Goal: Task Accomplishment & Management: Manage account settings

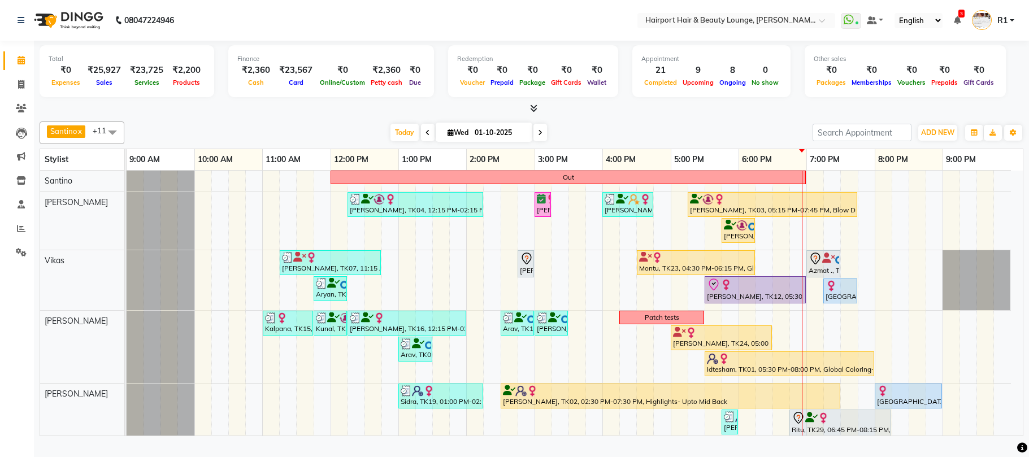
click at [707, 111] on div at bounding box center [531, 109] width 983 height 12
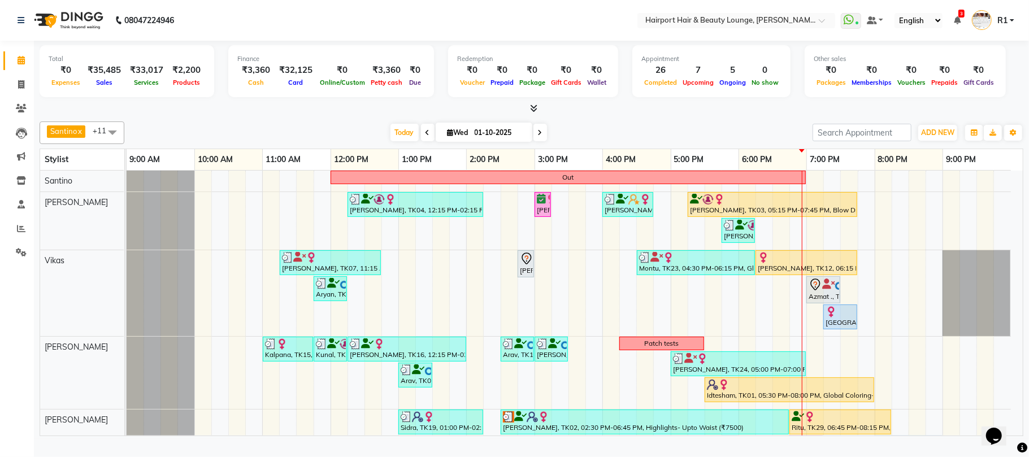
click at [602, 141] on div "Today Wed 01-10-2025" at bounding box center [468, 132] width 677 height 17
click at [604, 133] on div "Santino x Anandita x Vikas x Adnan x Atish x Elizabeth x Mercy x Binita x Mila …" at bounding box center [531, 132] width 983 height 23
click at [568, 101] on div "Total ₹0 Expenses ₹35,485 Sales ₹33,017 Services ₹2,200 Products Finance ₹3,360…" at bounding box center [531, 72] width 983 height 55
click at [581, 127] on div "Santino x Anandita x Vikas x Adnan x Atish x Elizabeth x Mercy x Binita x Mila …" at bounding box center [531, 276] width 983 height 319
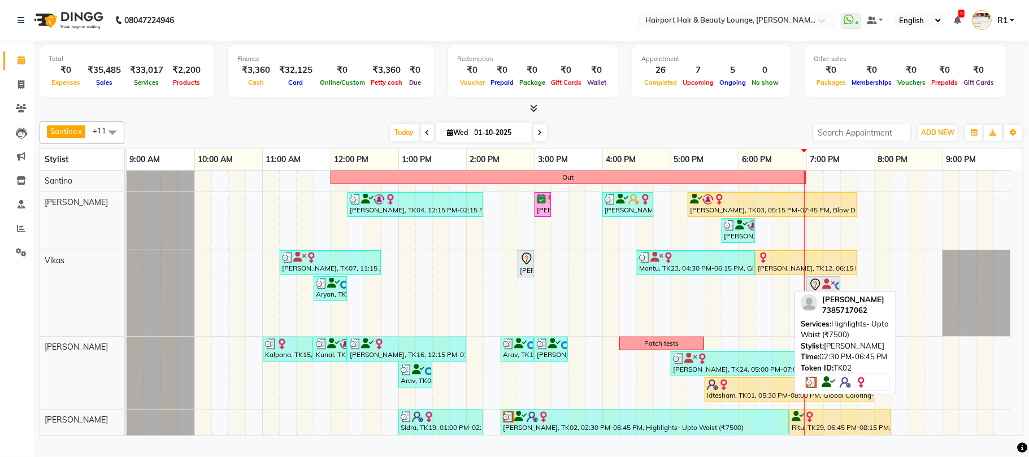
click at [606, 423] on div at bounding box center [645, 416] width 284 height 11
select select "3"
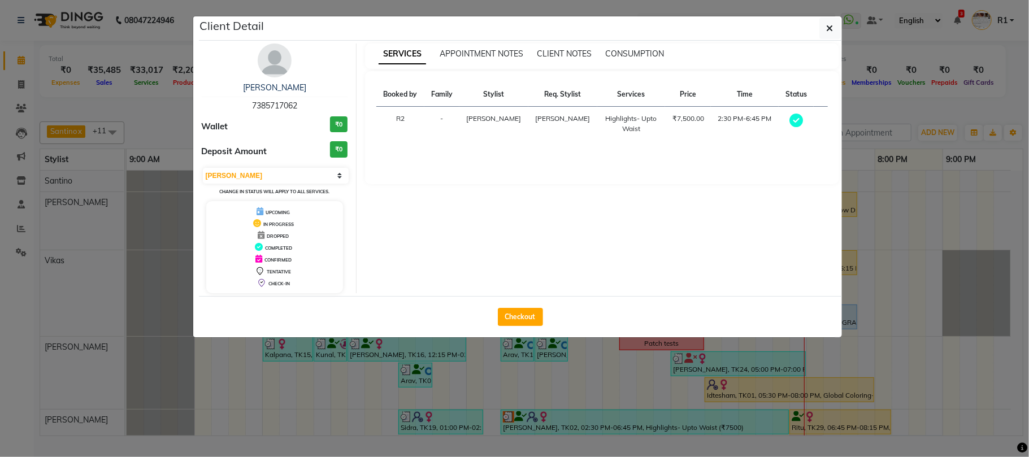
click at [269, 111] on span "7385717062" at bounding box center [274, 106] width 45 height 10
copy span "7385717062"
click at [85, 141] on ngb-modal-window "Client Detail Sidrah 7385717062 Wallet ₹0 Deposit Amount ₹0 Select MARK DONE UP…" at bounding box center [514, 228] width 1029 height 457
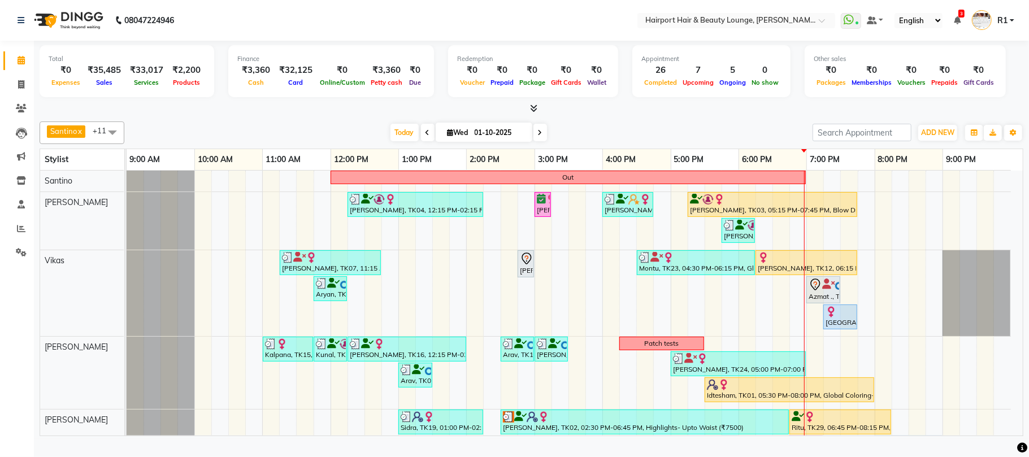
click at [455, 137] on span "Wed" at bounding box center [458, 132] width 27 height 8
select select "10"
select select "2025"
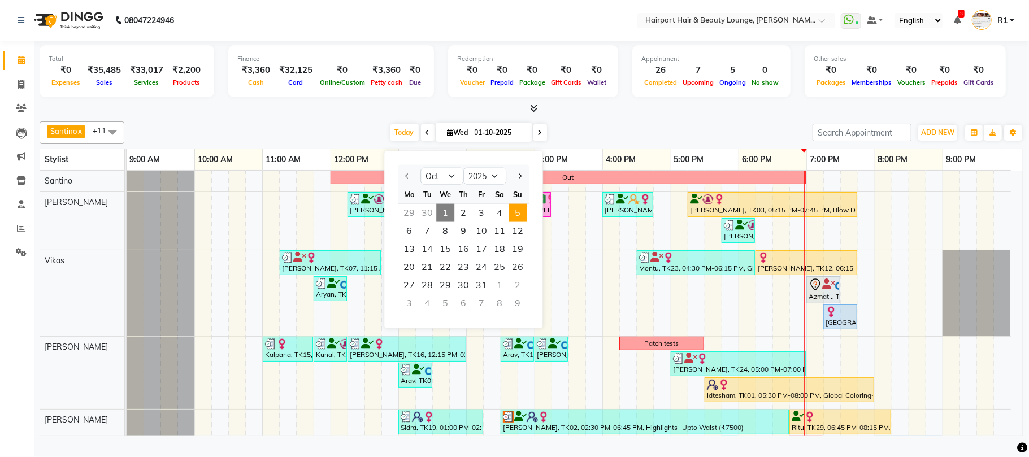
click at [526, 222] on span "5" at bounding box center [517, 213] width 18 height 18
type input "05-10-2025"
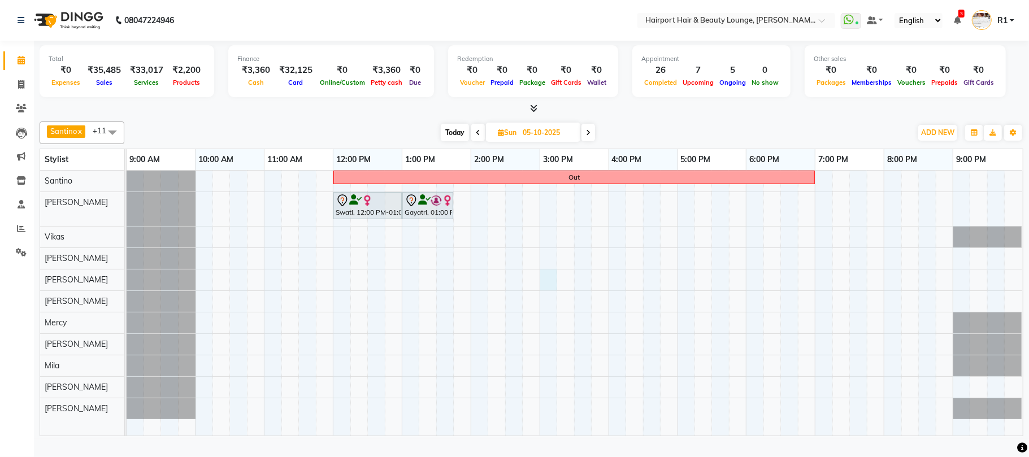
click at [548, 294] on div "Out Swati, 12:00 PM-01:00 PM, Hair Cuts -Sr.Stylist(Female) Gayatri, 01:00 PM-0…" at bounding box center [575, 303] width 896 height 265
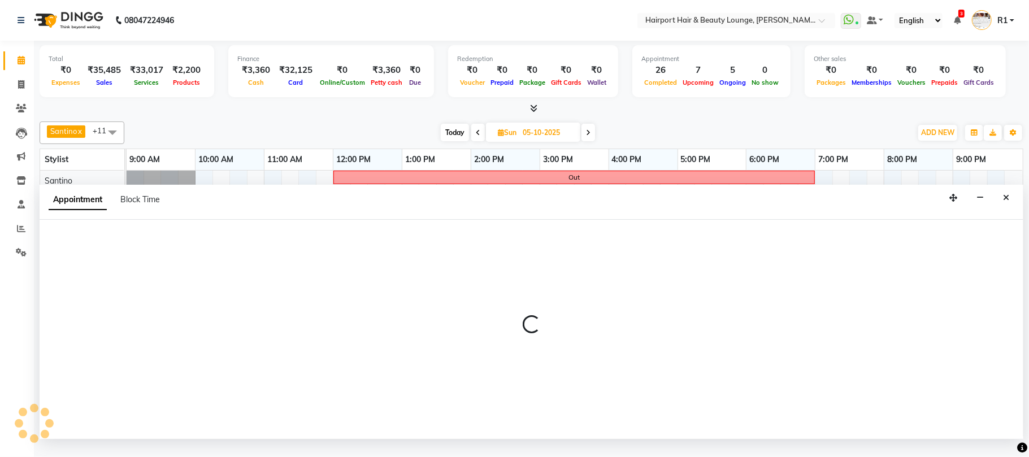
select select "12656"
select select "900"
select select "tentative"
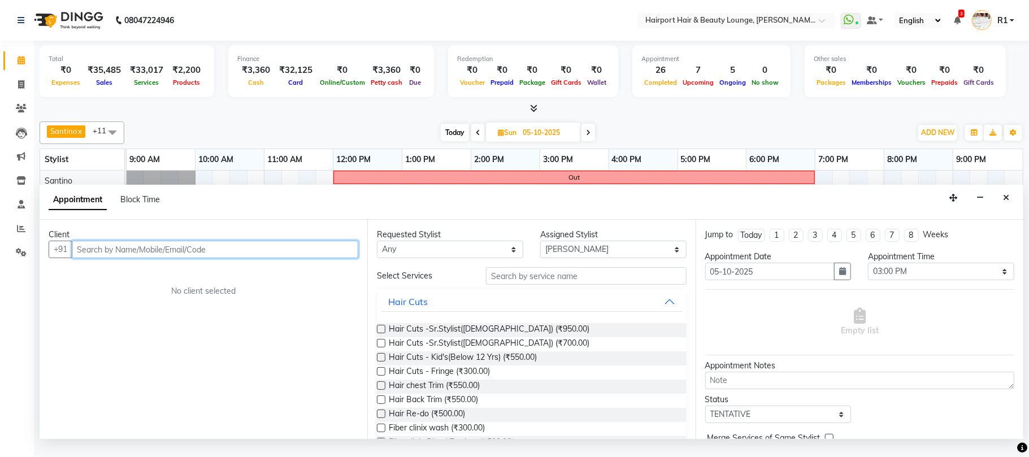
paste input "7385717062"
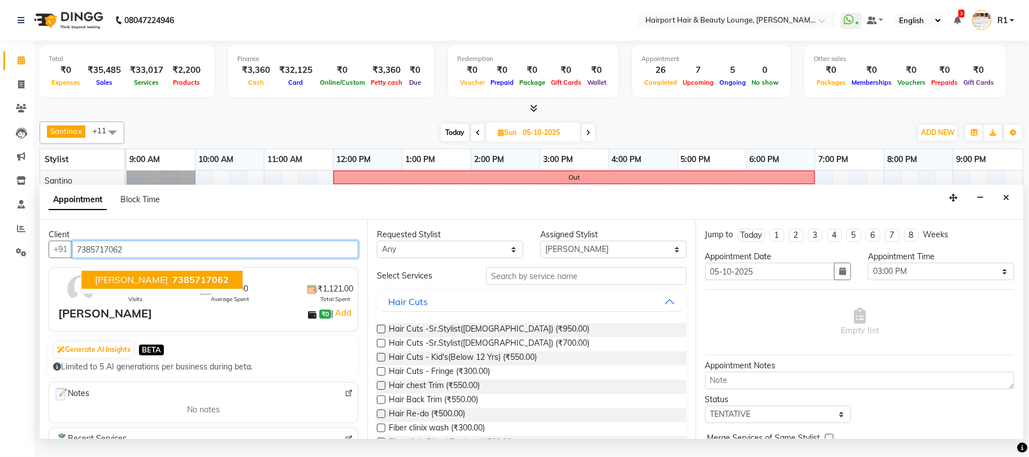
click at [127, 286] on span "[PERSON_NAME]" at bounding box center [131, 280] width 73 height 11
type input "7385717062"
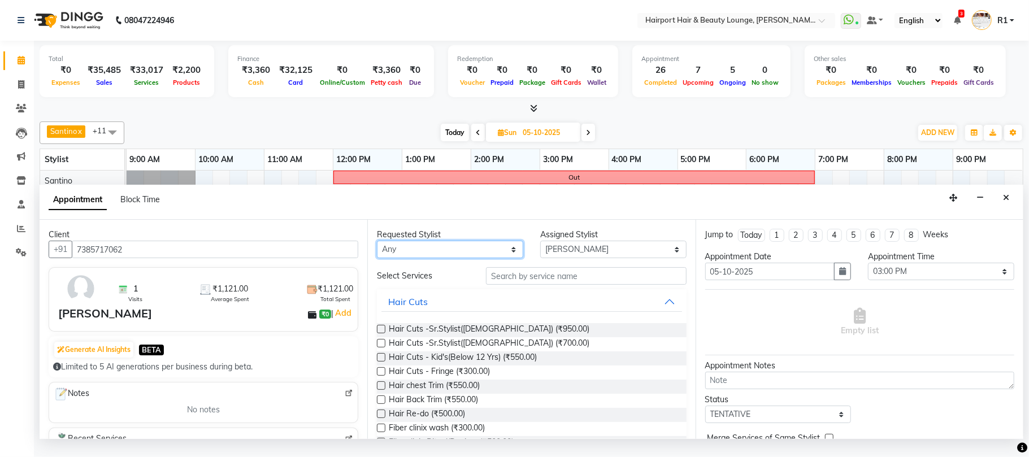
click at [439, 258] on select "Any Adnan Anandita Anita Atish Binita Elizabeth Maggie Mercy Mila Santino Vikas" at bounding box center [450, 250] width 146 height 18
select select "14044"
click at [379, 258] on select "Any Adnan Anandita Anita Atish Binita Elizabeth Maggie Mercy Mila Santino Vikas" at bounding box center [450, 250] width 146 height 18
select select "14044"
drag, startPoint x: 460, startPoint y: 278, endPoint x: 458, endPoint y: 262, distance: 16.5
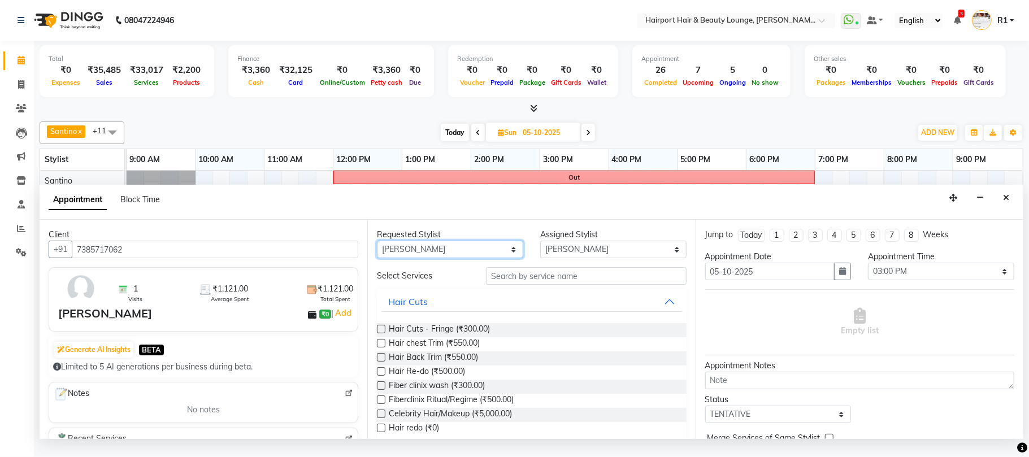
click at [460, 258] on select "Any Adnan Anandita Anita Atish Binita Elizabeth Maggie Mercy Mila Santino Vikas" at bounding box center [450, 250] width 146 height 18
select select "12656"
click at [379, 258] on select "Any Adnan Anandita Anita Atish Binita Elizabeth Maggie Mercy Mila Santino Vikas" at bounding box center [450, 250] width 146 height 18
select select "12656"
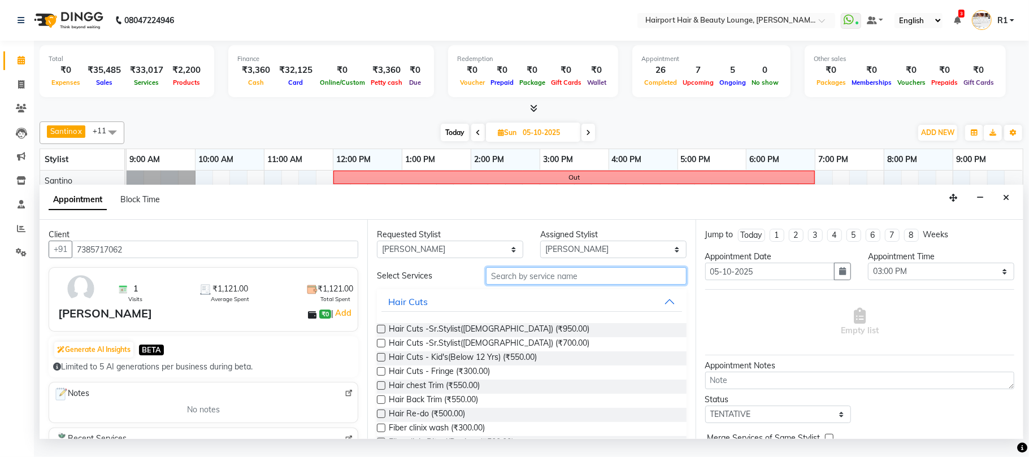
click at [643, 285] on input "text" at bounding box center [586, 276] width 201 height 18
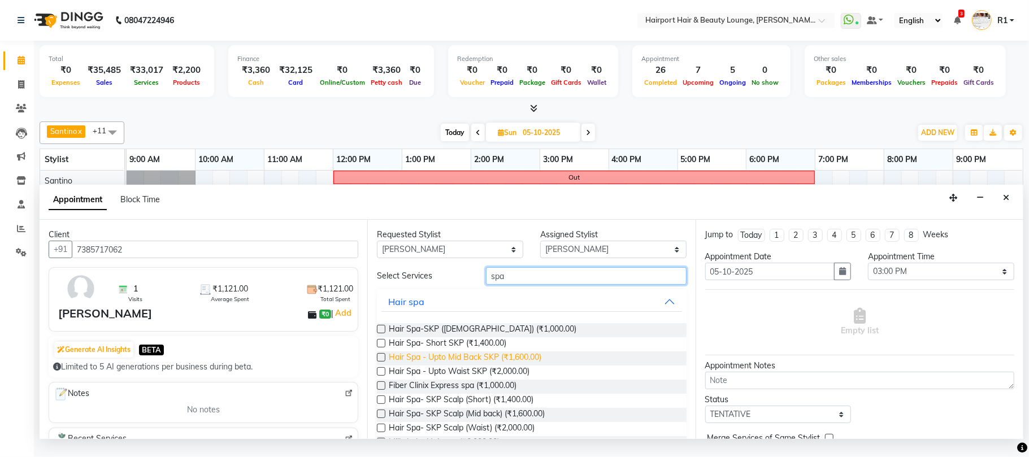
type input "spa"
click at [503, 365] on span "Hair Spa - Upto Mid Back SKP (₹1,600.00)" at bounding box center [465, 358] width 153 height 14
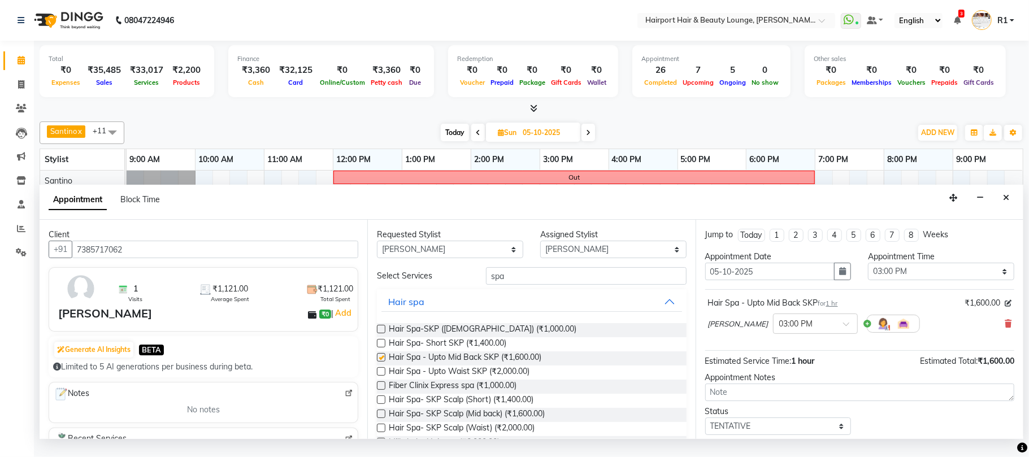
checkbox input "false"
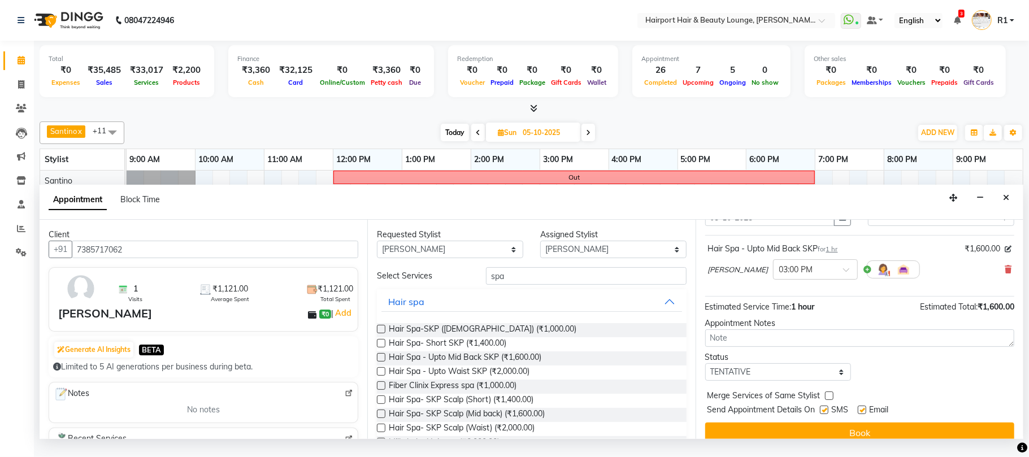
scroll to position [114, 0]
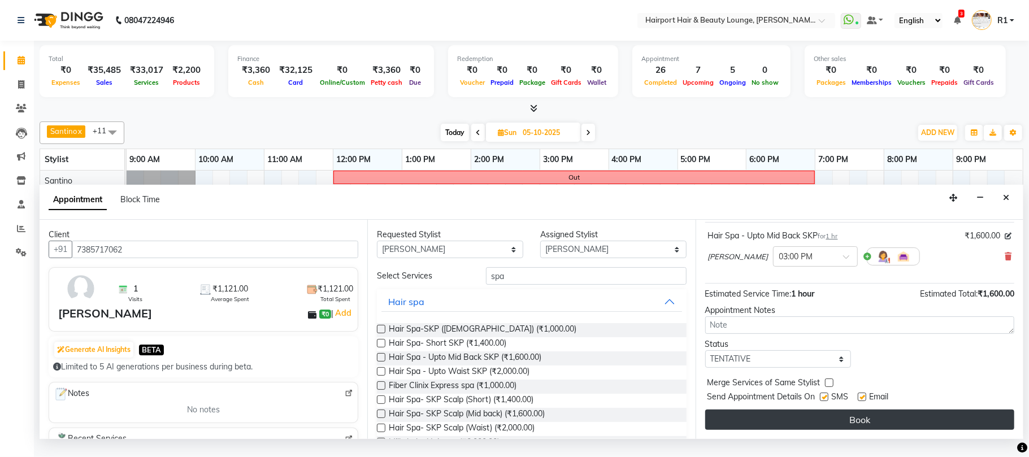
click at [861, 421] on button "Book" at bounding box center [859, 420] width 309 height 20
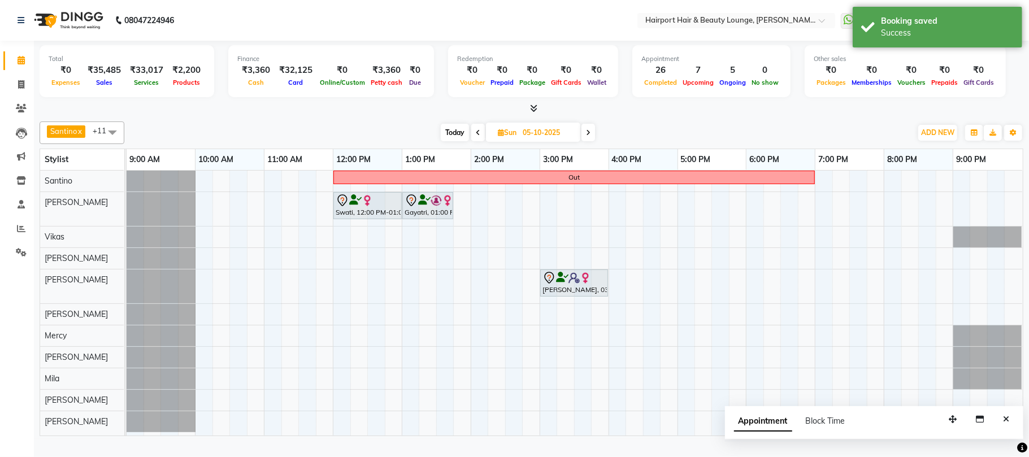
click at [448, 138] on span "Today" at bounding box center [455, 133] width 28 height 18
type input "01-10-2025"
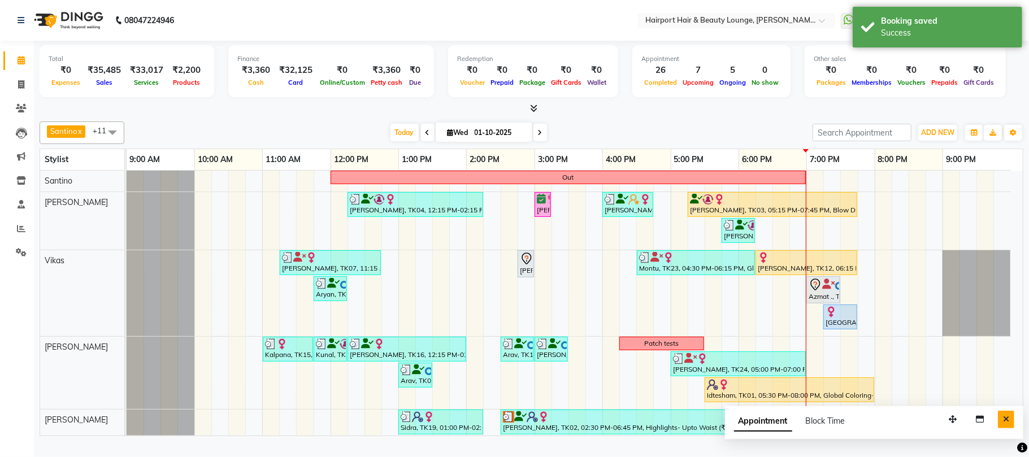
click at [1003, 423] on icon "Close" at bounding box center [1006, 419] width 6 height 8
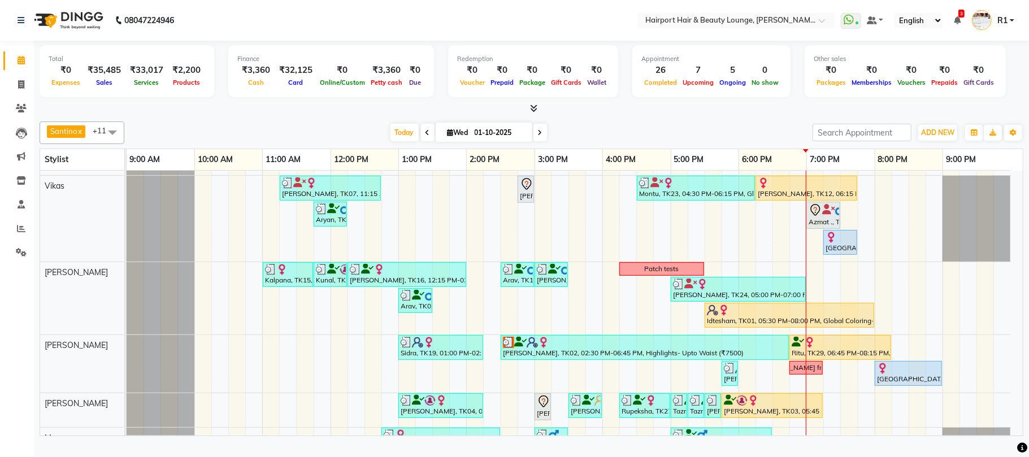
scroll to position [225, 0]
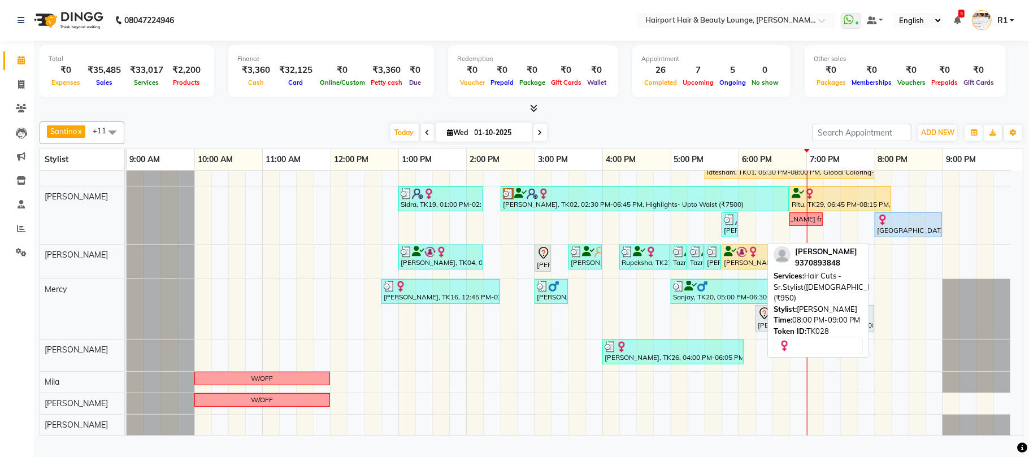
click at [879, 236] on div "[GEOGRAPHIC_DATA], TK28, 08:00 PM-09:00 PM, Hair Cuts -Sr.Stylist([DEMOGRAPHIC_…" at bounding box center [908, 224] width 65 height 21
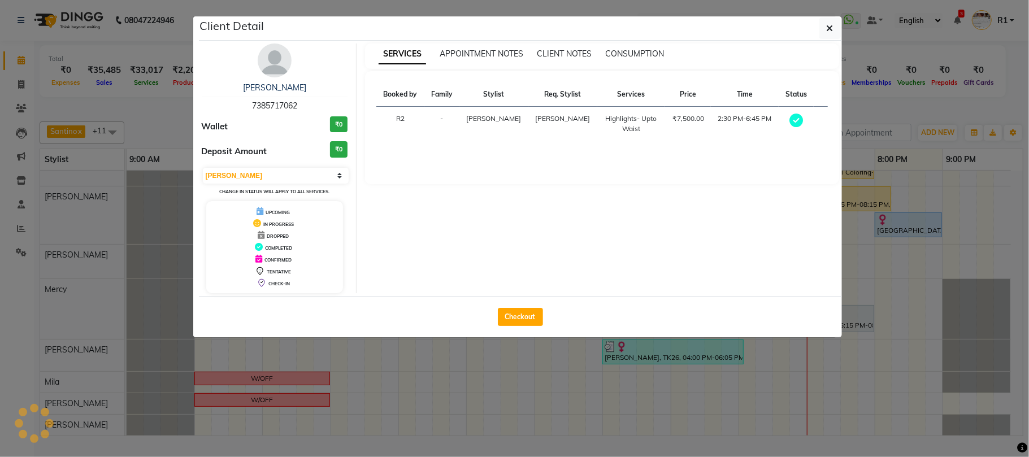
select select "select"
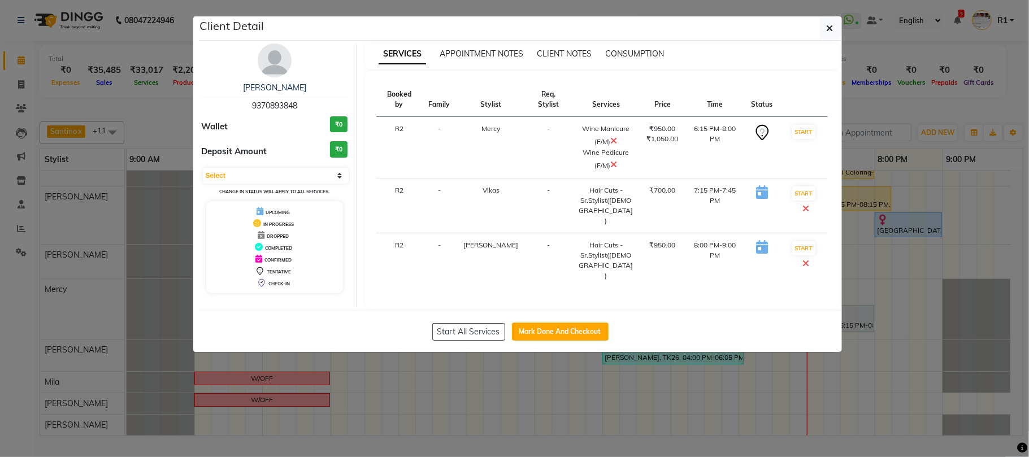
click at [889, 81] on ngb-modal-window "Client Detail [PERSON_NAME] 9370893848 Wallet ₹0 Deposit Amount ₹0 Select IN SE…" at bounding box center [514, 228] width 1029 height 457
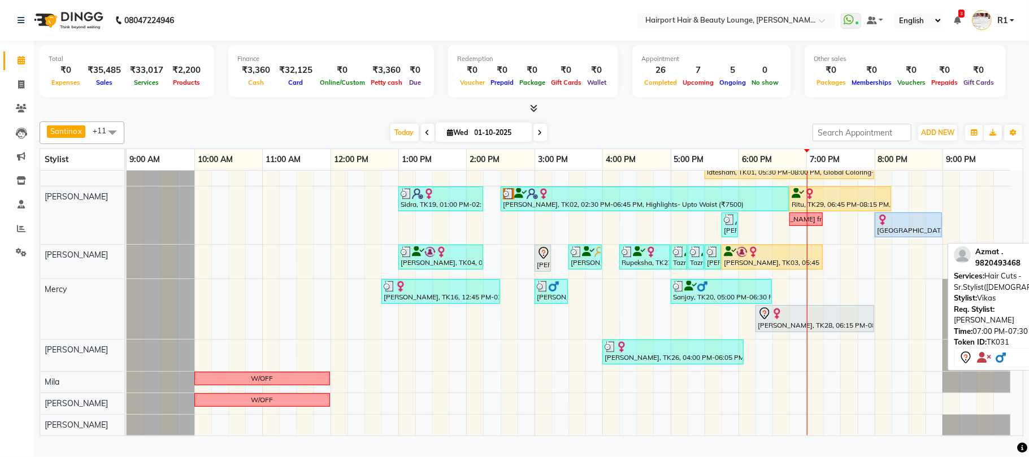
scroll to position [0, 0]
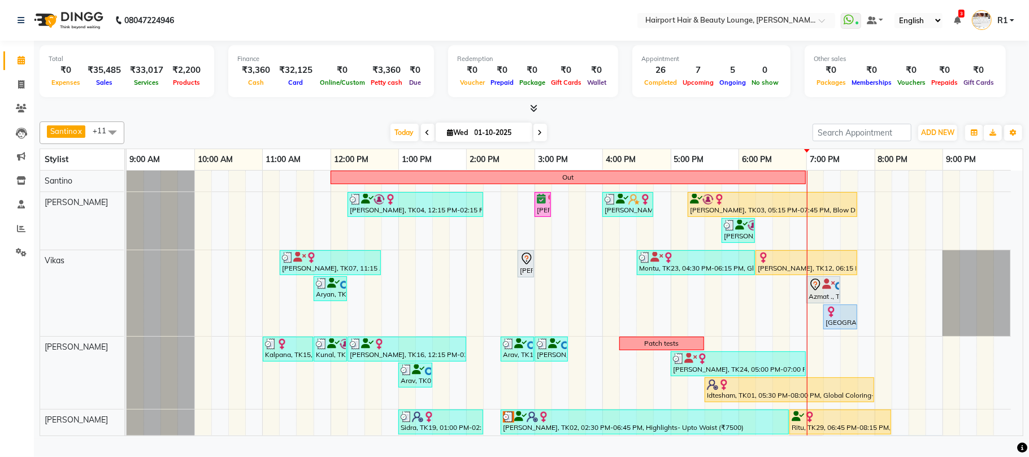
click at [278, 115] on div at bounding box center [531, 109] width 983 height 12
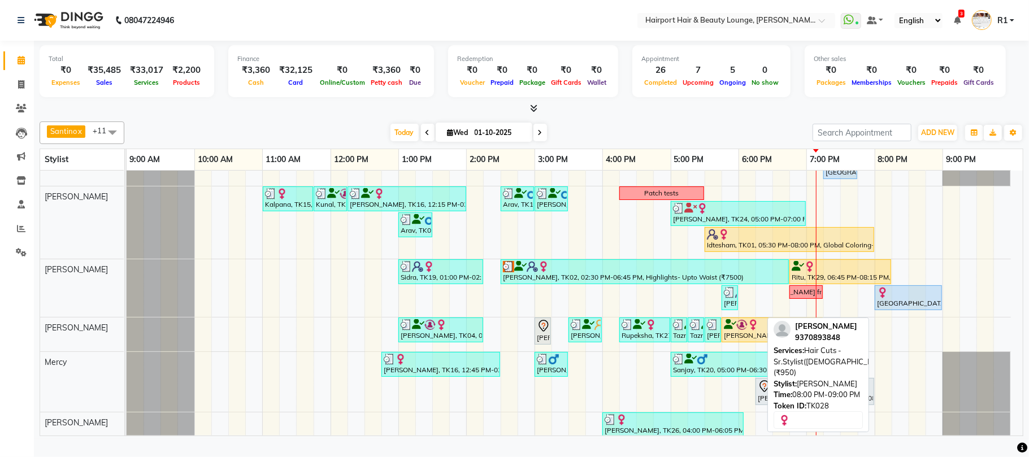
click at [907, 298] on div at bounding box center [908, 292] width 63 height 11
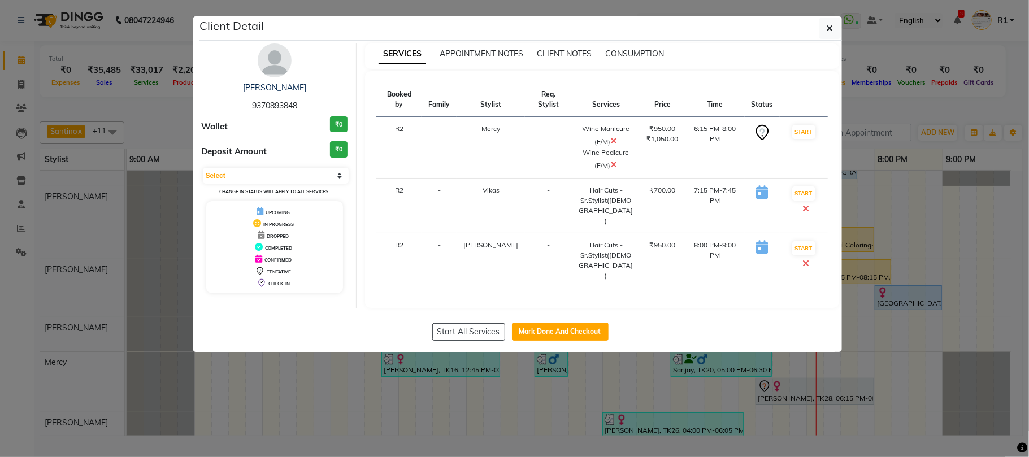
click at [837, 404] on ngb-modal-window "Client Detail [PERSON_NAME] 9370893848 Wallet ₹0 Deposit Amount ₹0 Select IN SE…" at bounding box center [514, 228] width 1029 height 457
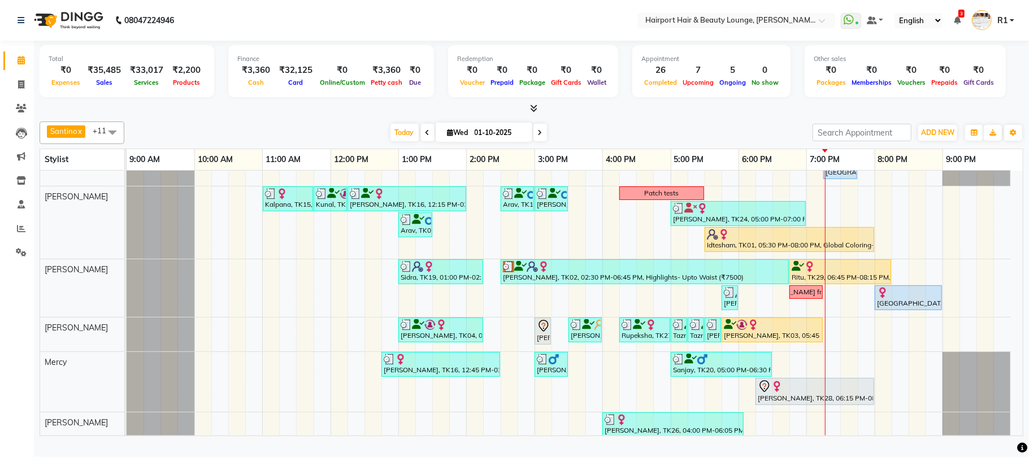
click at [608, 134] on div "Today Wed 01-10-2025" at bounding box center [468, 132] width 677 height 17
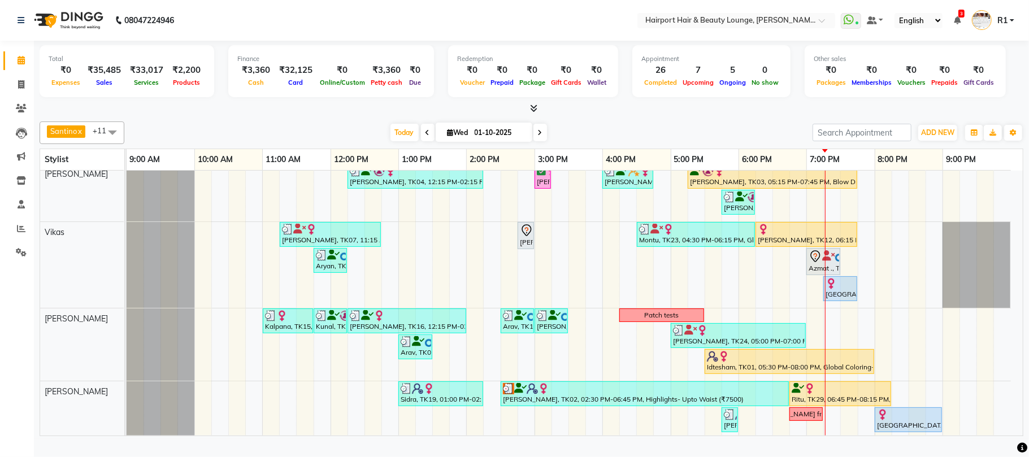
scroll to position [0, 0]
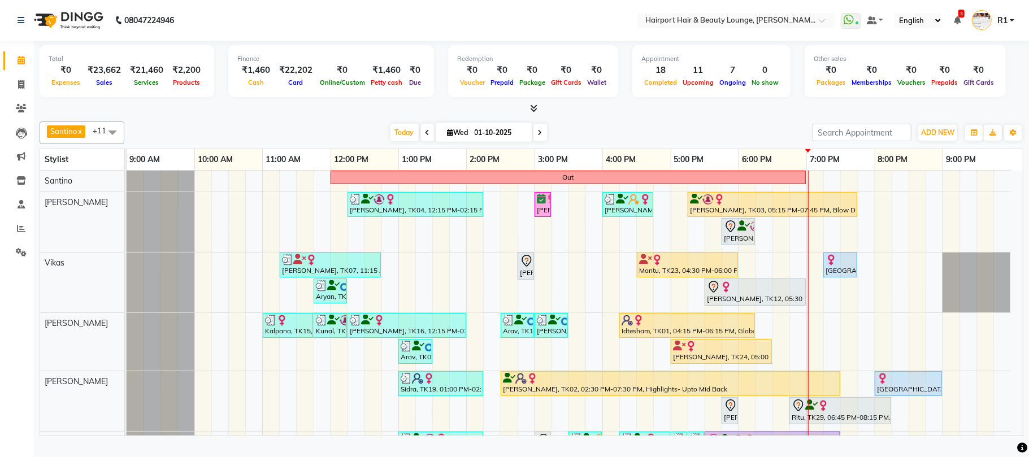
click at [445, 137] on span "Wed" at bounding box center [458, 132] width 27 height 8
select select "10"
select select "2025"
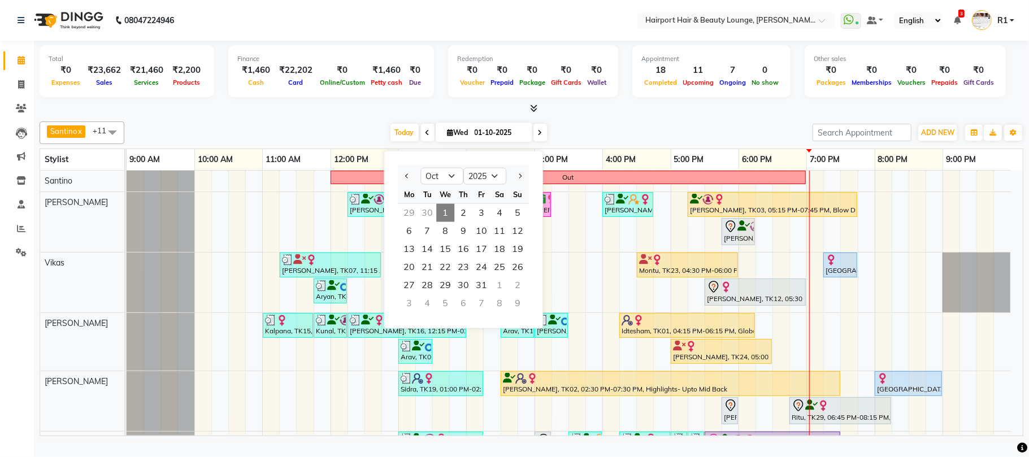
click at [622, 113] on div at bounding box center [531, 109] width 983 height 12
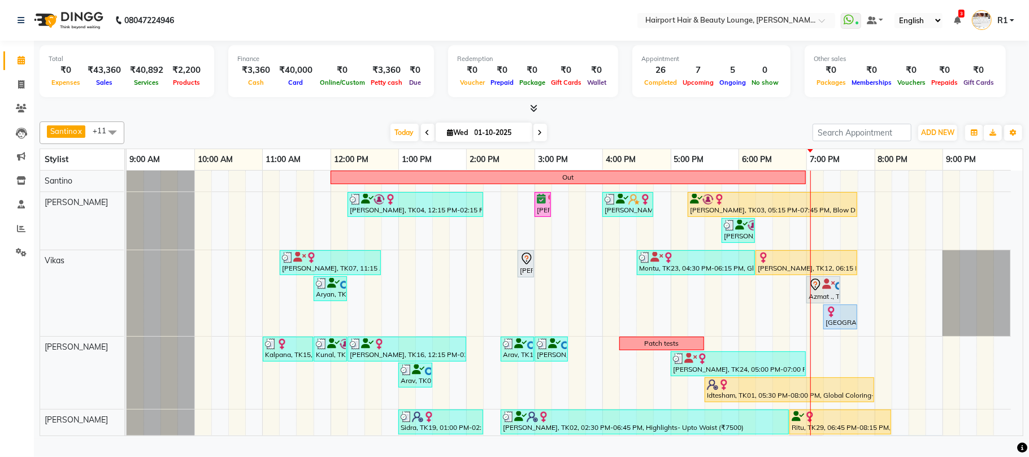
scroll to position [75, 0]
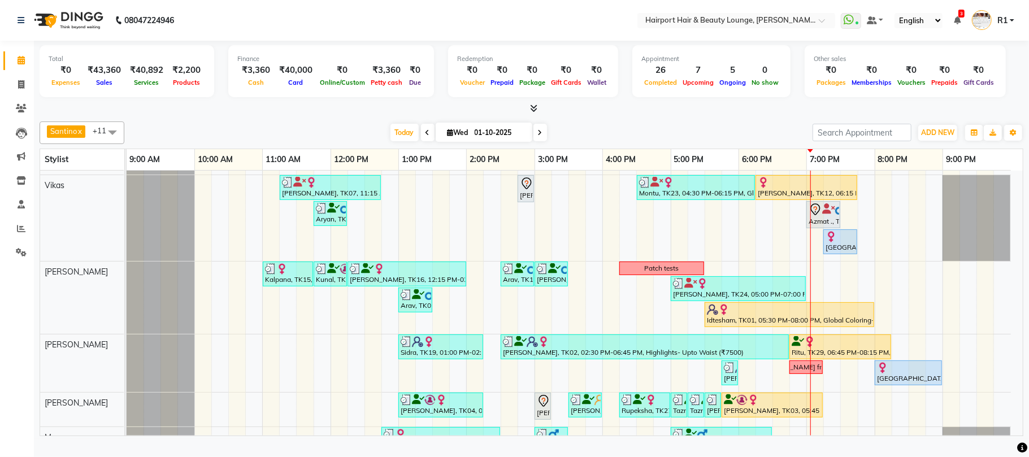
click at [767, 141] on div "Today Wed 01-10-2025" at bounding box center [468, 132] width 677 height 17
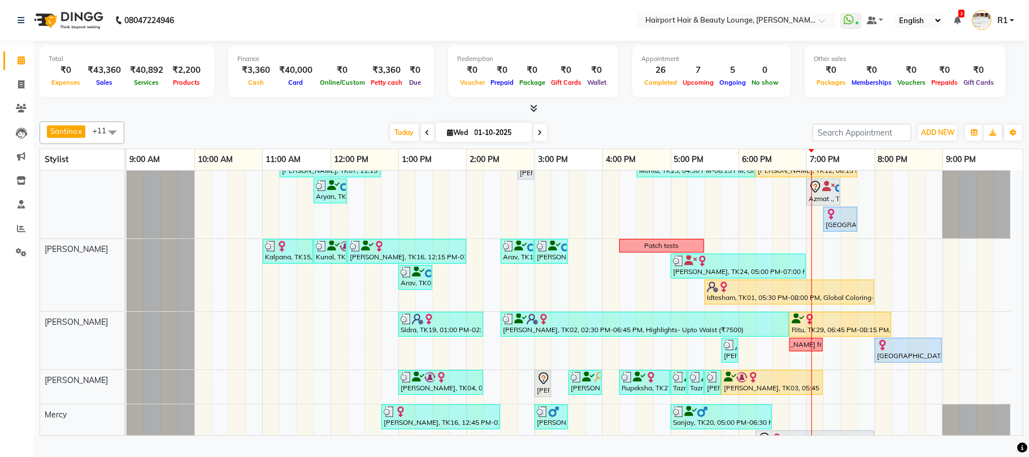
scroll to position [75, 0]
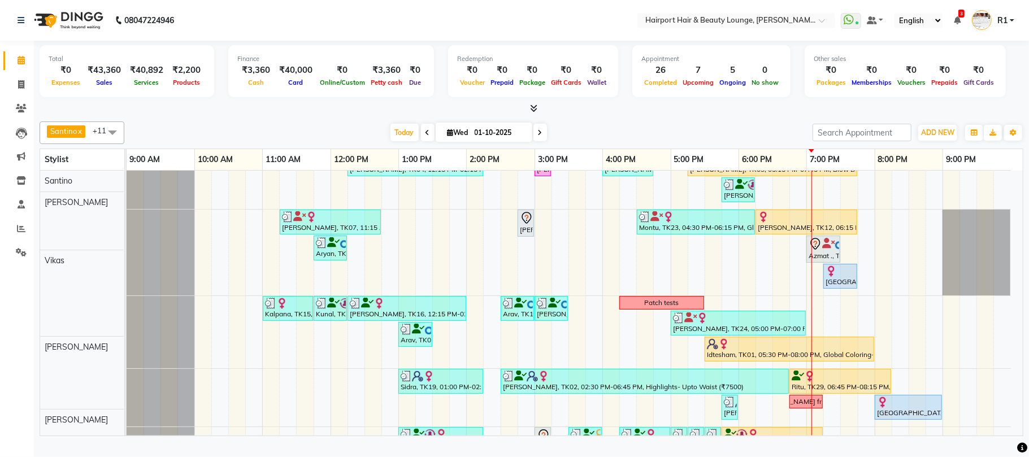
scroll to position [75, 0]
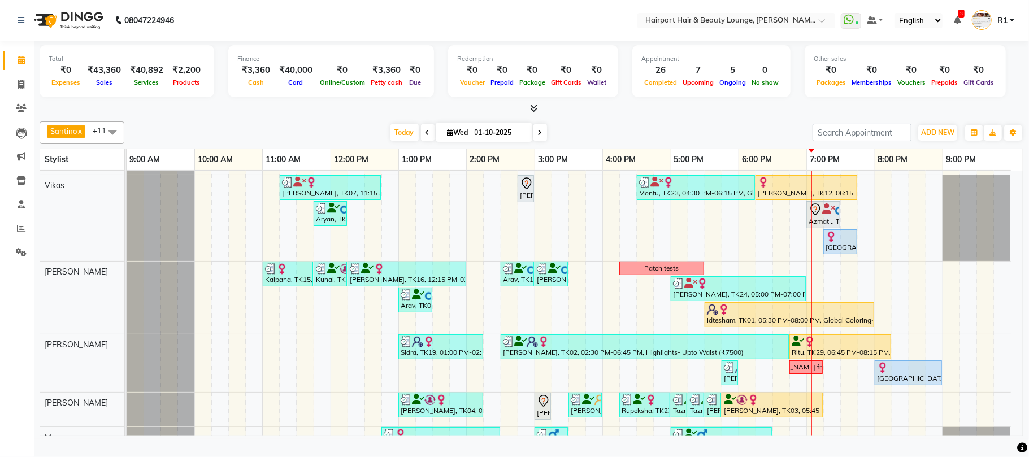
click at [533, 141] on span at bounding box center [540, 133] width 14 height 18
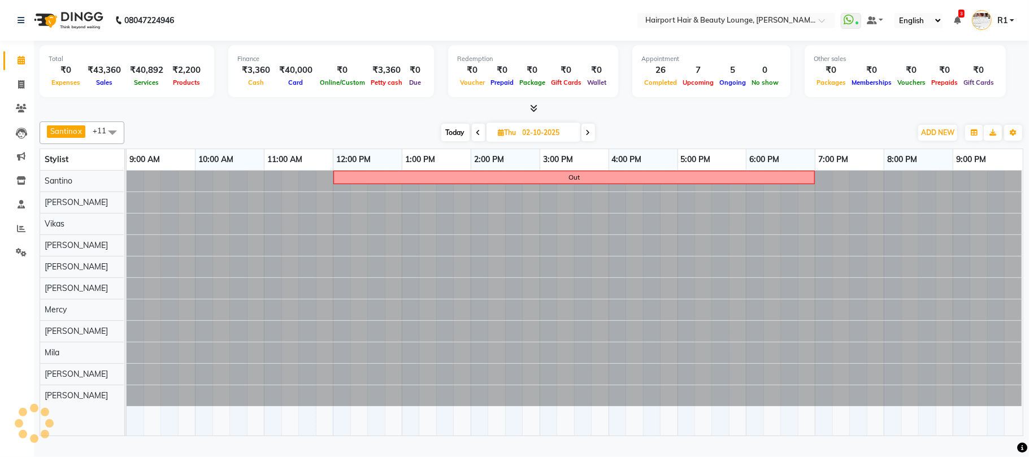
scroll to position [0, 0]
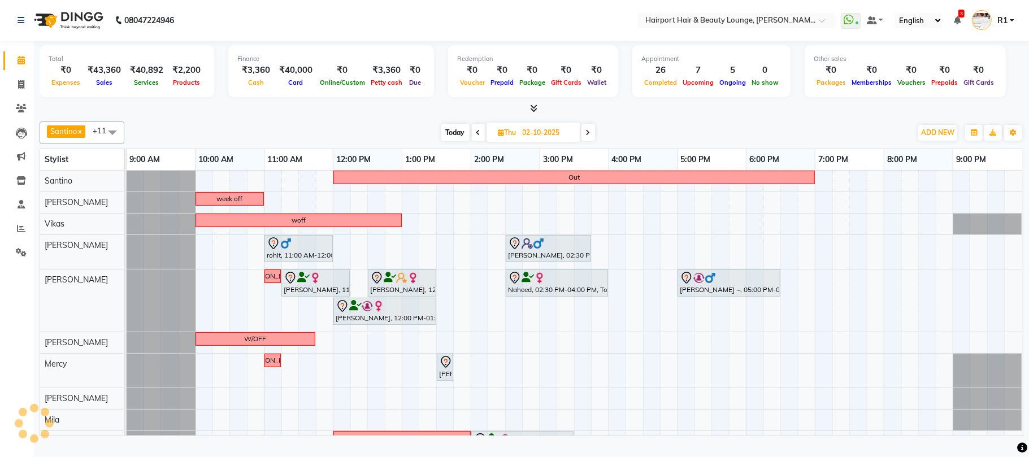
click at [441, 141] on span "Today" at bounding box center [455, 133] width 28 height 18
type input "01-10-2025"
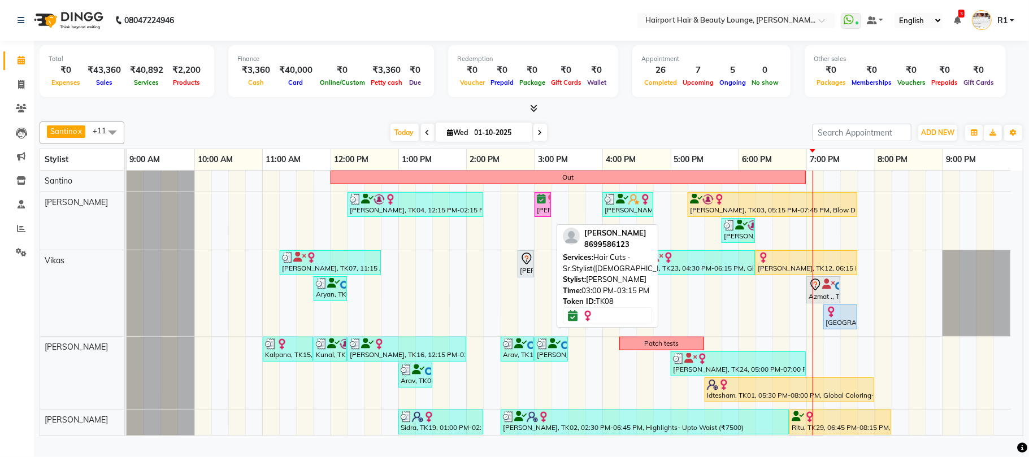
click at [540, 199] on icon at bounding box center [541, 199] width 9 height 1
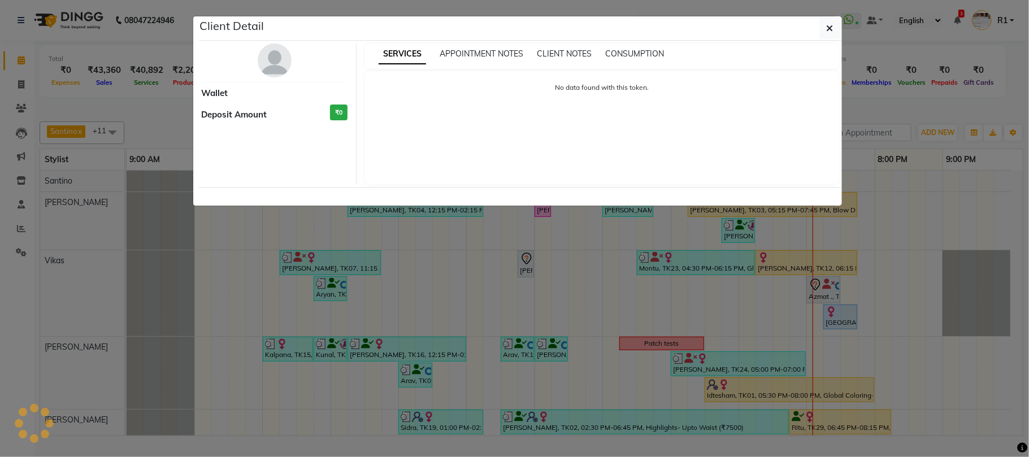
select select "6"
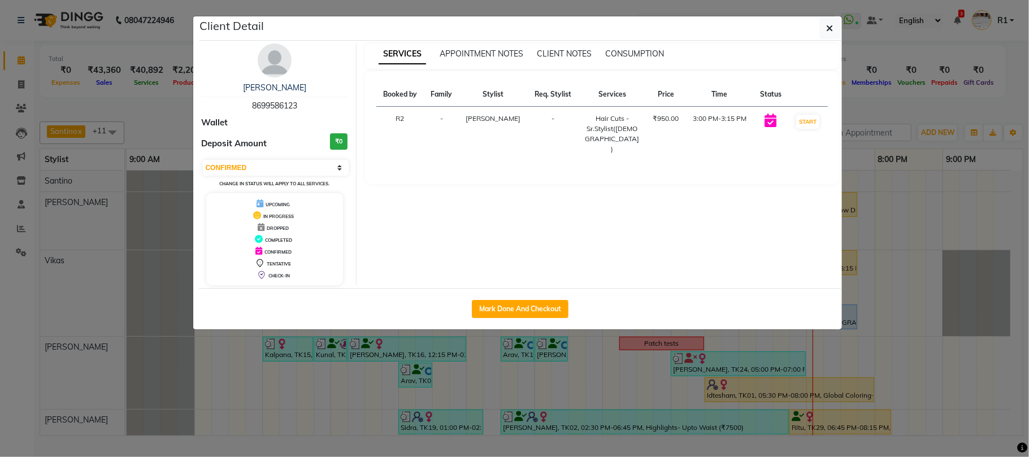
click at [638, 412] on ngb-modal-window "Client Detail Surbhi 8699586123 Wallet Deposit Amount ₹0 Select IN SERVICE CONF…" at bounding box center [514, 228] width 1029 height 457
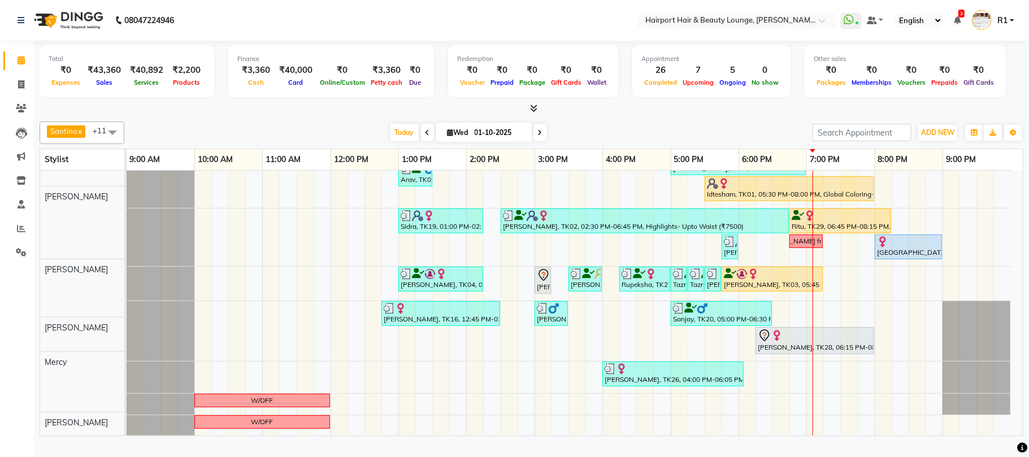
scroll to position [225, 0]
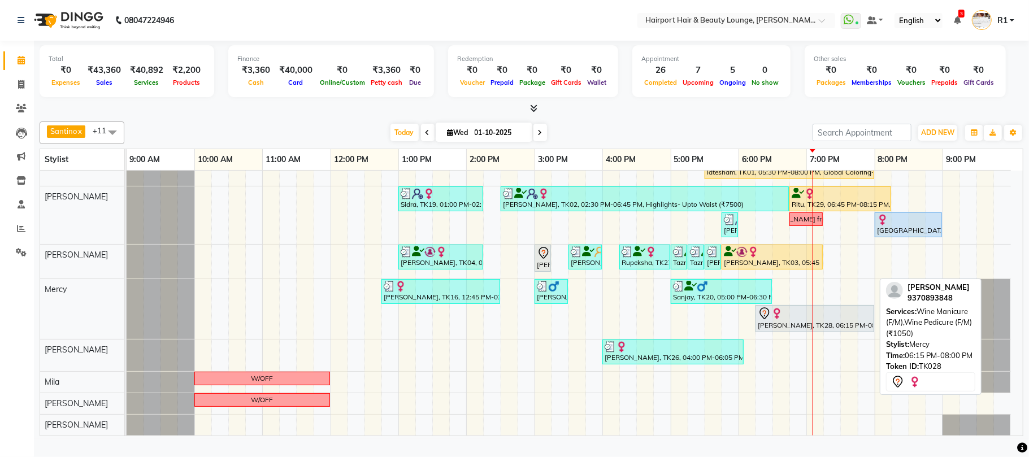
click at [804, 330] on div "[PERSON_NAME], TK28, 06:15 PM-08:00 PM, Wine Manicure (F/M),Wine Pedicure (F/M)…" at bounding box center [814, 319] width 116 height 24
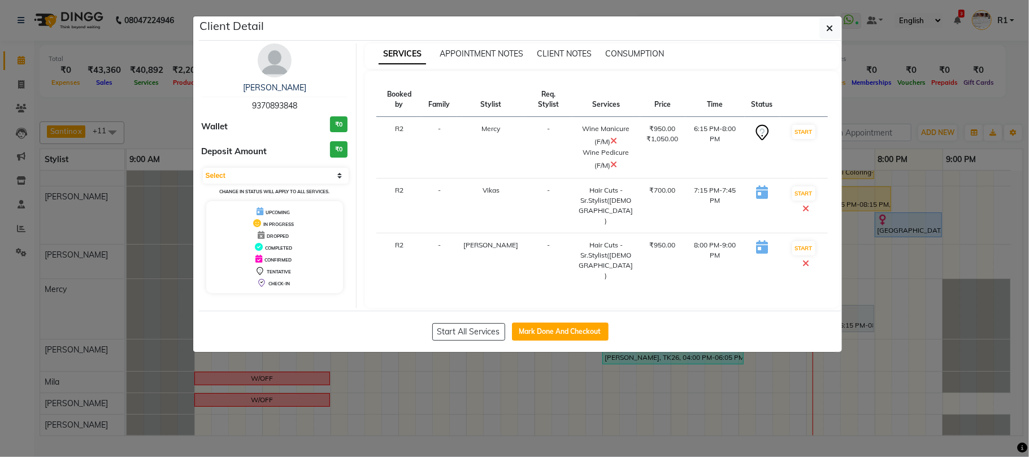
click at [871, 110] on ngb-modal-window "Client Detail [PERSON_NAME] 9370893848 Wallet ₹0 Deposit Amount ₹0 Select IN SE…" at bounding box center [514, 228] width 1029 height 457
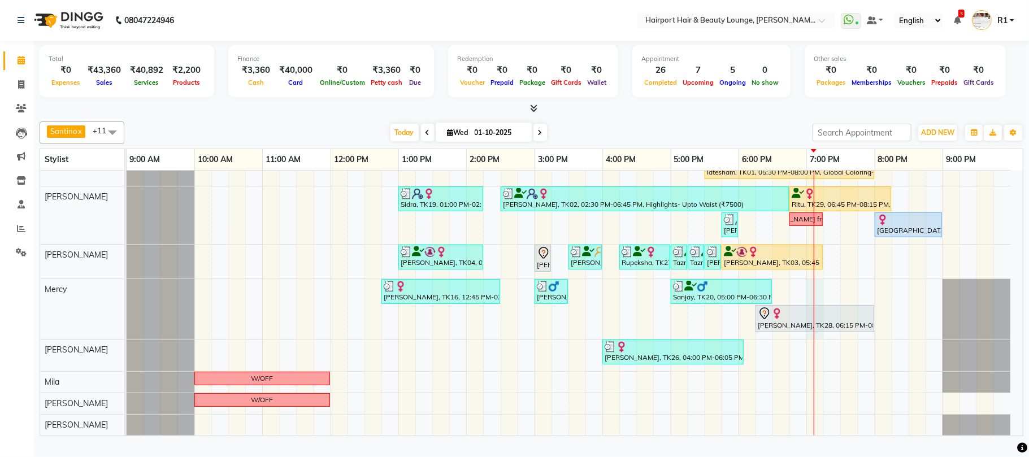
click at [816, 302] on div "Out ekta, TK04, 12:15 PM-02:15 PM, Touchups- Upto 2 Inch (Female) Surbhi, TK08,…" at bounding box center [575, 191] width 896 height 488
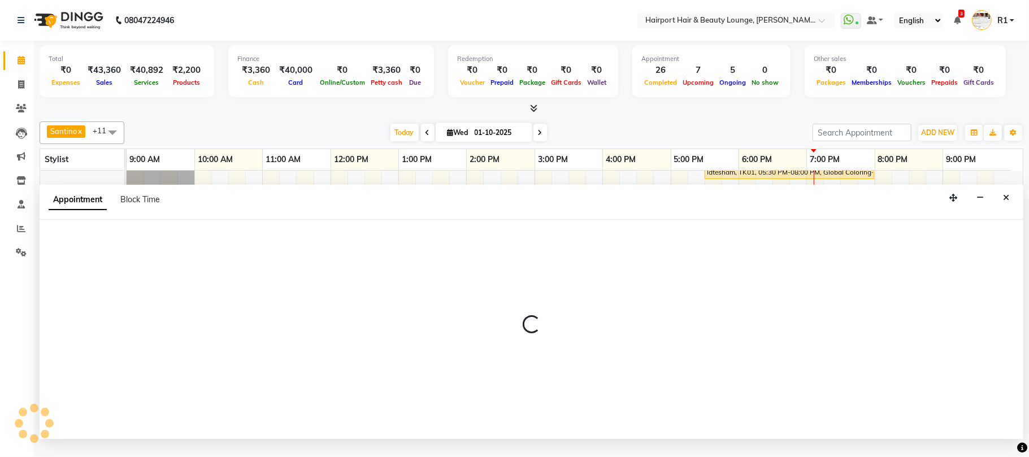
select select "69783"
select select "tentative"
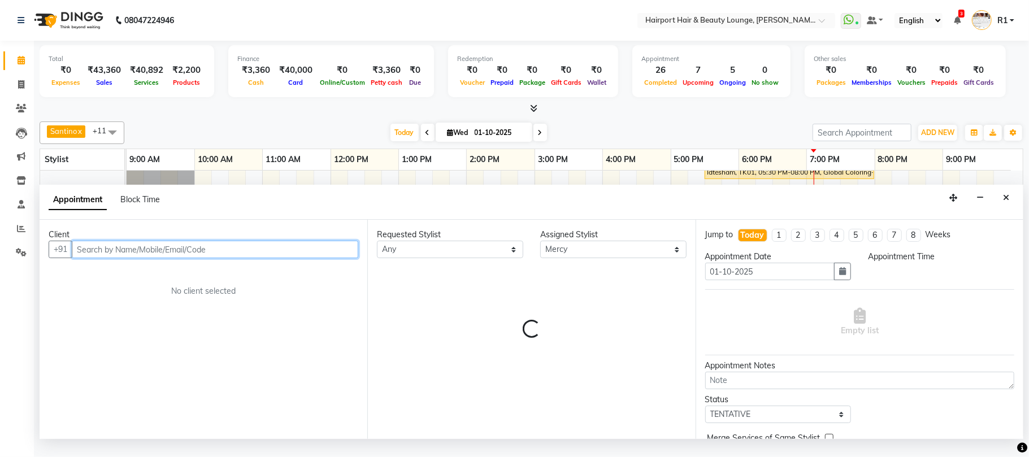
select select "1140"
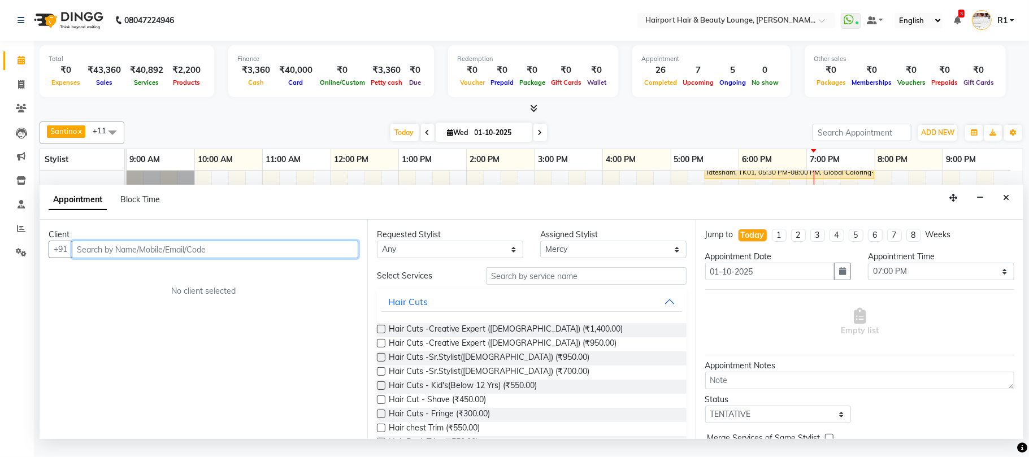
click at [131, 258] on input "text" at bounding box center [215, 250] width 286 height 18
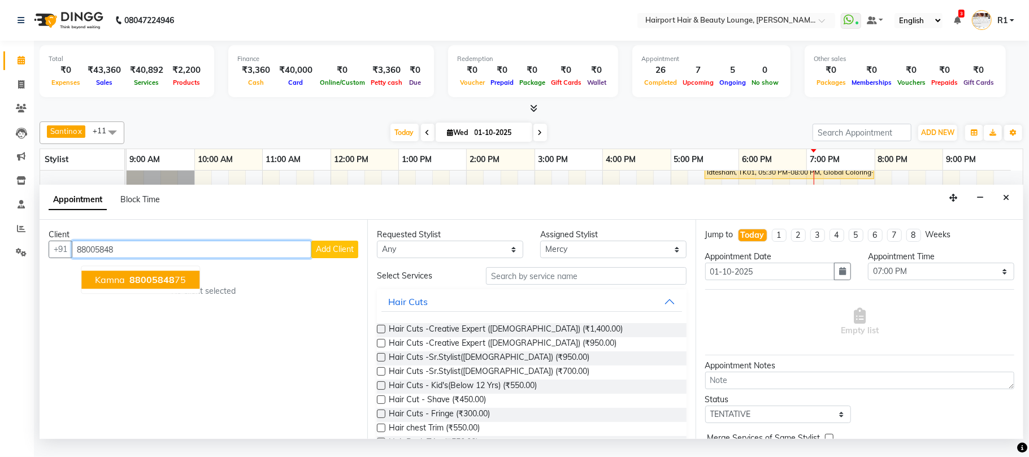
click at [138, 289] on button "Kamna 88005848 75" at bounding box center [140, 280] width 118 height 18
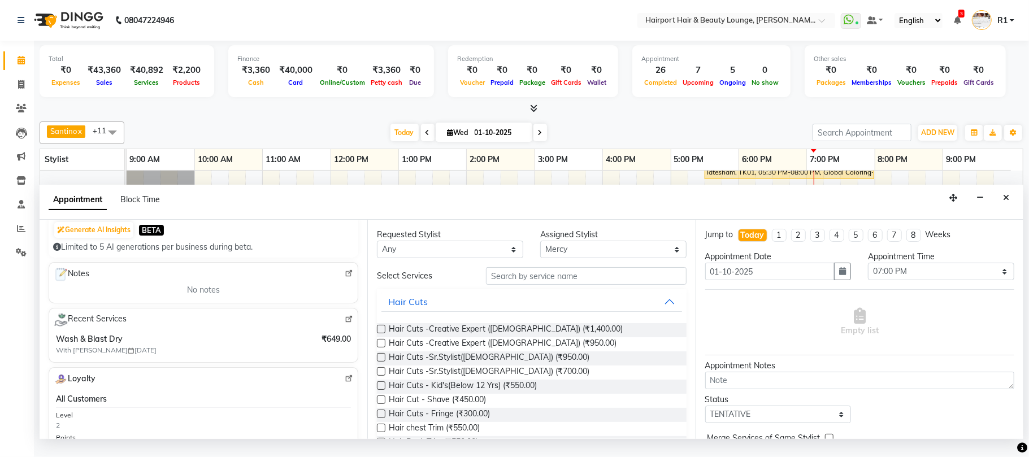
scroll to position [226, 0]
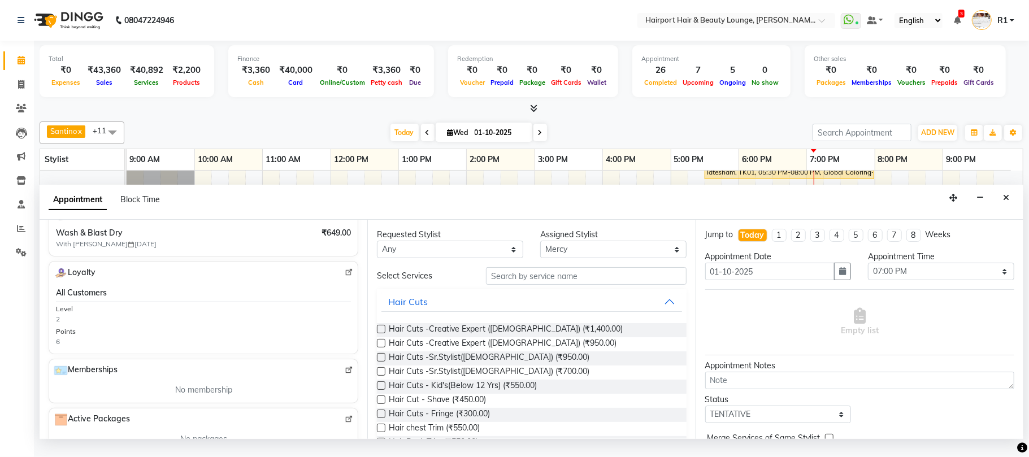
type input "8800584875"
click at [525, 285] on input "text" at bounding box center [586, 276] width 201 height 18
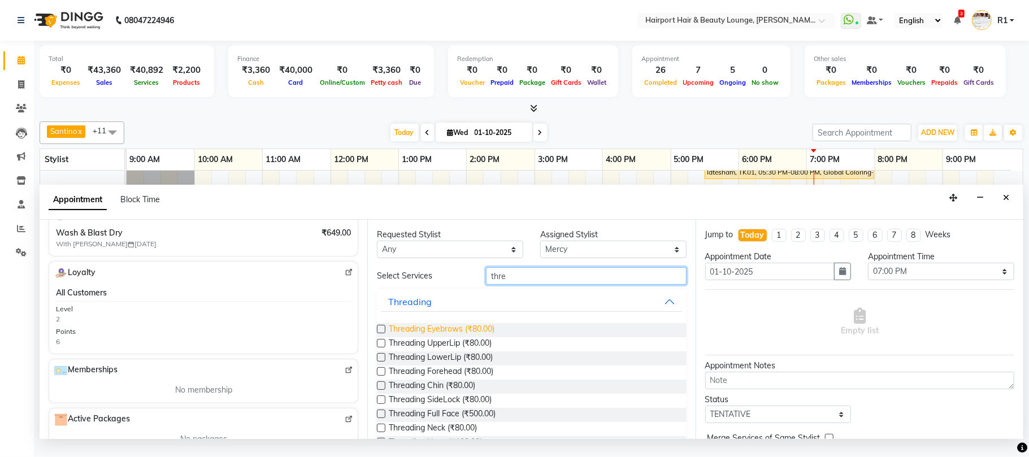
type input "thre"
click at [484, 337] on span "Threading Eyebrows (₹80.00)" at bounding box center [442, 330] width 106 height 14
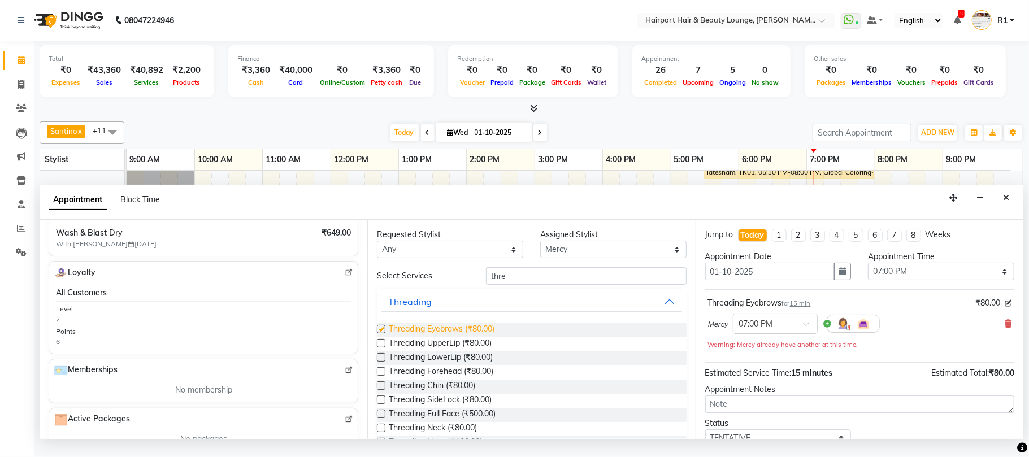
checkbox input "false"
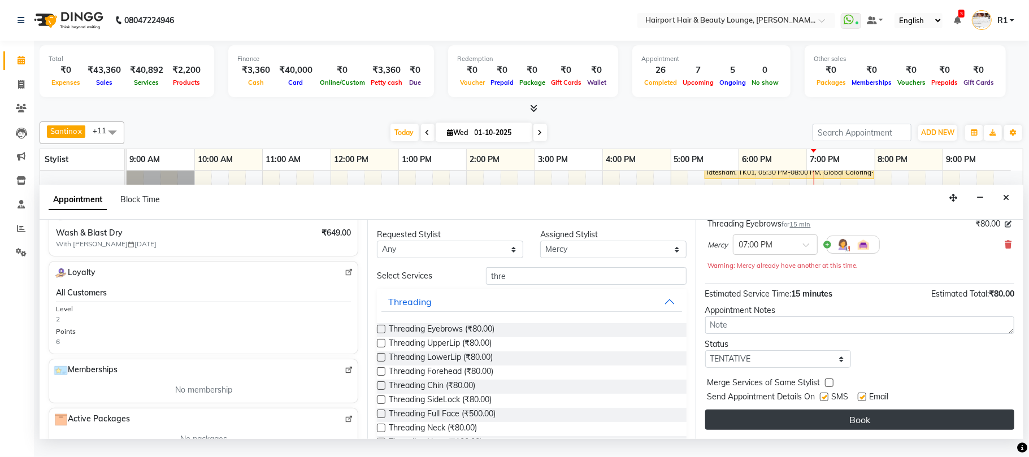
click at [923, 430] on button "Book" at bounding box center [859, 420] width 309 height 20
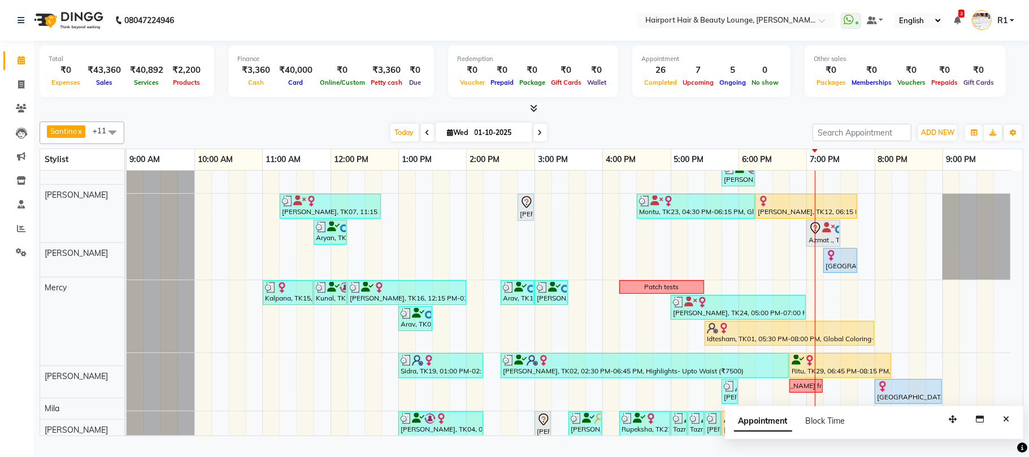
scroll to position [0, 0]
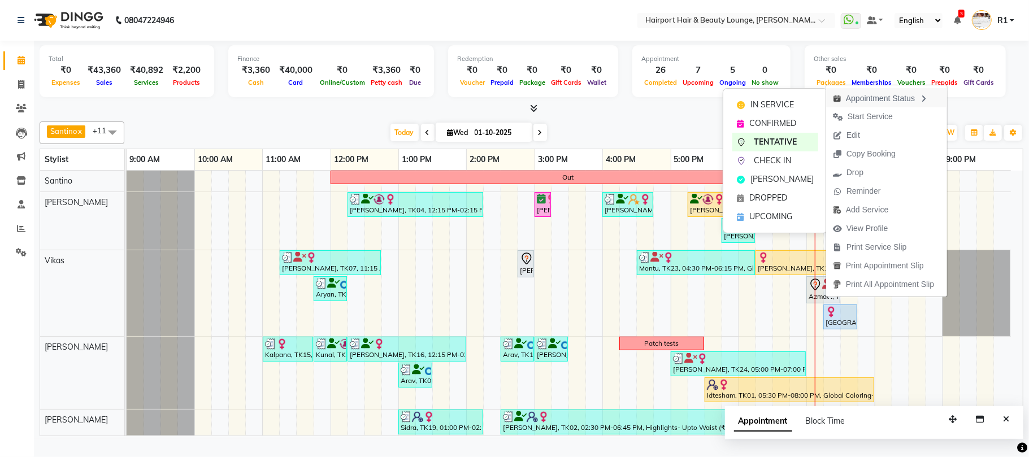
click at [922, 96] on div "Appointment Status" at bounding box center [886, 97] width 121 height 19
click at [820, 105] on div "IN SERVICE CONFIRMED TENTATIVE CHECK IN MARK DONE DROPPED UPCOMING" at bounding box center [775, 164] width 105 height 145
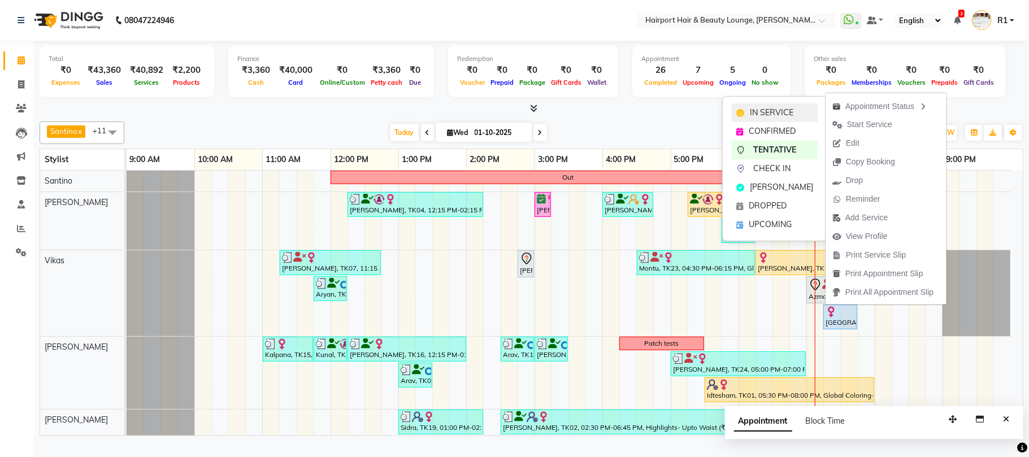
click at [791, 111] on span "IN SERVICE" at bounding box center [771, 113] width 43 height 12
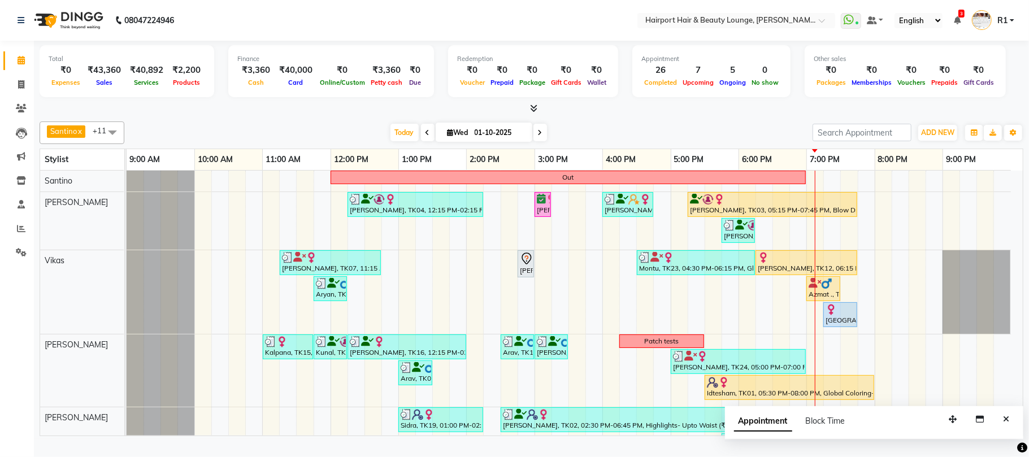
click at [900, 128] on div "Santino x Anandita x Vikas x Adnan x Atish x Elizabeth x Mercy x Binita x Mila …" at bounding box center [531, 276] width 983 height 319
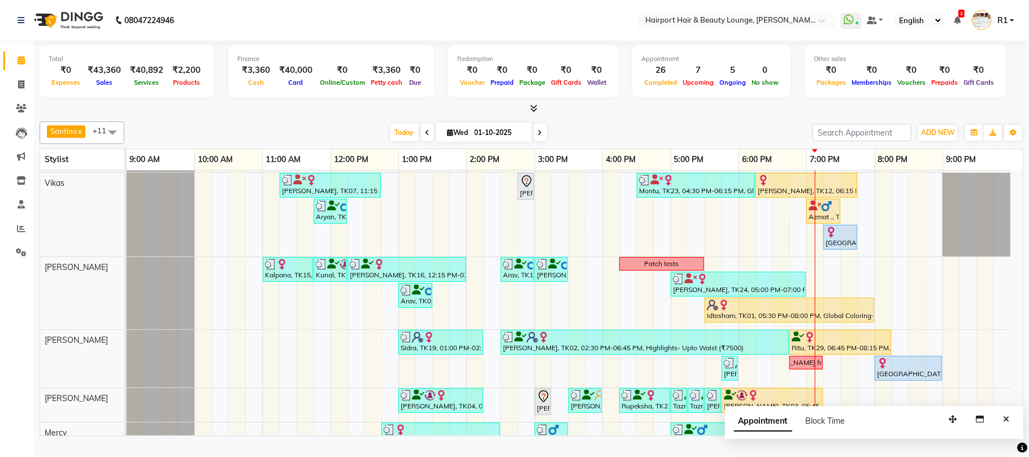
scroll to position [150, 0]
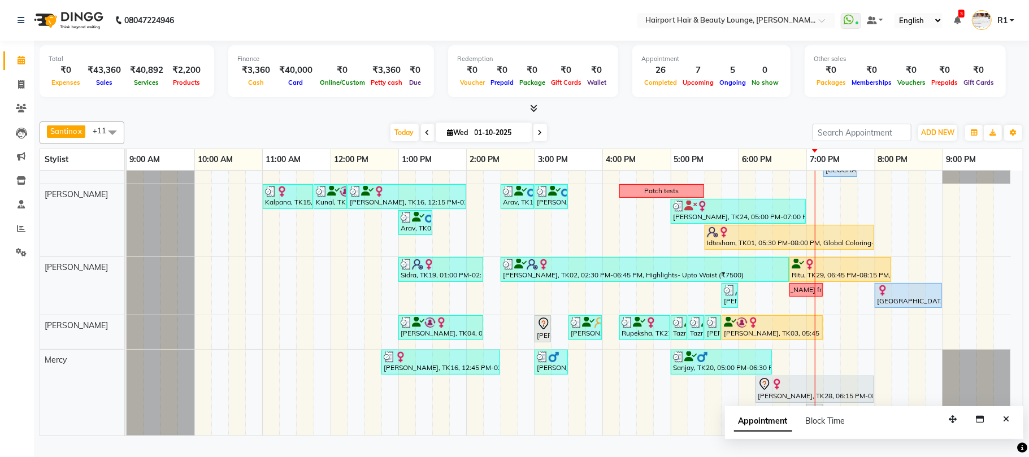
click at [343, 114] on div at bounding box center [531, 109] width 983 height 12
click at [533, 136] on span at bounding box center [540, 133] width 14 height 18
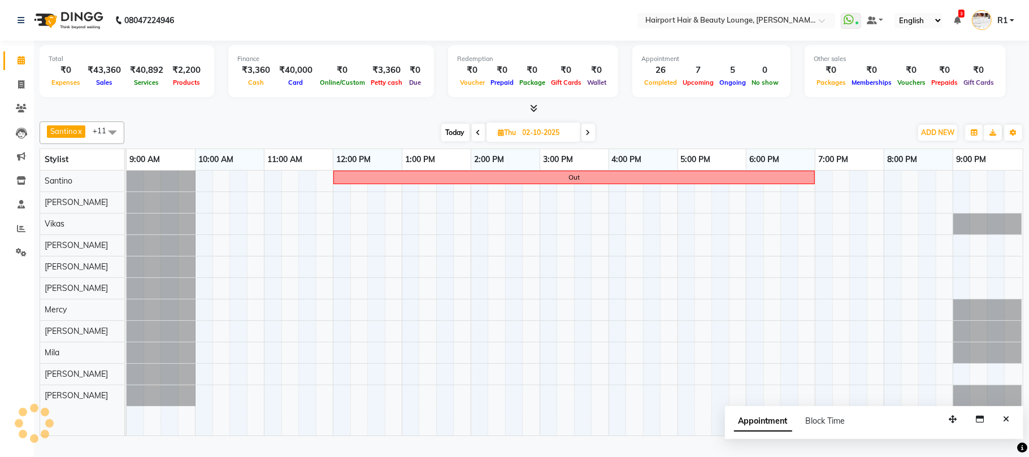
scroll to position [0, 0]
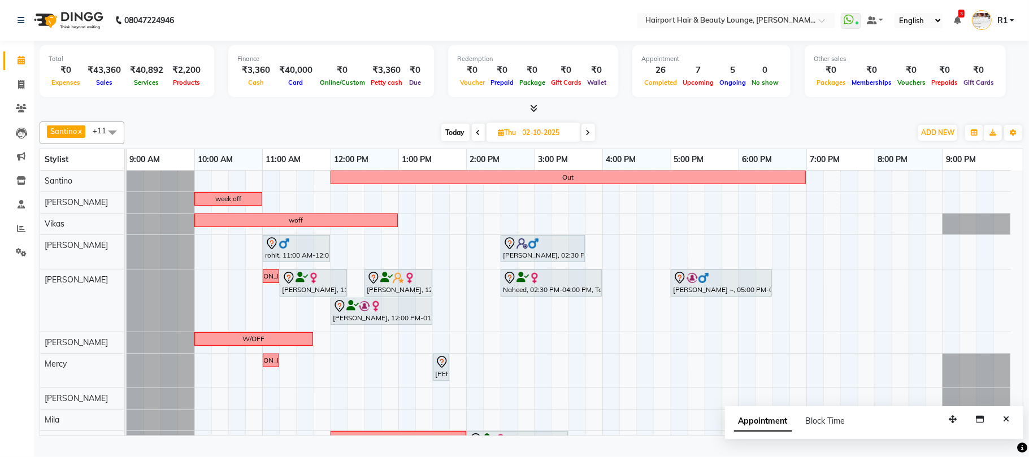
click at [362, 115] on div at bounding box center [531, 109] width 983 height 12
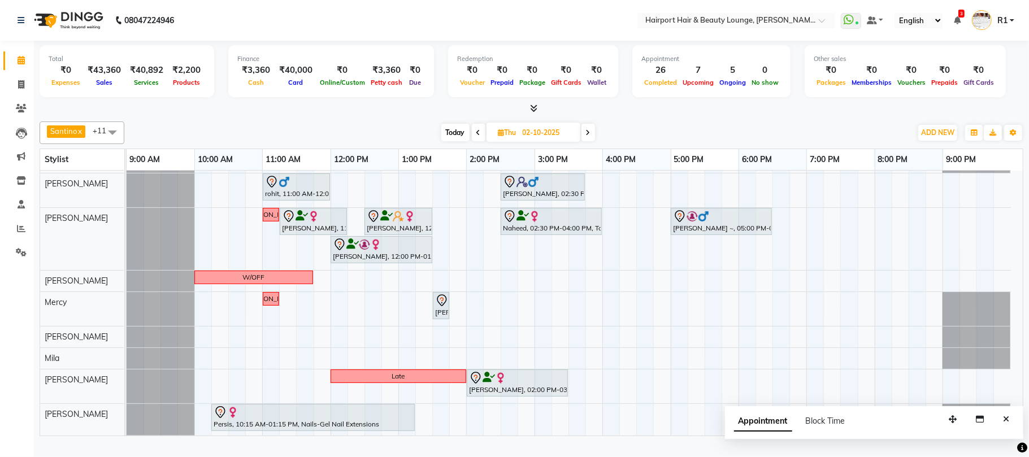
scroll to position [66, 0]
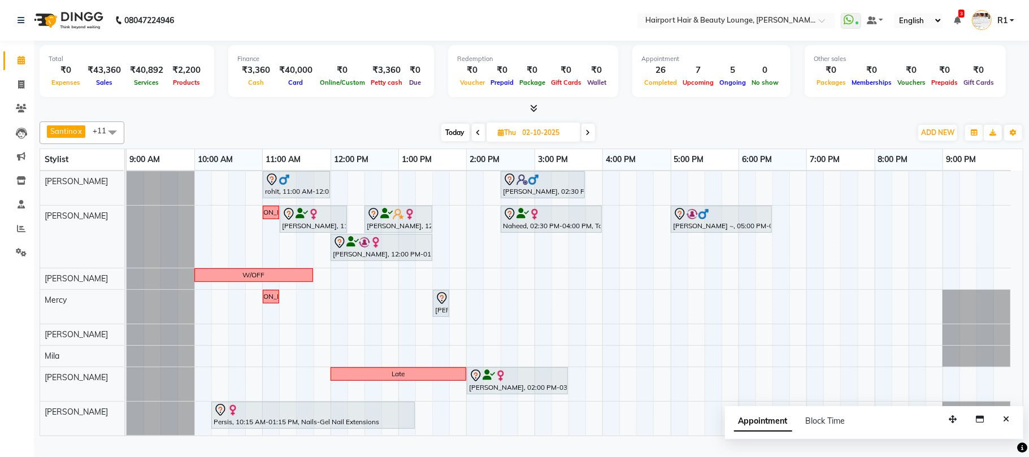
click at [275, 115] on div at bounding box center [531, 109] width 983 height 12
click at [450, 141] on span "Today" at bounding box center [455, 133] width 28 height 18
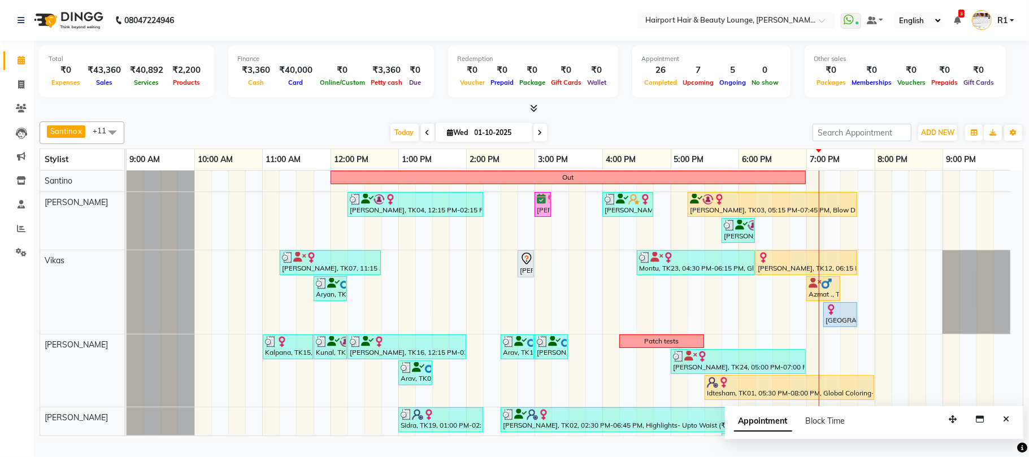
click at [538, 136] on icon at bounding box center [540, 132] width 5 height 7
type input "02-10-2025"
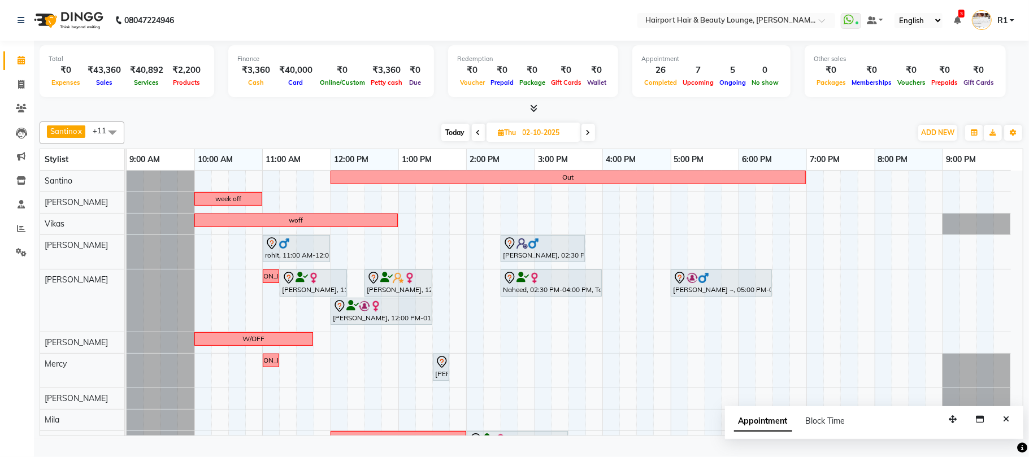
click at [328, 141] on div "Today Thu 02-10-2025" at bounding box center [518, 132] width 776 height 17
click at [325, 114] on div at bounding box center [531, 109] width 983 height 12
click at [507, 137] on span "Thu" at bounding box center [507, 132] width 24 height 8
select select "10"
select select "2025"
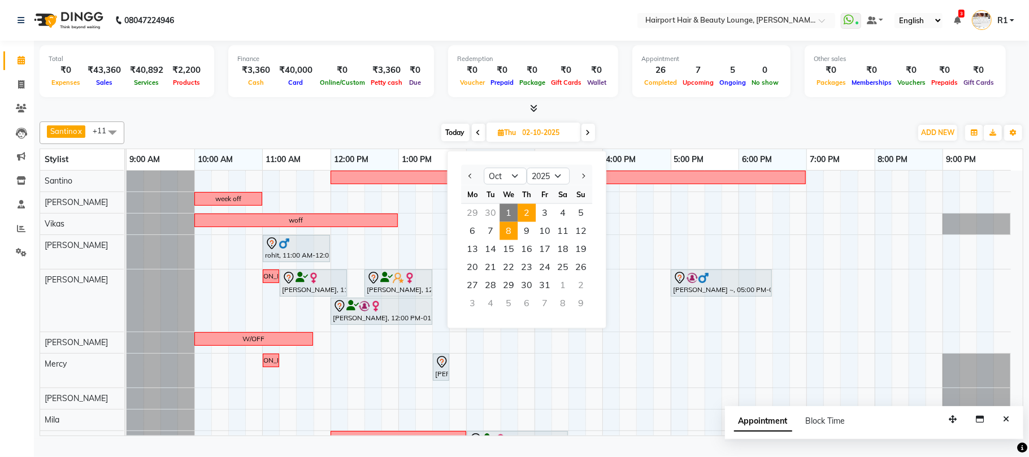
click at [517, 240] on span "8" at bounding box center [508, 231] width 18 height 18
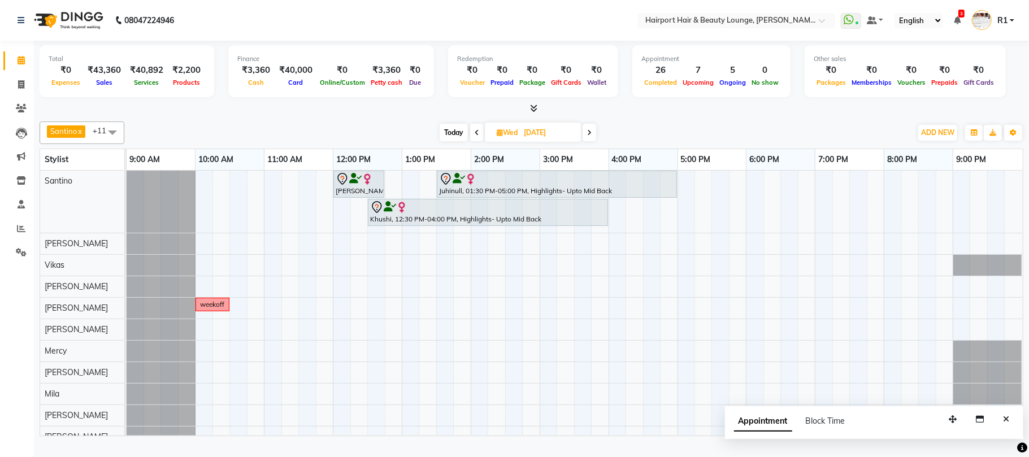
click at [451, 138] on span "Today" at bounding box center [453, 133] width 28 height 18
type input "01-10-2025"
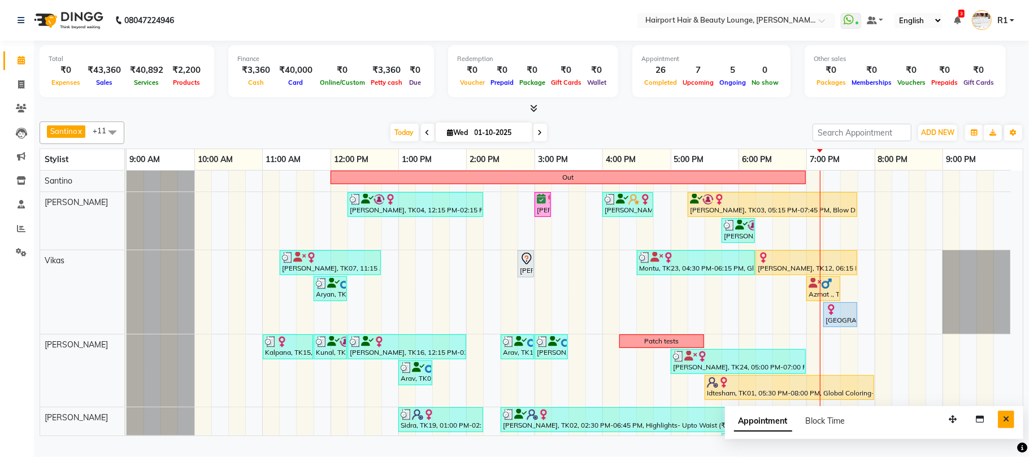
click at [1003, 423] on icon "Close" at bounding box center [1006, 419] width 6 height 8
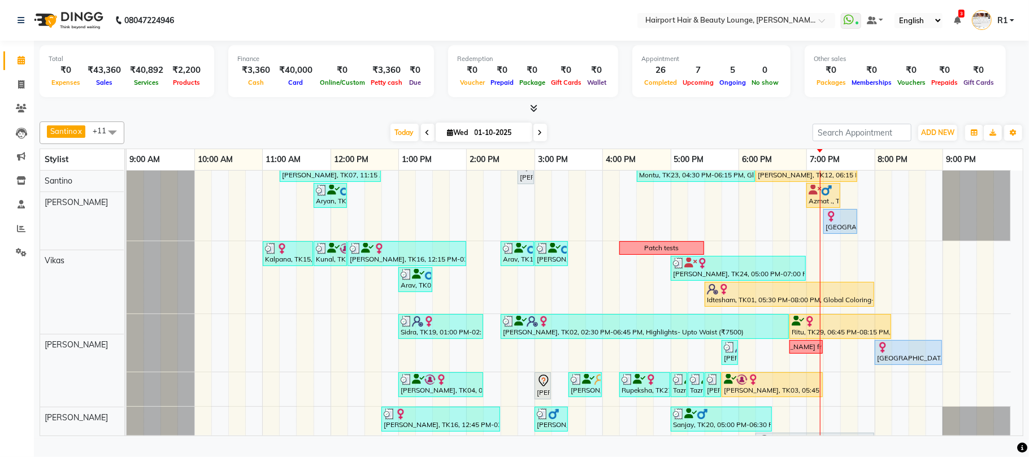
scroll to position [150, 0]
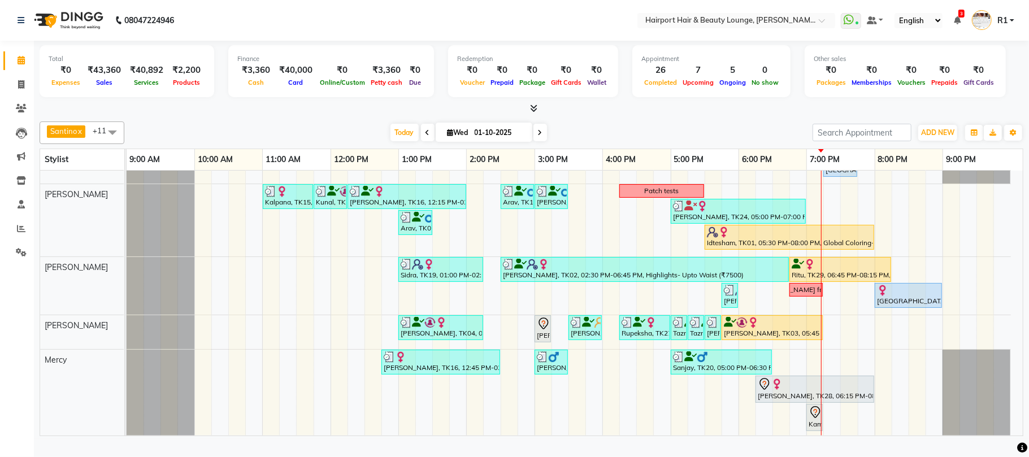
click at [288, 129] on div "Santino x Anandita x Vikas x Adnan x Atish x Elizabeth x Mercy x Binita x Mila …" at bounding box center [531, 276] width 983 height 319
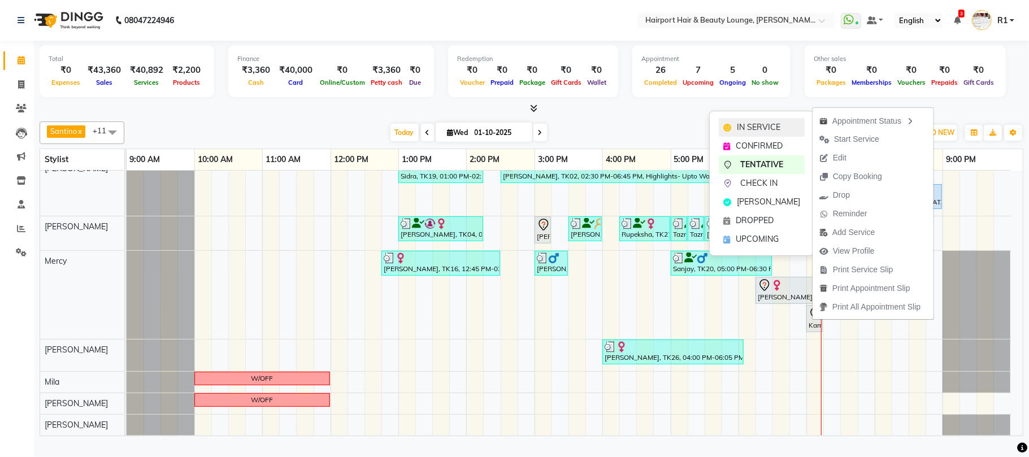
click at [780, 127] on span "IN SERVICE" at bounding box center [758, 127] width 43 height 12
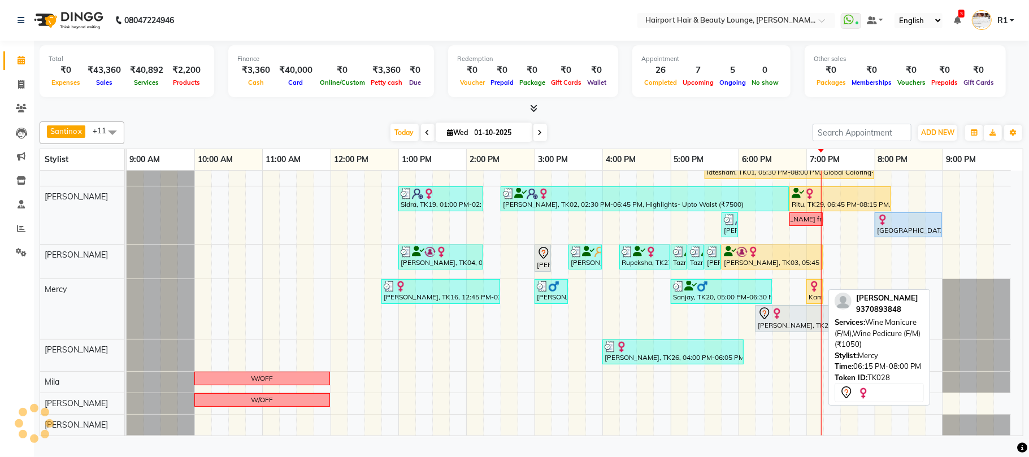
scroll to position [224, 0]
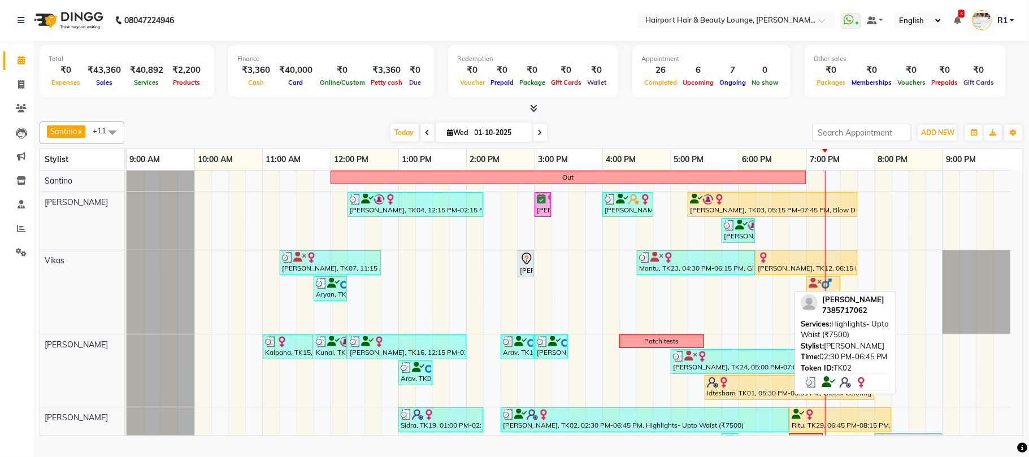
click at [516, 415] on icon at bounding box center [520, 414] width 12 height 1
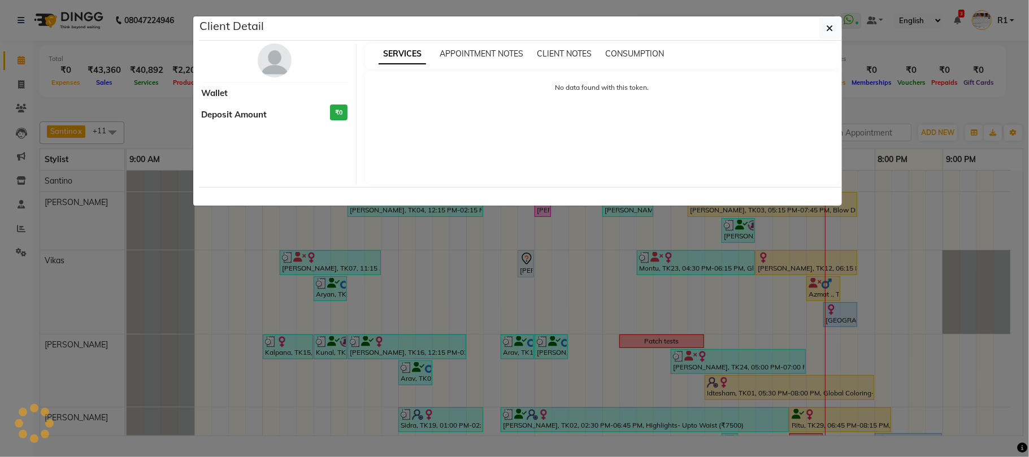
select select "3"
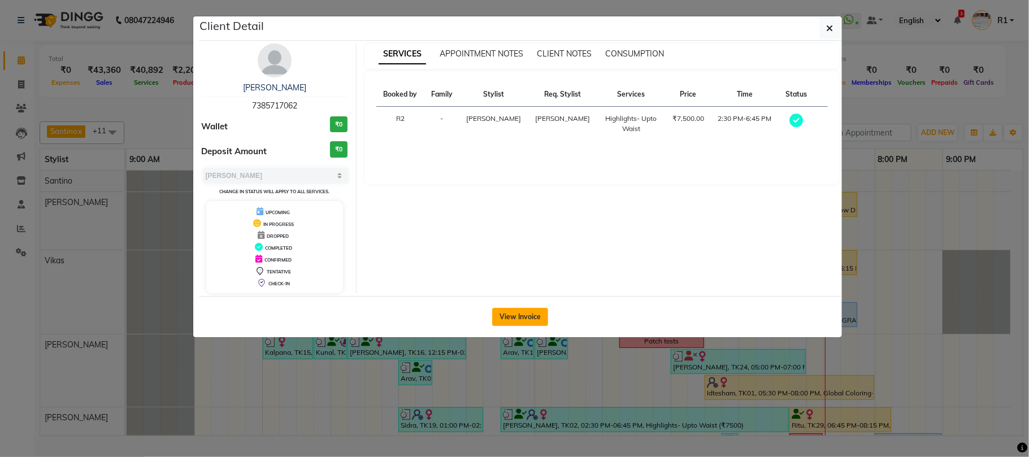
click at [534, 326] on button "View Invoice" at bounding box center [520, 317] width 56 height 18
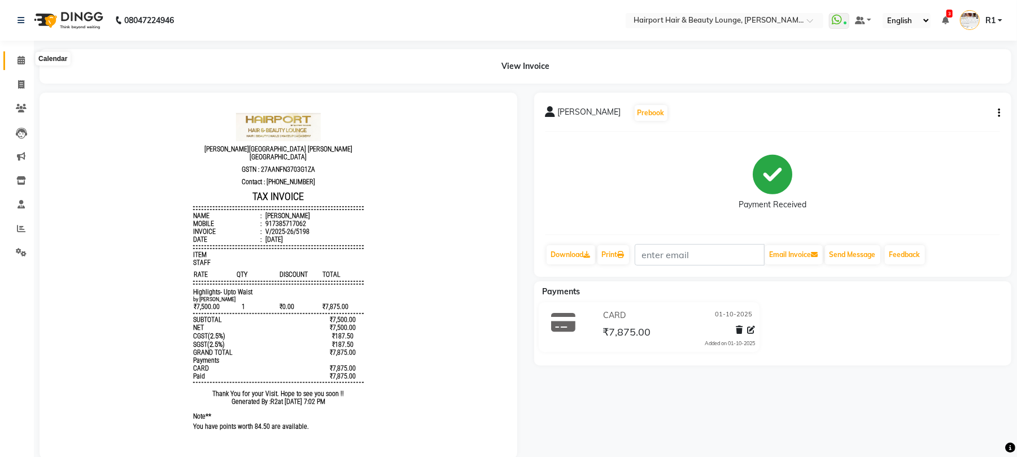
click at [19, 59] on icon at bounding box center [21, 60] width 7 height 8
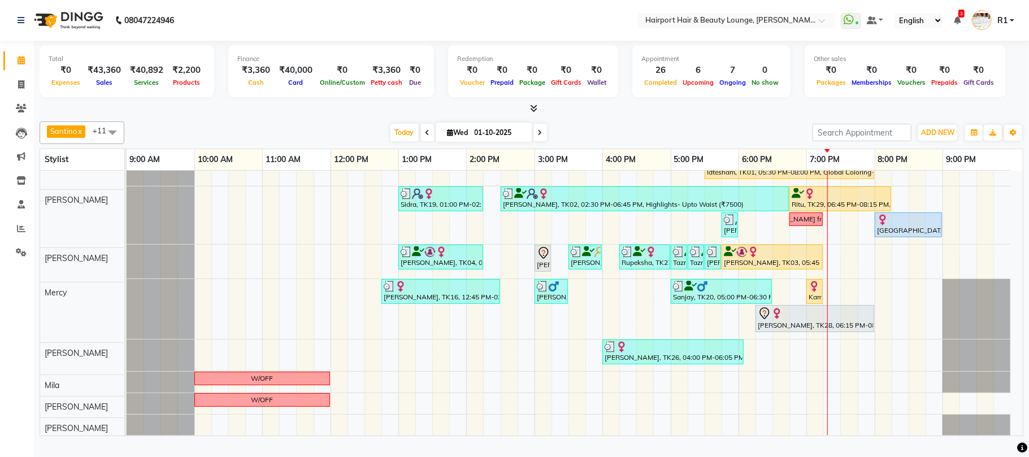
scroll to position [223, 0]
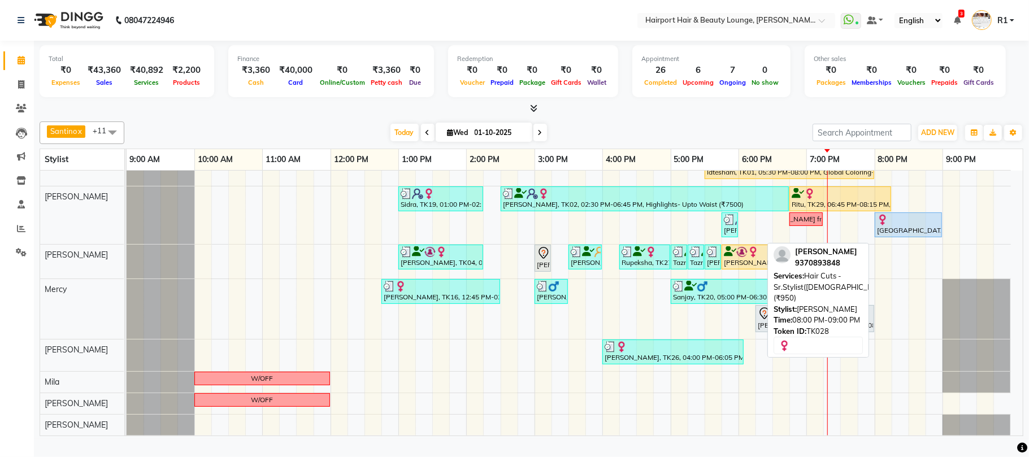
click at [897, 225] on div at bounding box center [908, 219] width 63 height 11
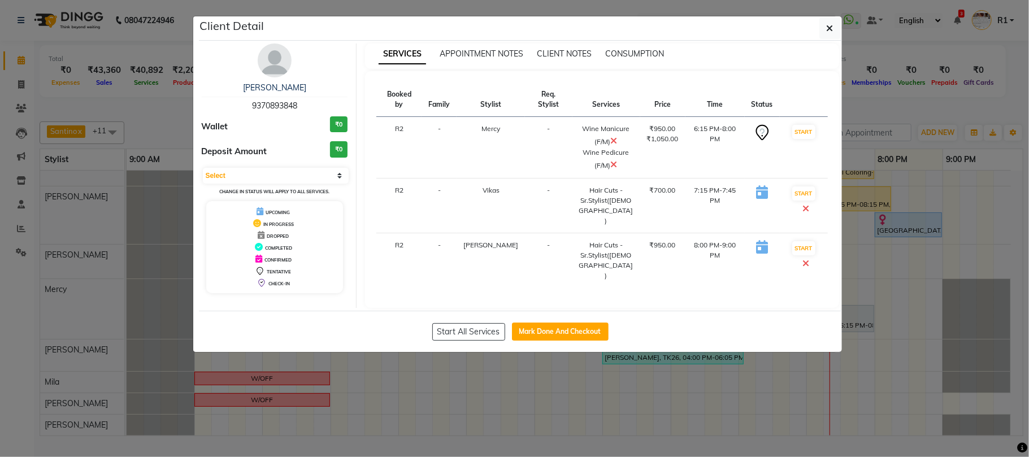
click at [893, 108] on ngb-modal-window "Client Detail Venessa 9370893848 Wallet ₹0 Deposit Amount ₹0 Select IN SERVICE …" at bounding box center [514, 228] width 1029 height 457
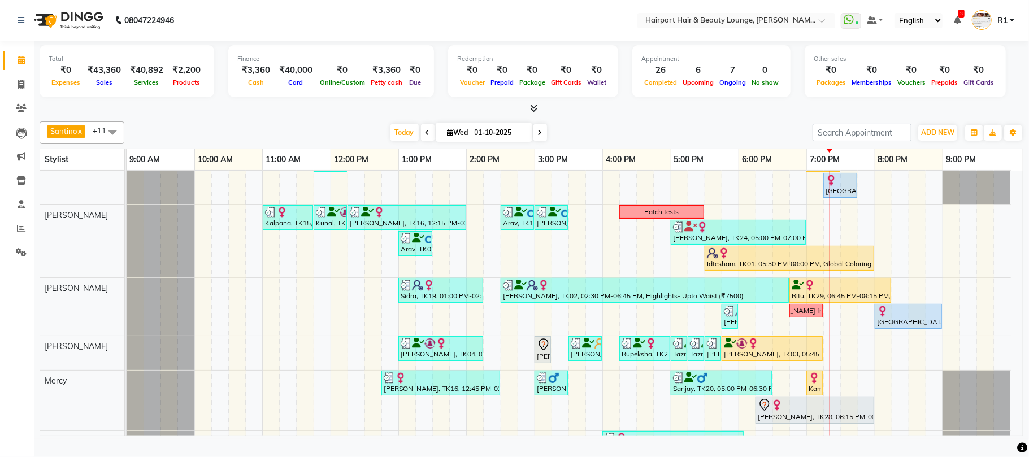
scroll to position [72, 0]
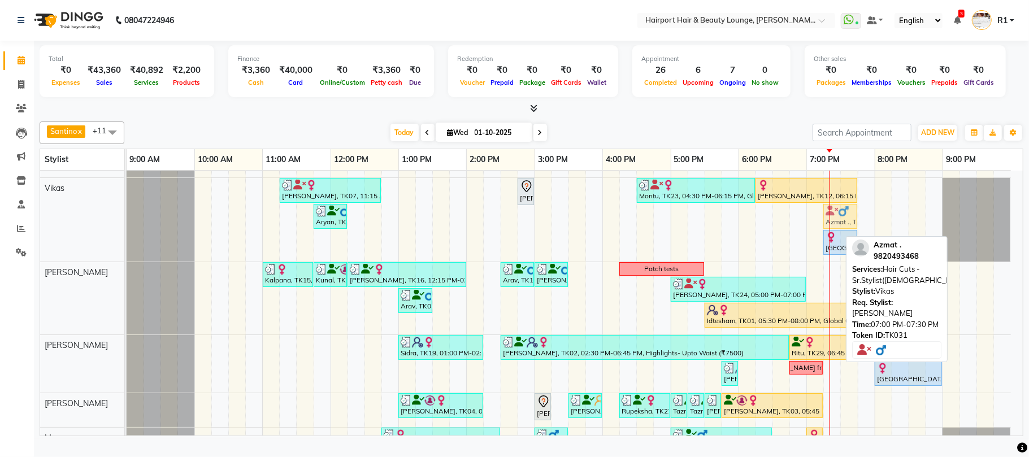
drag, startPoint x: 817, startPoint y: 221, endPoint x: 828, endPoint y: 221, distance: 10.7
click at [127, 221] on div "Rupika, TK07, 11:15 AM-12:45 PM, Touchups- Upto 2 Inch (Female) Mayuri, TK17, 0…" at bounding box center [127, 220] width 0 height 84
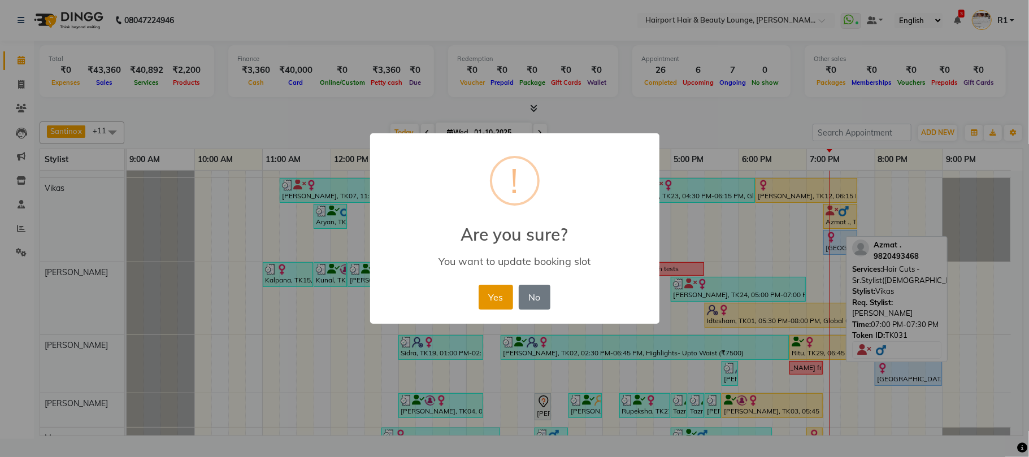
click at [499, 310] on button "Yes" at bounding box center [495, 297] width 34 height 25
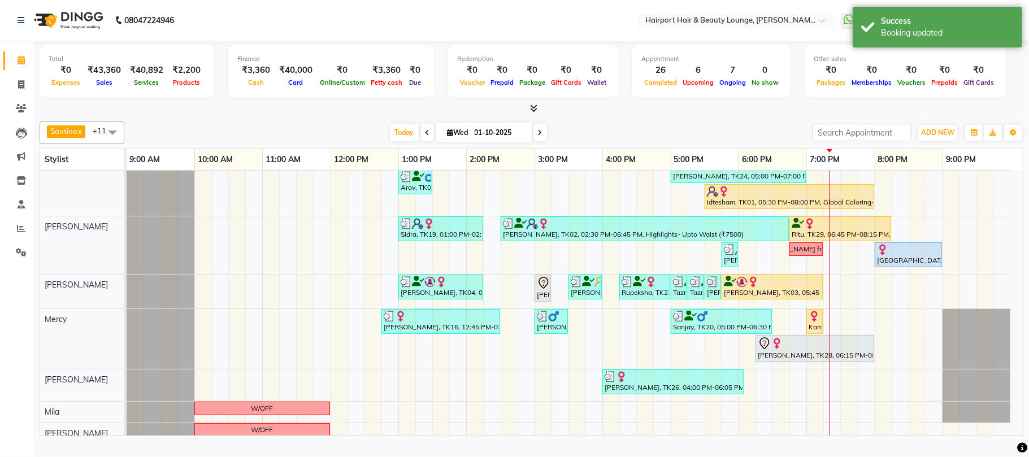
scroll to position [223, 0]
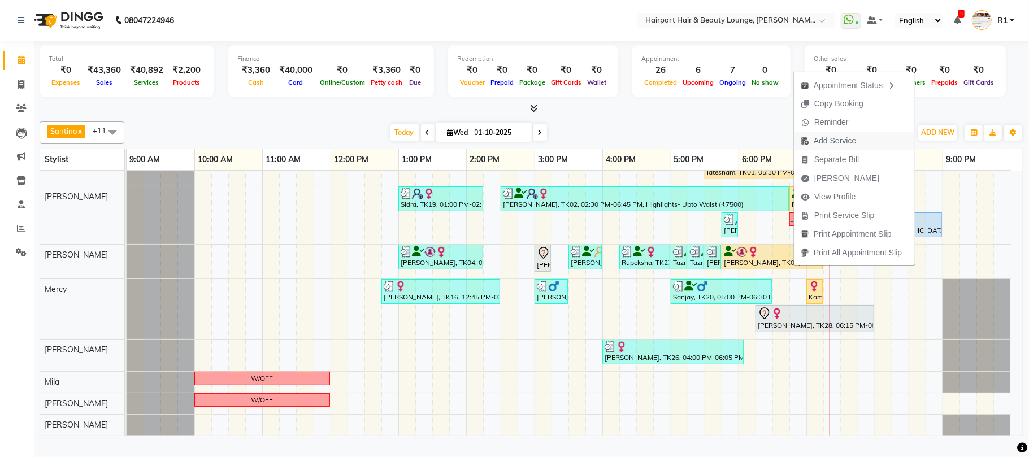
click at [848, 139] on span "Add Service" at bounding box center [834, 141] width 42 height 12
select select "14044"
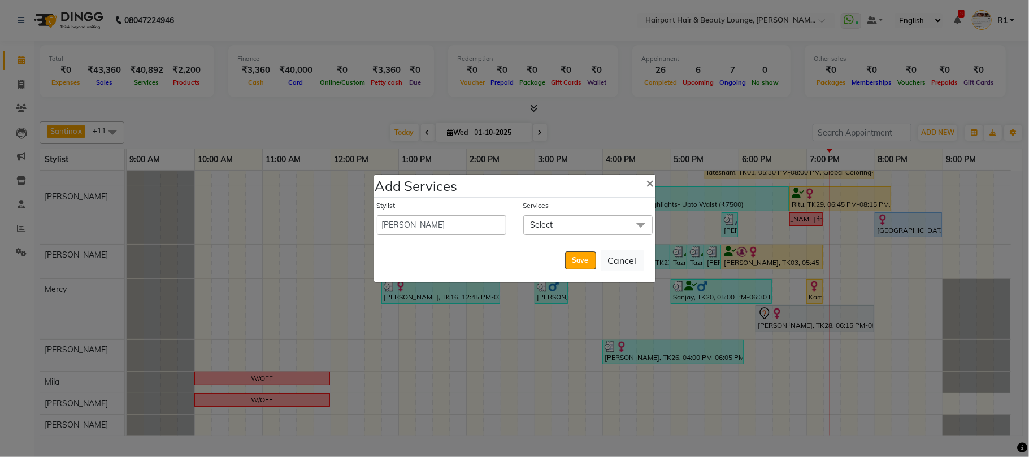
click at [629, 218] on span at bounding box center [640, 225] width 23 height 21
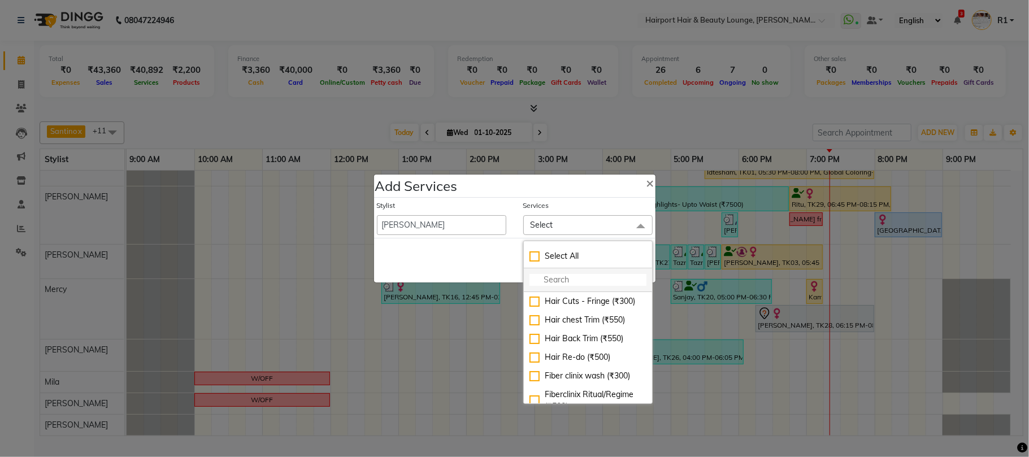
click at [608, 280] on input "multiselect-search" at bounding box center [587, 280] width 117 height 12
type input "cut"
click at [612, 326] on div "Nails- CutFile+Polish (₹400)" at bounding box center [587, 320] width 117 height 12
checkbox input "true"
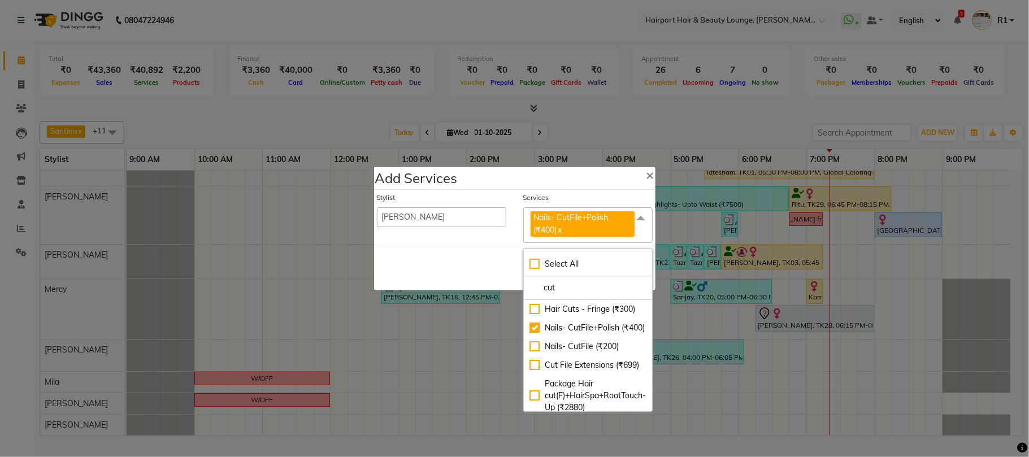
click at [461, 273] on div "Save Cancel" at bounding box center [514, 268] width 281 height 45
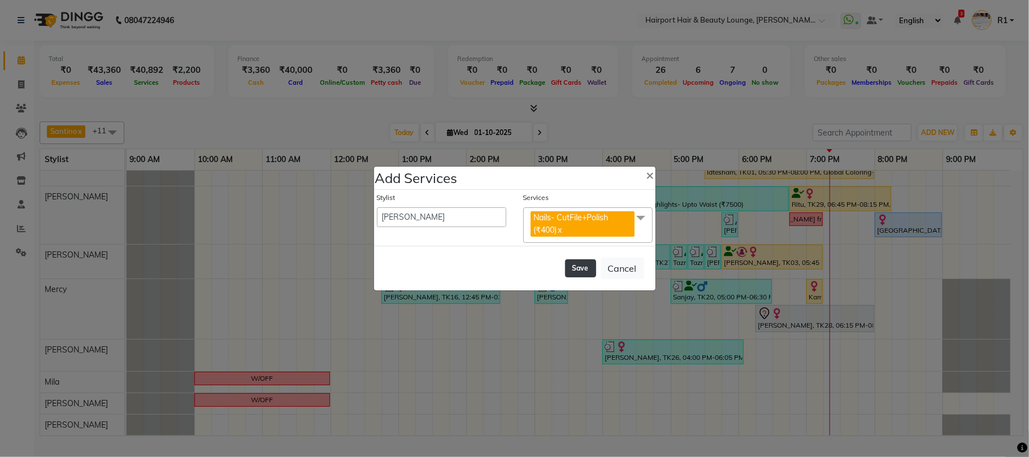
click at [565, 272] on button "Save" at bounding box center [580, 268] width 31 height 18
select select "7127"
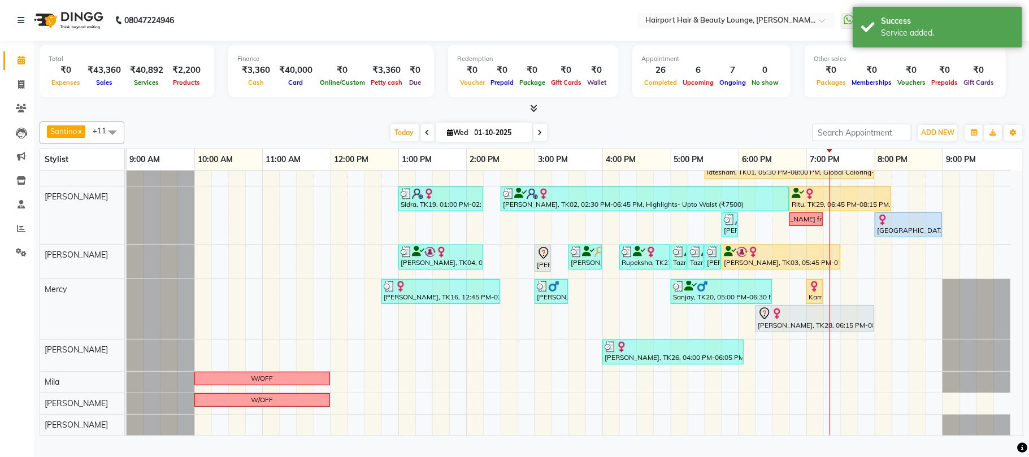
click at [829, 276] on div at bounding box center [829, 193] width 1 height 486
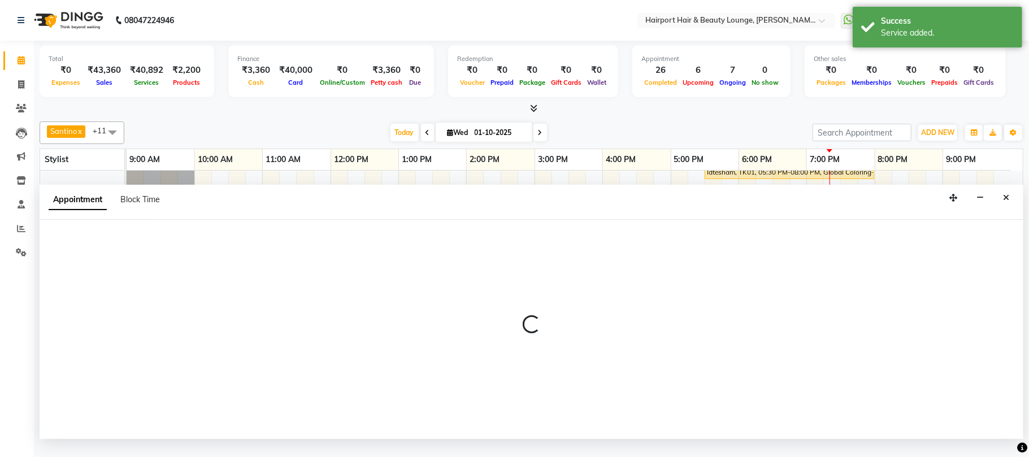
select select "14044"
select select "tentative"
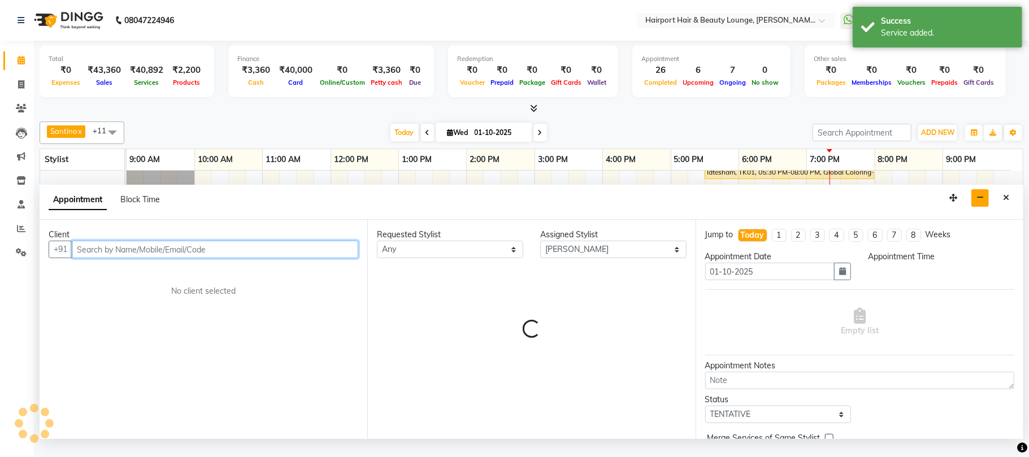
select select "1155"
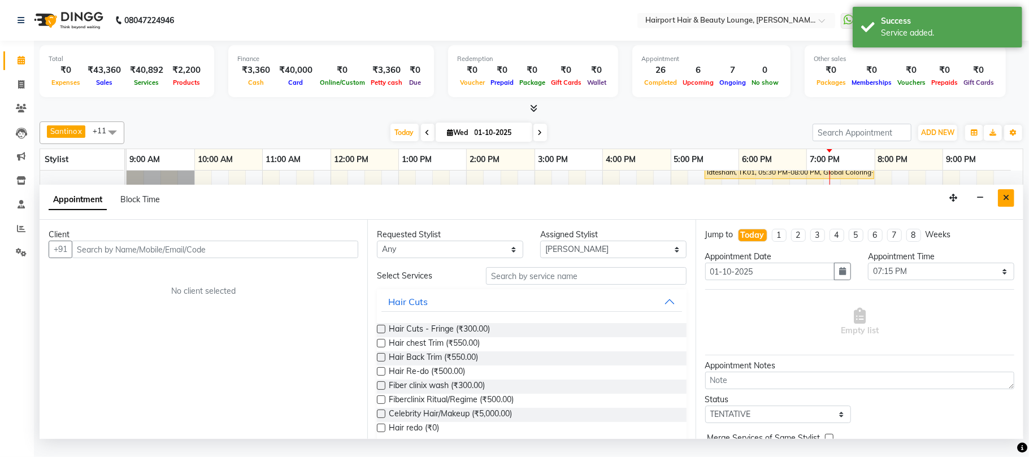
click at [1002, 206] on button "Close" at bounding box center [1006, 198] width 16 height 18
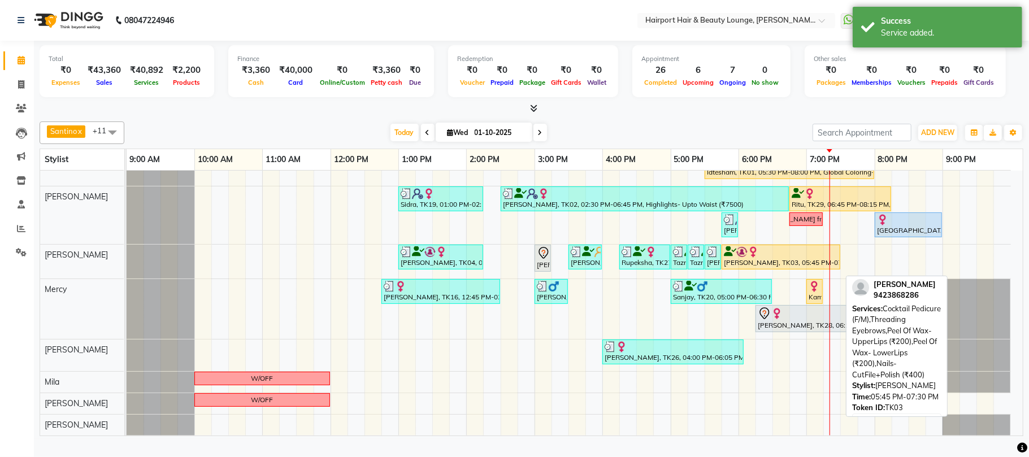
click at [724, 268] on div "[PERSON_NAME], TK03, 05:45 PM-07:30 PM, Cocktail Pedicure (F/M),Threading Eyebr…" at bounding box center [781, 256] width 116 height 21
select select "1"
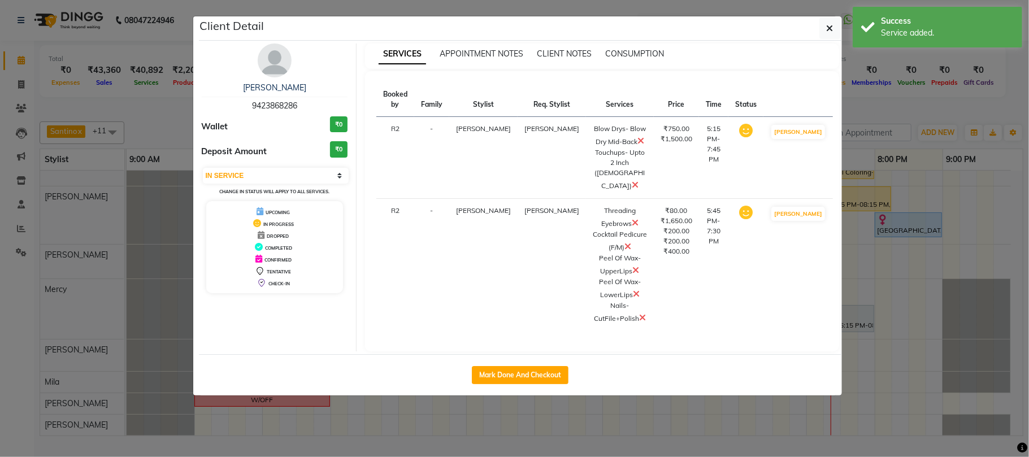
click at [922, 130] on ngb-modal-window "Client Detail SNEHA PATIL 9423868286 Wallet ₹0 Deposit Amount ₹0 Select IN SERV…" at bounding box center [514, 228] width 1029 height 457
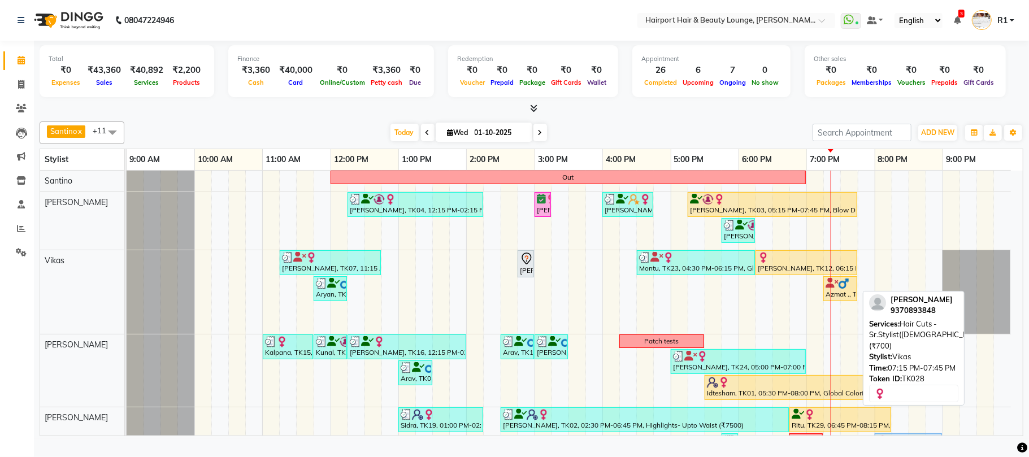
drag, startPoint x: 841, startPoint y: 321, endPoint x: 891, endPoint y: 401, distance: 94.5
click at [891, 401] on div "Out ekta, TK04, 12:15 PM-02:15 PM, Touchups- Upto 2 Inch (Female) Surbhi, TK08,…" at bounding box center [575, 414] width 896 height 486
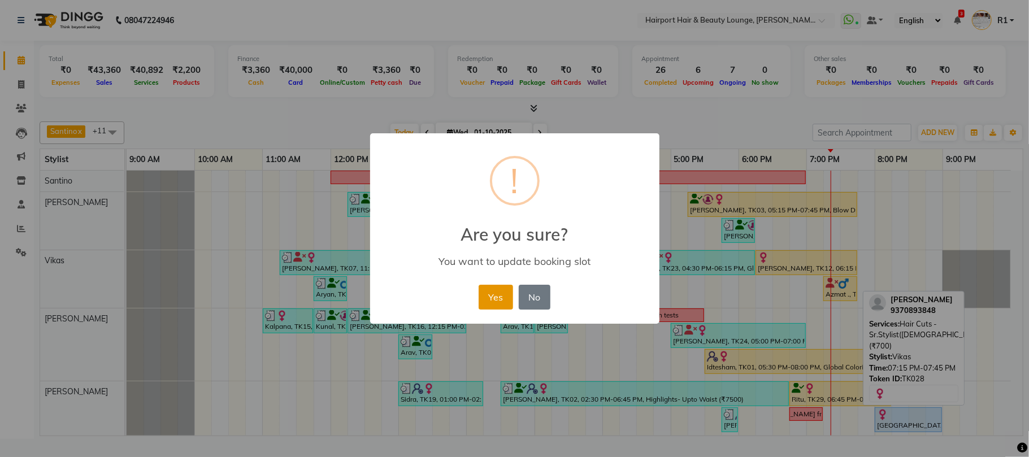
click at [478, 310] on button "Yes" at bounding box center [495, 297] width 34 height 25
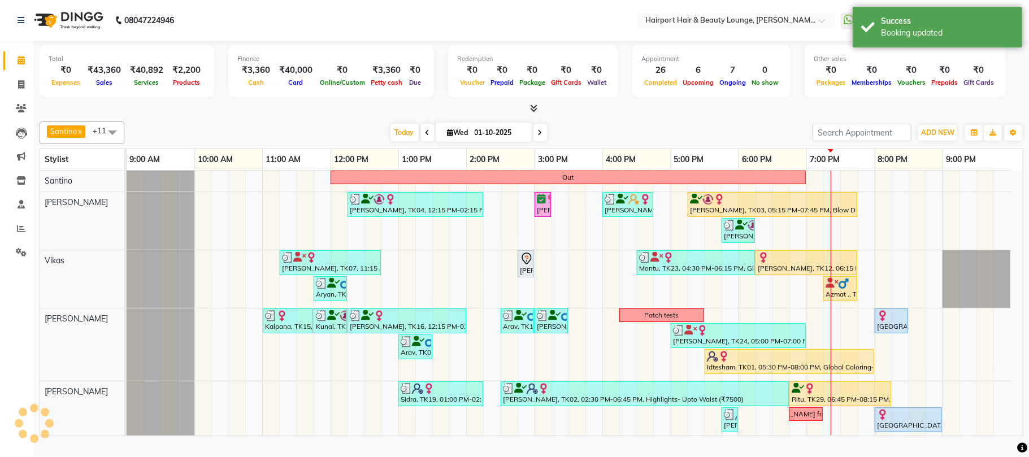
click at [699, 115] on div at bounding box center [531, 109] width 983 height 12
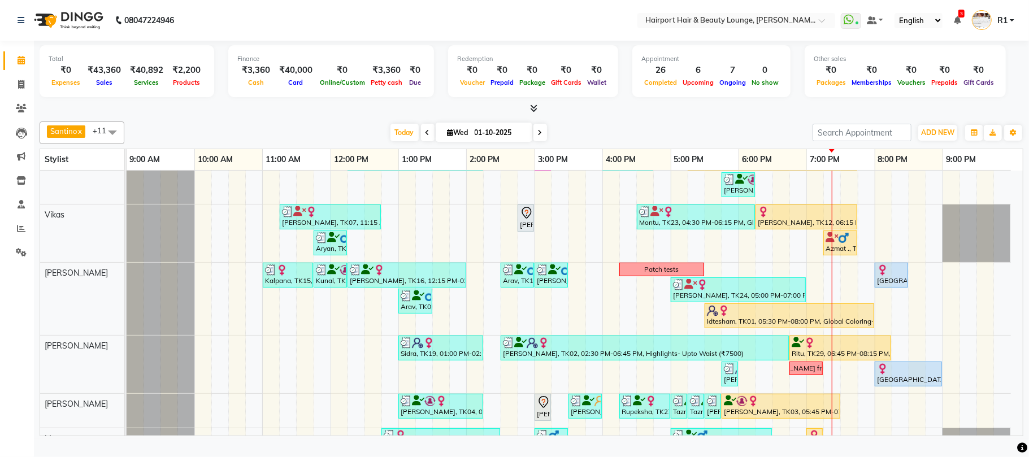
scroll to position [121, 0]
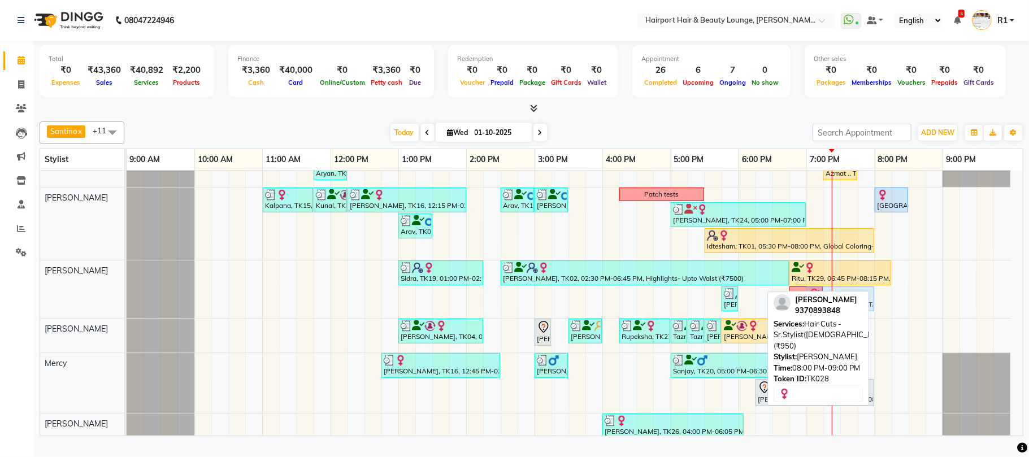
drag, startPoint x: 898, startPoint y: 313, endPoint x: 833, endPoint y: 313, distance: 65.0
click at [833, 313] on div "Santino x Anandita x Vikas x Adnan x Atish x Elizabeth x Mercy x Binita x Mila …" at bounding box center [531, 276] width 983 height 319
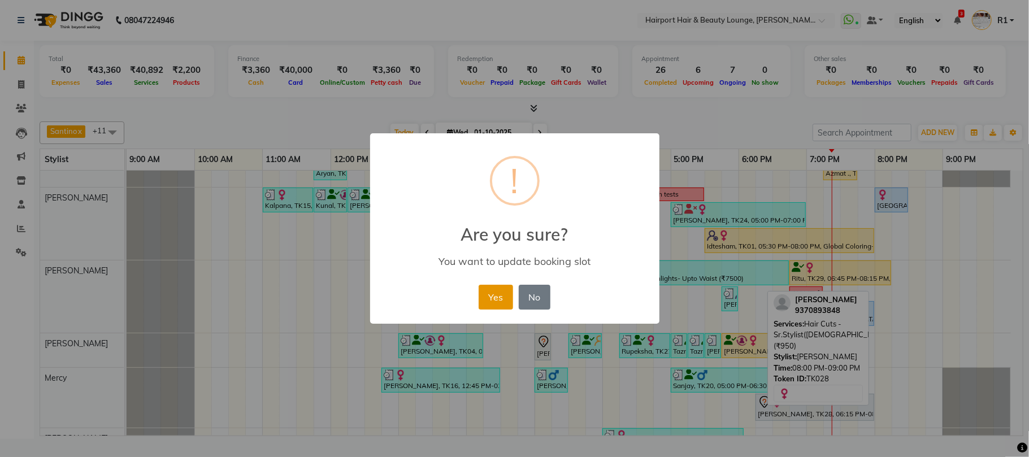
click at [498, 305] on button "Yes" at bounding box center [495, 297] width 34 height 25
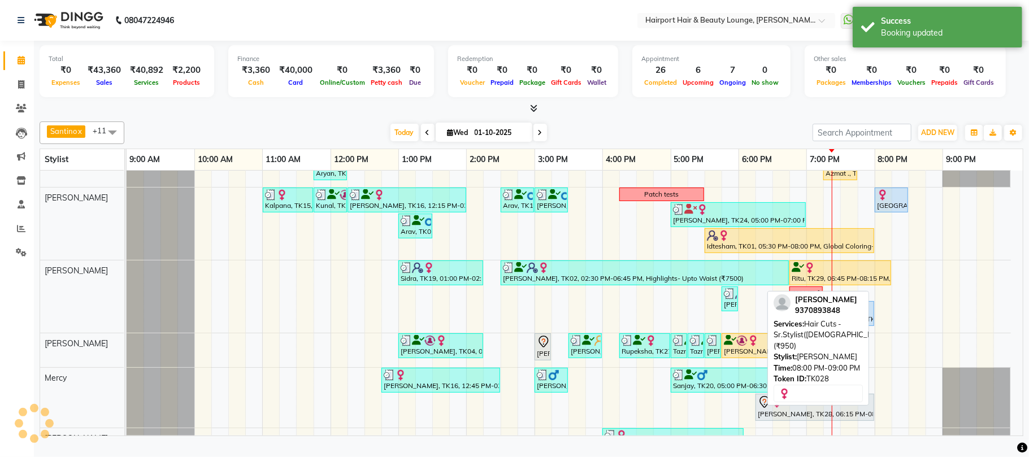
click at [717, 127] on div "Santino x Anandita x Vikas x Adnan x Atish x Elizabeth x Mercy x Binita x Mila …" at bounding box center [531, 276] width 983 height 319
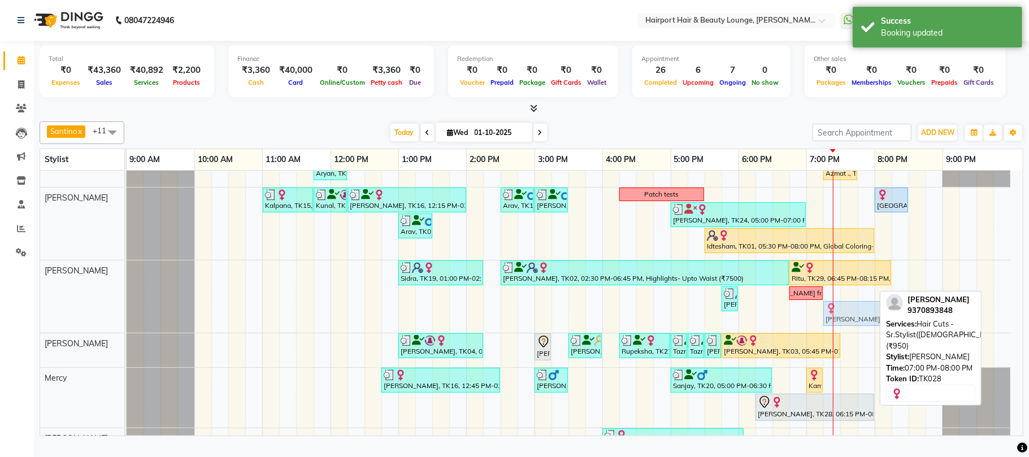
drag, startPoint x: 809, startPoint y: 325, endPoint x: 825, endPoint y: 325, distance: 16.4
click at [127, 325] on div "Sidra, TK19, 01:00 PM-02:15 PM, Hair Spa - Upto Waist SKP (₹2000),Blow Drys-Blo…" at bounding box center [127, 296] width 0 height 72
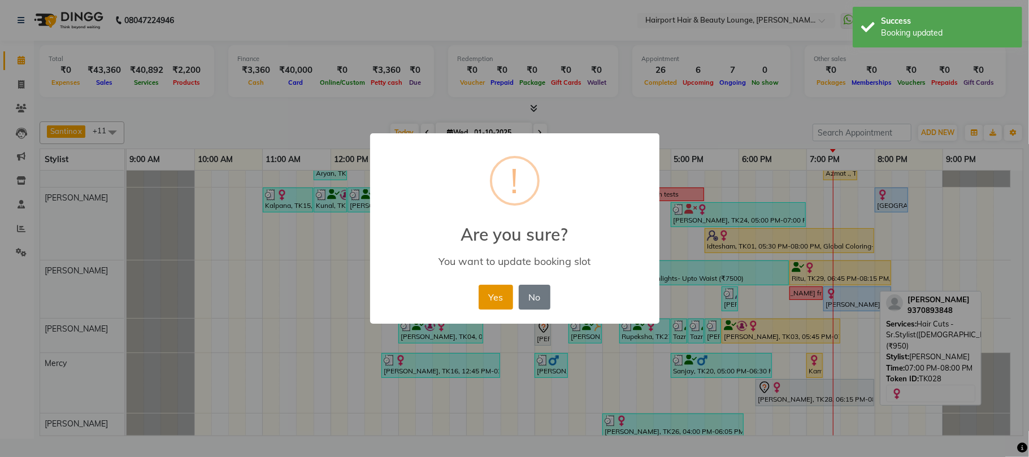
click at [507, 310] on button "Yes" at bounding box center [495, 297] width 34 height 25
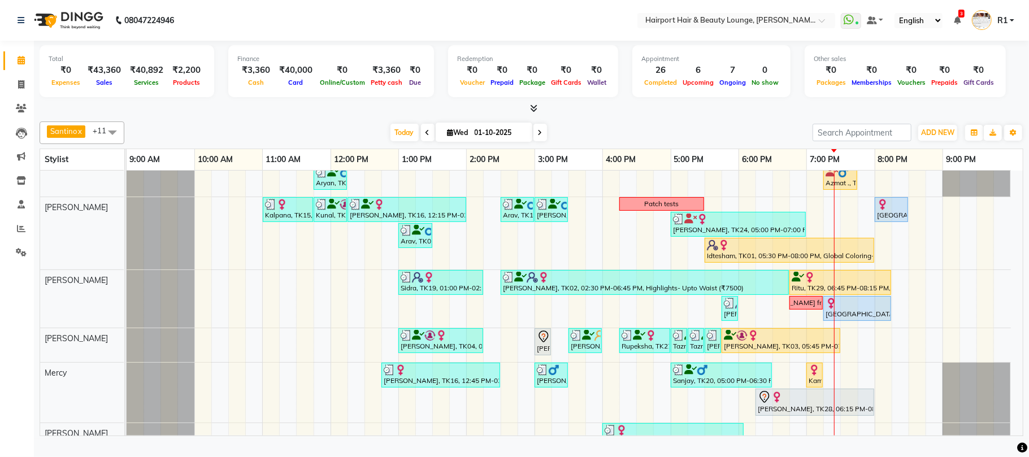
scroll to position [150, 0]
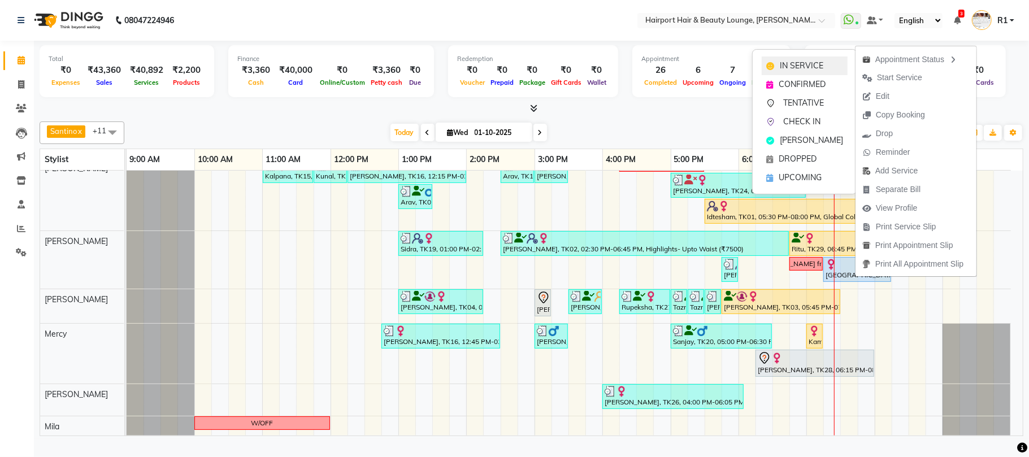
click at [810, 67] on span "IN SERVICE" at bounding box center [801, 66] width 43 height 12
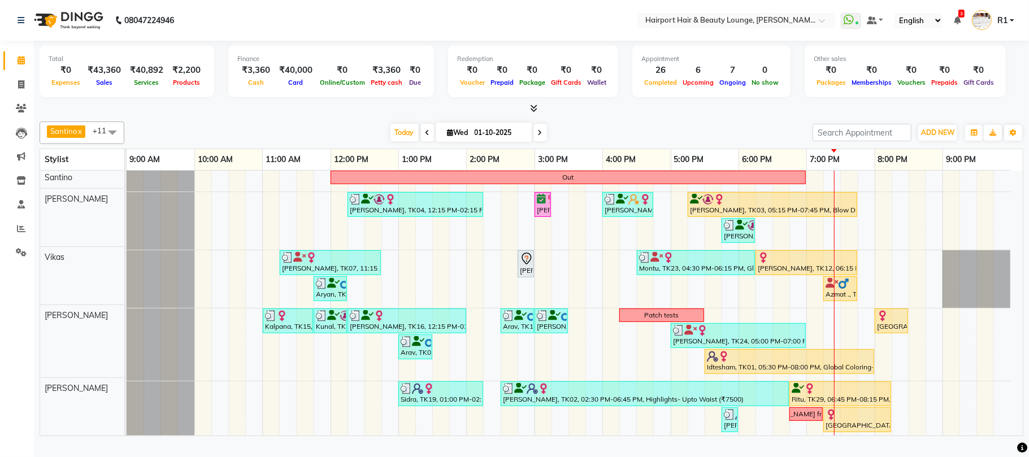
scroll to position [0, 0]
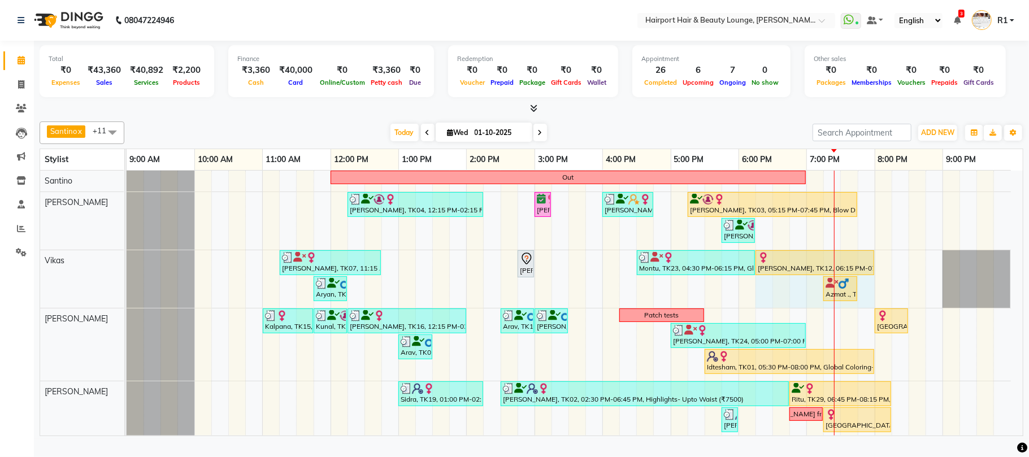
click at [127, 275] on div "Rupika, TK07, 11:15 AM-12:45 PM, Touchups- Upto 2 Inch (Female) Mayuri, TK17, 0…" at bounding box center [127, 279] width 0 height 58
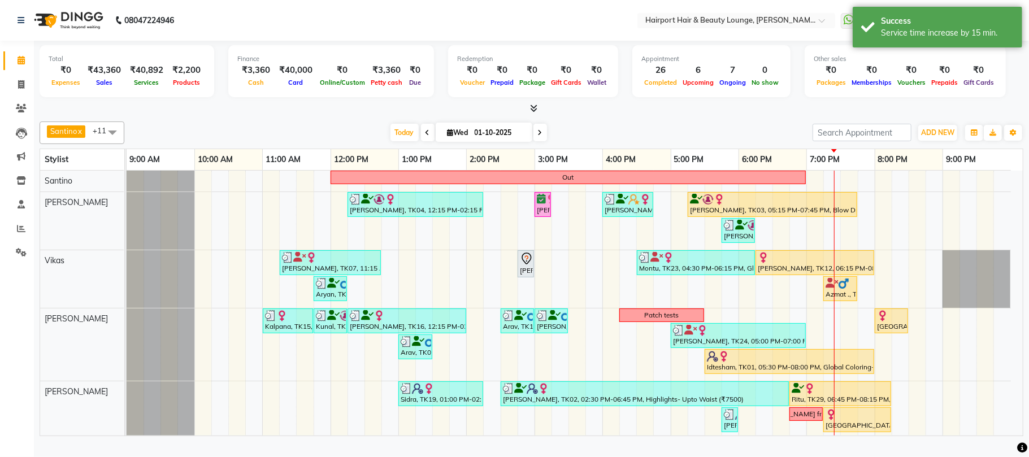
scroll to position [194, 0]
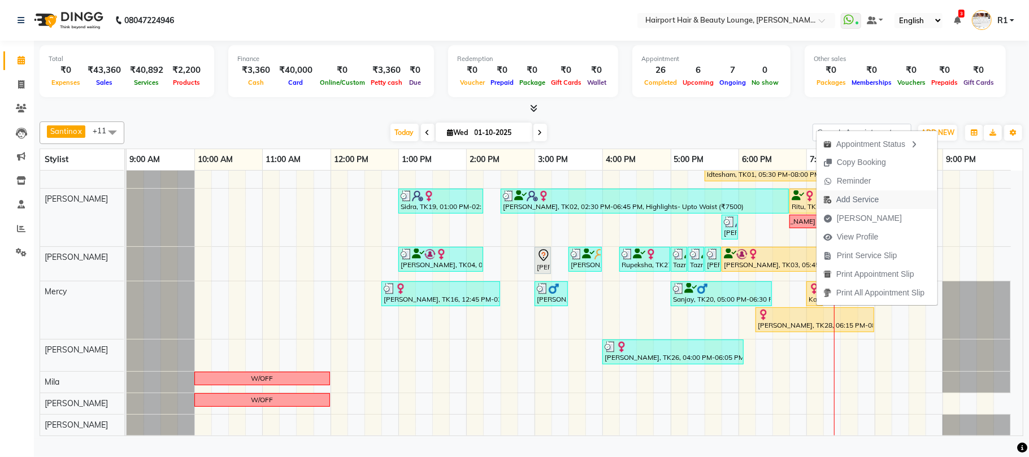
click at [859, 197] on span "Add Service" at bounding box center [857, 200] width 42 height 12
select select "69783"
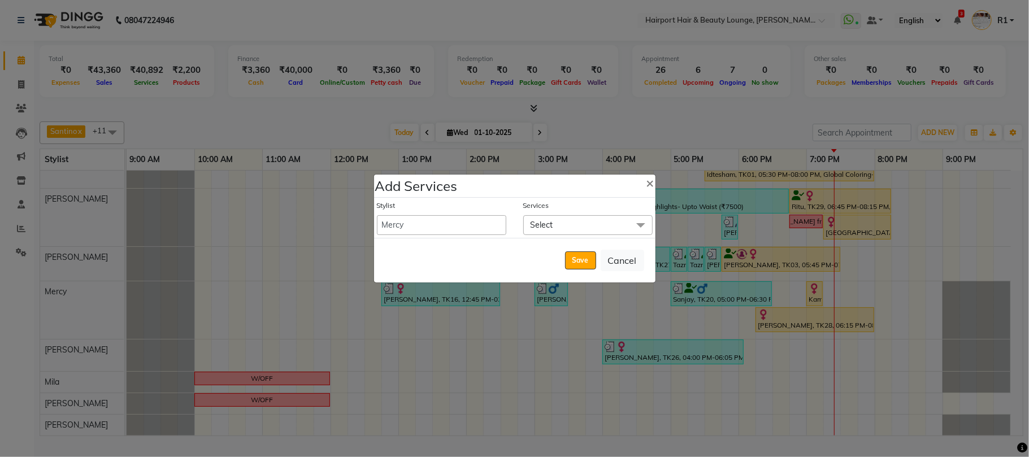
click at [551, 220] on span "Select" at bounding box center [541, 225] width 23 height 10
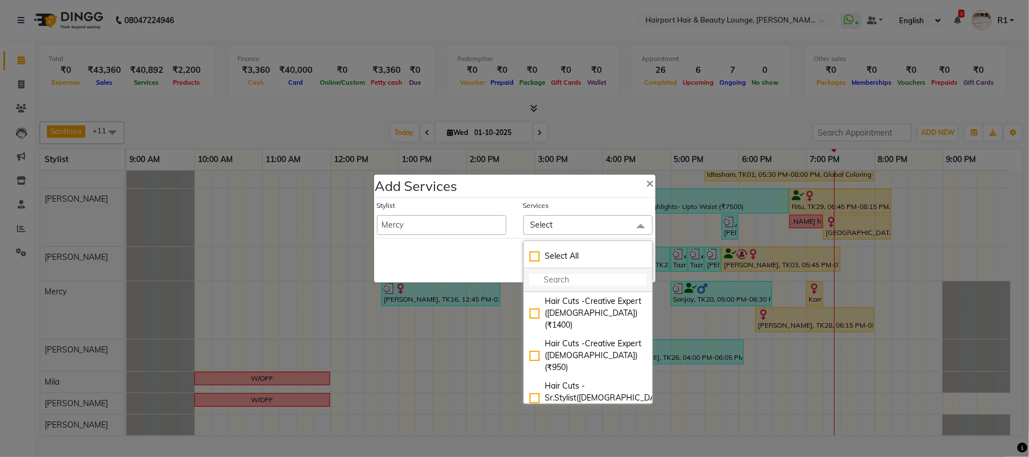
click at [568, 277] on input "multiselect-search" at bounding box center [587, 280] width 117 height 12
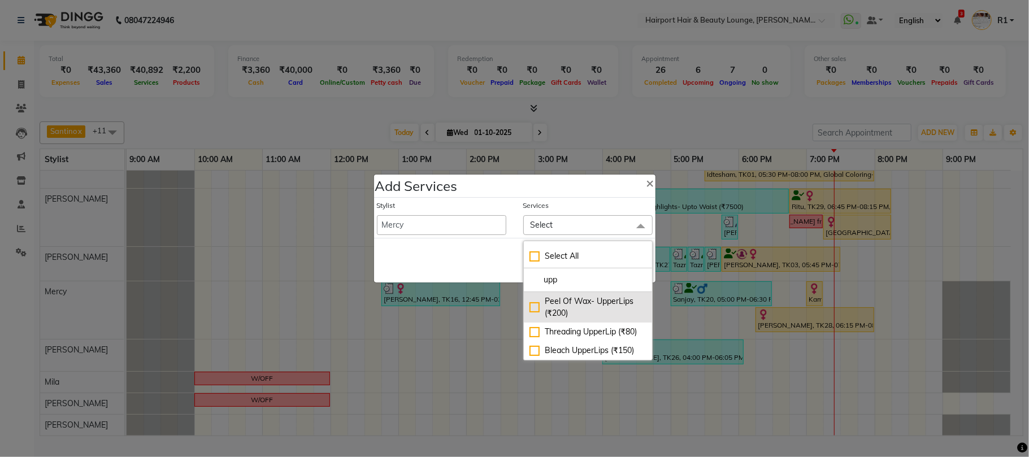
type input "upp"
click at [583, 299] on div "Peel Of Wax- UpperLips (₹200)" at bounding box center [587, 307] width 117 height 24
checkbox input "true"
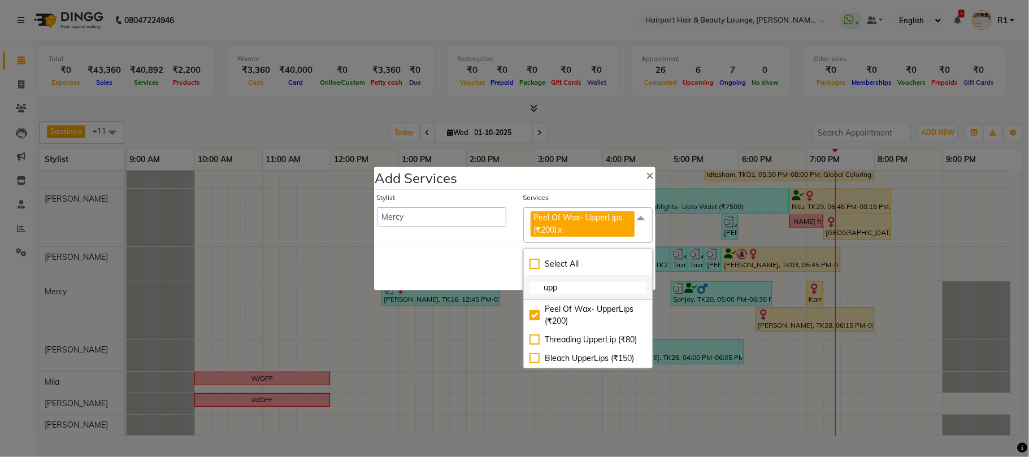
click at [581, 290] on input "upp" at bounding box center [587, 288] width 117 height 12
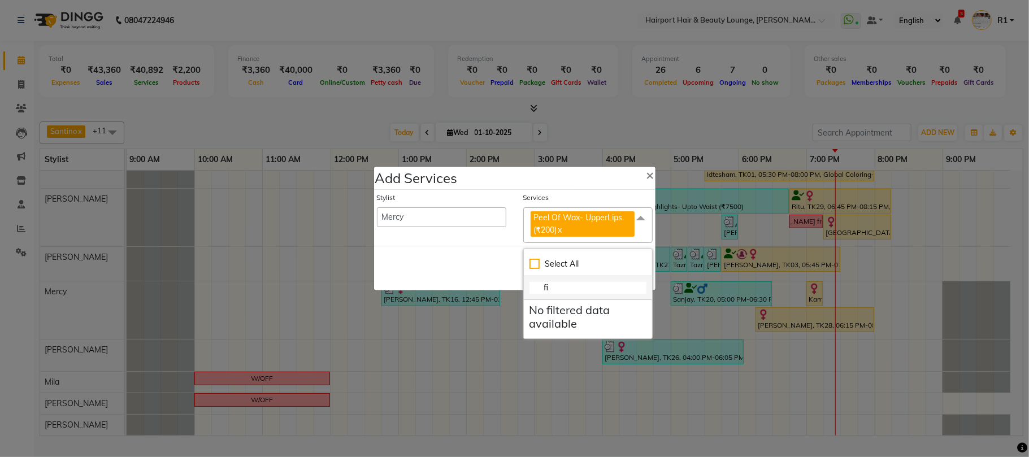
type input "f"
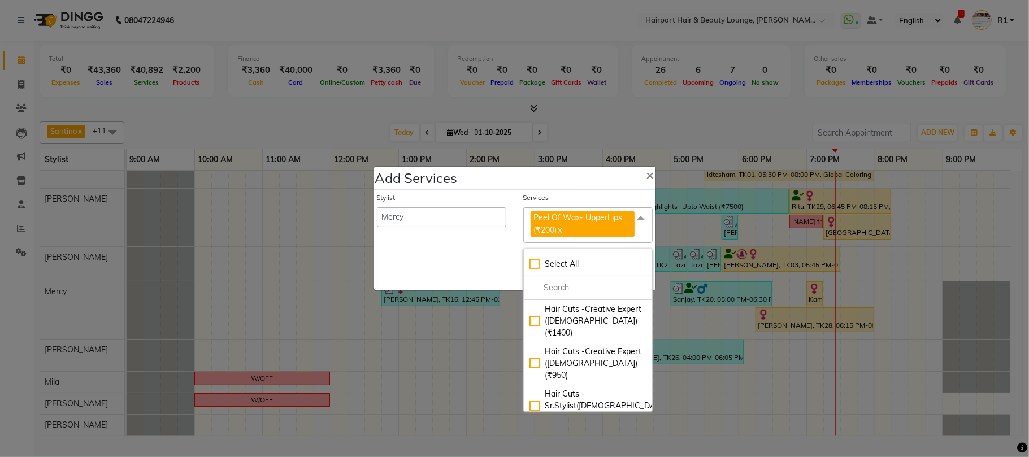
click at [486, 286] on div "Save Cancel" at bounding box center [514, 268] width 281 height 45
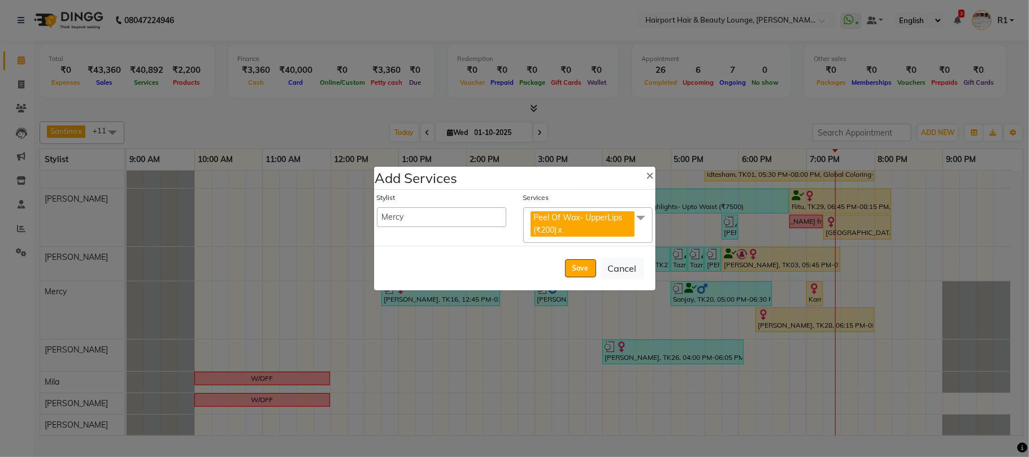
click at [546, 272] on div "Save Cancel" at bounding box center [514, 268] width 281 height 45
click at [565, 273] on button "Save" at bounding box center [580, 268] width 31 height 18
select select "7127"
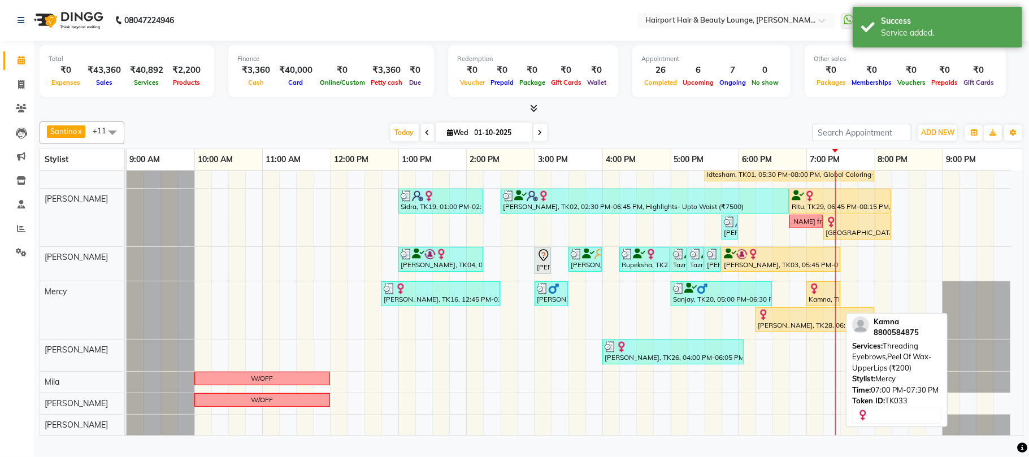
click at [822, 294] on div at bounding box center [822, 288] width 29 height 11
select select "1"
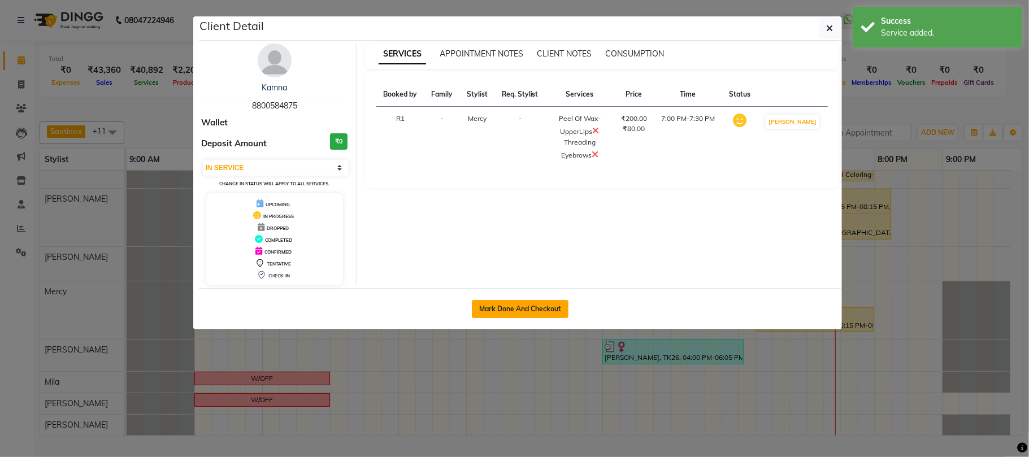
click at [516, 318] on button "Mark Done And Checkout" at bounding box center [520, 309] width 97 height 18
select select "service"
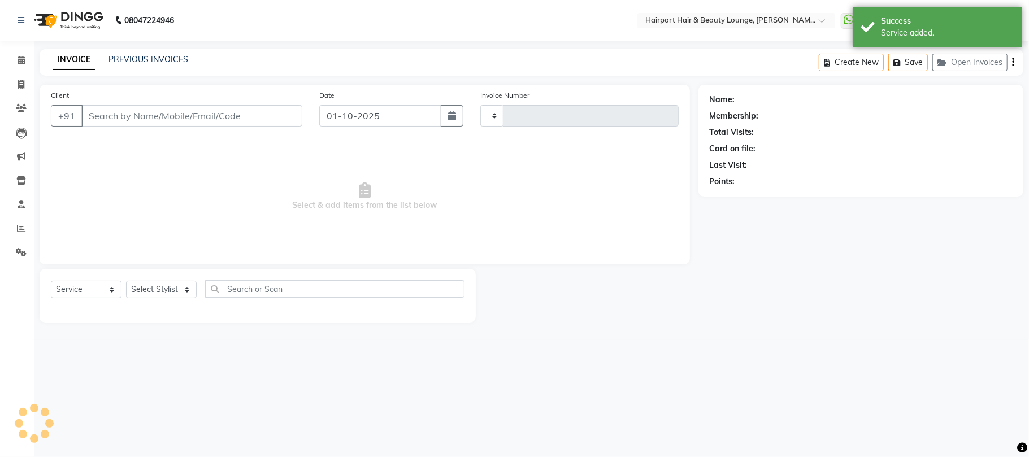
type input "5199"
select select "622"
type input "8800584875"
select select "69783"
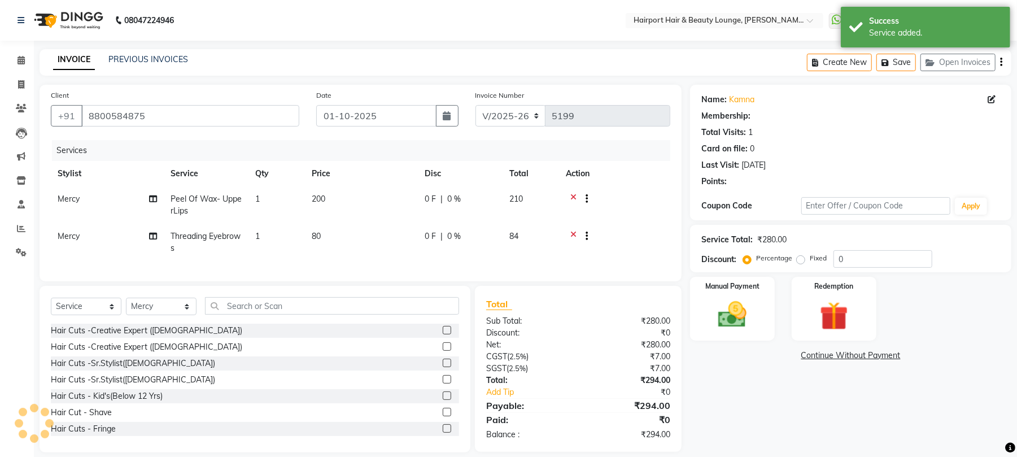
select select "1: Object"
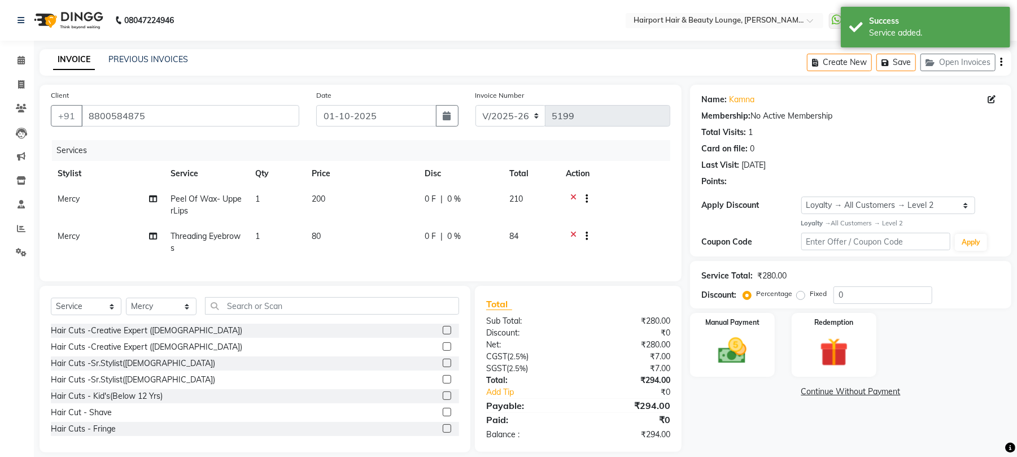
click at [268, 219] on td "1" at bounding box center [277, 204] width 56 height 37
select select "69783"
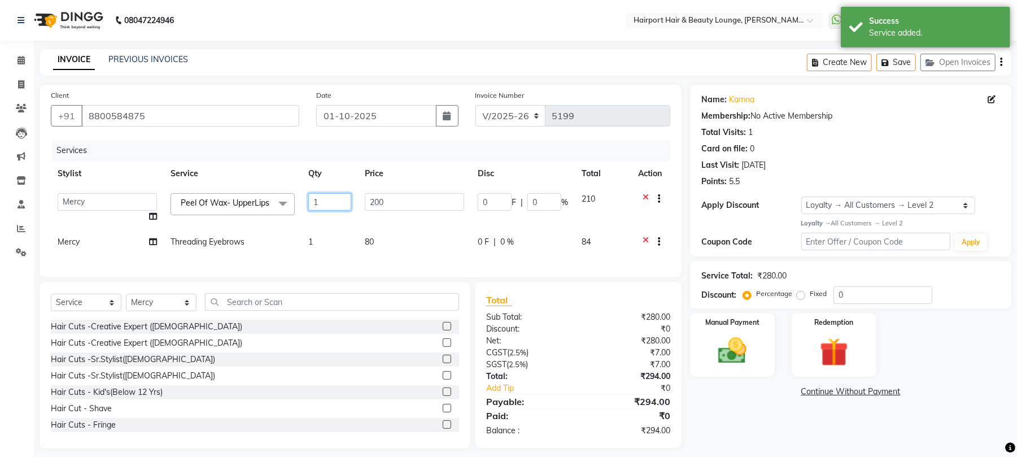
drag, startPoint x: 320, startPoint y: 232, endPoint x: 308, endPoint y: 234, distance: 11.5
click at [310, 211] on input "1" at bounding box center [329, 202] width 43 height 18
type input "2"
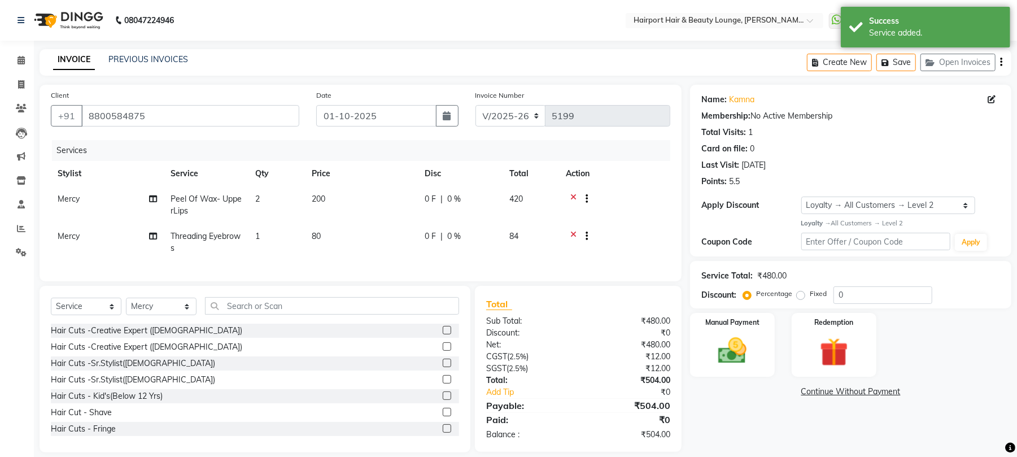
click at [366, 158] on div "Client +91 8800584875 Date 01-10-2025 Invoice Number V/2025 V/2025-26 5199 Serv…" at bounding box center [361, 183] width 642 height 197
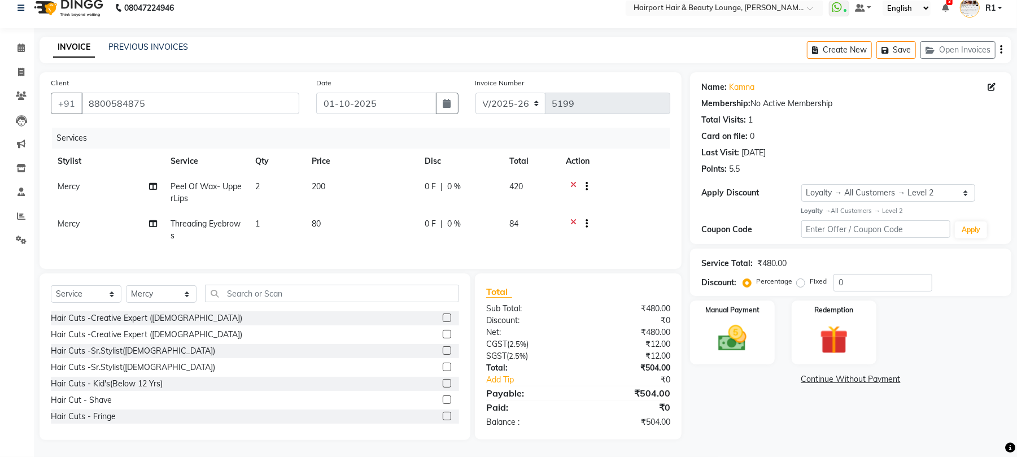
scroll to position [84, 0]
click at [797, 299] on div "Redemption" at bounding box center [834, 332] width 88 height 66
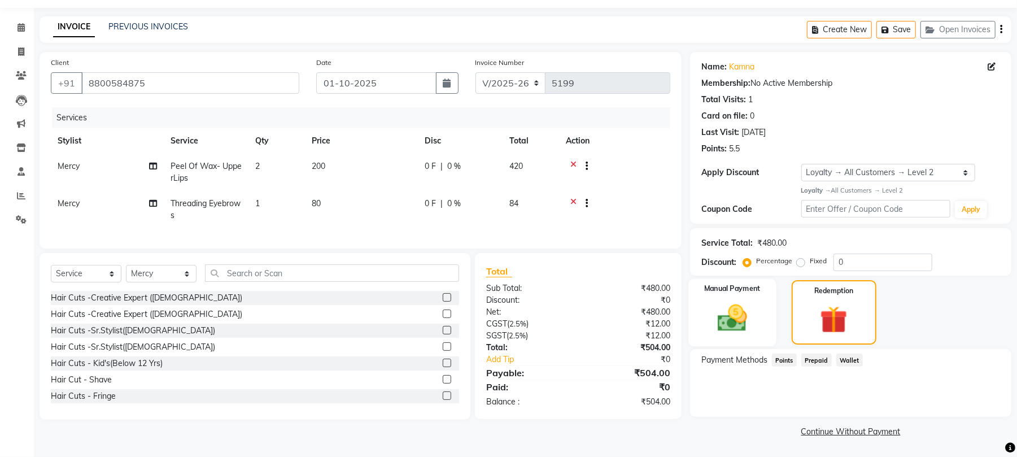
click at [756, 324] on div "Manual Payment" at bounding box center [733, 312] width 88 height 67
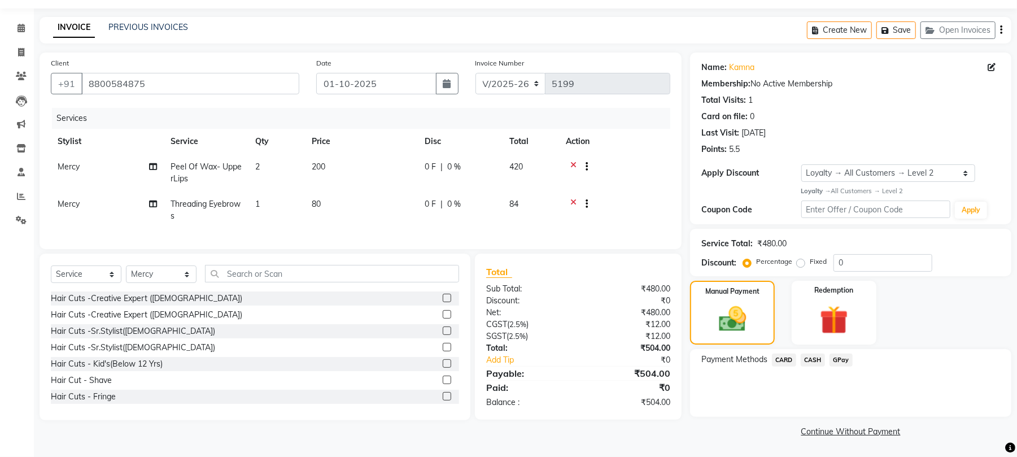
click at [825, 355] on span "CASH" at bounding box center [813, 360] width 24 height 13
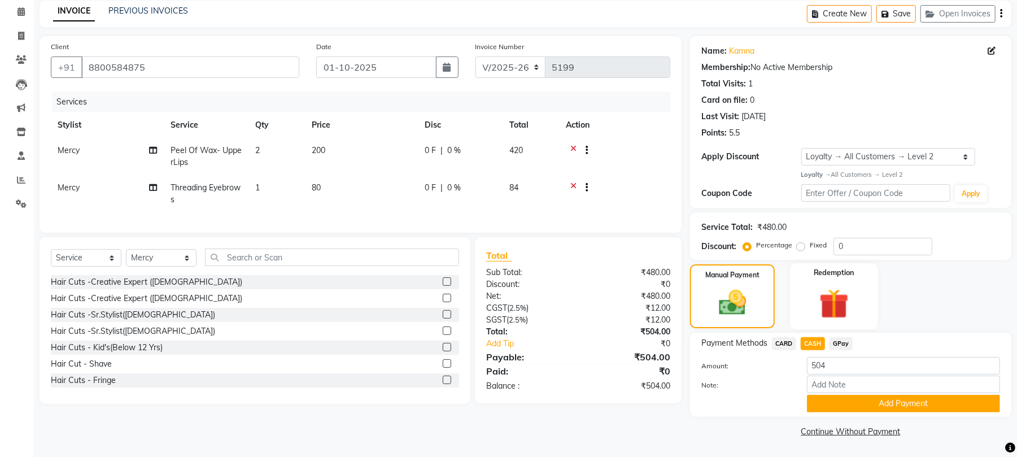
click at [846, 317] on img at bounding box center [834, 303] width 49 height 37
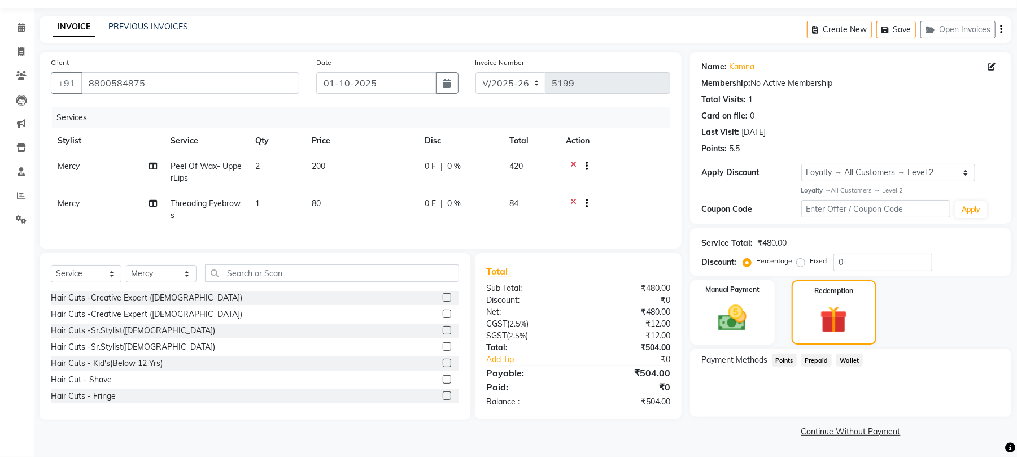
click at [791, 354] on span "Points" at bounding box center [784, 360] width 25 height 13
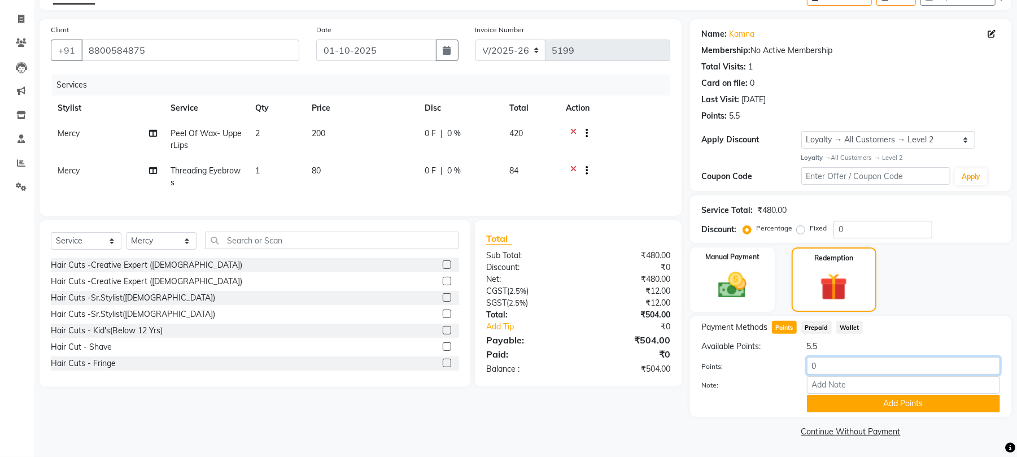
drag, startPoint x: 848, startPoint y: 393, endPoint x: 791, endPoint y: 391, distance: 57.7
click at [791, 376] on div "Points: 0" at bounding box center [851, 366] width 316 height 19
type input "4"
click at [871, 412] on button "Add Points" at bounding box center [903, 404] width 193 height 18
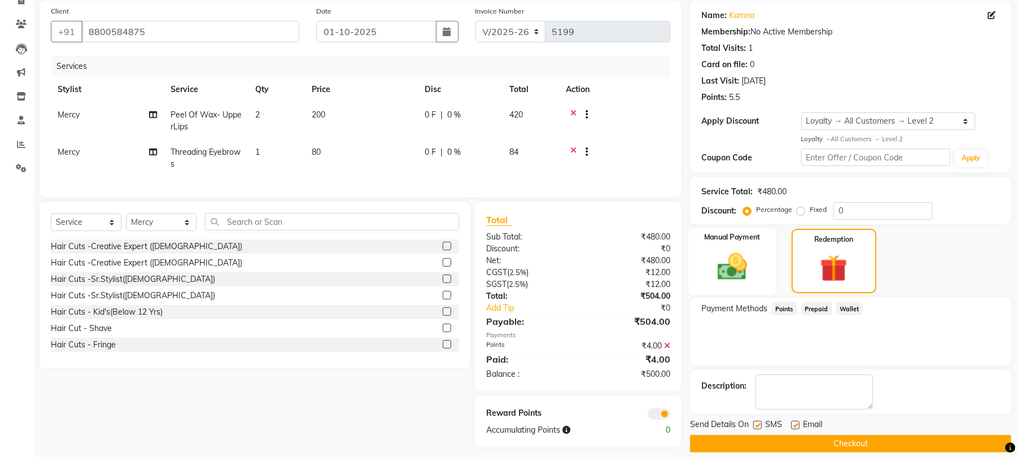
click at [725, 284] on img at bounding box center [732, 267] width 49 height 34
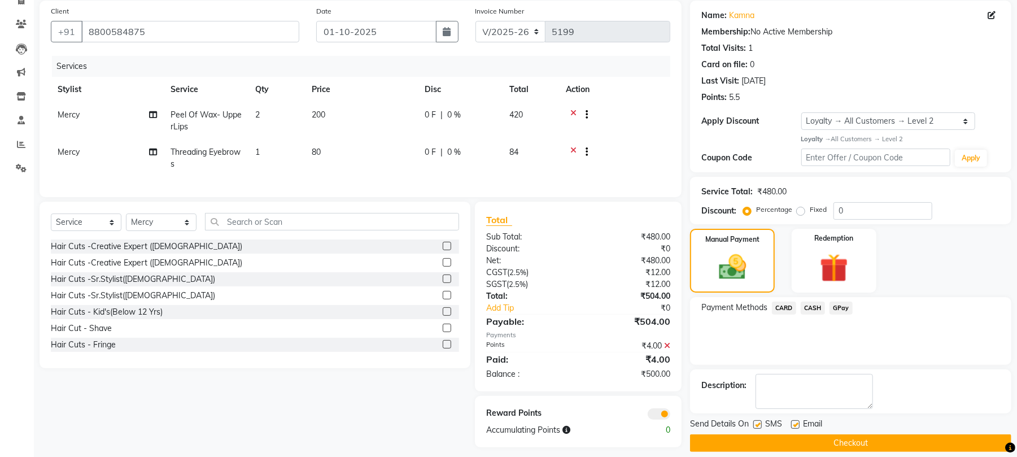
click at [825, 315] on span "CASH" at bounding box center [813, 308] width 24 height 13
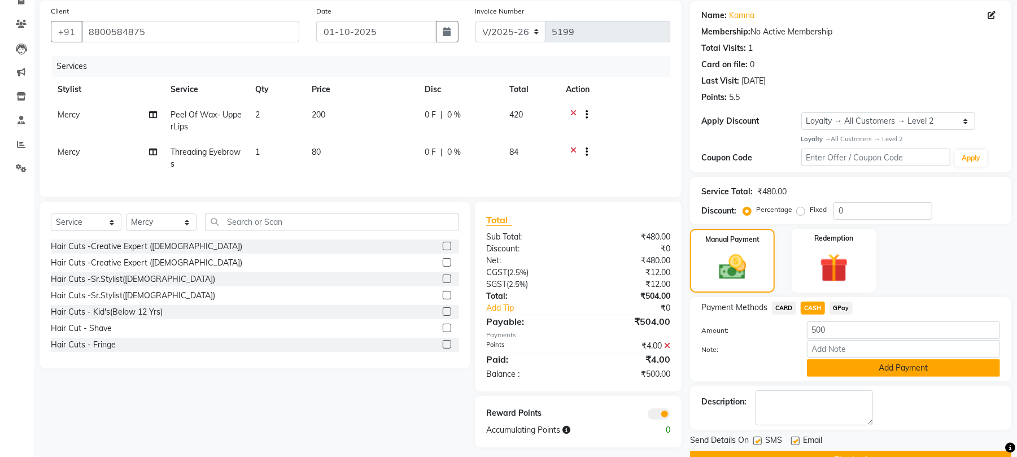
click at [874, 377] on button "Add Payment" at bounding box center [903, 368] width 193 height 18
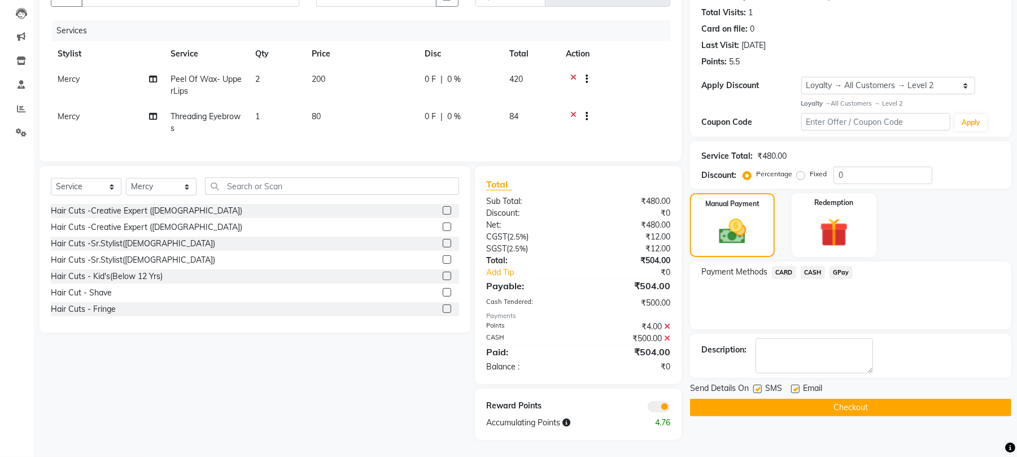
scroll to position [201, 0]
click at [880, 399] on button "Checkout" at bounding box center [850, 408] width 321 height 18
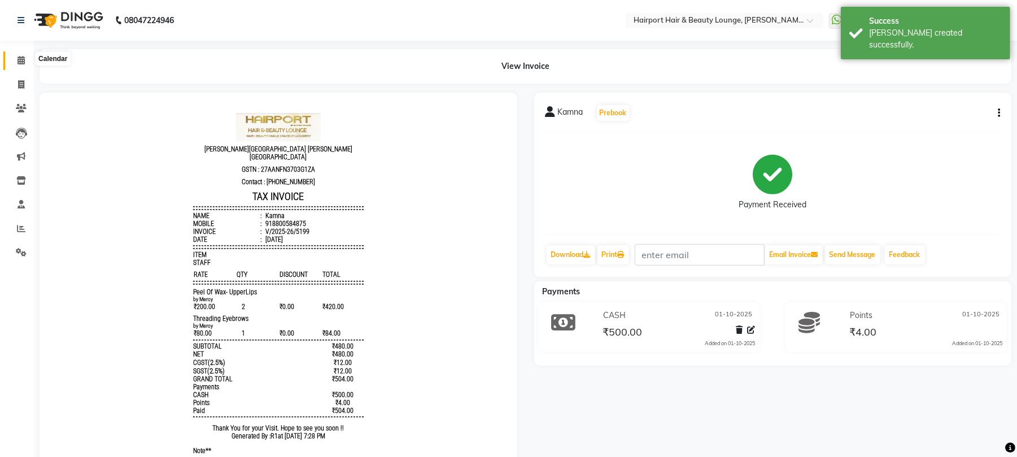
click at [19, 60] on icon at bounding box center [21, 60] width 7 height 8
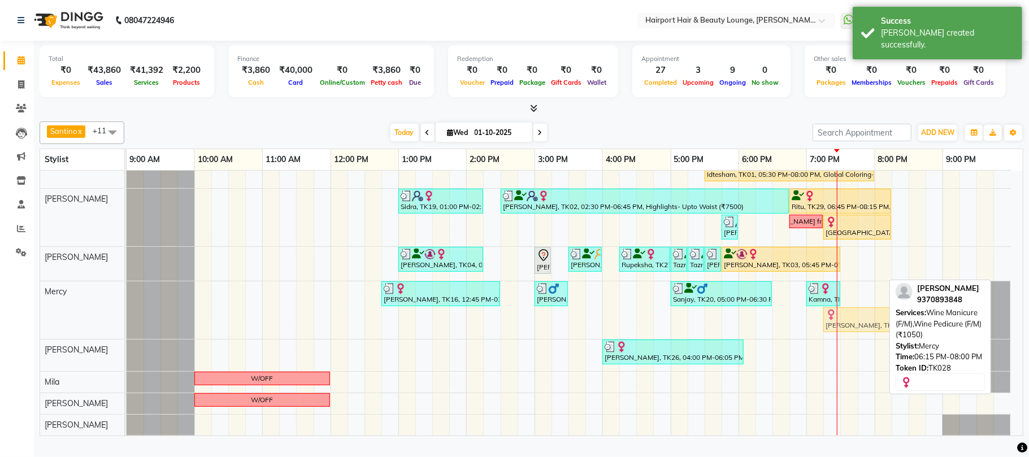
scroll to position [195, 0]
drag, startPoint x: 790, startPoint y: 324, endPoint x: 898, endPoint y: 321, distance: 107.9
click at [898, 321] on div "Santino x Anandita x Vikas x Adnan x Atish x Elizabeth x Mercy x Binita x Mila …" at bounding box center [531, 276] width 983 height 319
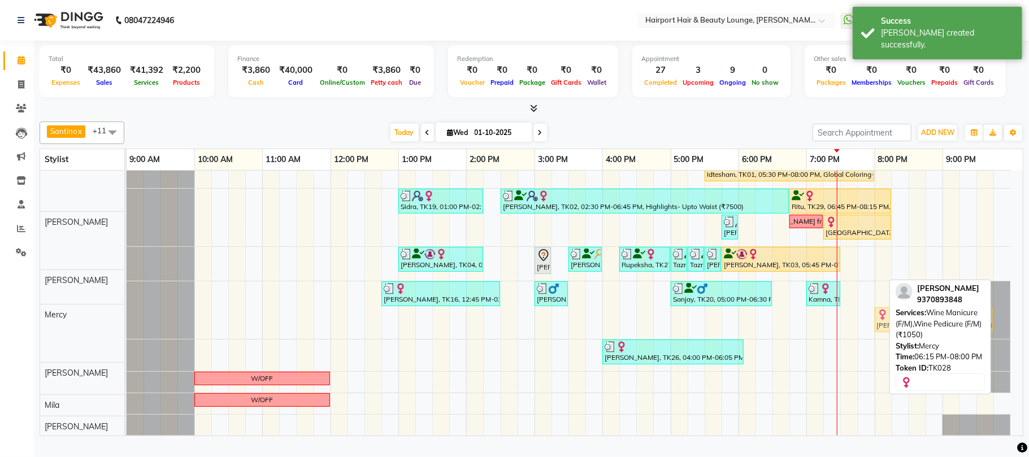
scroll to position [169, 0]
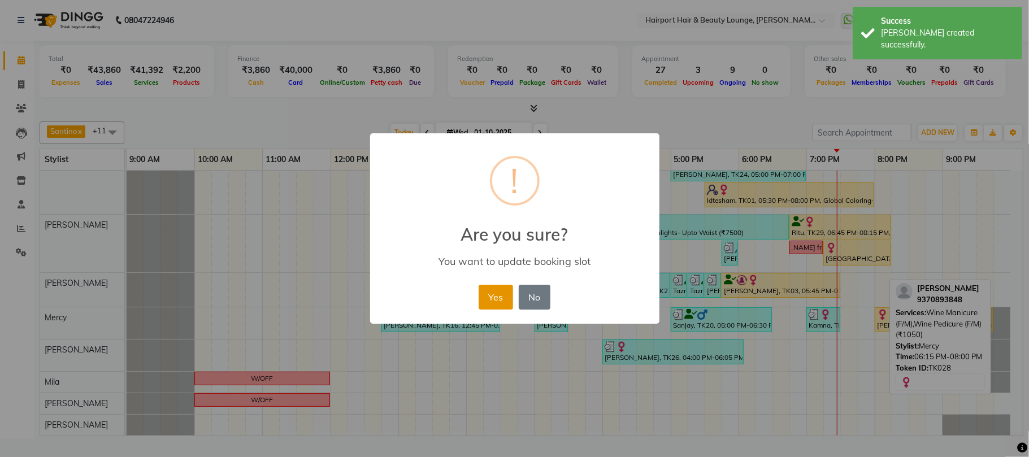
click at [482, 301] on button "Yes" at bounding box center [495, 297] width 34 height 25
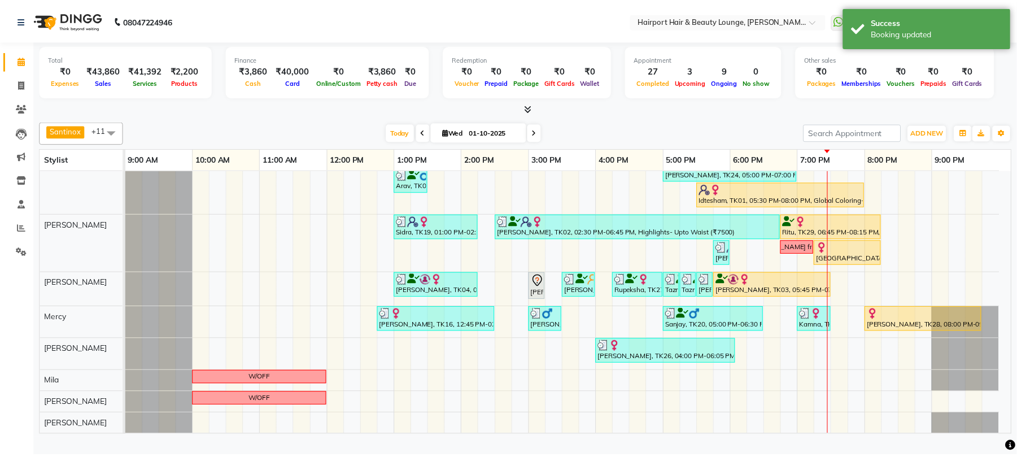
scroll to position [19, 0]
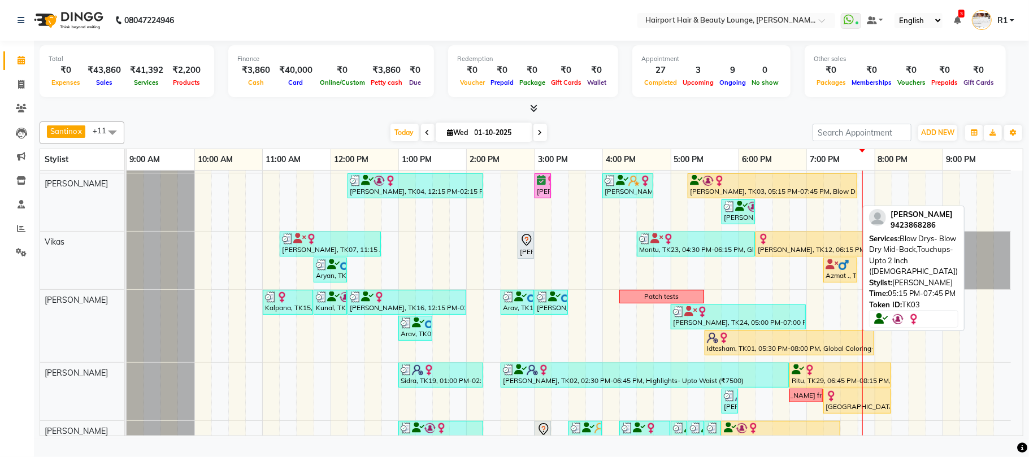
click at [844, 197] on div "SNEHA PATIL, TK03, 05:15 PM-07:45 PM, Blow Drys- Blow Dry Mid-Back,Touchups- Up…" at bounding box center [772, 185] width 167 height 21
select select "1"
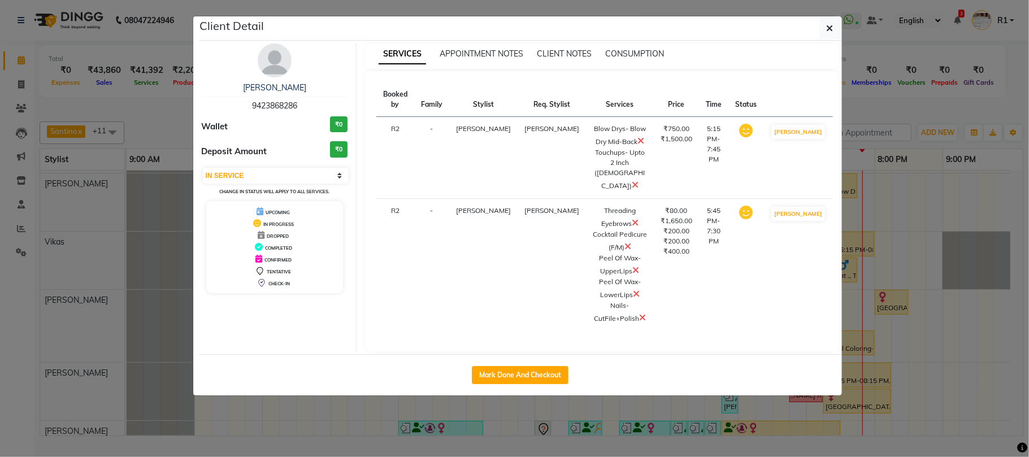
click at [637, 145] on icon at bounding box center [640, 140] width 7 height 9
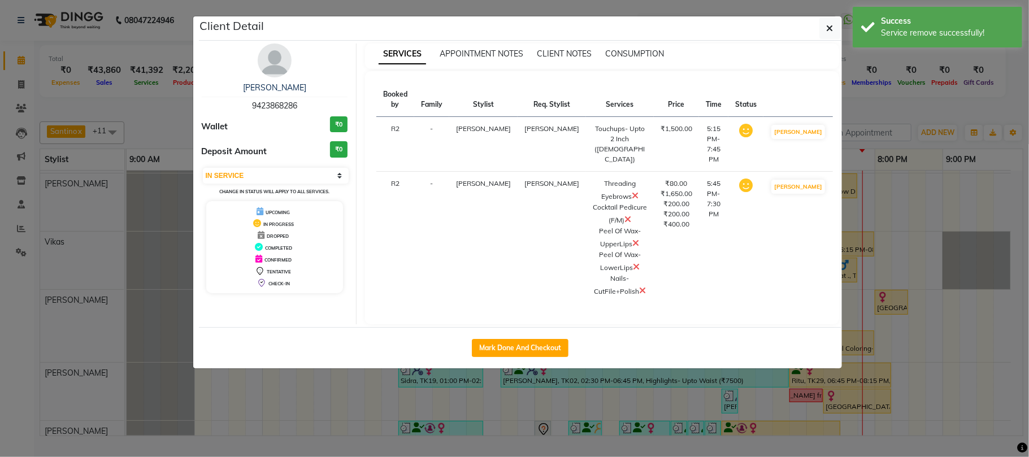
click at [946, 108] on ngb-modal-window "Client Detail SNEHA PATIL 9423868286 Wallet ₹0 Deposit Amount ₹0 Select IN SERV…" at bounding box center [514, 228] width 1029 height 457
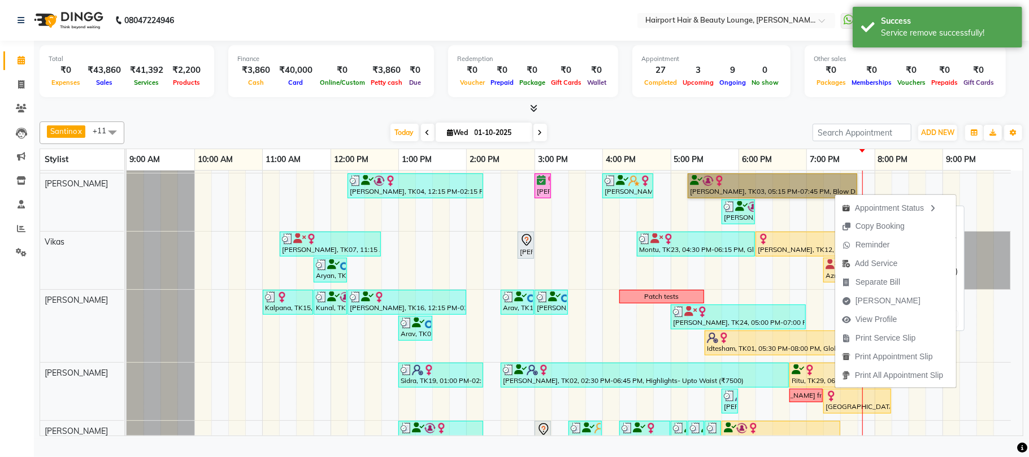
click at [797, 198] on link "SNEHA PATIL, TK03, 05:15 PM-07:45 PM, Blow Drys- Blow Dry Mid-Back,Touchups- Up…" at bounding box center [771, 185] width 169 height 25
select select "1"
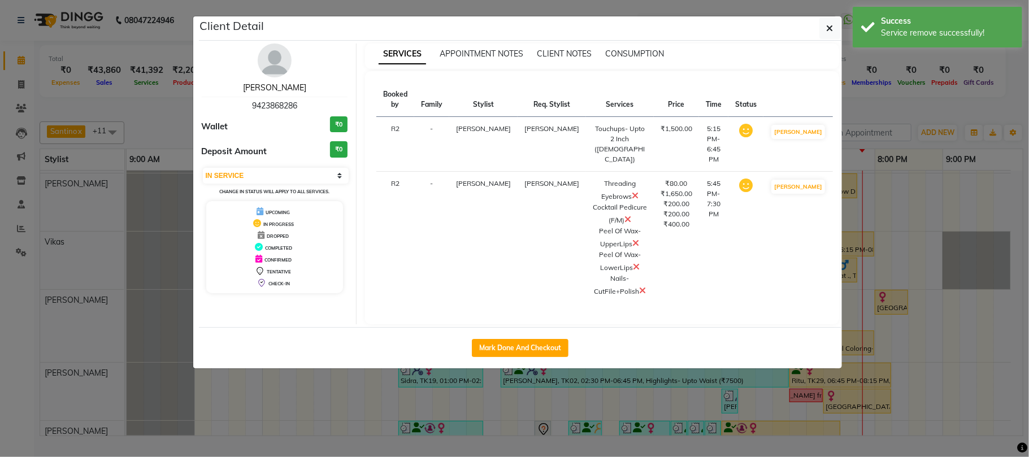
click at [261, 93] on link "SNEHA PATIL" at bounding box center [274, 87] width 63 height 10
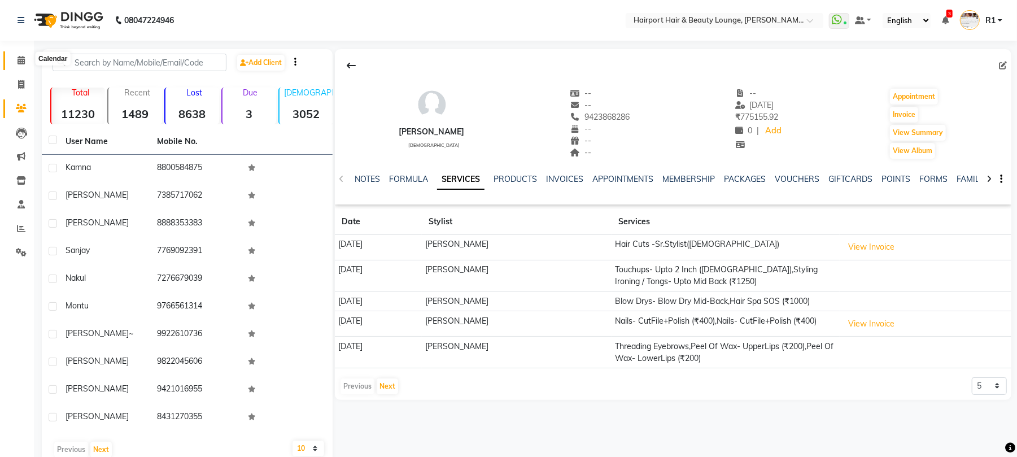
click at [21, 63] on icon at bounding box center [21, 60] width 7 height 8
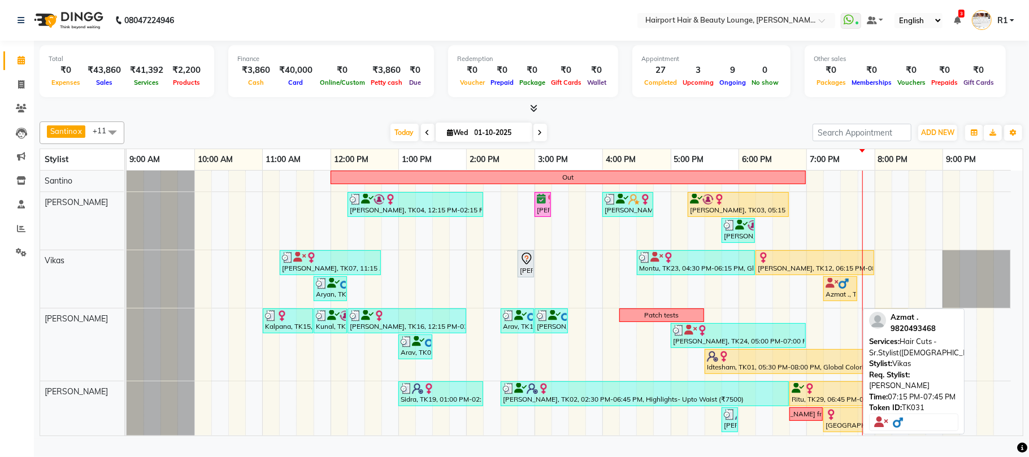
click at [836, 299] on div "Azmat ., TK31, 07:15 PM-07:45 PM, Hair Cuts -Sr.Stylist([DEMOGRAPHIC_DATA])" at bounding box center [840, 288] width 32 height 21
select select "1"
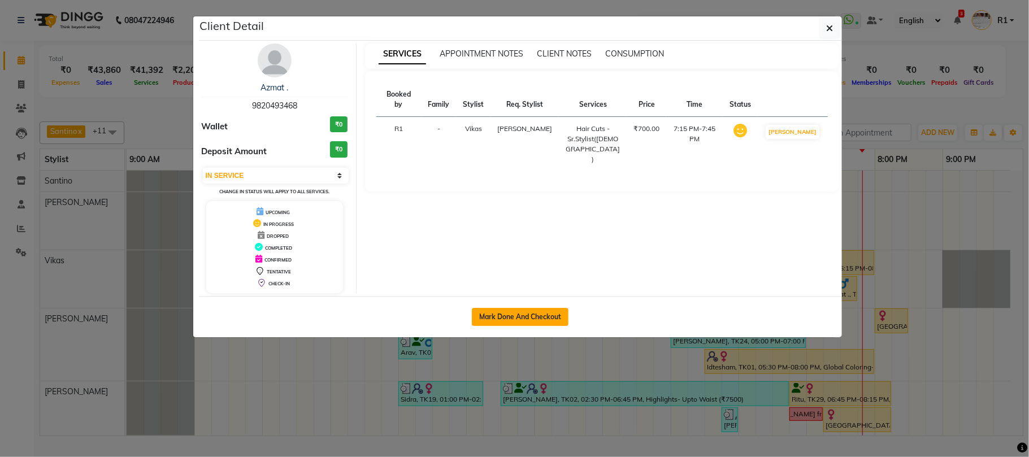
click at [530, 326] on button "Mark Done And Checkout" at bounding box center [520, 317] width 97 height 18
select select "622"
select select "service"
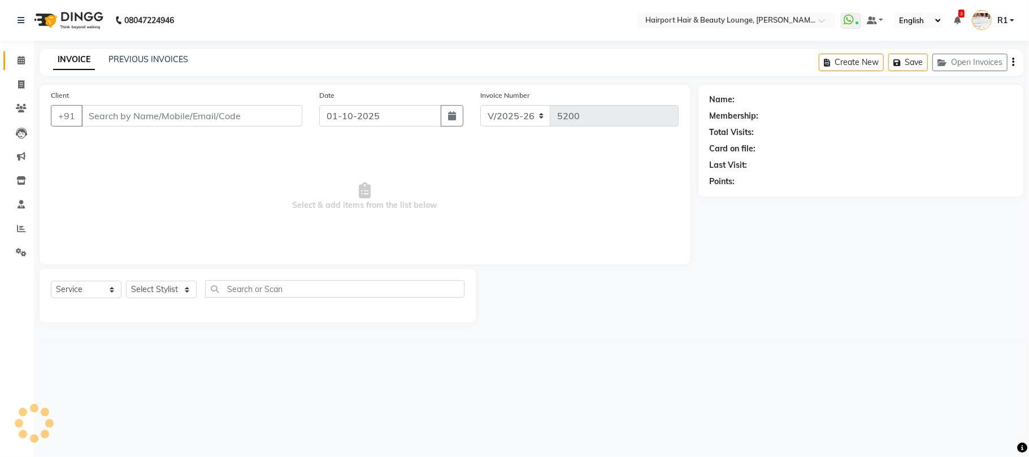
type input "9820493468"
select select "70550"
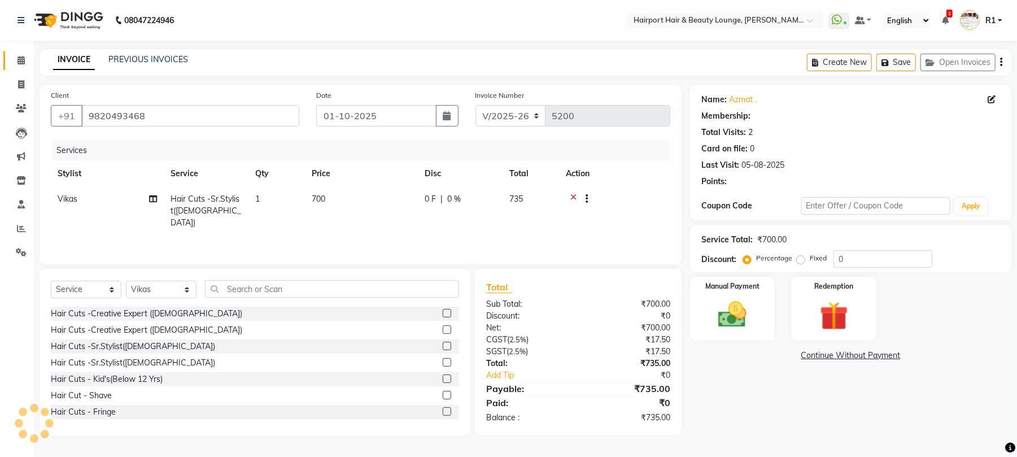
select select "1: Object"
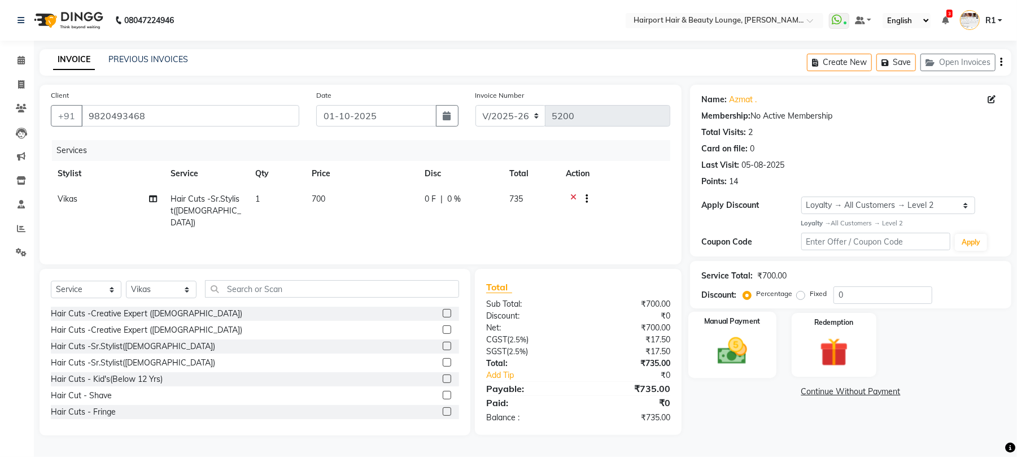
click at [760, 378] on div "Manual Payment" at bounding box center [733, 345] width 88 height 66
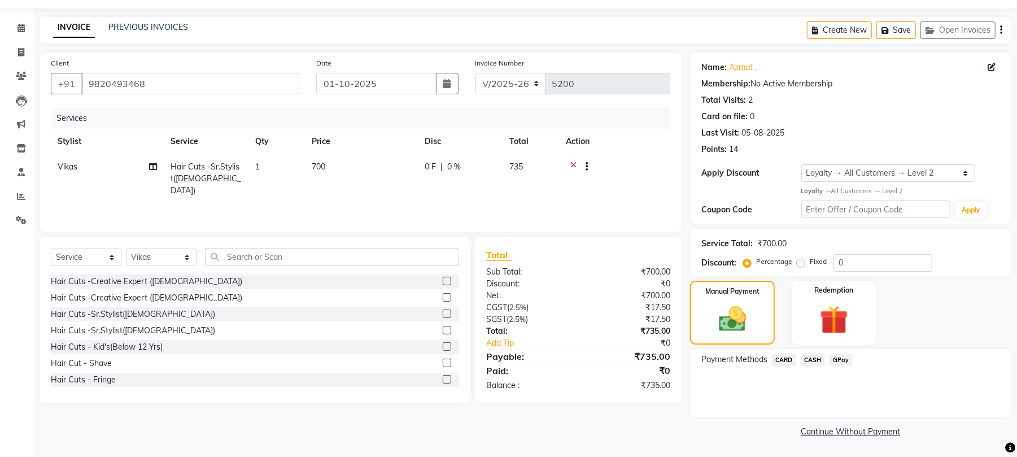
scroll to position [79, 0]
click at [791, 360] on span "CARD" at bounding box center [784, 360] width 24 height 13
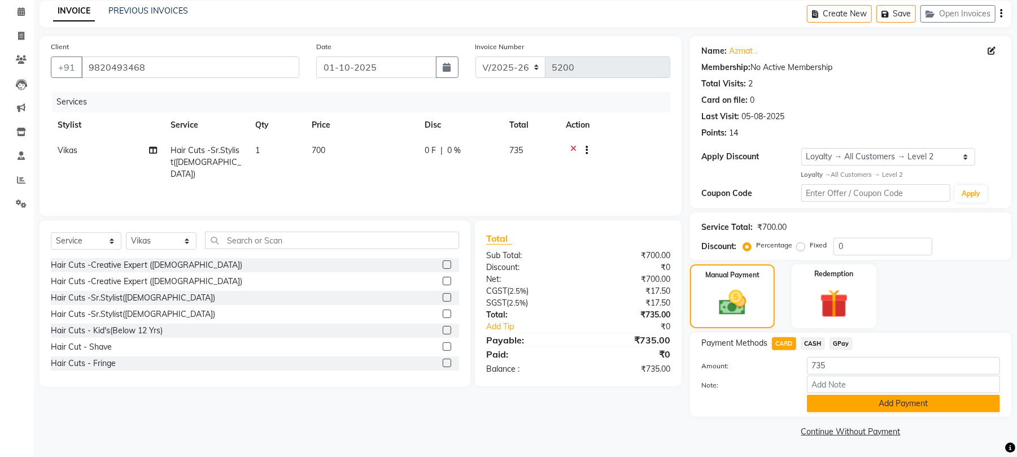
click at [864, 412] on button "Add Payment" at bounding box center [903, 404] width 193 height 18
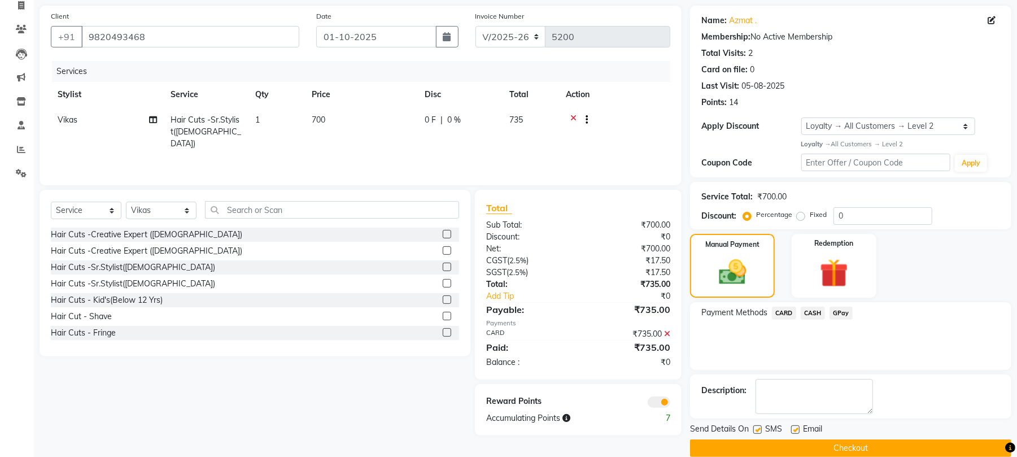
scroll to position [159, 0]
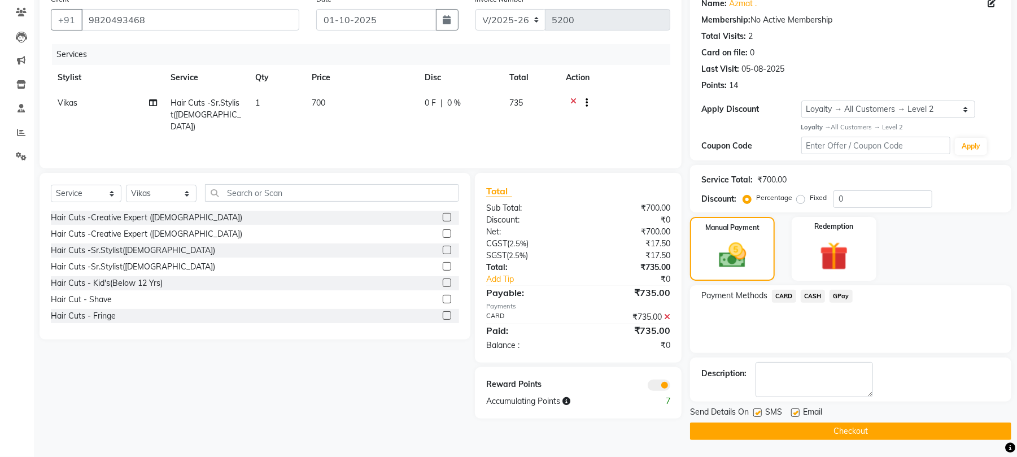
click at [837, 427] on button "Checkout" at bounding box center [850, 432] width 321 height 18
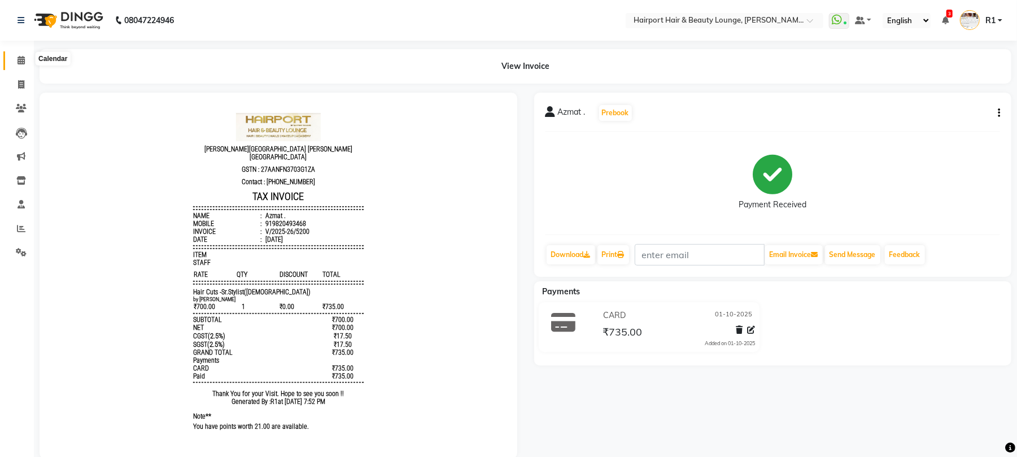
click at [23, 63] on icon at bounding box center [21, 60] width 7 height 8
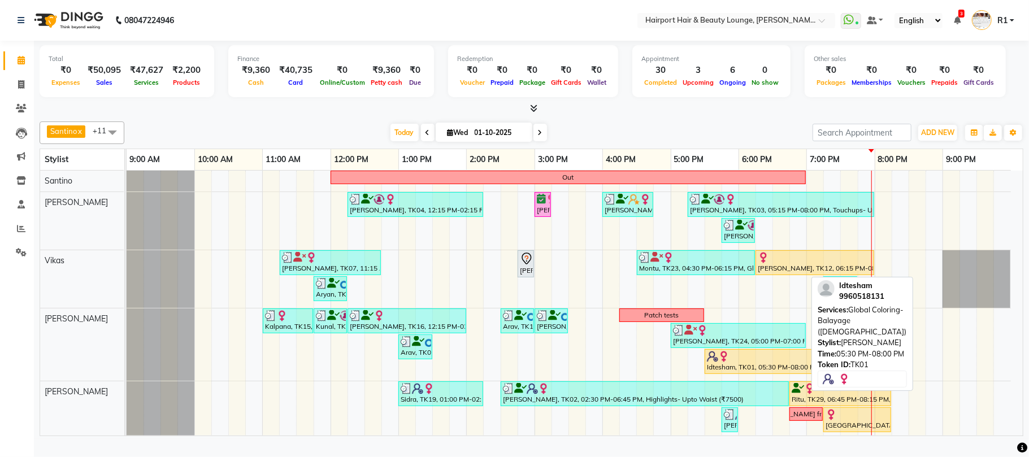
scroll to position [150, 0]
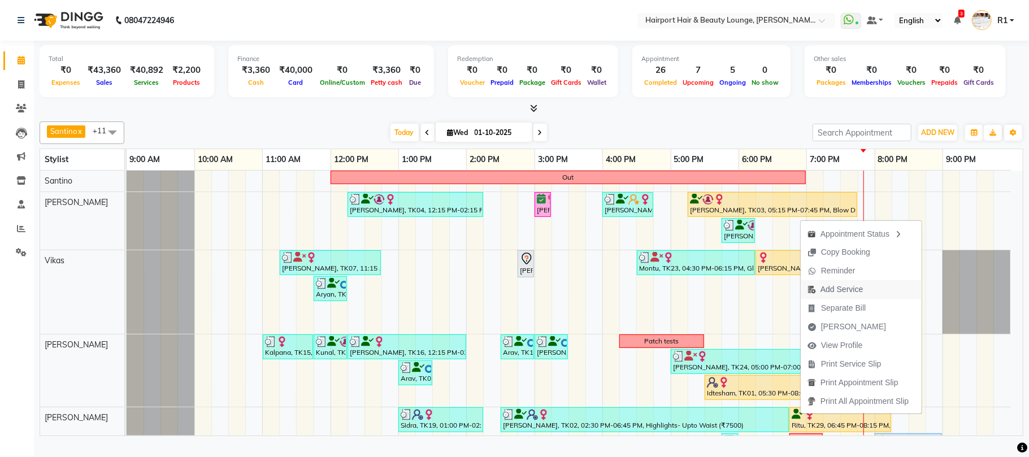
click at [825, 290] on span "Add Service" at bounding box center [841, 290] width 42 height 12
select select "9138"
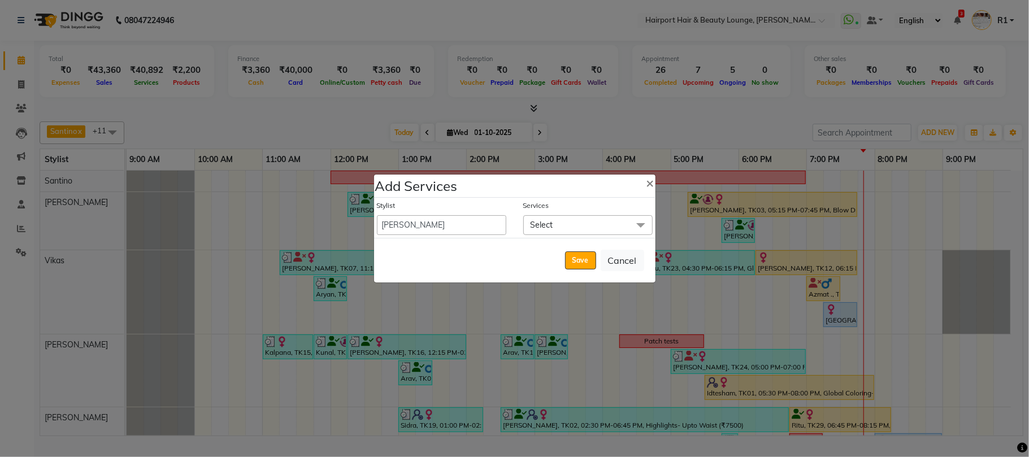
click at [547, 220] on span "Select" at bounding box center [541, 225] width 23 height 10
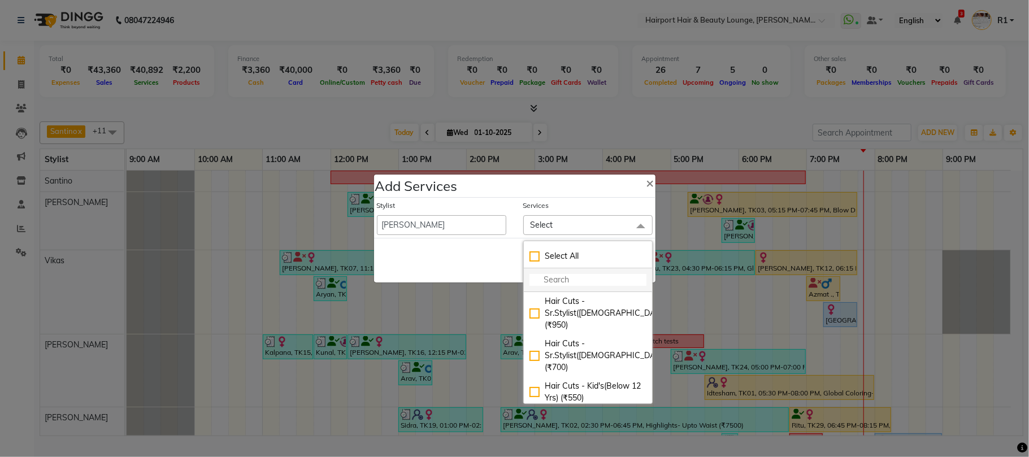
click at [559, 279] on input "multiselect-search" at bounding box center [587, 280] width 117 height 12
type input "sty"
drag, startPoint x: 586, startPoint y: 382, endPoint x: 591, endPoint y: 395, distance: 14.0
click at [591, 395] on ul "Hair Cuts -Sr.Stylist(Female) (₹950) Hair Cuts -Sr.Stylist(Male) (₹700) Styling…" at bounding box center [588, 347] width 128 height 111
click at [591, 407] on li "Styling Ironing / Tongs- Upto Mid Back (₹1250)" at bounding box center [588, 422] width 128 height 31
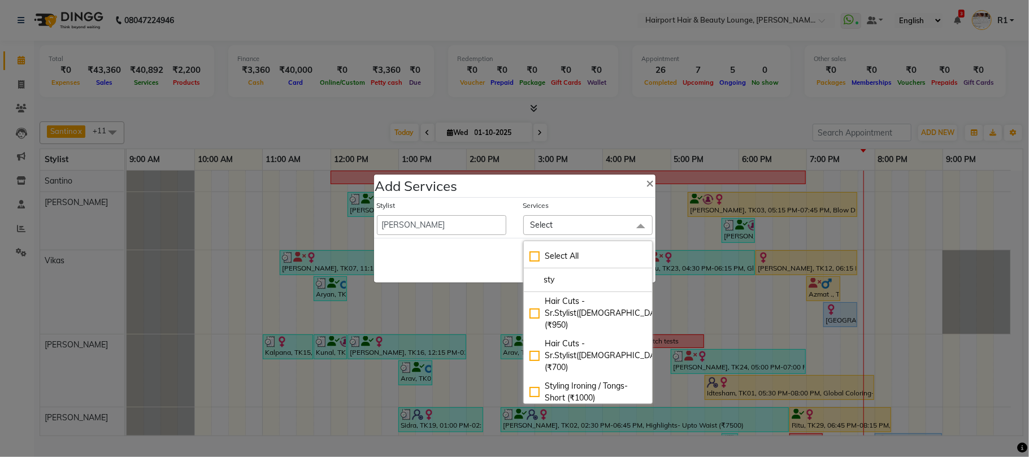
checkbox input "true"
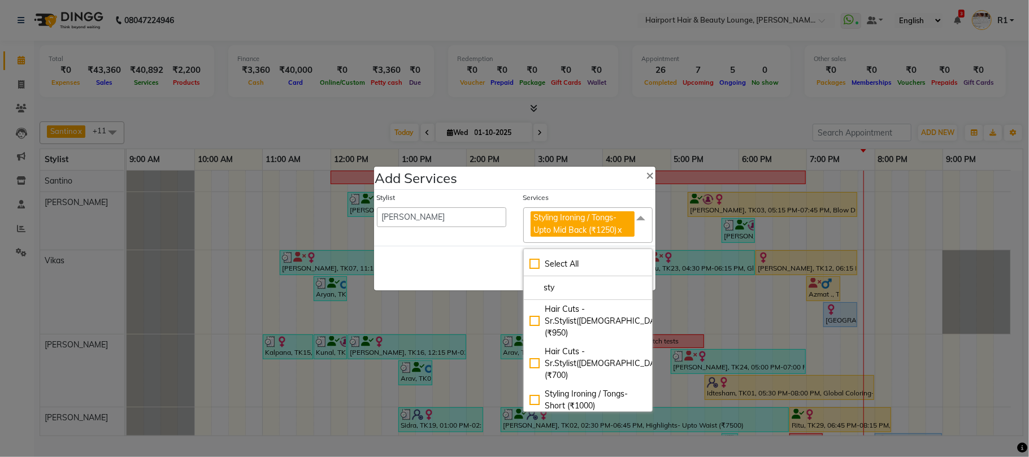
click at [399, 249] on div "Save Cancel" at bounding box center [514, 268] width 281 height 45
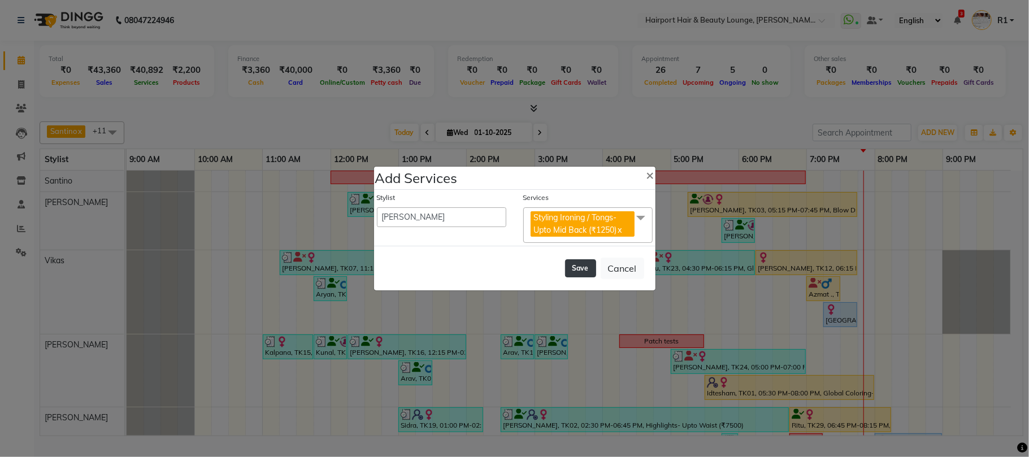
click at [567, 269] on button "Save" at bounding box center [580, 268] width 31 height 18
select select "7127"
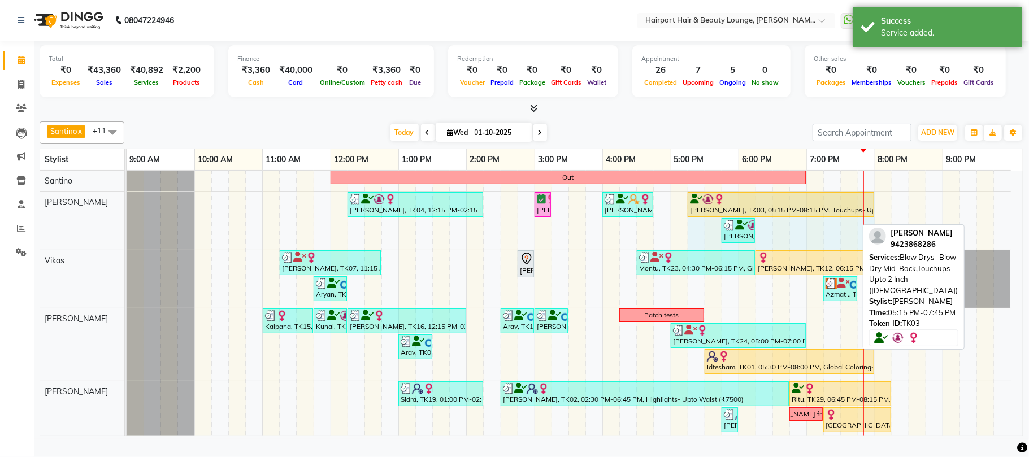
drag, startPoint x: 890, startPoint y: 211, endPoint x: 861, endPoint y: 208, distance: 29.5
click at [127, 208] on div "ekta, TK04, 12:15 PM-02:15 PM, Touchups- Upto 2 Inch (Female) Surbhi, TK08, 03:…" at bounding box center [127, 221] width 0 height 58
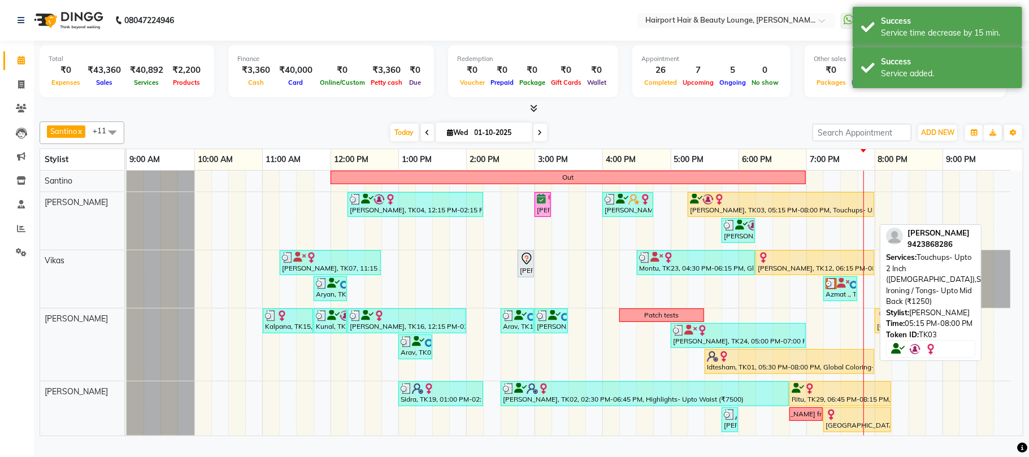
click at [828, 215] on div "[PERSON_NAME], TK03, 05:15 PM-08:00 PM, Touchups- Upto 2 Inch ([DEMOGRAPHIC_DAT…" at bounding box center [781, 204] width 184 height 21
select select "1"
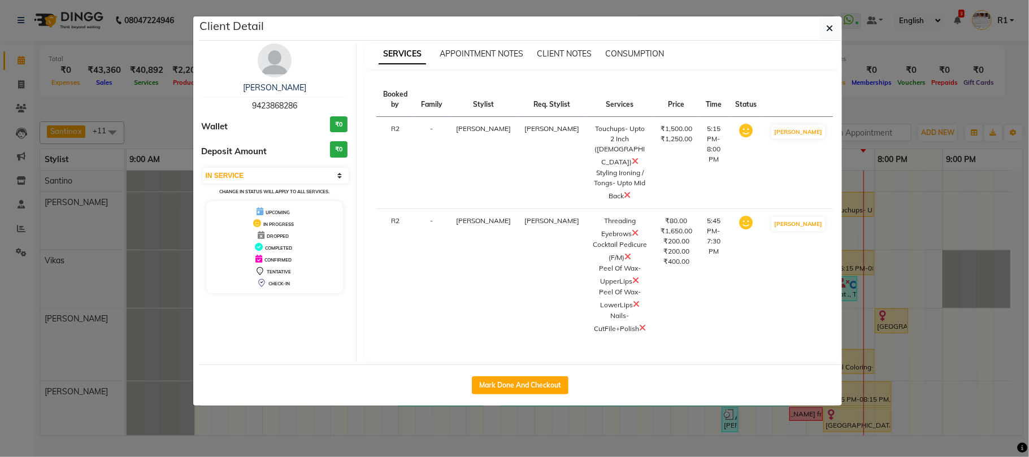
click at [271, 90] on div "SNEHA PATIL 9423868286 Wallet ₹0 Deposit Amount ₹0 Select IN SERVICE CONFIRMED …" at bounding box center [275, 202] width 164 height 318
click at [272, 92] on div "SNEHA PATIL 9423868286 Wallet ₹0 Deposit Amount ₹0 Select IN SERVICE CONFIRMED …" at bounding box center [275, 202] width 164 height 318
click at [274, 93] on link "SNEHA PATIL" at bounding box center [274, 87] width 63 height 10
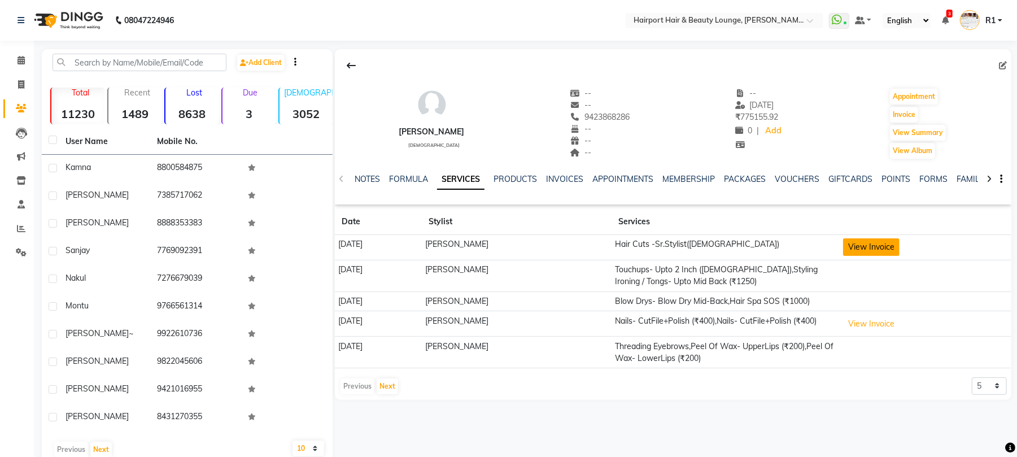
click at [843, 256] on button "View Invoice" at bounding box center [871, 247] width 56 height 18
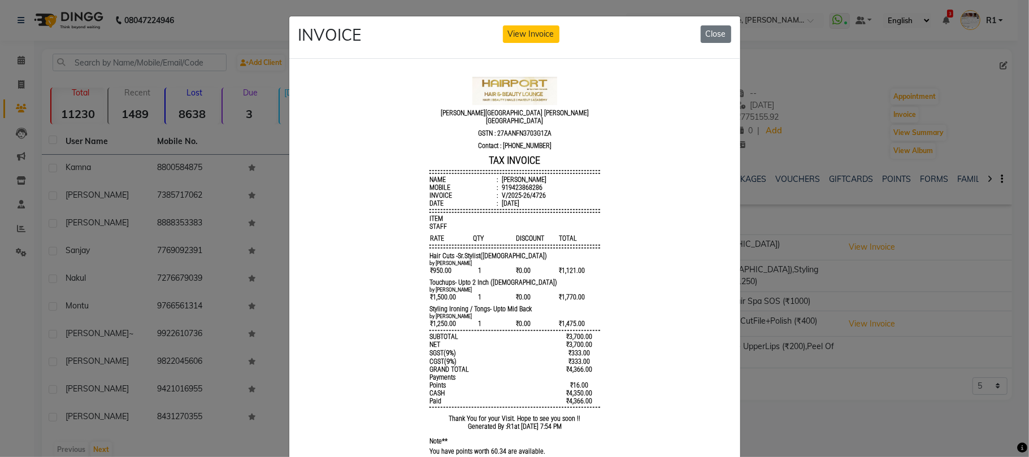
click at [843, 274] on ngb-modal-window "INVOICE View Invoice Close" at bounding box center [514, 228] width 1029 height 457
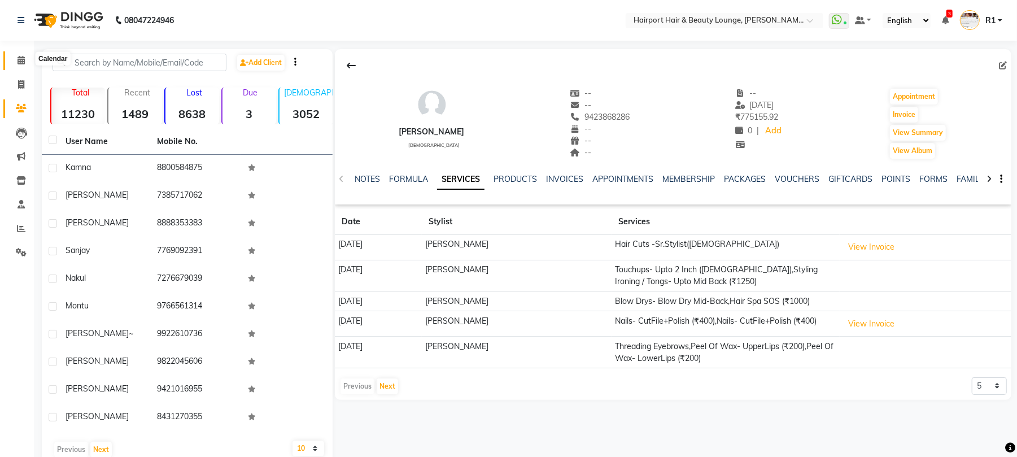
click at [18, 64] on icon at bounding box center [21, 60] width 7 height 8
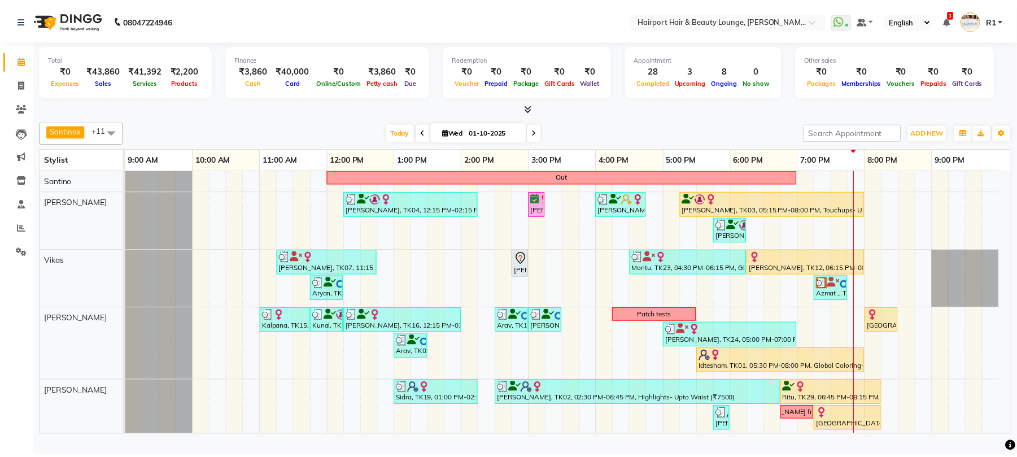
scroll to position [150, 0]
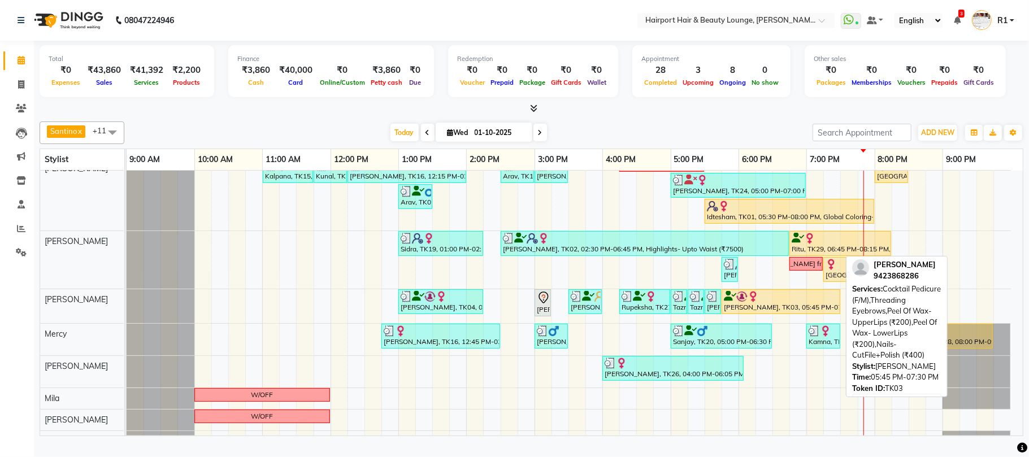
click at [792, 312] on div "[PERSON_NAME], TK03, 05:45 PM-07:30 PM, Cocktail Pedicure (F/M),Threading Eyebr…" at bounding box center [781, 301] width 116 height 21
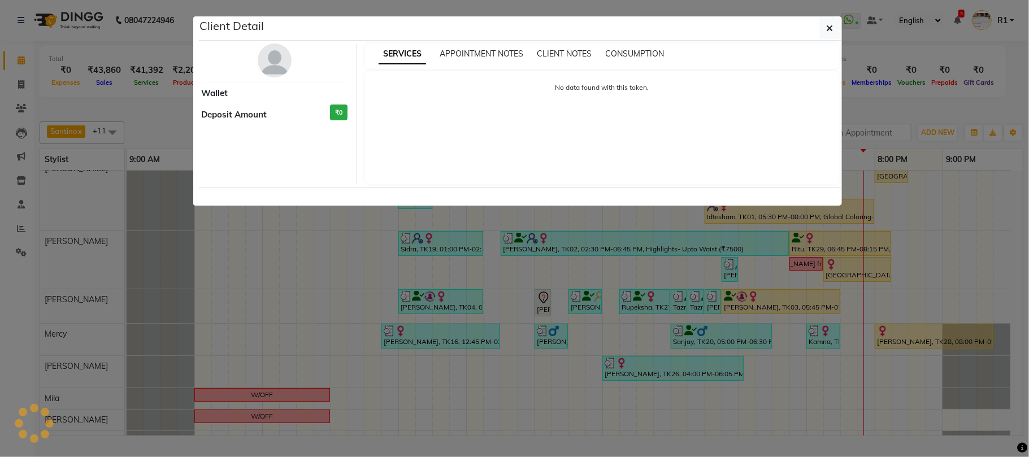
select select "1"
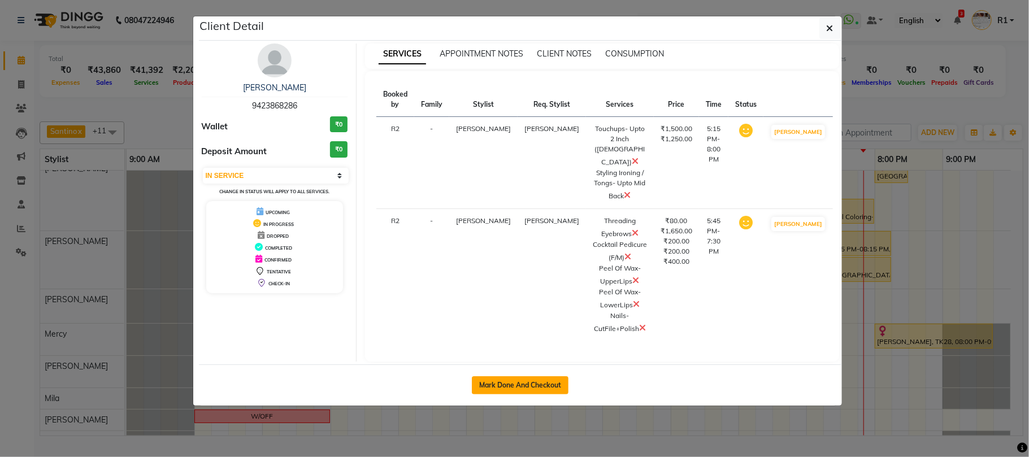
click at [545, 394] on button "Mark Done And Checkout" at bounding box center [520, 385] width 97 height 18
select select "622"
select select "service"
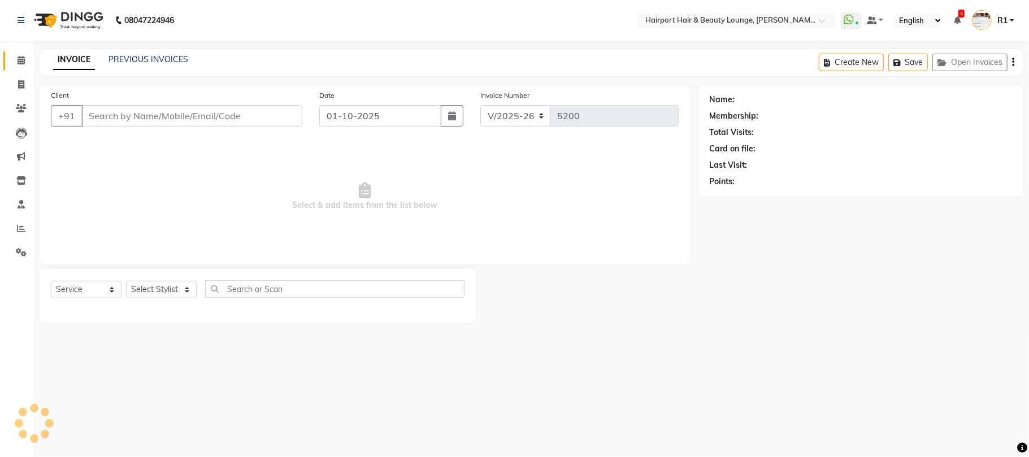
type input "9423868286"
select select "9138"
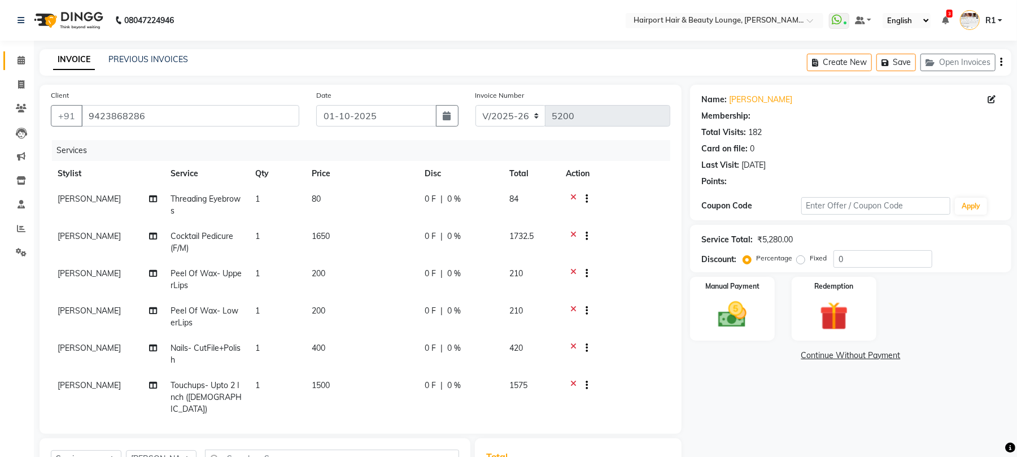
select select "1: Object"
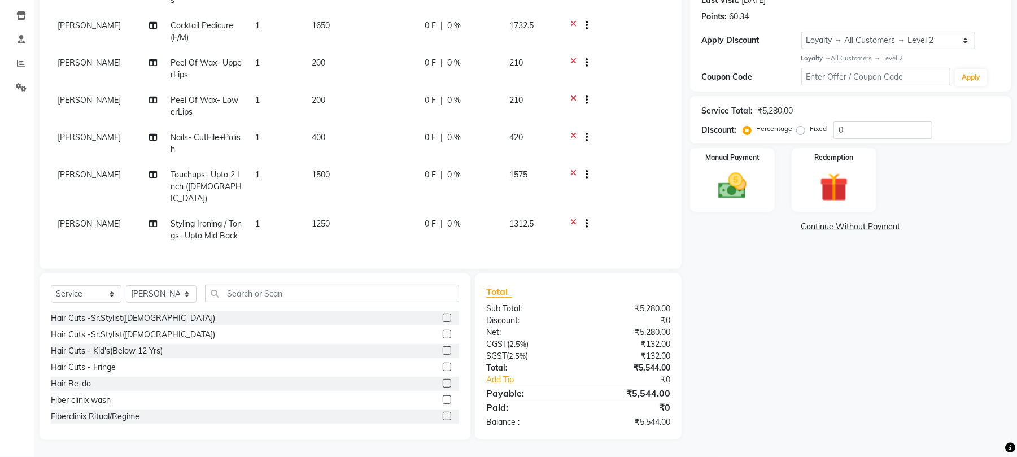
scroll to position [211, 0]
click at [827, 186] on img at bounding box center [834, 187] width 49 height 37
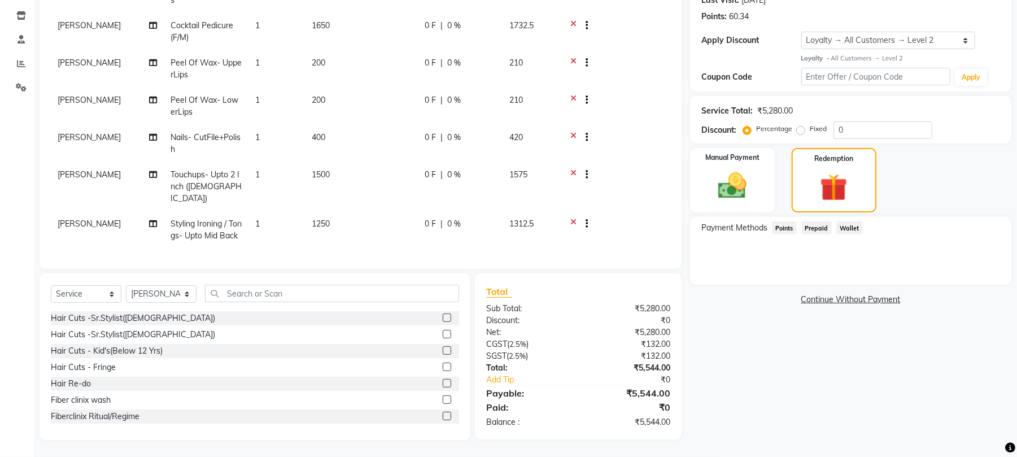
click at [794, 225] on span "Points" at bounding box center [784, 227] width 25 height 13
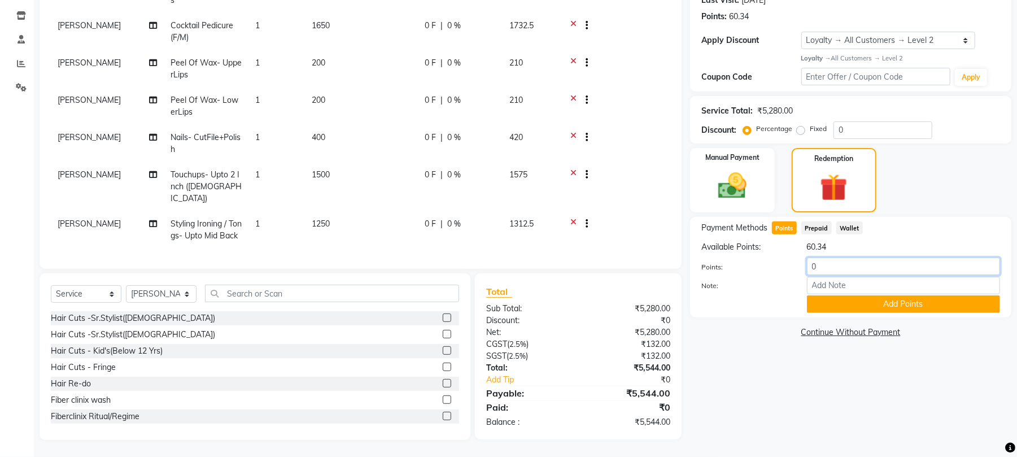
drag, startPoint x: 850, startPoint y: 270, endPoint x: 742, endPoint y: 274, distance: 108.0
click at [742, 274] on div "Points: 0" at bounding box center [851, 267] width 316 height 19
type input "44"
click at [869, 310] on button "Add Points" at bounding box center [903, 304] width 193 height 18
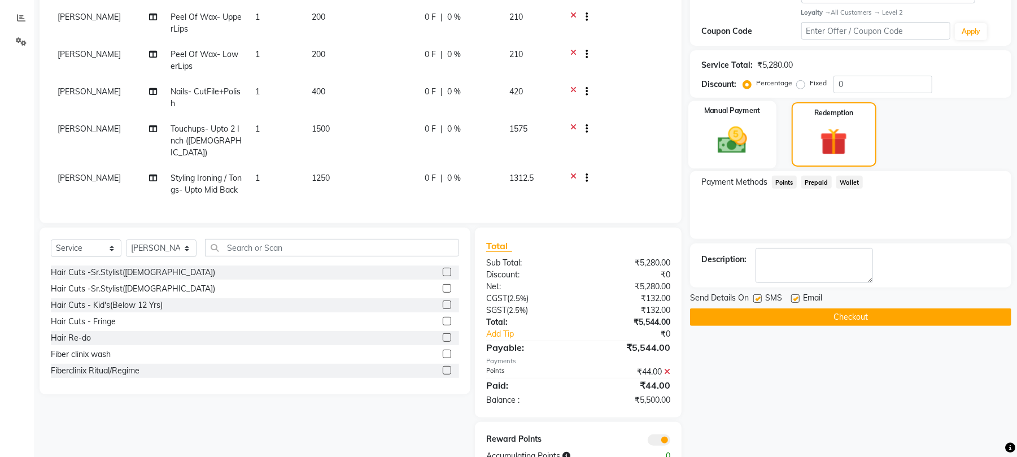
click at [744, 158] on img at bounding box center [732, 140] width 49 height 34
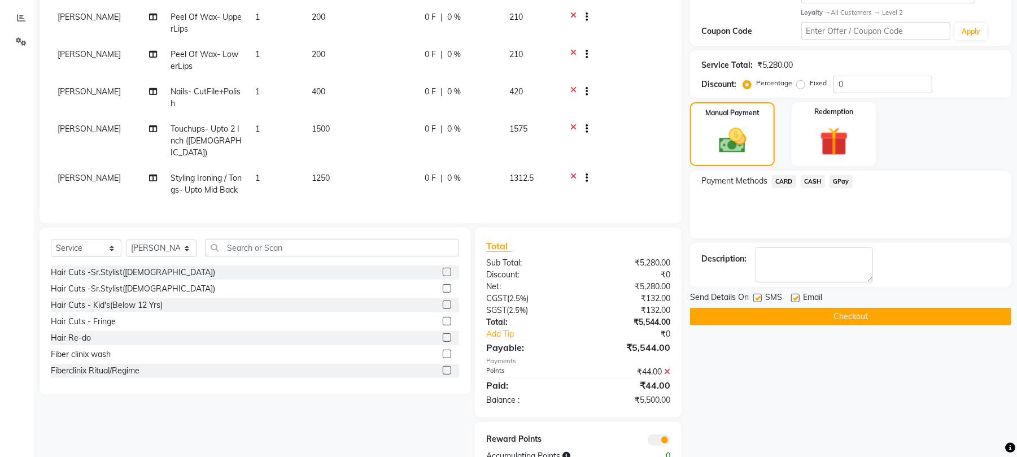
click at [819, 188] on span "CASH" at bounding box center [813, 181] width 24 height 13
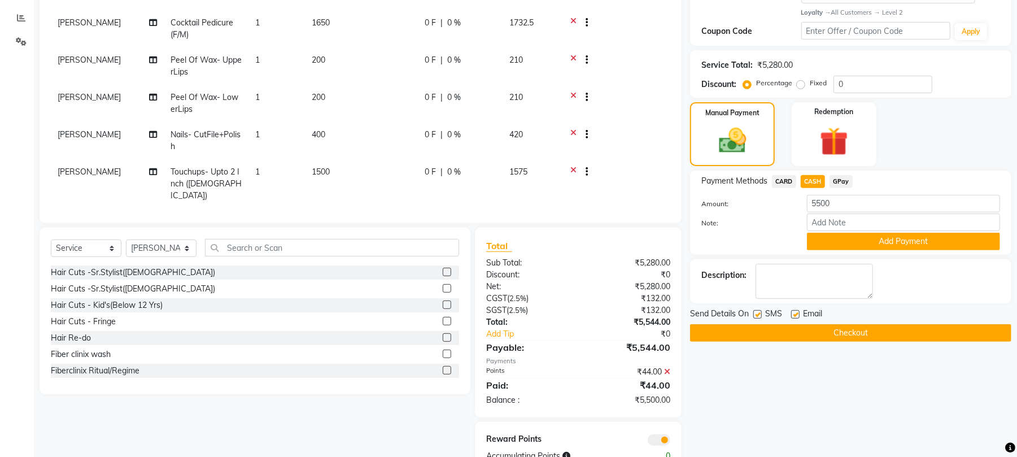
scroll to position [0, 0]
click at [846, 250] on button "Add Payment" at bounding box center [903, 242] width 193 height 18
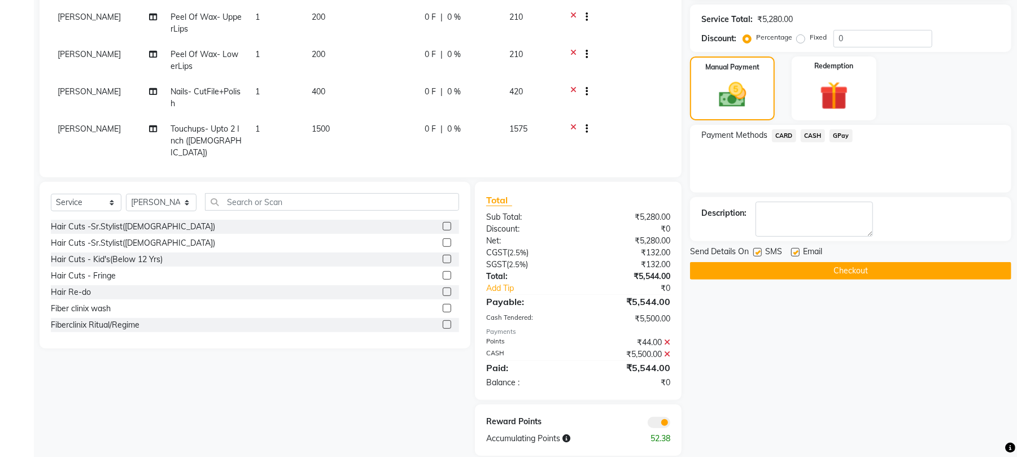
scroll to position [328, 0]
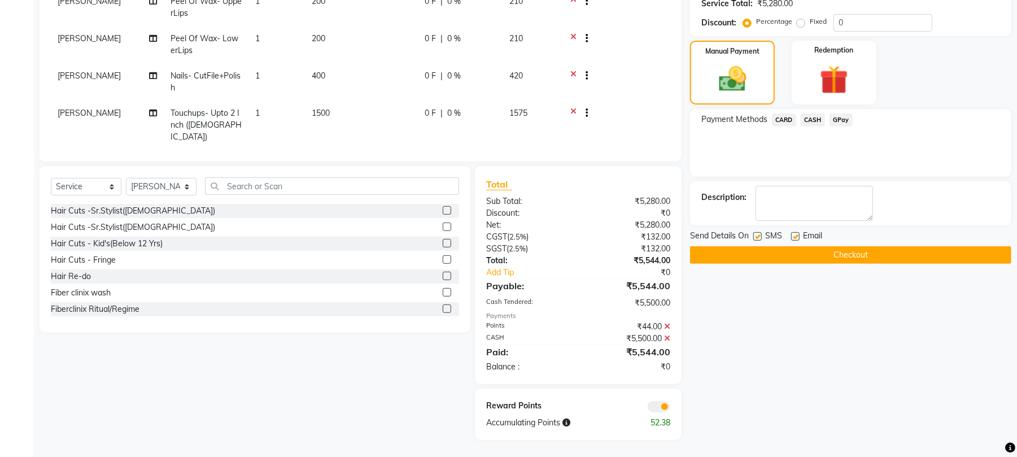
click at [851, 264] on button "Checkout" at bounding box center [850, 255] width 321 height 18
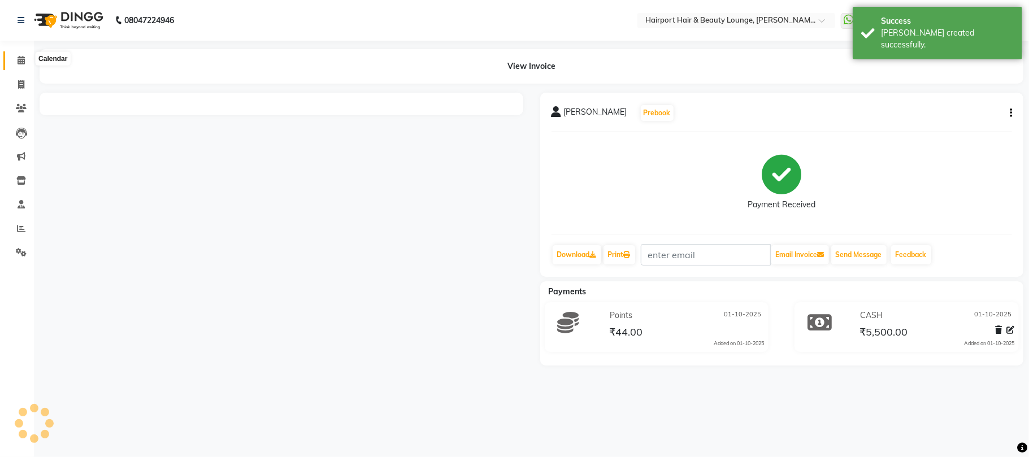
click at [16, 55] on span at bounding box center [21, 60] width 20 height 13
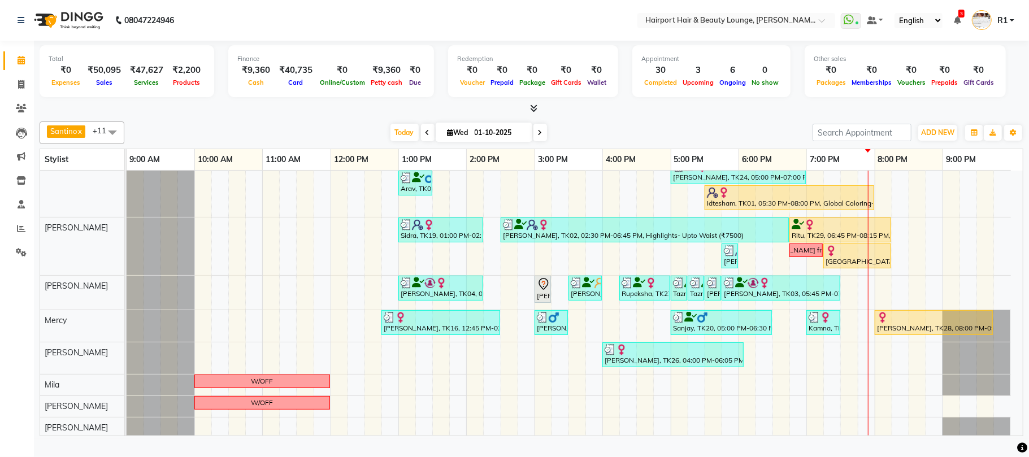
scroll to position [168, 0]
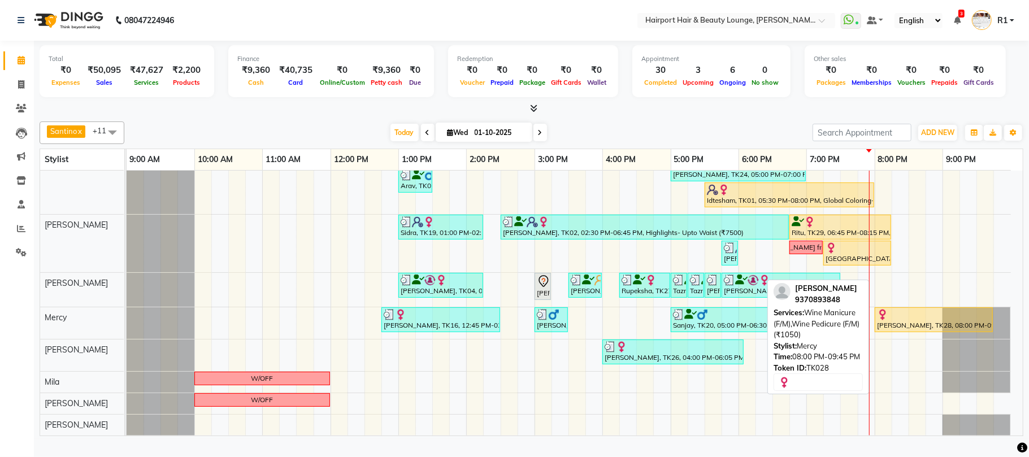
click at [991, 330] on div at bounding box center [992, 320] width 5 height 24
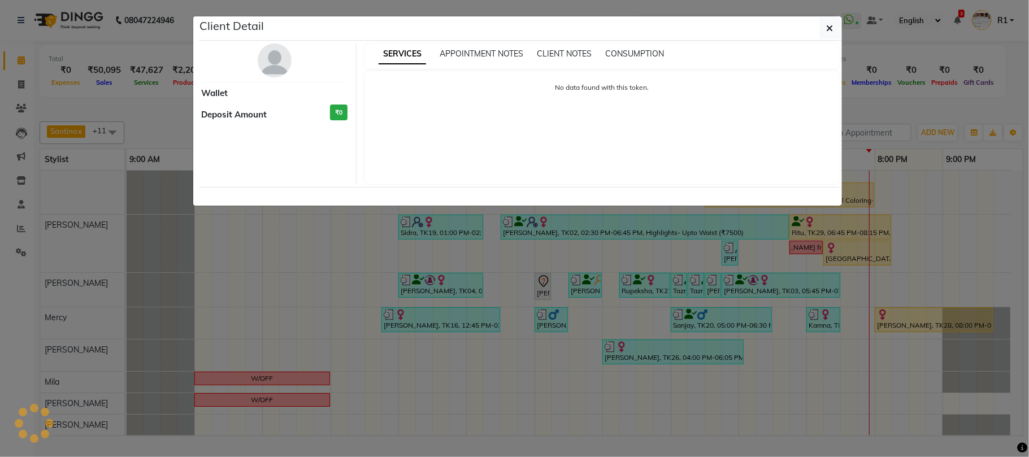
select select "1"
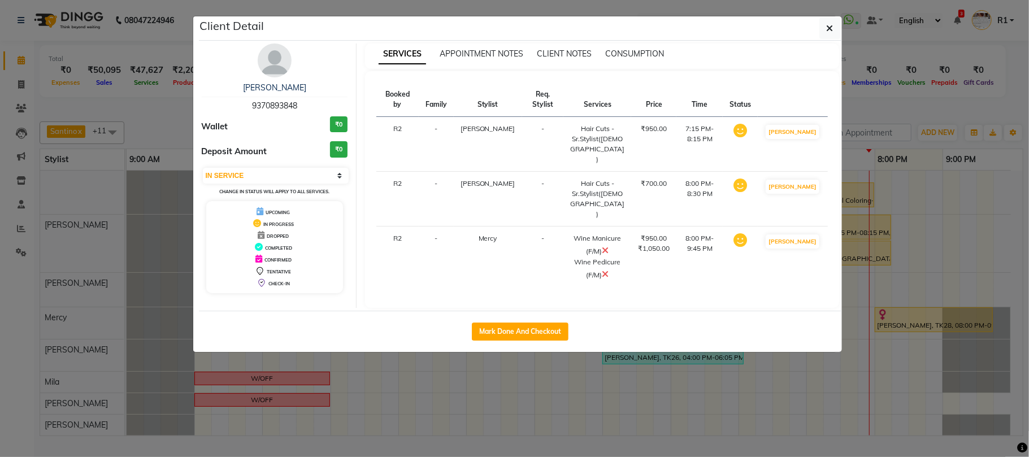
click at [861, 157] on ngb-modal-window "Client Detail Venessa 9370893848 Wallet ₹0 Deposit Amount ₹0 Select IN SERVICE …" at bounding box center [514, 228] width 1029 height 457
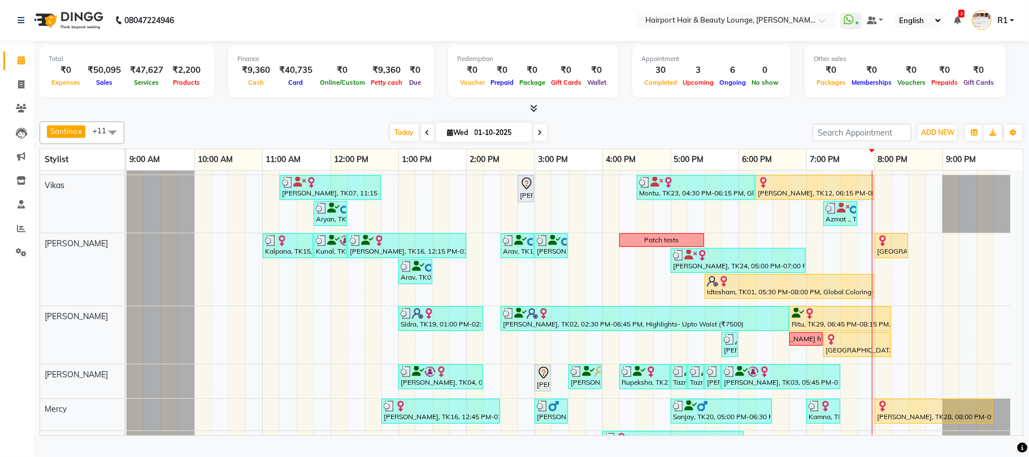
click at [761, 138] on div "[DATE] [DATE]" at bounding box center [468, 132] width 677 height 17
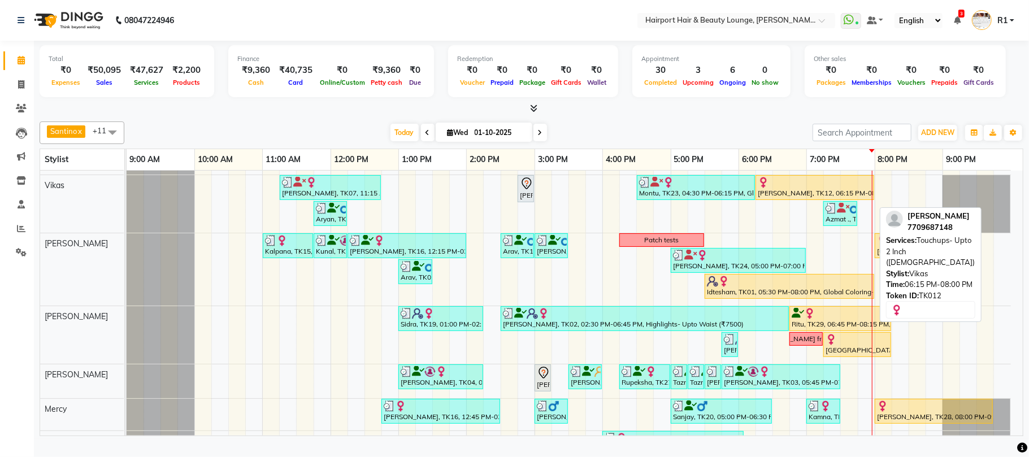
click at [839, 198] on div "[PERSON_NAME], TK12, 06:15 PM-08:00 PM, Touchups- Upto 2 Inch ([DEMOGRAPHIC_DAT…" at bounding box center [814, 187] width 116 height 21
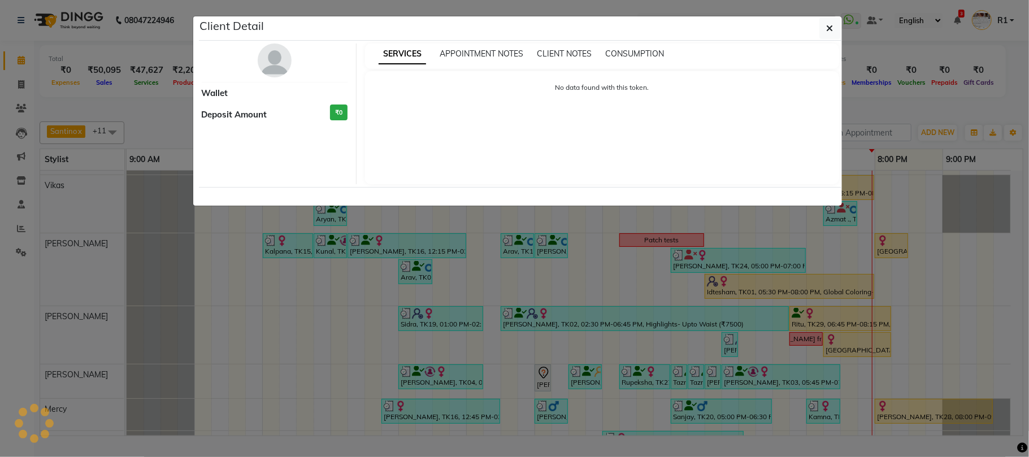
select select "1"
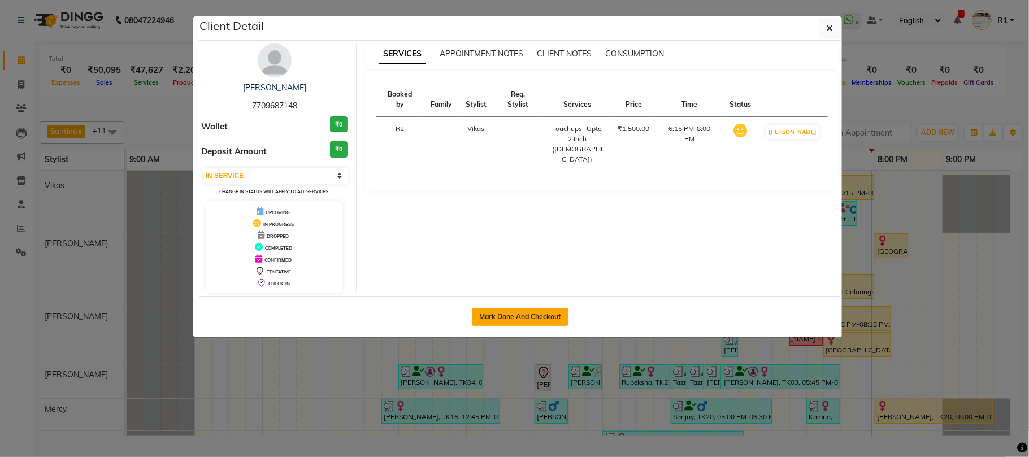
click at [552, 326] on button "Mark Done And Checkout" at bounding box center [520, 317] width 97 height 18
select select "622"
select select "service"
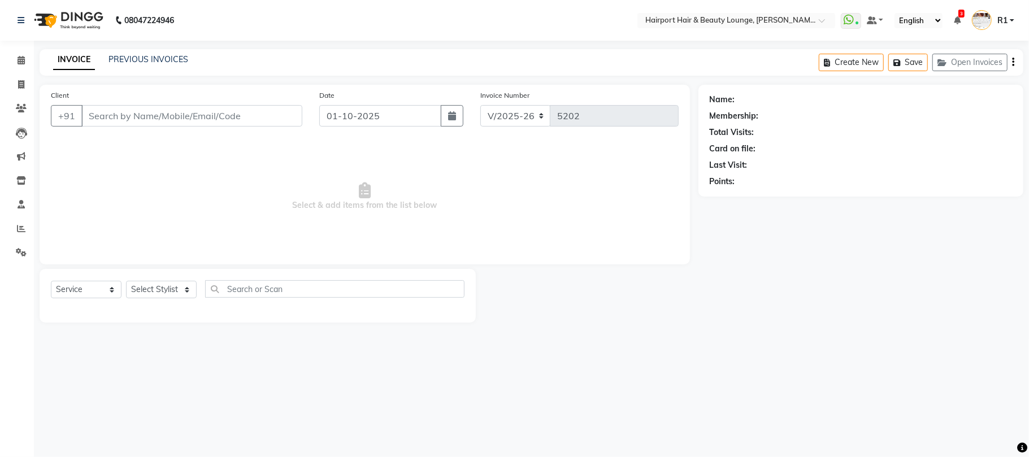
type input "7709687148"
select select "70550"
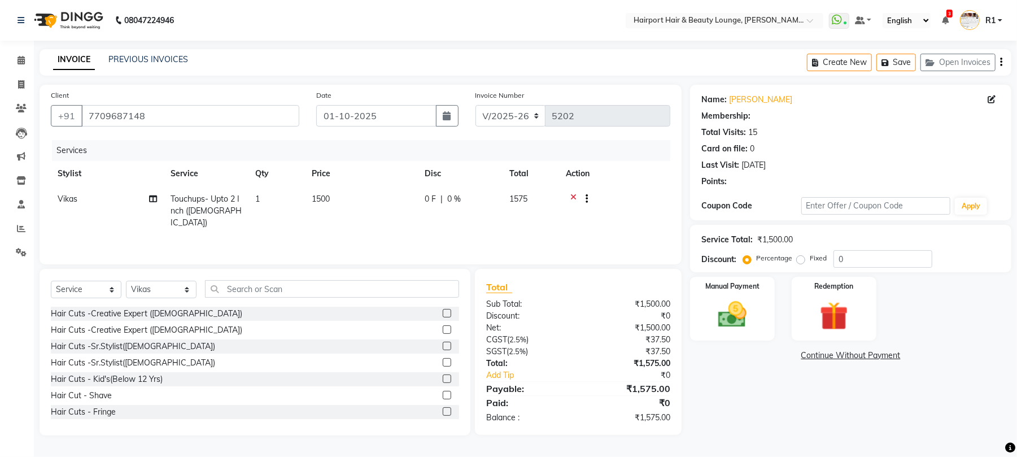
select select "1: Object"
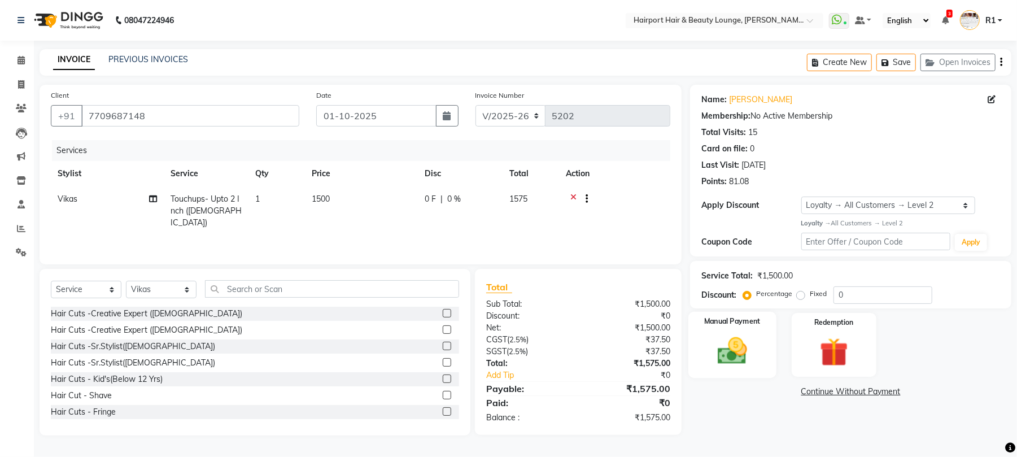
scroll to position [43, 0]
click at [761, 343] on div "Manual Payment" at bounding box center [733, 345] width 88 height 66
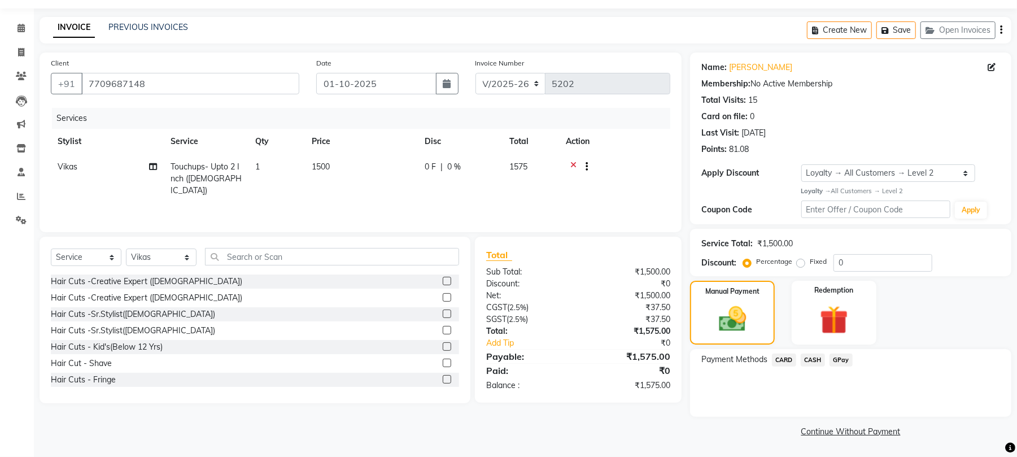
click at [797, 367] on span "CARD" at bounding box center [784, 360] width 24 height 13
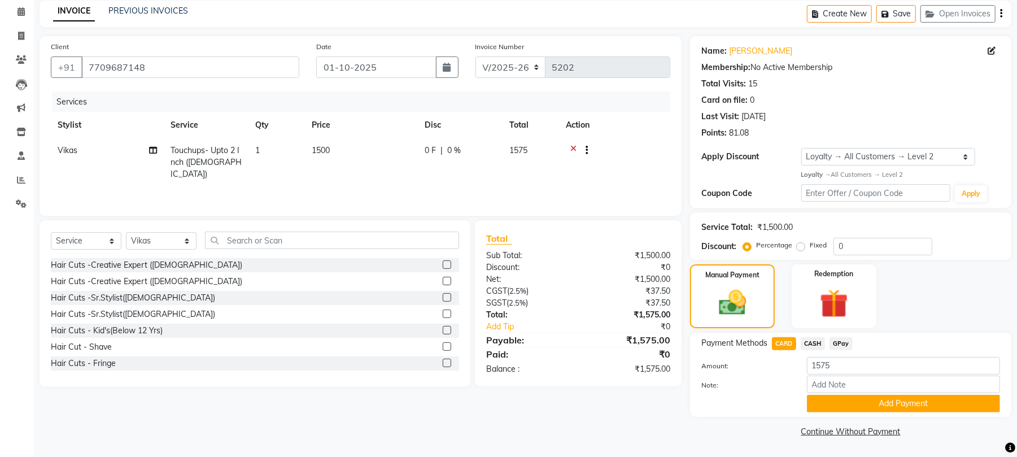
scroll to position [112, 0]
click at [871, 401] on button "Add Payment" at bounding box center [903, 404] width 193 height 18
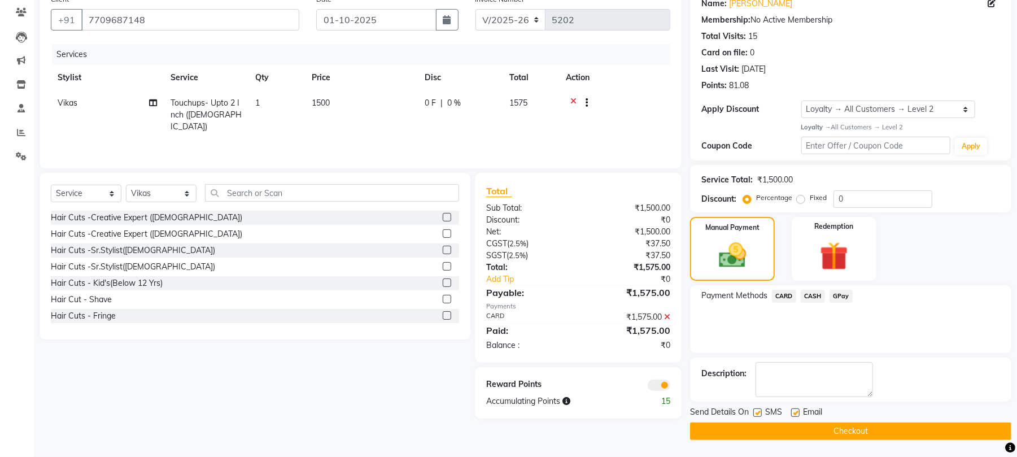
scroll to position [159, 0]
click at [918, 425] on button "Checkout" at bounding box center [850, 432] width 321 height 18
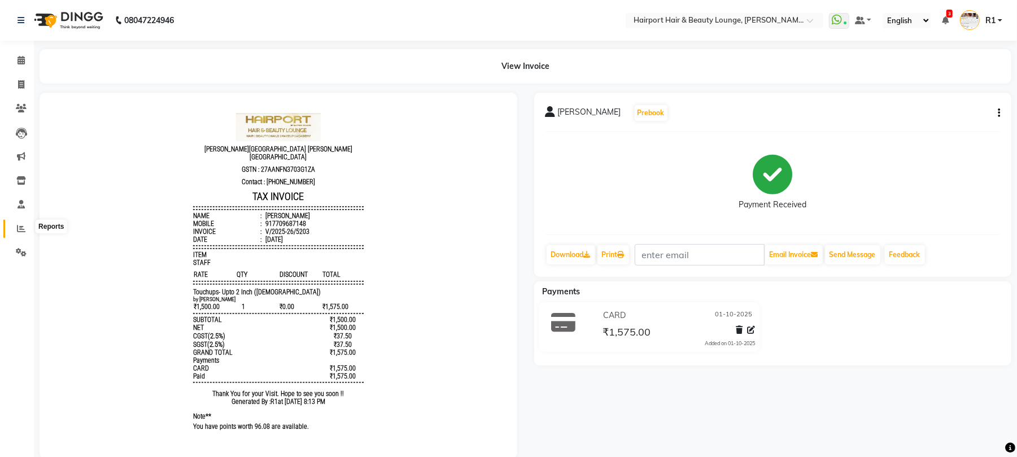
click at [19, 227] on icon at bounding box center [21, 228] width 8 height 8
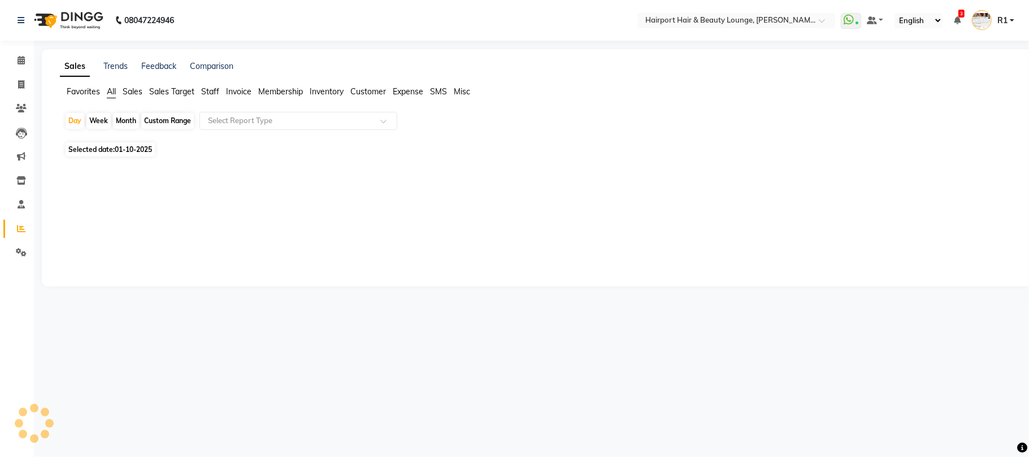
click at [216, 97] on span "Staff" at bounding box center [210, 91] width 18 height 10
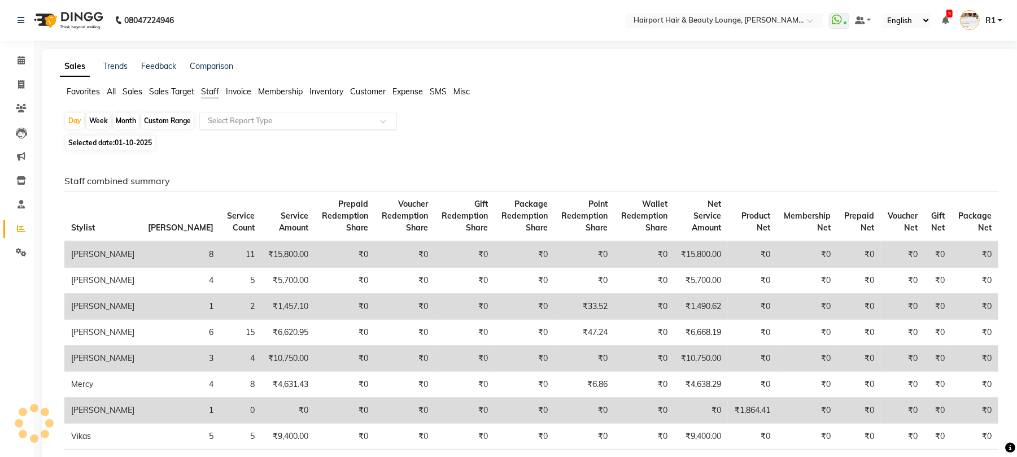
click at [238, 127] on input "text" at bounding box center [287, 120] width 163 height 11
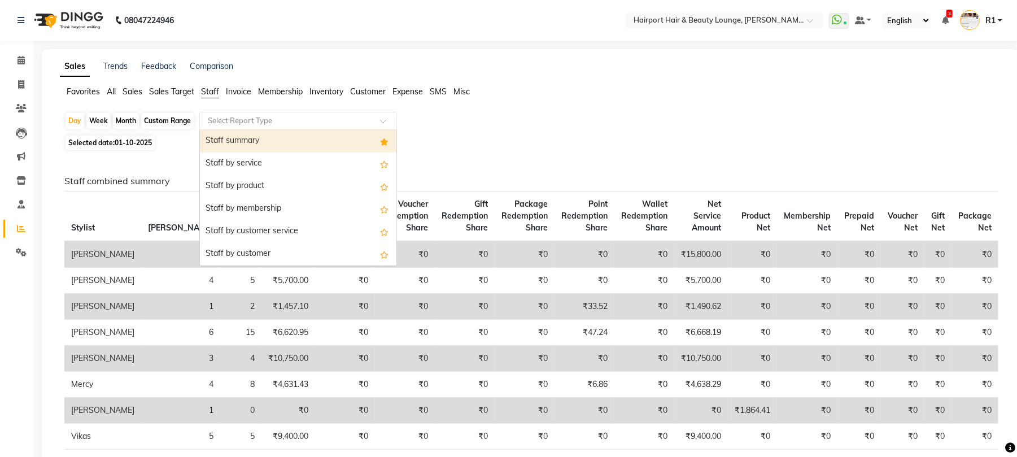
click at [253, 152] on div "Staff summary" at bounding box center [298, 141] width 197 height 23
select select "csv"
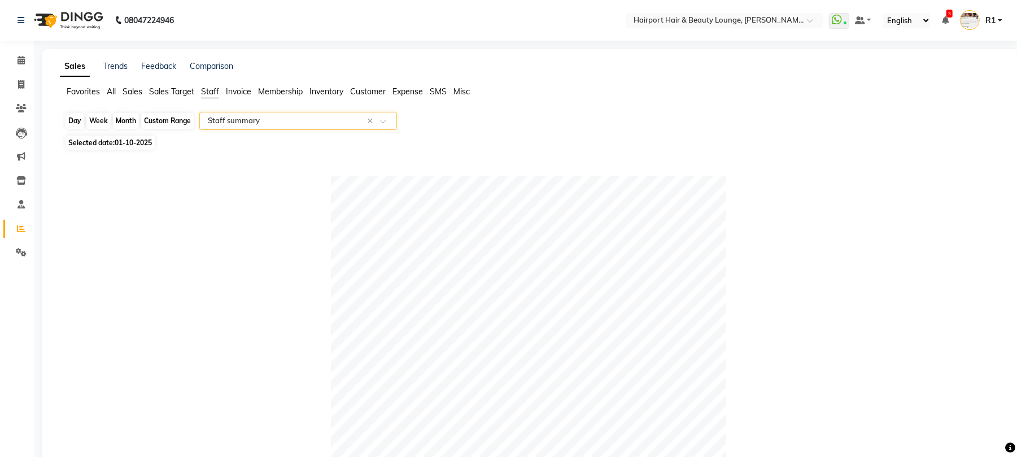
click at [84, 129] on div "Day" at bounding box center [75, 121] width 19 height 16
select select "10"
select select "2025"
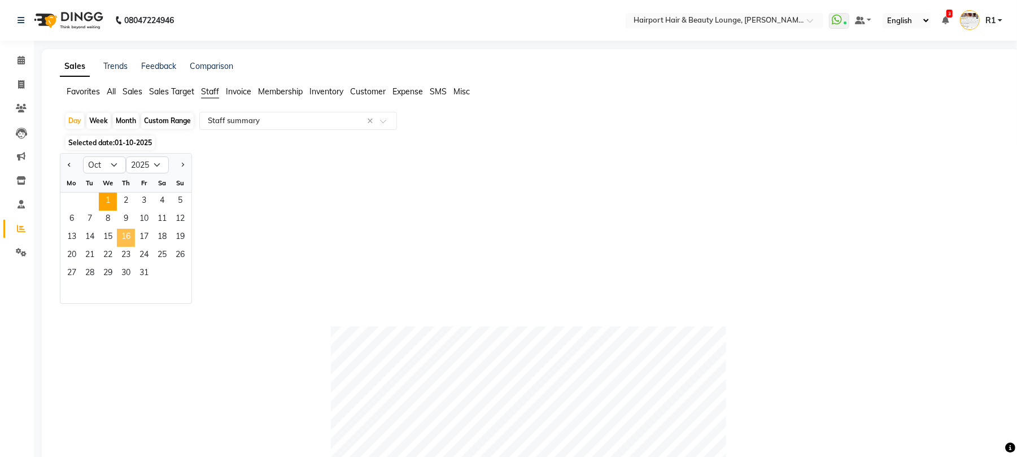
click at [135, 247] on span "16" at bounding box center [126, 238] width 18 height 18
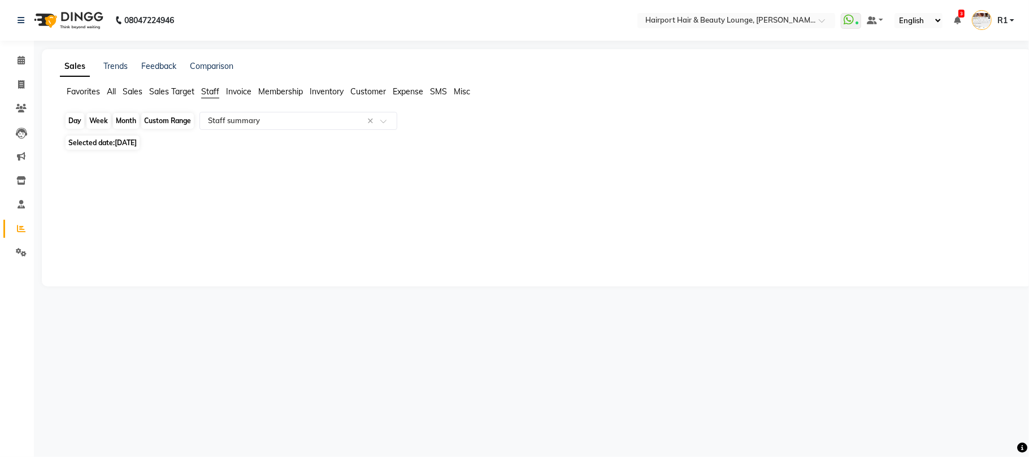
click at [84, 129] on div "Day" at bounding box center [75, 121] width 19 height 16
select select "10"
select select "2025"
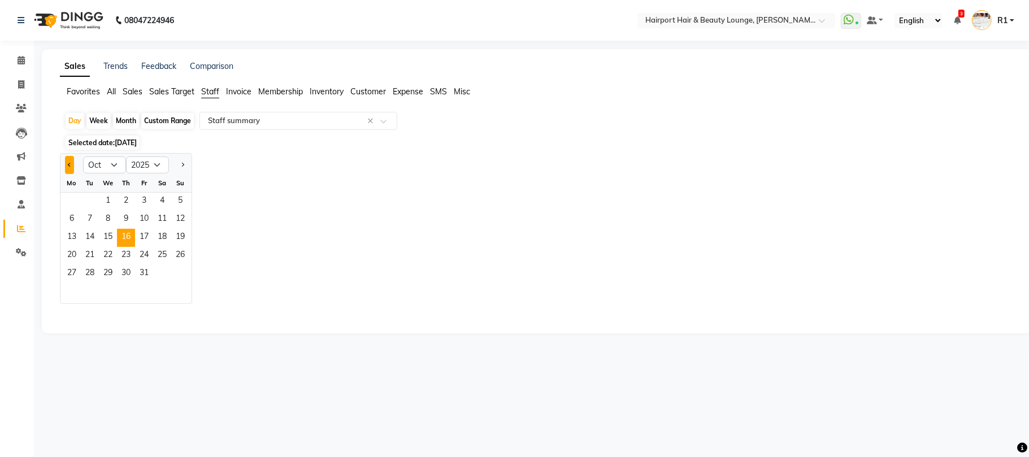
click at [72, 167] on span "Previous month" at bounding box center [70, 165] width 4 height 4
select select "9"
click at [99, 247] on span "16" at bounding box center [90, 238] width 18 height 18
select select "csv"
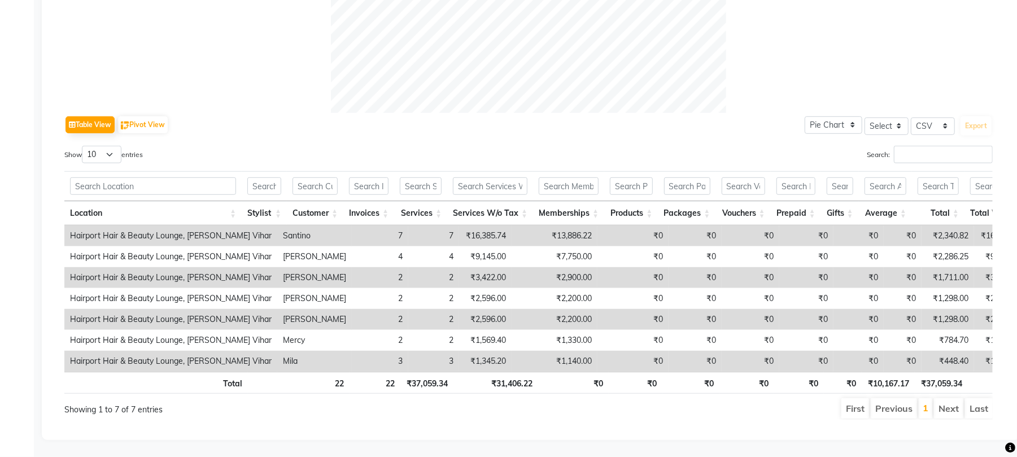
scroll to position [529, 0]
click at [332, 146] on div "Show 10 25 50 100 entries" at bounding box center [292, 157] width 456 height 22
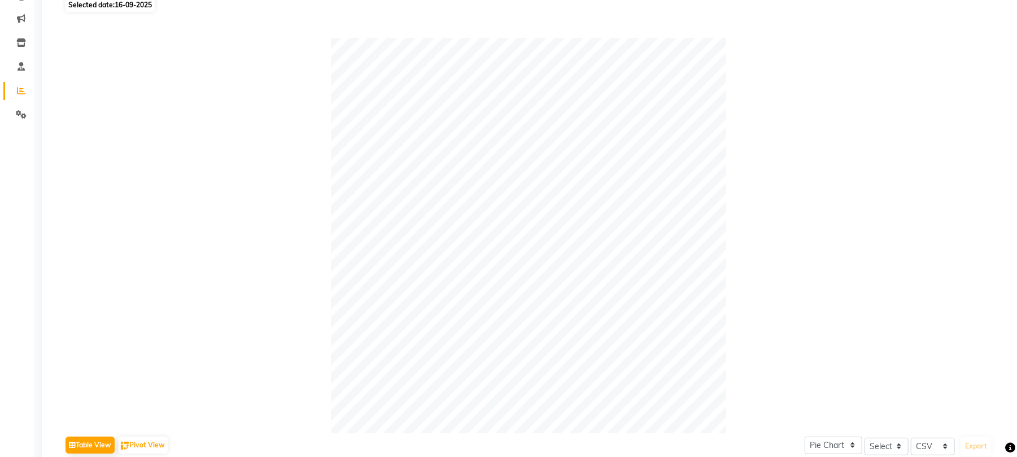
scroll to position [0, 0]
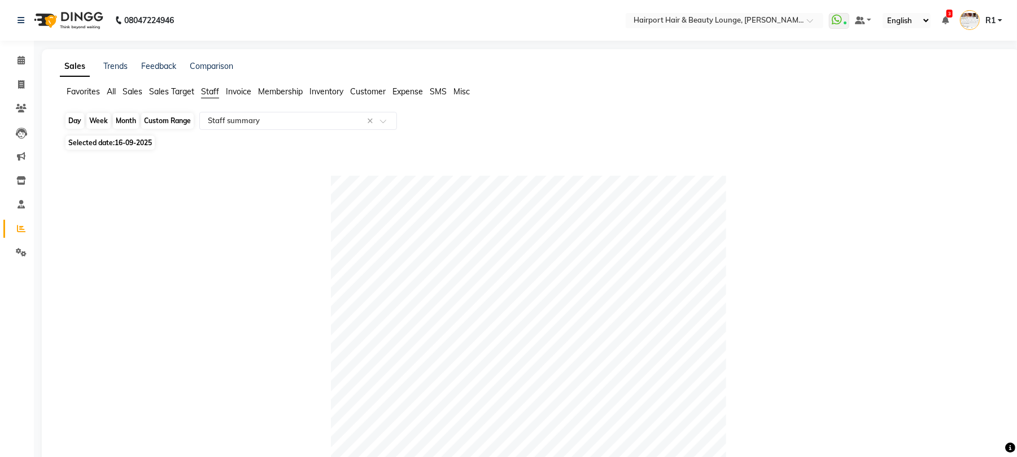
click at [73, 129] on div "Day" at bounding box center [75, 121] width 19 height 16
select select "9"
select select "2025"
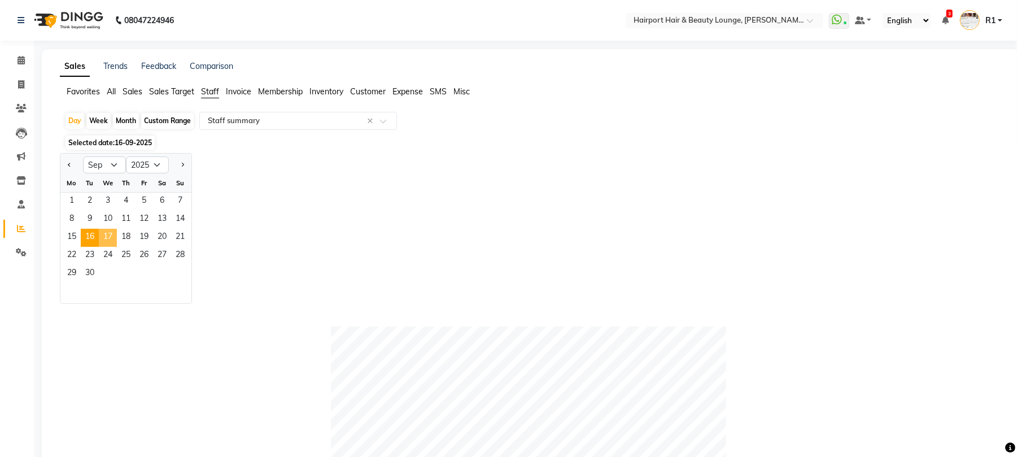
click at [117, 247] on span "17" at bounding box center [108, 238] width 18 height 18
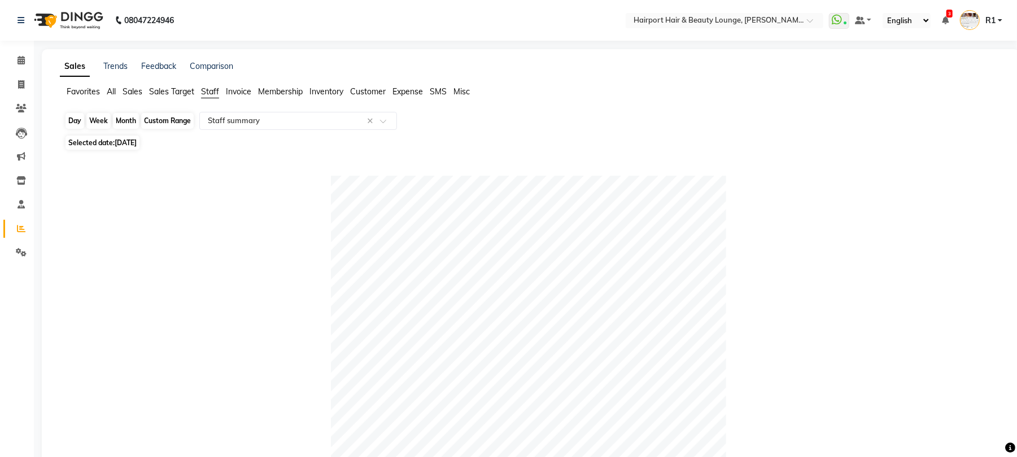
click at [79, 125] on div "Day" at bounding box center [75, 121] width 19 height 16
select select "9"
select select "2025"
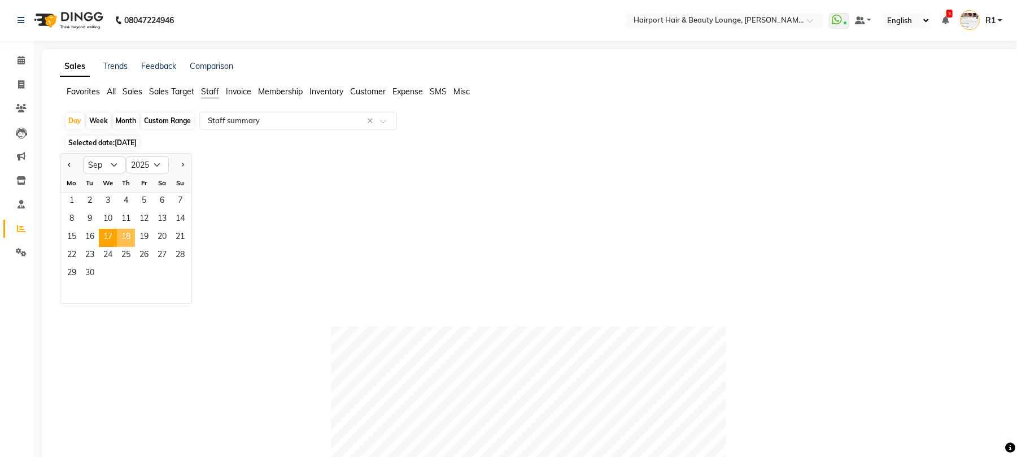
click at [135, 247] on span "18" at bounding box center [126, 238] width 18 height 18
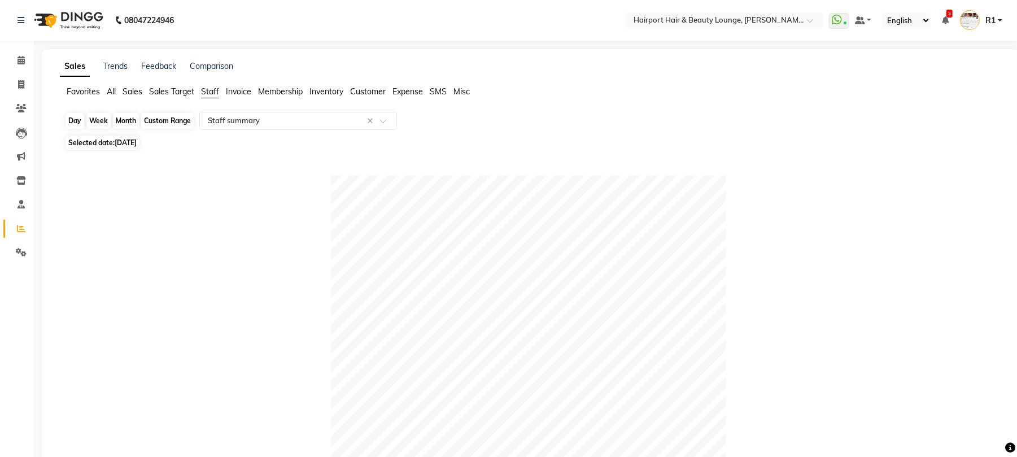
click at [80, 129] on div "Day" at bounding box center [75, 121] width 19 height 16
select select "9"
select select "2025"
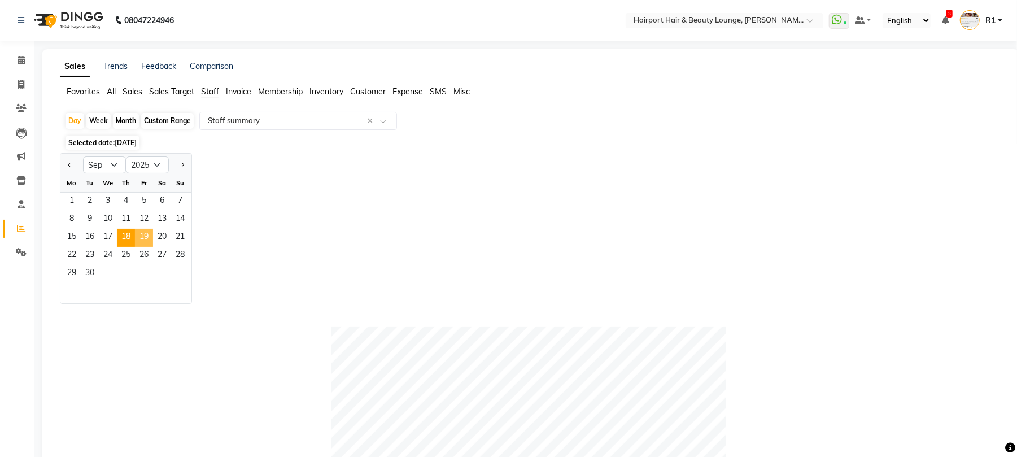
click at [153, 247] on span "19" at bounding box center [144, 238] width 18 height 18
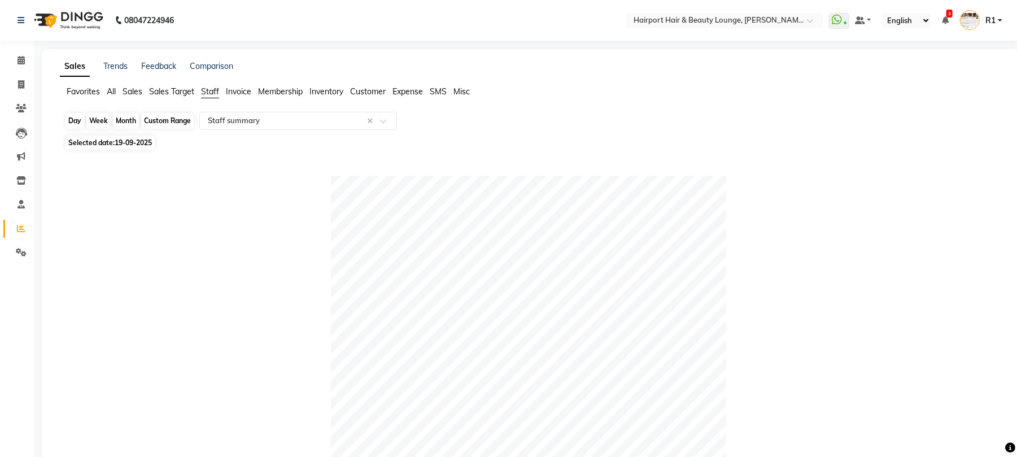
click at [84, 129] on div "Day" at bounding box center [75, 121] width 19 height 16
select select "9"
select select "2025"
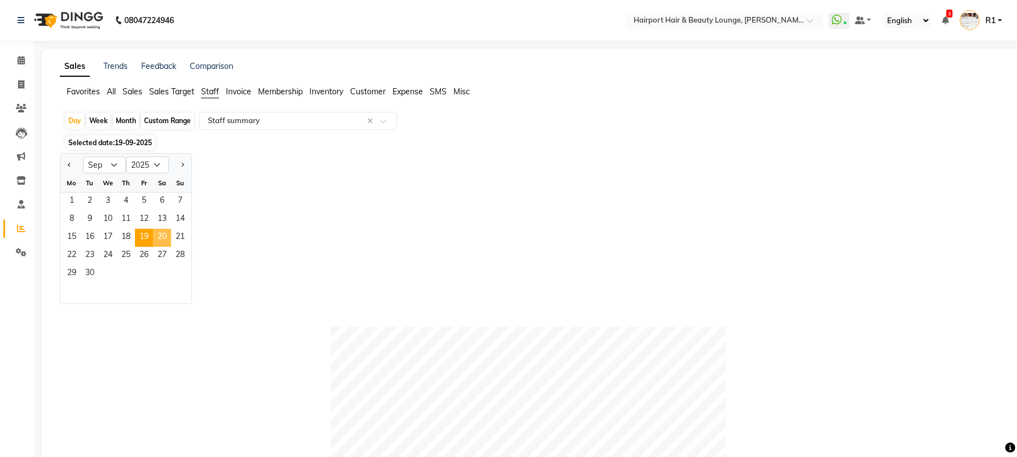
click at [171, 247] on span "20" at bounding box center [162, 238] width 18 height 18
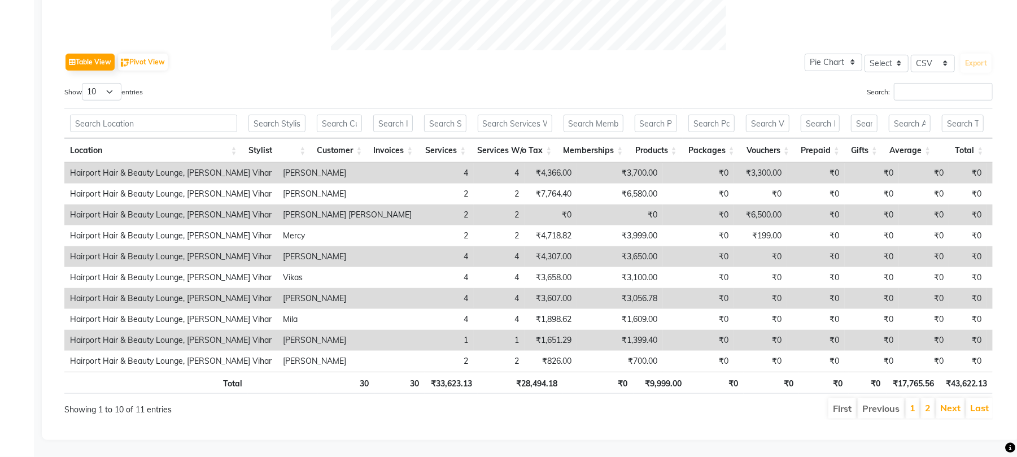
scroll to position [593, 0]
drag, startPoint x: 116, startPoint y: 49, endPoint x: 118, endPoint y: 55, distance: 6.6
click at [116, 83] on select "10 25 50 100" at bounding box center [102, 92] width 40 height 18
select select "25"
click at [91, 83] on select "10 25 50 100" at bounding box center [102, 92] width 40 height 18
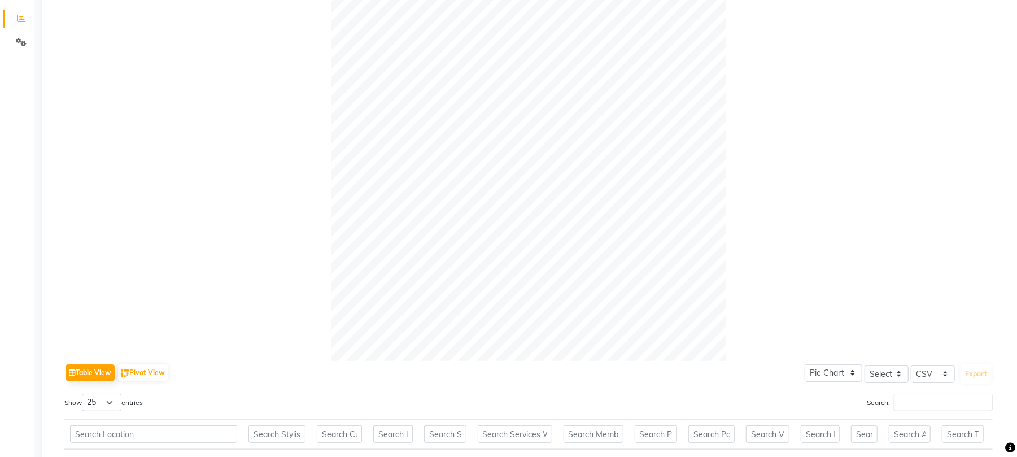
scroll to position [0, 0]
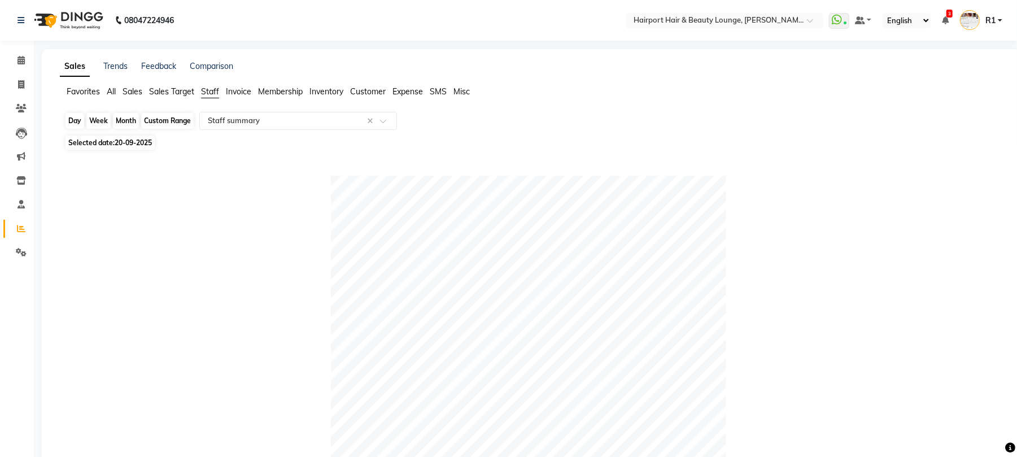
click at [84, 129] on div "Day" at bounding box center [75, 121] width 19 height 16
select select "9"
select select "2025"
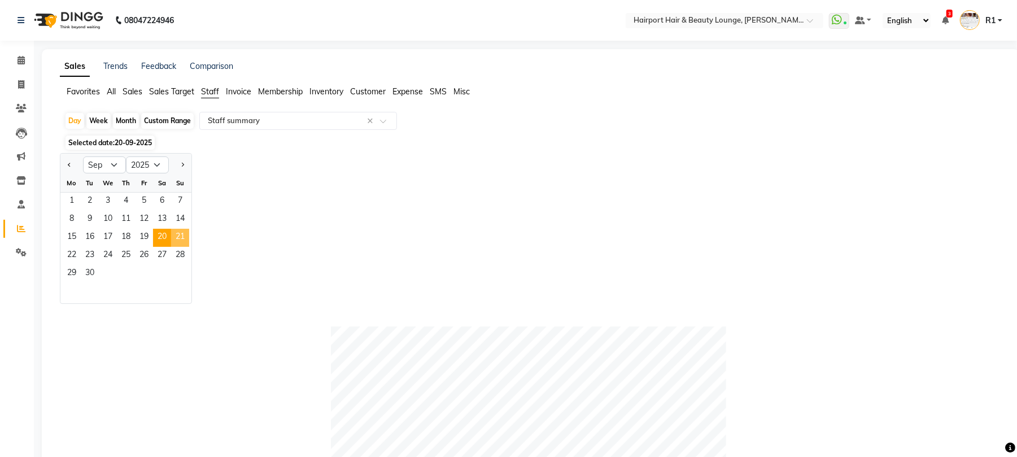
click at [189, 247] on span "21" at bounding box center [180, 238] width 18 height 18
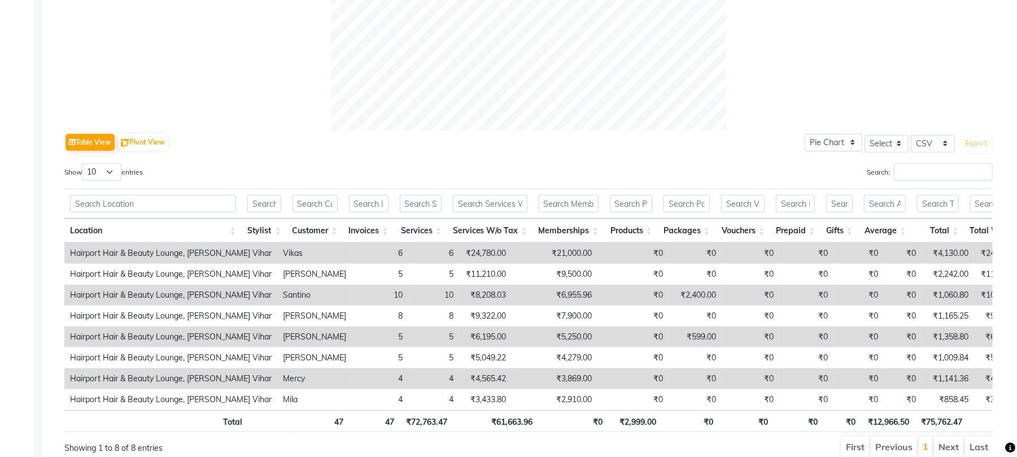
scroll to position [550, 0]
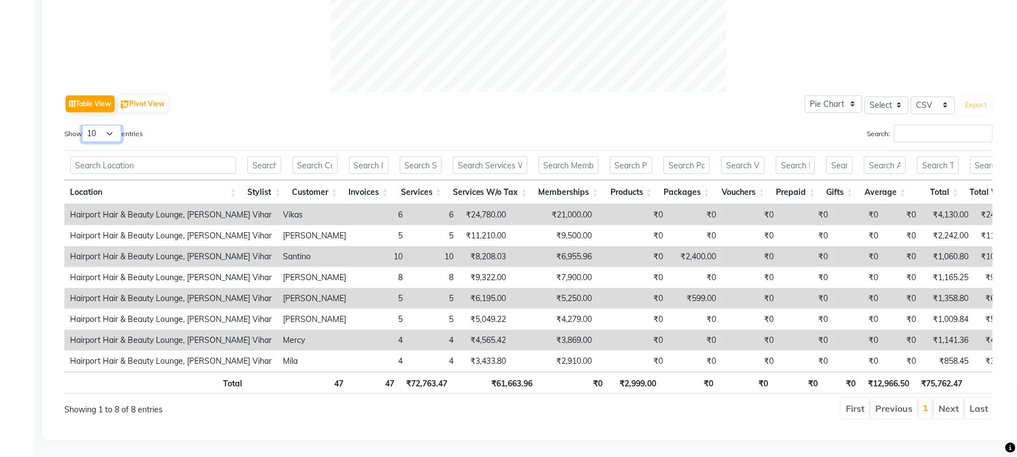
click at [121, 125] on select "10 25 50 100" at bounding box center [102, 134] width 40 height 18
select select "25"
click at [91, 125] on select "10 25 50 100" at bounding box center [102, 134] width 40 height 18
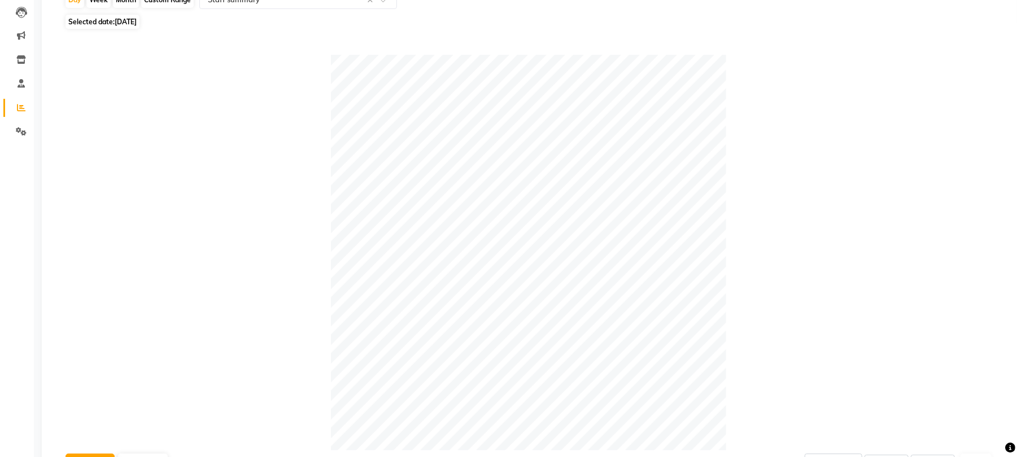
scroll to position [0, 0]
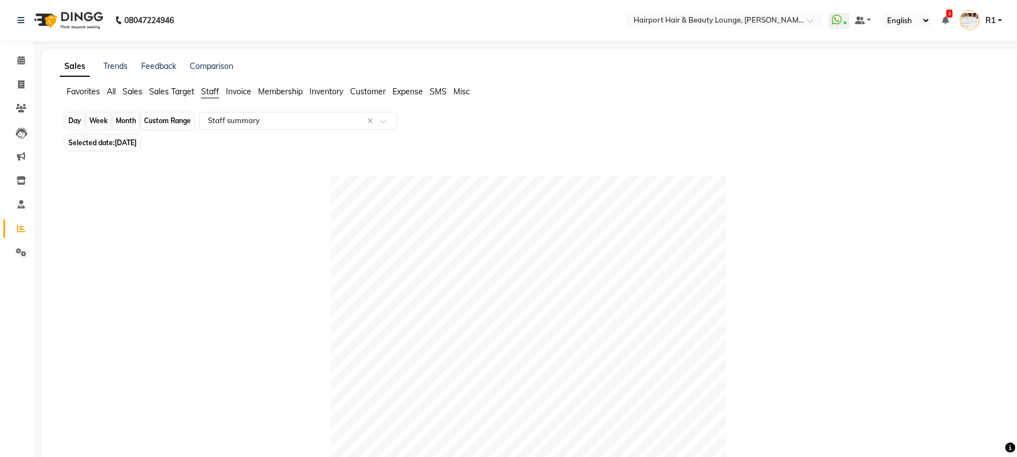
click at [73, 129] on div "Day" at bounding box center [75, 121] width 19 height 16
select select "9"
select select "2025"
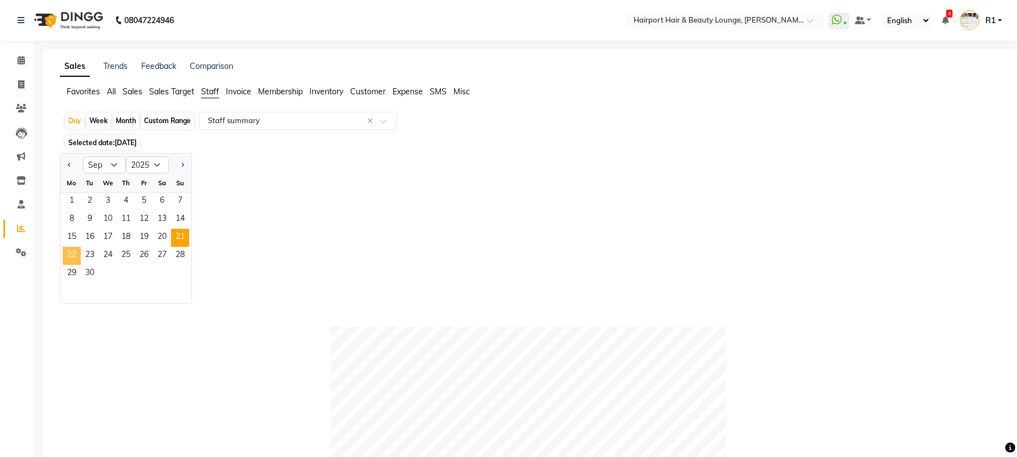
click at [81, 265] on span "22" at bounding box center [72, 256] width 18 height 18
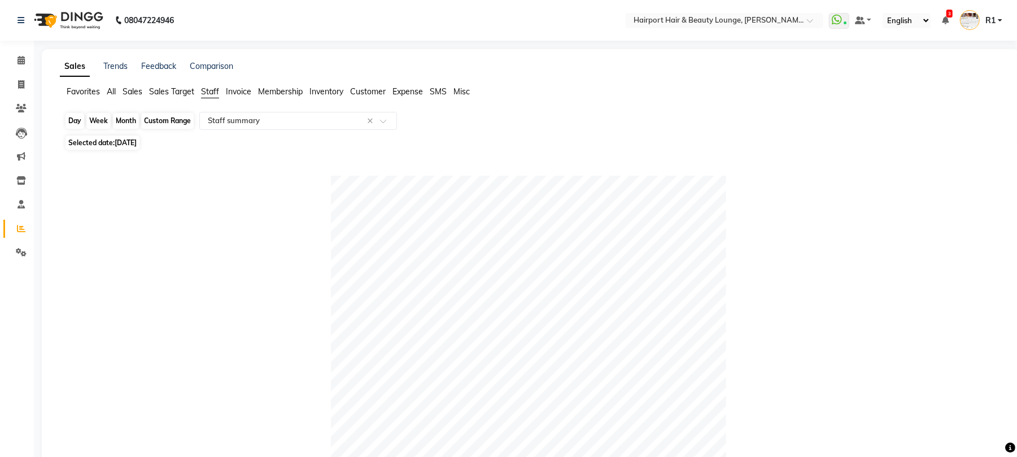
click at [82, 129] on div "Day" at bounding box center [75, 121] width 19 height 16
select select "9"
select select "2025"
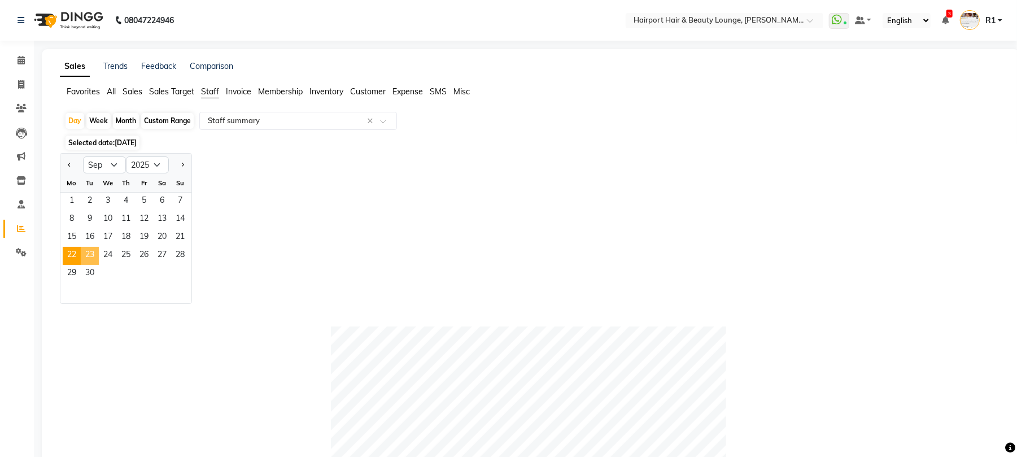
click at [99, 265] on span "23" at bounding box center [90, 256] width 18 height 18
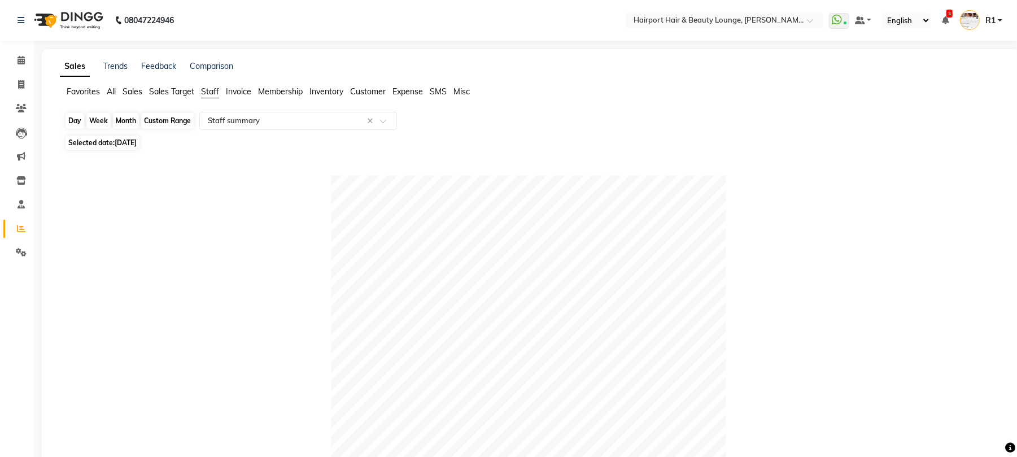
click at [80, 129] on div "Day" at bounding box center [75, 121] width 19 height 16
select select "9"
select select "2025"
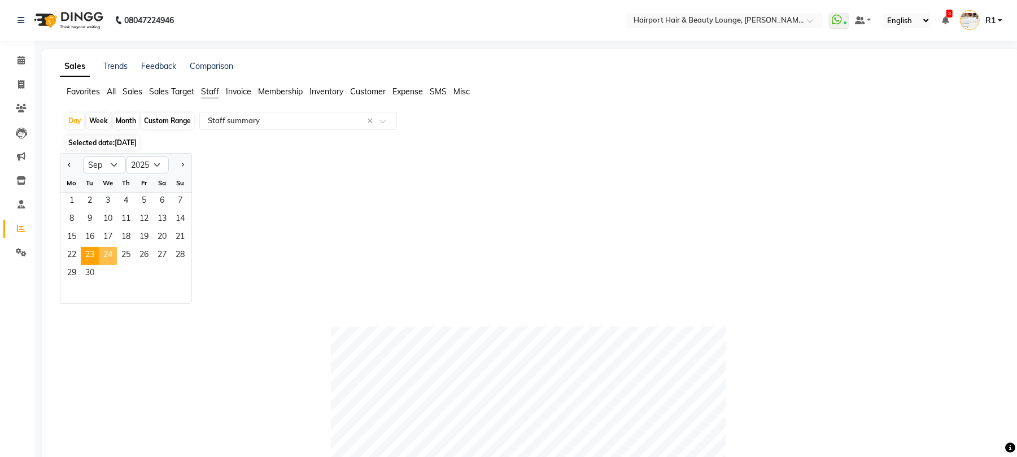
click at [117, 265] on span "24" at bounding box center [108, 256] width 18 height 18
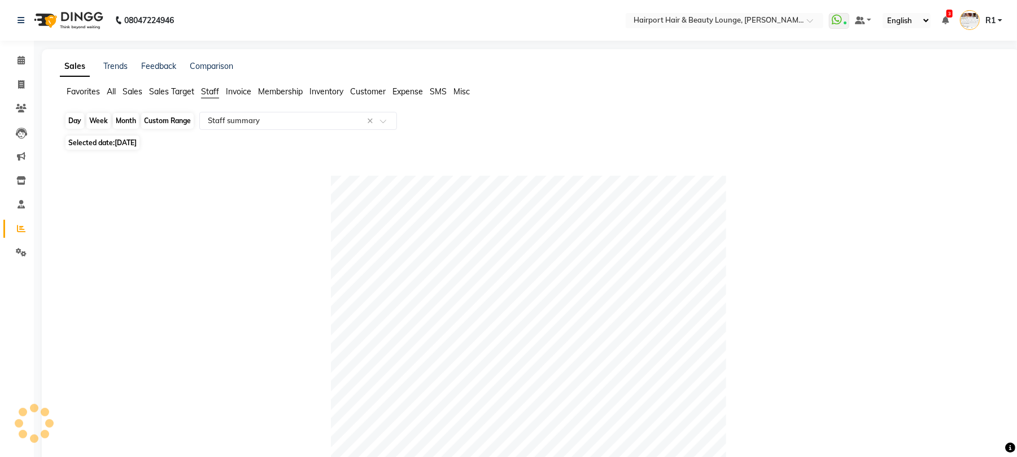
click at [84, 129] on div "Day" at bounding box center [75, 121] width 19 height 16
select select "9"
select select "2025"
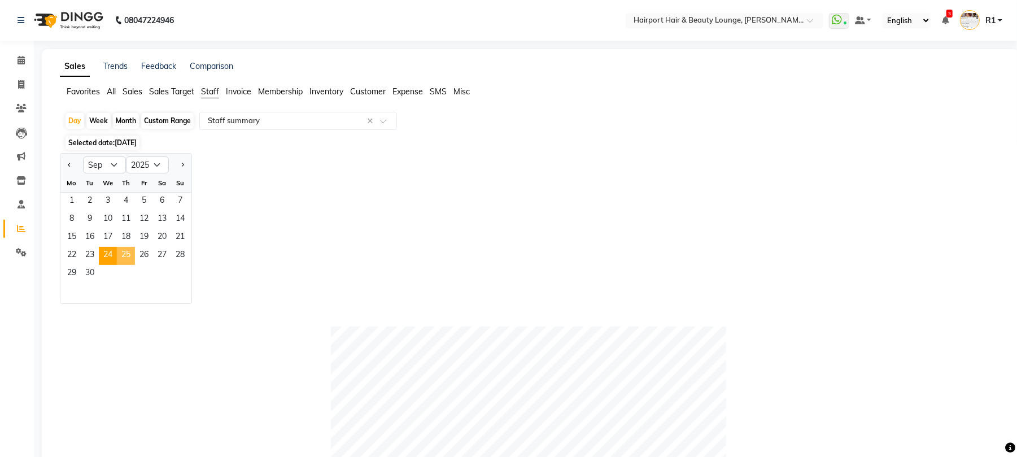
drag, startPoint x: 142, startPoint y: 294, endPoint x: 397, endPoint y: 191, distance: 274.2
click at [135, 265] on span "25" at bounding box center [126, 256] width 18 height 18
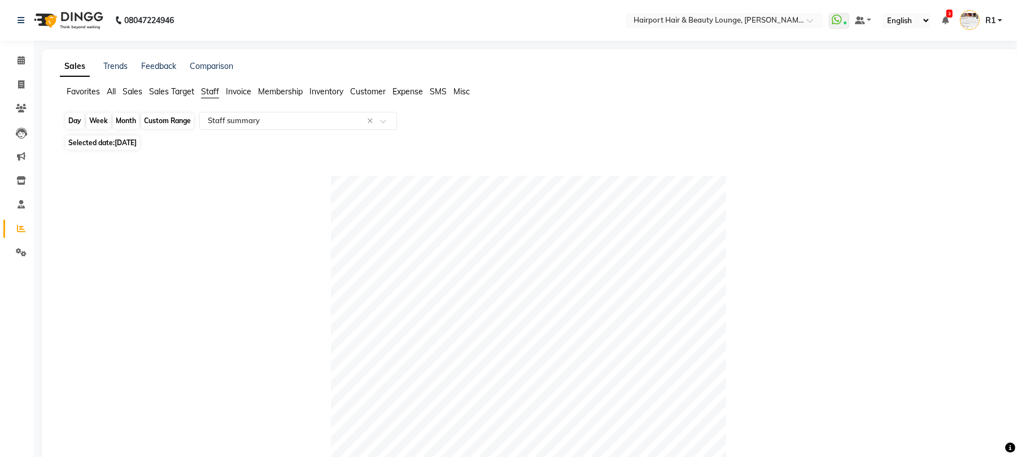
click at [78, 129] on div "Day" at bounding box center [75, 121] width 19 height 16
select select "9"
select select "2025"
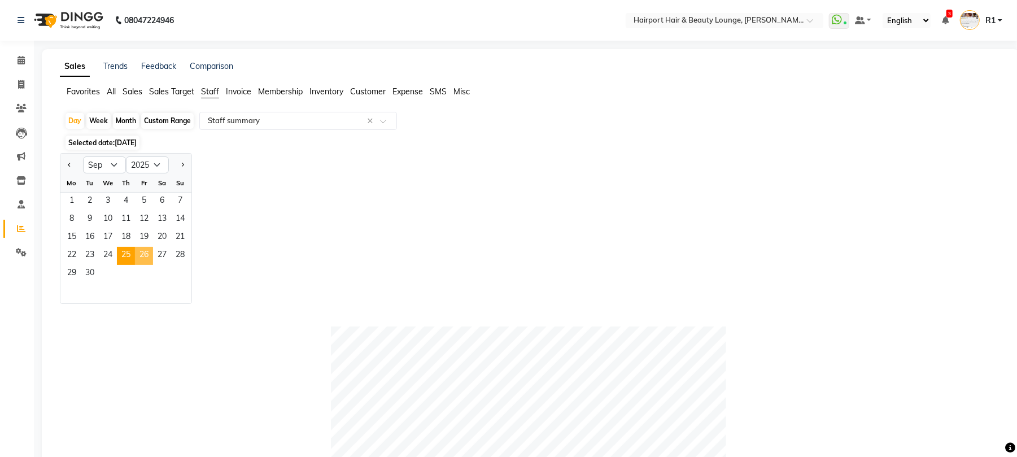
click at [153, 265] on span "26" at bounding box center [144, 256] width 18 height 18
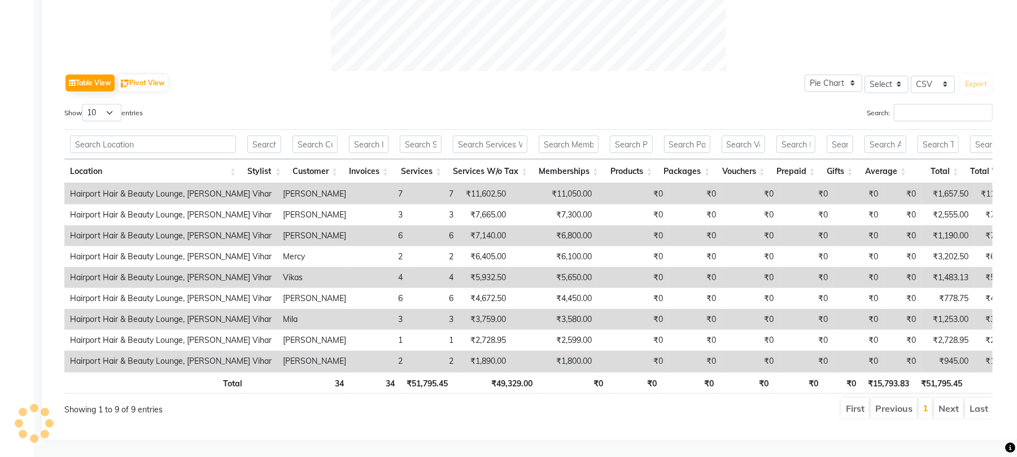
scroll to position [572, 0]
click at [121, 104] on select "10 25 50 100" at bounding box center [102, 113] width 40 height 18
select select "25"
click at [91, 104] on select "10 25 50 100" at bounding box center [102, 113] width 40 height 18
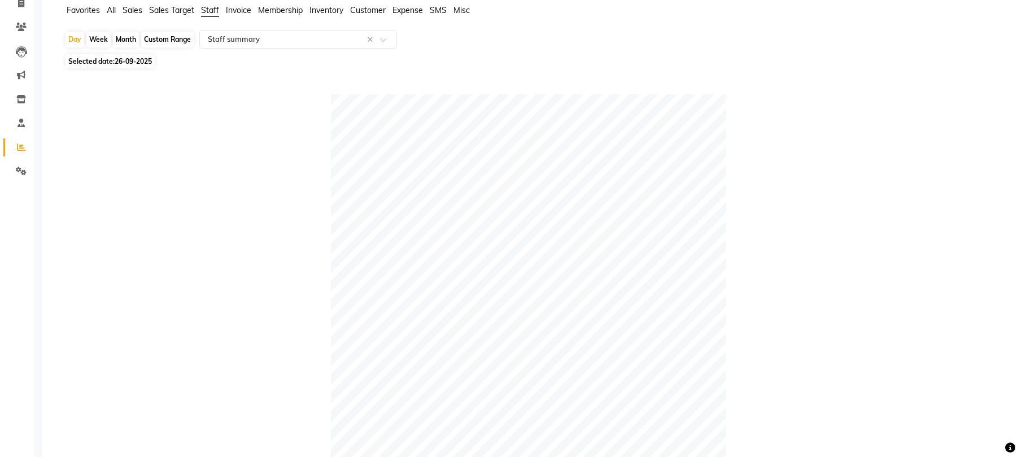
scroll to position [44, 0]
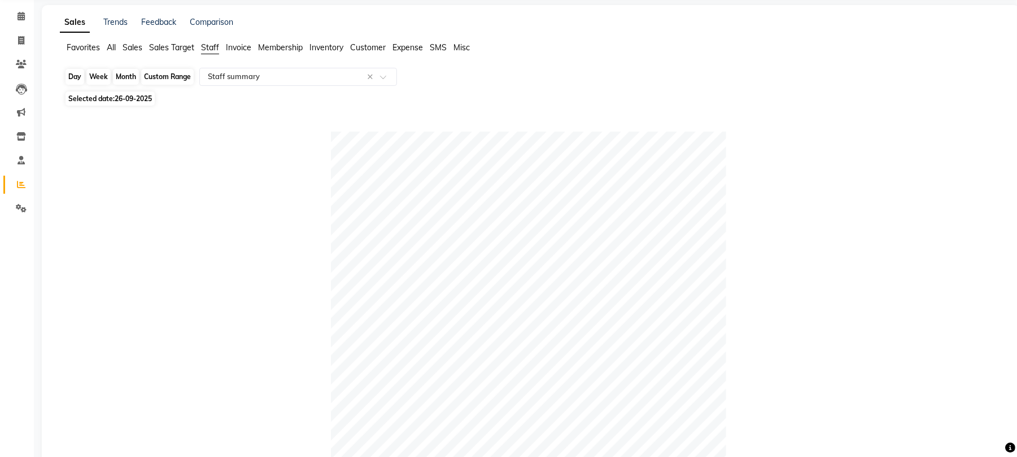
click at [82, 85] on div "Day" at bounding box center [75, 77] width 19 height 16
select select "9"
select select "2025"
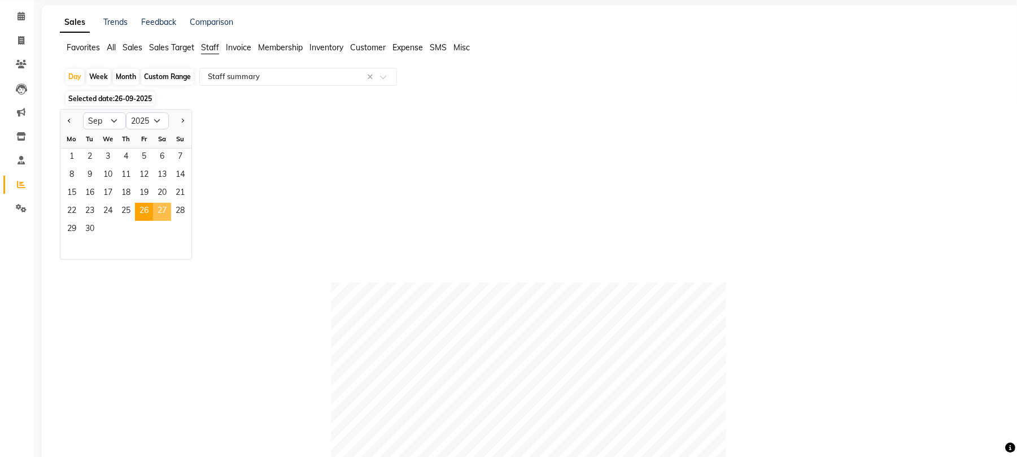
click at [171, 221] on span "27" at bounding box center [162, 212] width 18 height 18
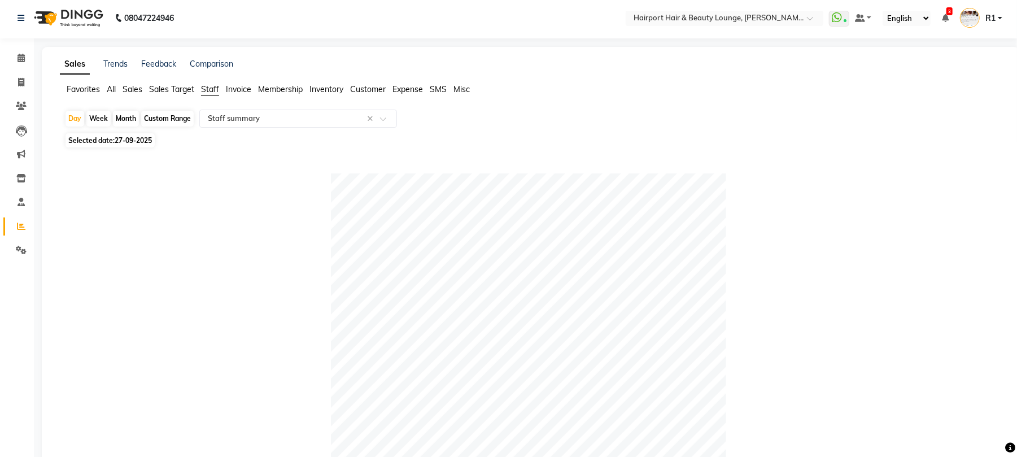
scroll to position [0, 0]
click at [84, 128] on div "Day" at bounding box center [75, 121] width 19 height 16
select select "9"
select select "2025"
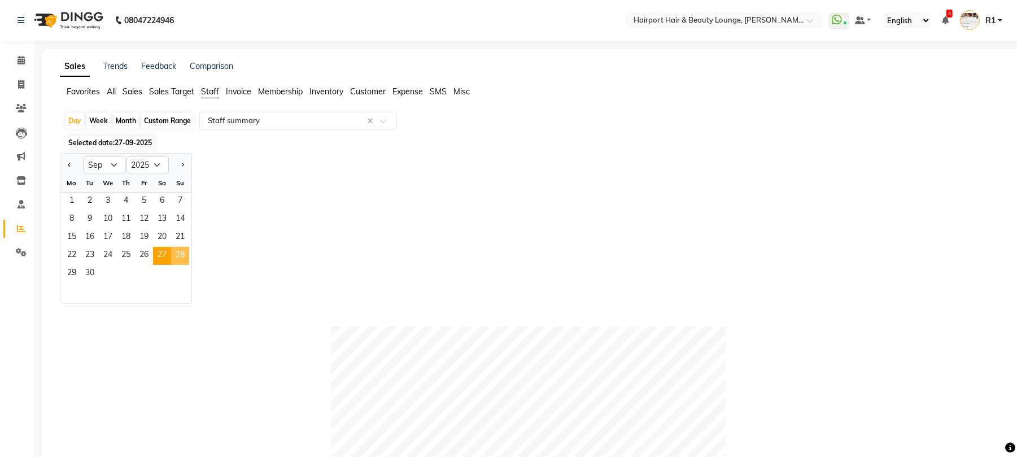
click at [189, 265] on span "28" at bounding box center [180, 256] width 18 height 18
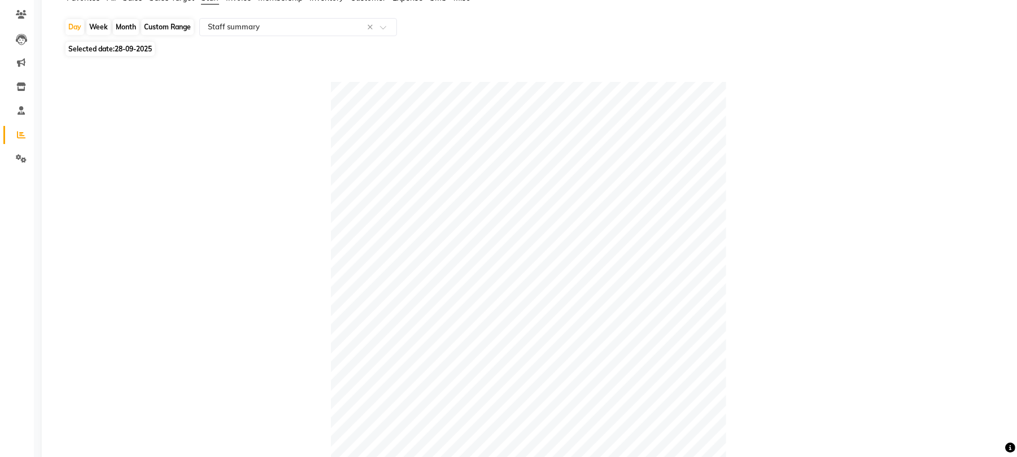
scroll to position [23, 0]
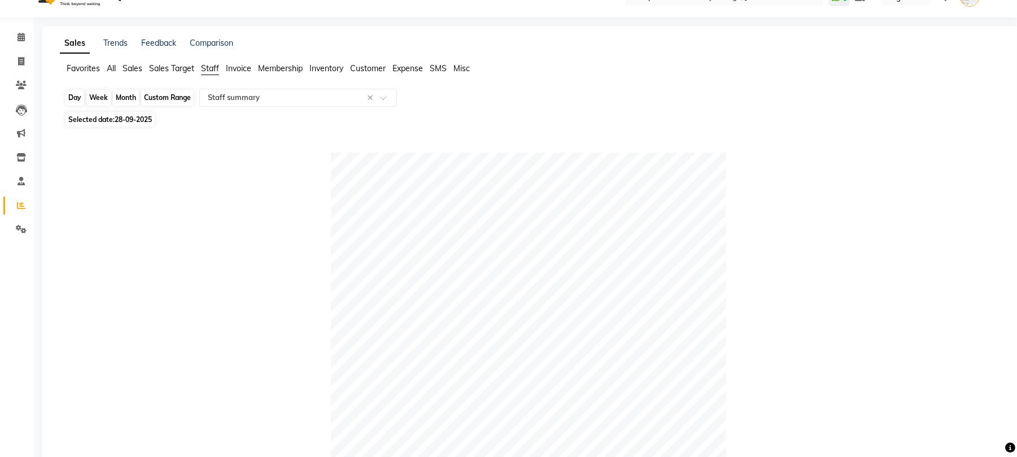
click at [80, 106] on div "Day" at bounding box center [75, 98] width 19 height 16
select select "9"
select select "2025"
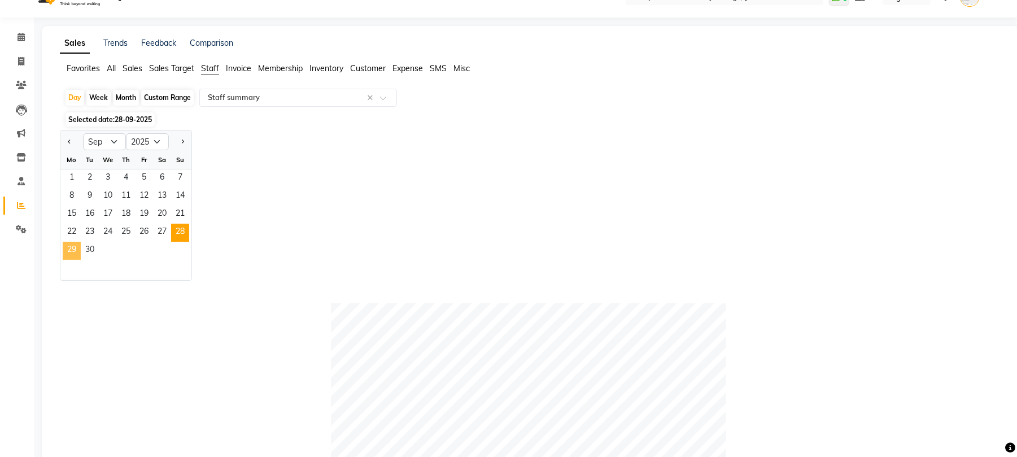
click at [81, 260] on span "29" at bounding box center [72, 251] width 18 height 18
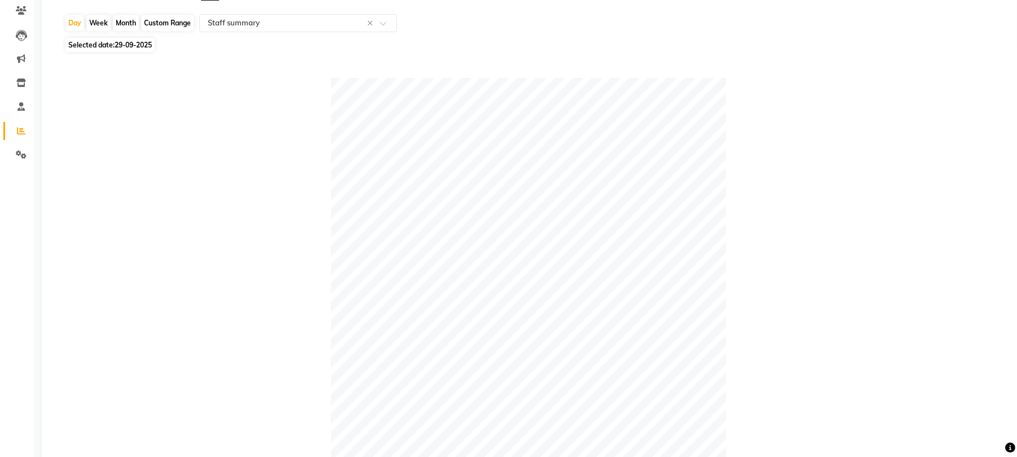
scroll to position [0, 0]
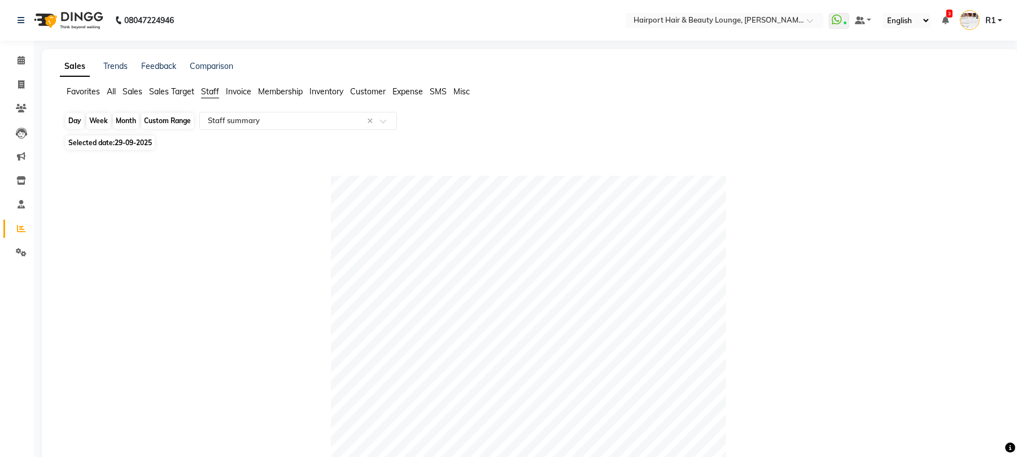
click at [80, 127] on div "Day" at bounding box center [75, 121] width 19 height 16
select select "9"
select select "2025"
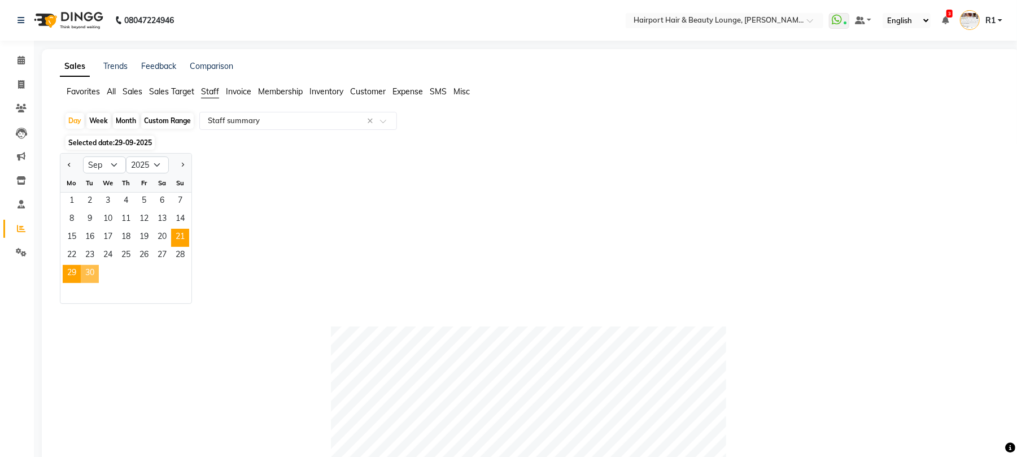
click at [99, 283] on span "30" at bounding box center [90, 274] width 18 height 18
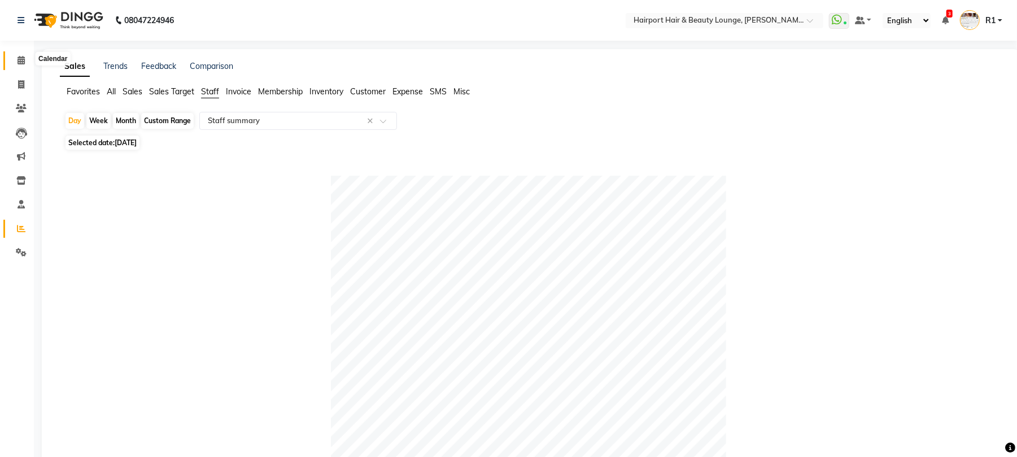
click at [15, 53] on link "Calendar" at bounding box center [16, 60] width 27 height 19
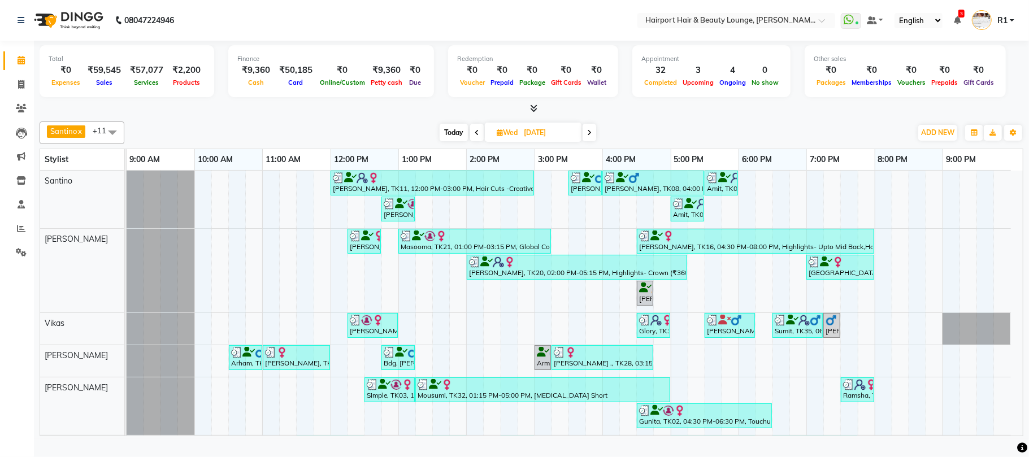
click at [459, 141] on span "Today" at bounding box center [453, 133] width 28 height 18
type input "01-10-2025"
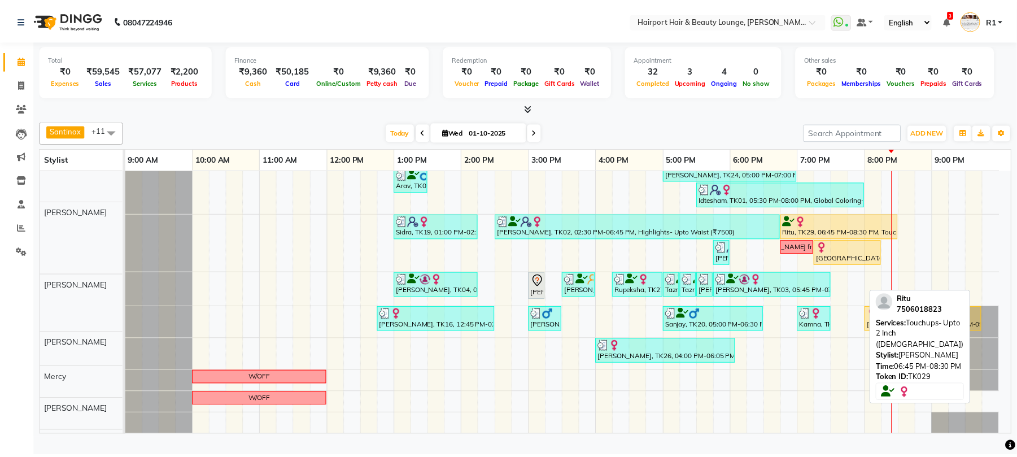
scroll to position [168, 0]
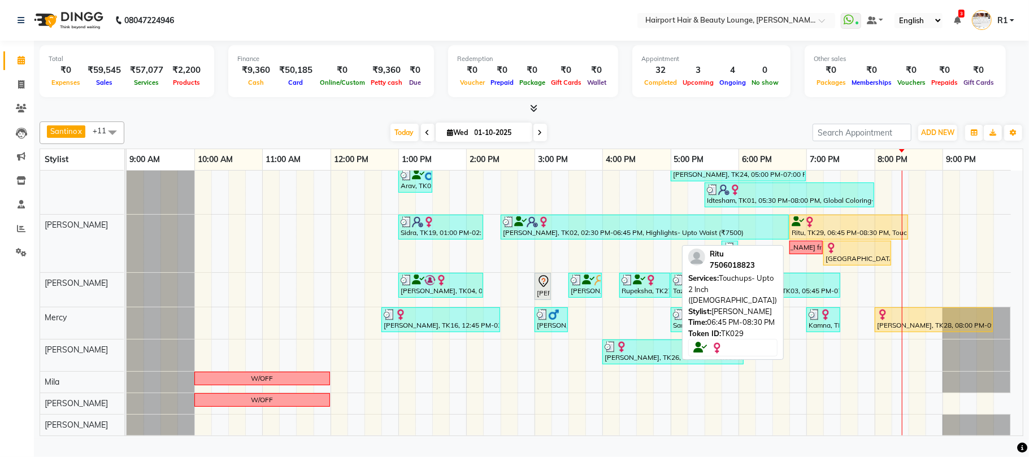
click at [867, 238] on div "Ritu, TK29, 06:45 PM-08:30 PM, Touchups- Upto 2 Inch ([DEMOGRAPHIC_DATA])" at bounding box center [848, 226] width 116 height 21
select select "1"
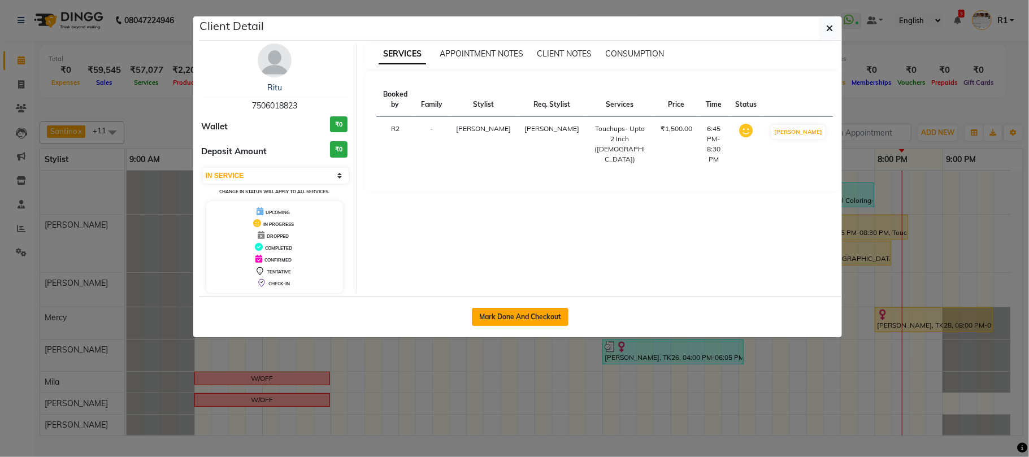
click at [477, 326] on button "Mark Done And Checkout" at bounding box center [520, 317] width 97 height 18
select select "622"
select select "service"
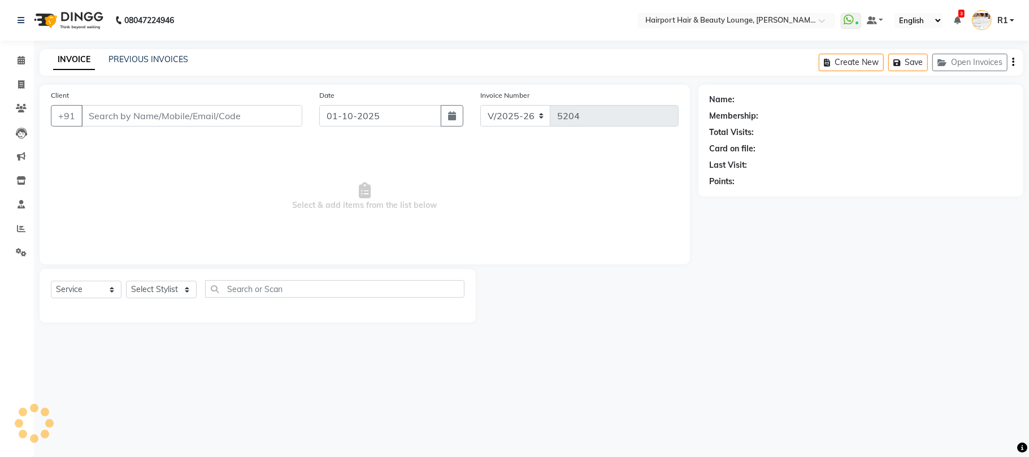
type input "7506018823"
select select "12656"
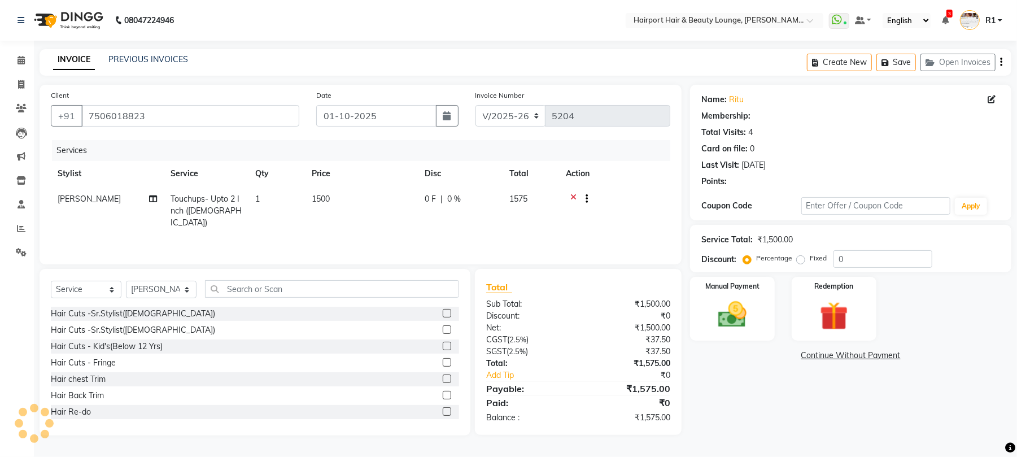
select select "1: Object"
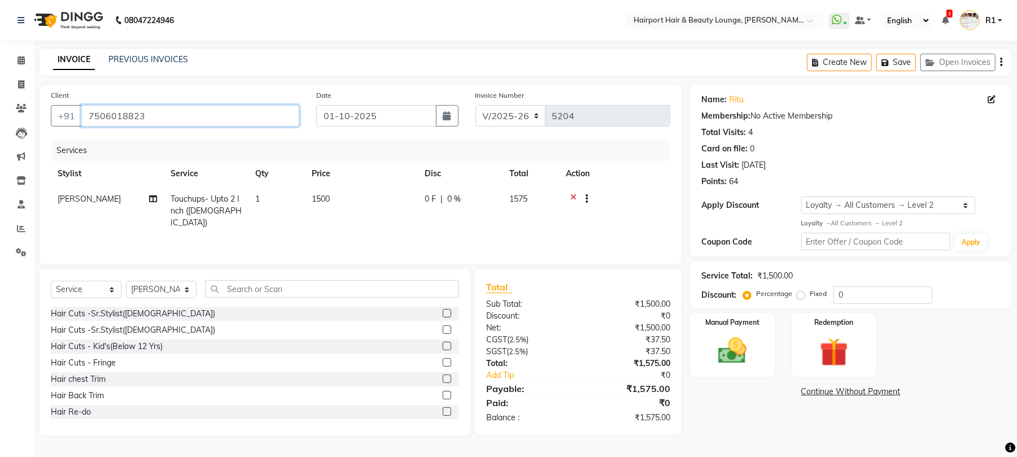
click at [254, 127] on input "7506018823" at bounding box center [190, 115] width 218 height 21
click at [745, 376] on div "Manual Payment" at bounding box center [733, 345] width 88 height 66
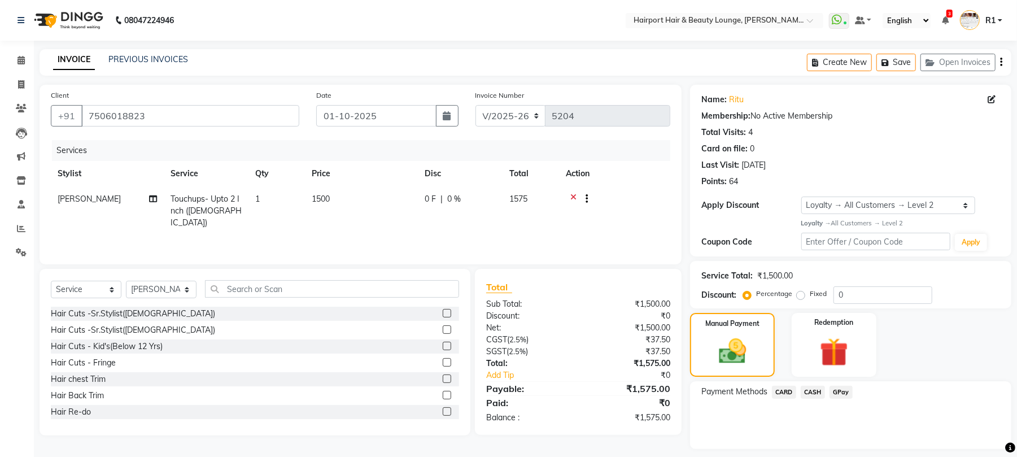
click at [792, 399] on span "CARD" at bounding box center [784, 392] width 24 height 13
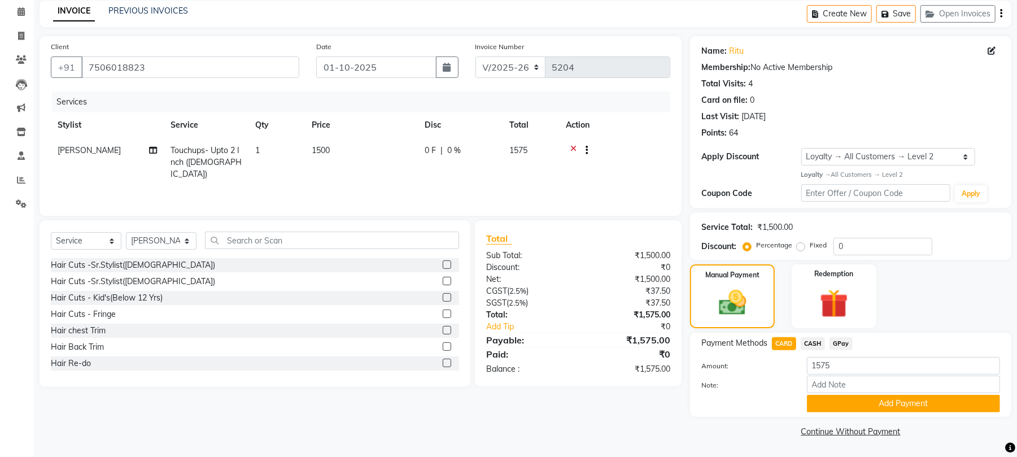
scroll to position [112, 0]
click at [915, 399] on button "Add Payment" at bounding box center [903, 404] width 193 height 18
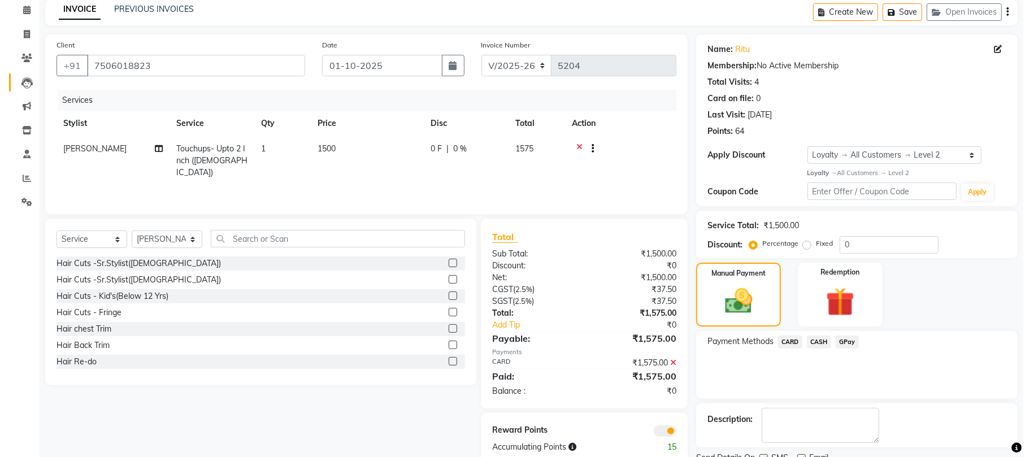
scroll to position [0, 0]
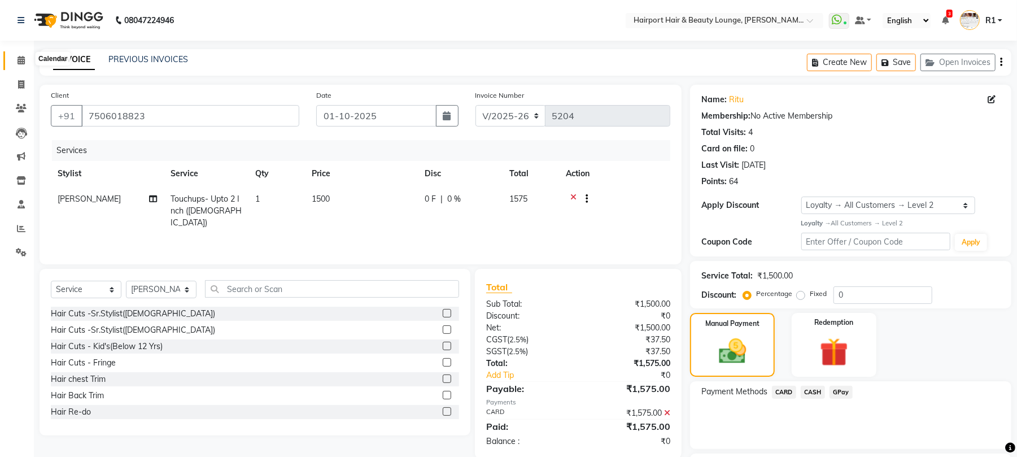
click at [21, 62] on icon at bounding box center [21, 60] width 7 height 8
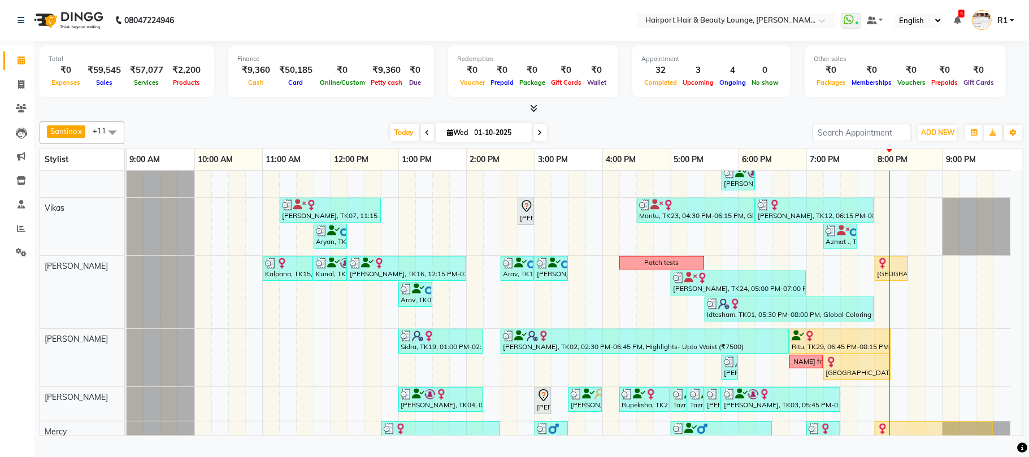
scroll to position [75, 0]
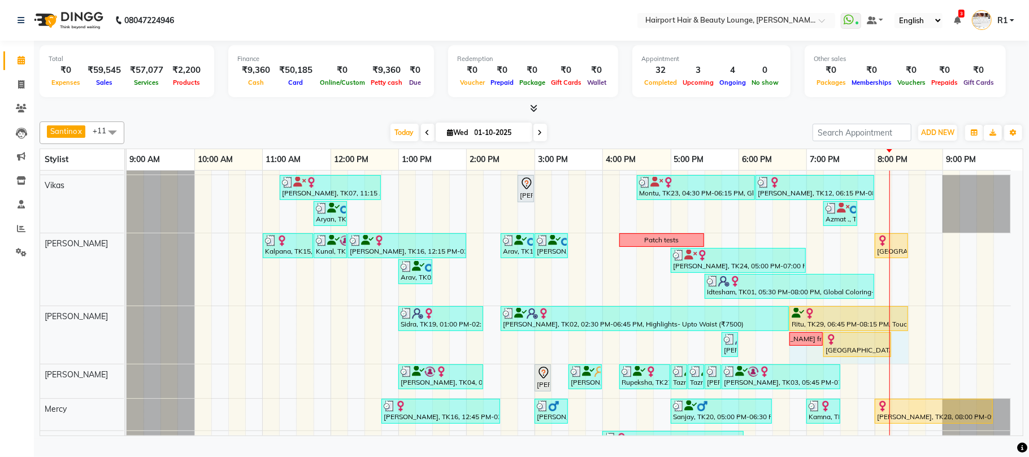
click at [127, 327] on div "Sidra, TK19, 01:00 PM-02:15 PM, Hair Spa - Upto Waist SKP (₹2000),Blow Drys-Blo…" at bounding box center [127, 335] width 0 height 58
drag, startPoint x: 332, startPoint y: 131, endPoint x: 382, endPoint y: 136, distance: 50.5
click at [332, 131] on div "Santino x Anandita x Vikas x Adnan x Atish x Elizabeth x Mercy x Binita x Mila …" at bounding box center [531, 276] width 983 height 319
click at [533, 141] on span at bounding box center [540, 133] width 14 height 18
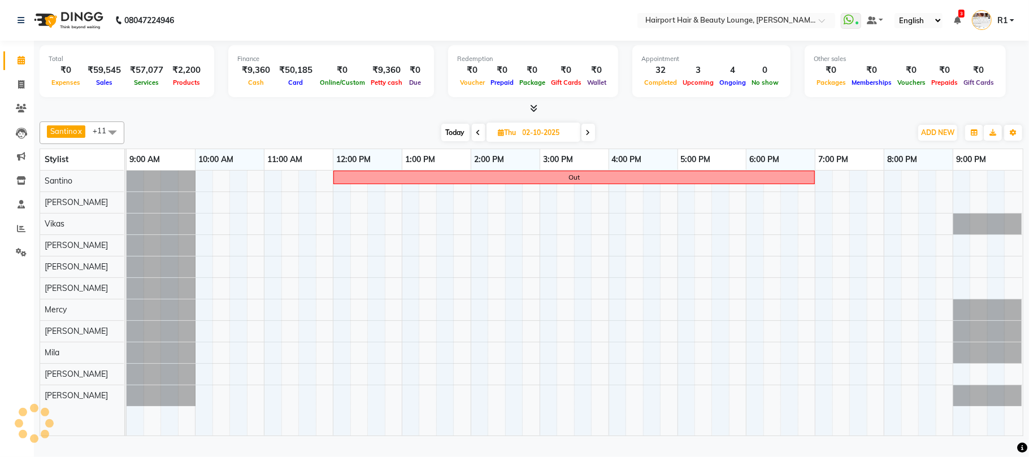
scroll to position [0, 0]
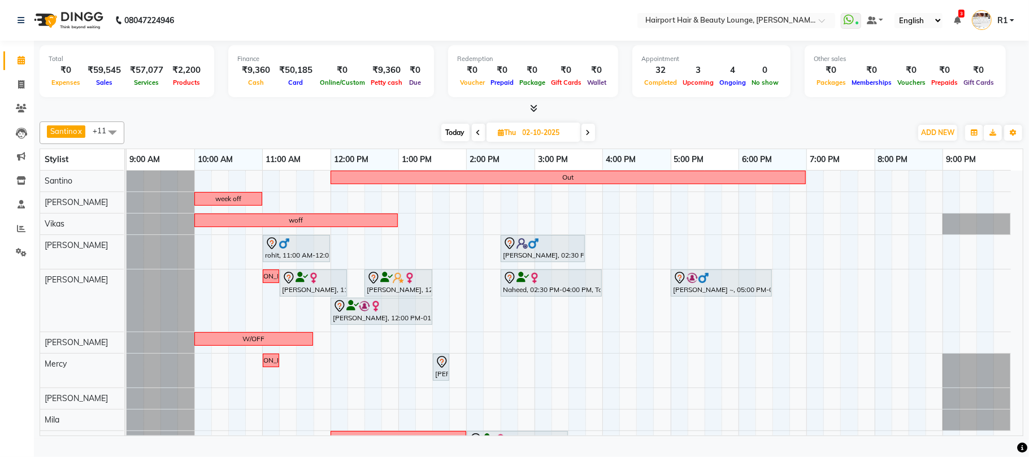
click at [586, 136] on icon at bounding box center [588, 132] width 5 height 7
type input "03-10-2025"
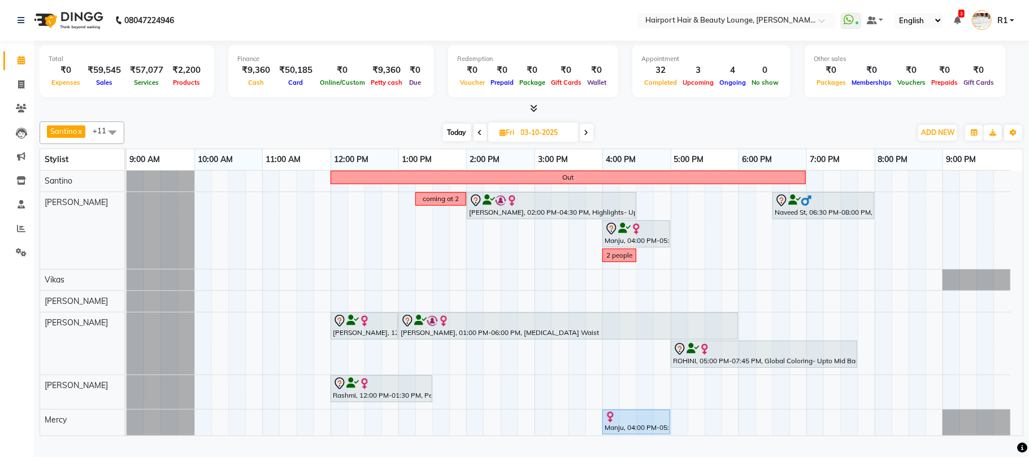
click at [386, 159] on div "Santino x Anandita x Vikas x Adnan x Atish x Elizabeth x Mercy x Binita x Mila …" at bounding box center [531, 276] width 983 height 319
drag, startPoint x: 308, startPoint y: 134, endPoint x: 342, endPoint y: 129, distance: 33.6
click at [308, 134] on div "Santino x Anandita x Vikas x Adnan x Atish x Elizabeth x Mercy x Binita x Mila …" at bounding box center [531, 132] width 983 height 23
click at [349, 109] on div "Total ₹0 Expenses ₹59,545 Sales ₹57,077 Services ₹2,200 Products Finance ₹9,360…" at bounding box center [531, 78] width 983 height 74
click at [509, 137] on span "Fri" at bounding box center [507, 132] width 20 height 8
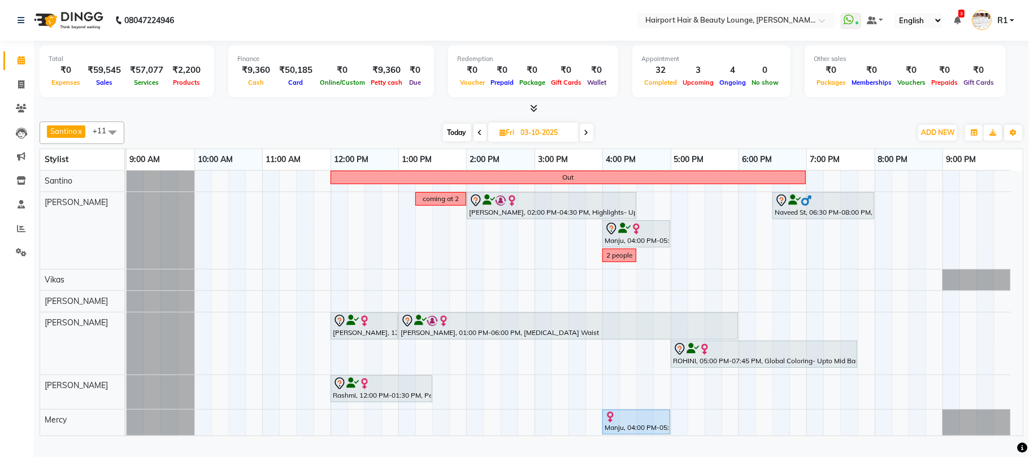
select select "10"
select select "2025"
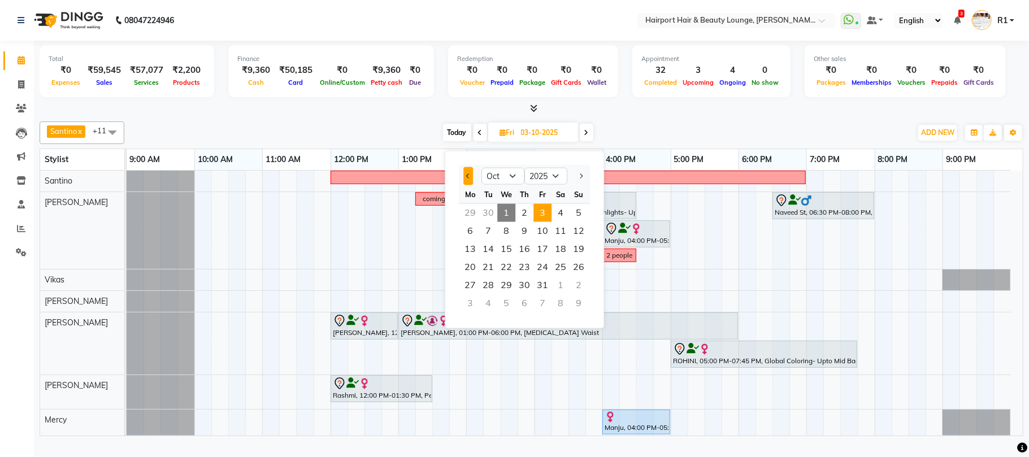
click at [471, 177] on button "Previous month" at bounding box center [468, 176] width 10 height 18
select select "9"
click at [495, 258] on span "16" at bounding box center [488, 249] width 18 height 18
type input "16-09-2025"
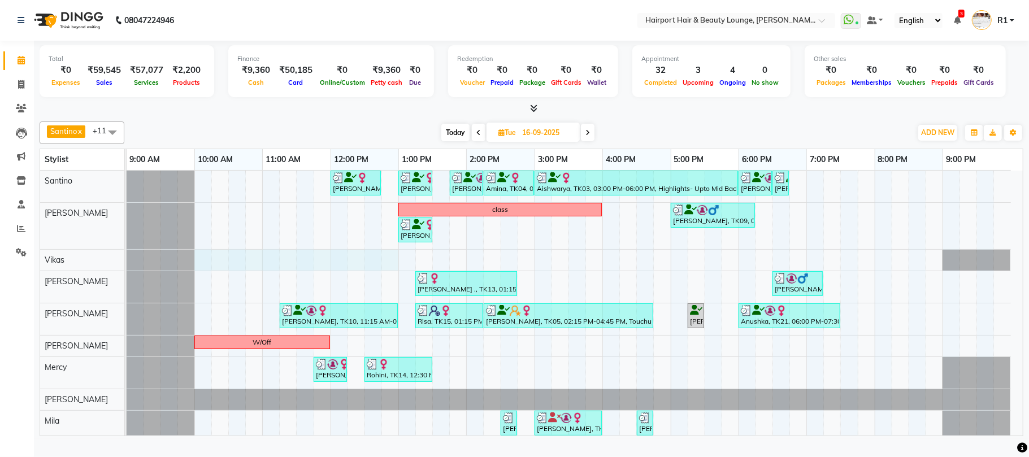
drag, startPoint x: 204, startPoint y: 275, endPoint x: 389, endPoint y: 268, distance: 184.8
click at [389, 268] on div "JOANITA, TK11, 12:00 PM-12:45 PM, Hair Cuts -Creative Expert (Female) Delna Cho…" at bounding box center [575, 333] width 896 height 325
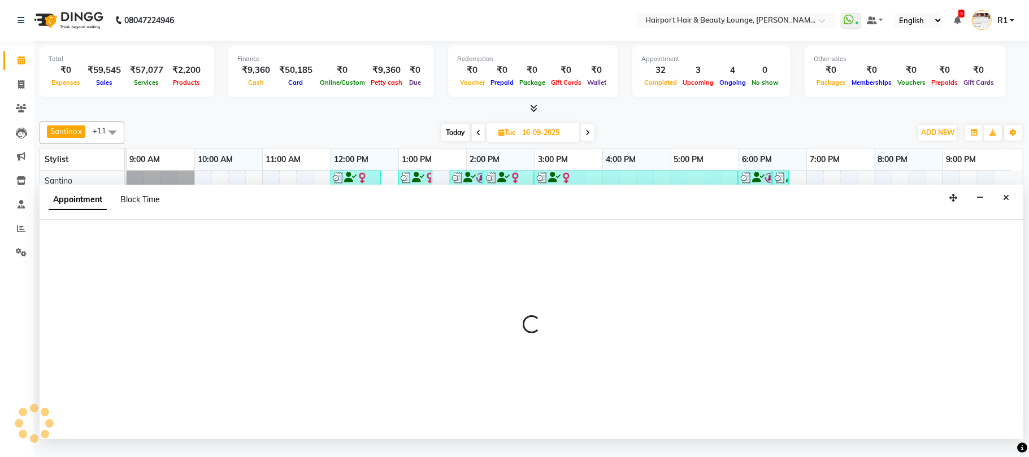
select select "70550"
select select "600"
select select "tentative"
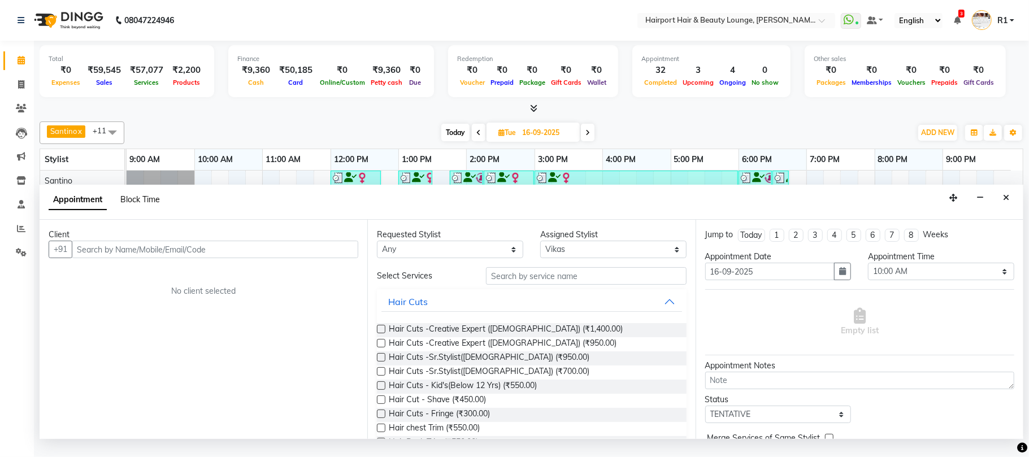
click at [150, 204] on span "Block Time" at bounding box center [140, 199] width 40 height 10
select select "70550"
select select "600"
select select "780"
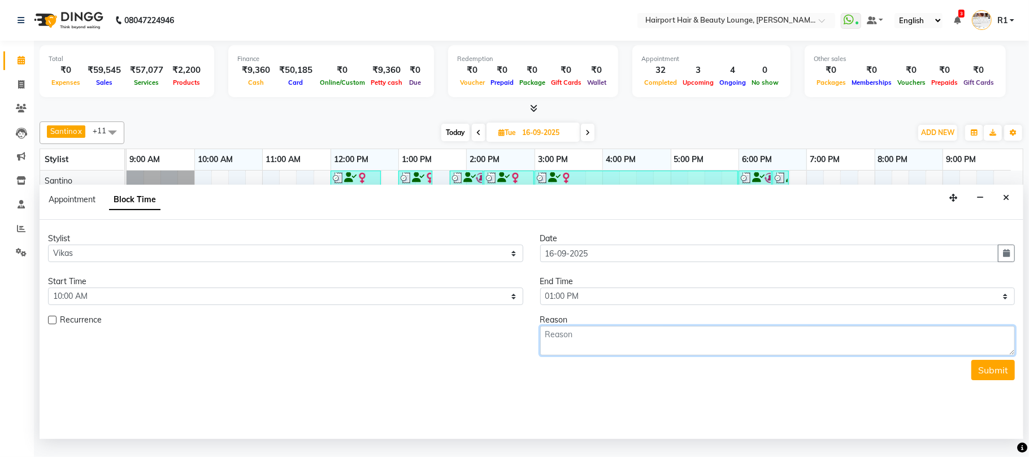
click at [793, 355] on textarea at bounding box center [777, 340] width 475 height 29
type textarea "woff"
click at [1004, 202] on icon "Close" at bounding box center [1006, 198] width 6 height 8
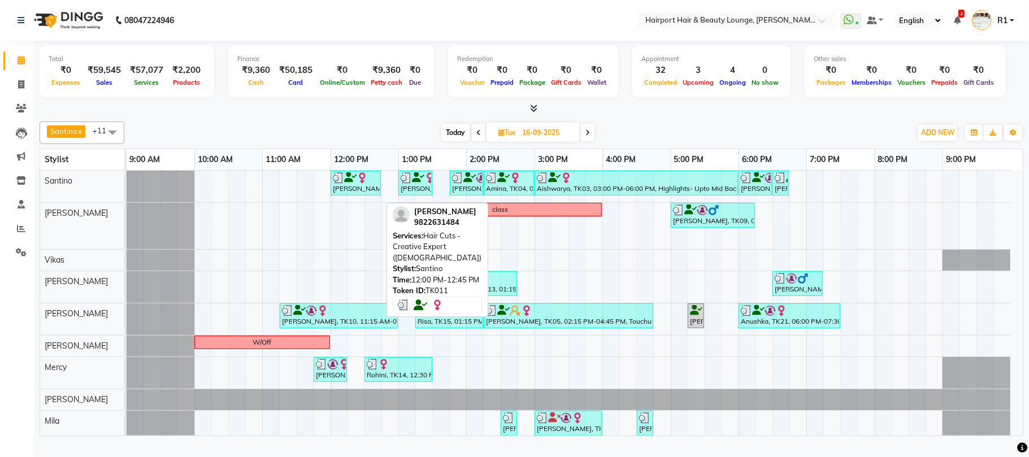
click at [355, 194] on div "JOANITA, TK11, 12:00 PM-12:45 PM, Hair Cuts -Creative Expert (Female)" at bounding box center [356, 182] width 48 height 21
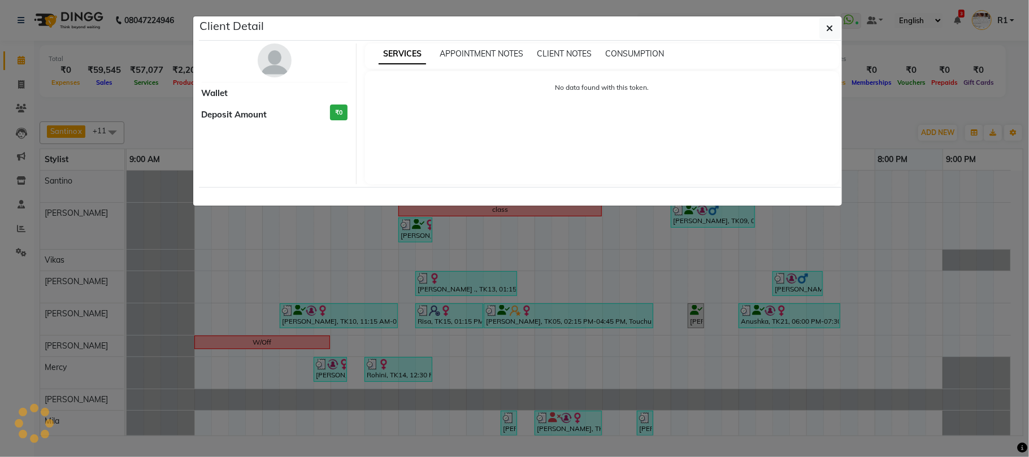
select select "3"
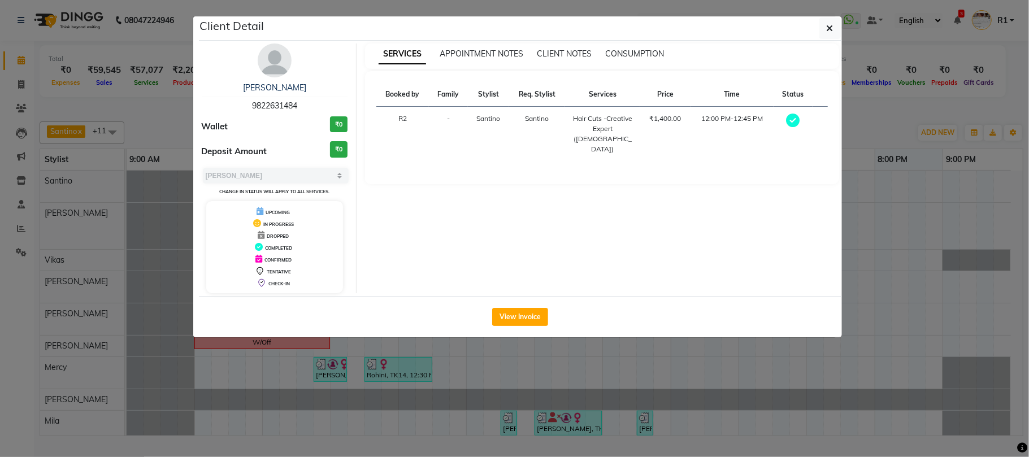
click at [444, 421] on ngb-modal-window "Client Detail JOANITA 9822631484 Wallet ₹0 Deposit Amount ₹0 Select MARK DONE U…" at bounding box center [514, 228] width 1029 height 457
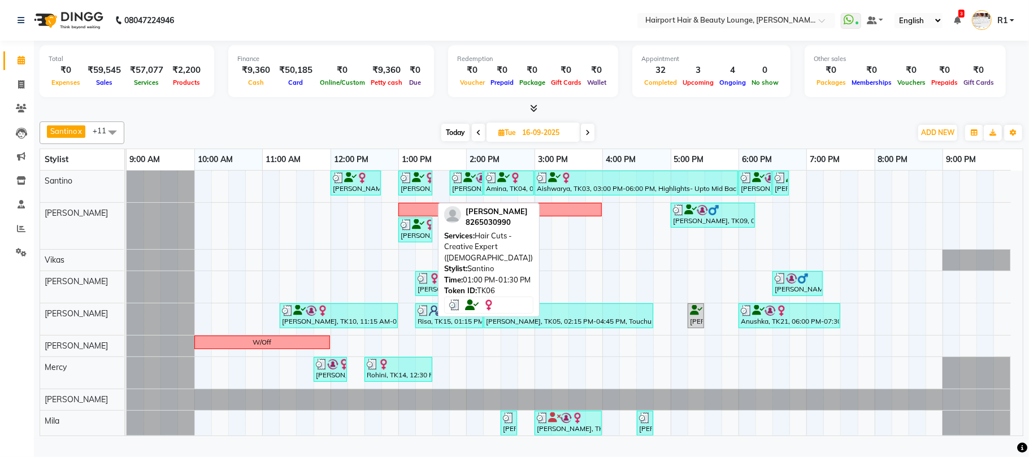
click at [432, 195] on link "Delna Choksey, TK06, 01:00 PM-01:30 PM, Hair Cuts -Creative Expert (Female)" at bounding box center [415, 183] width 34 height 25
select select "3"
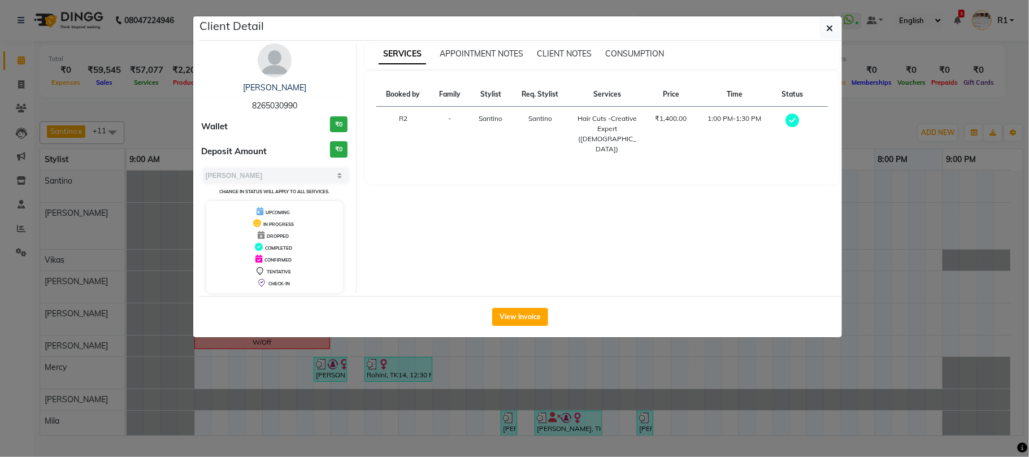
click at [516, 388] on ngb-modal-window "Client Detail Delna Choksey 8265030990 Wallet ₹0 Deposit Amount ₹0 Select MARK …" at bounding box center [514, 228] width 1029 height 457
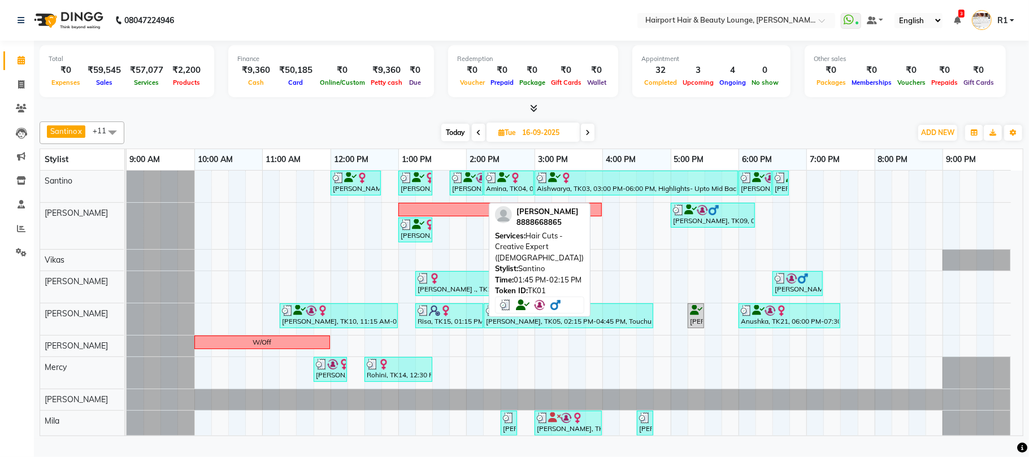
click at [473, 194] on div "pranav, TK01, 01:45 PM-02:15 PM, Hair Cuts -Creative Expert (Male)" at bounding box center [466, 182] width 31 height 21
select select "3"
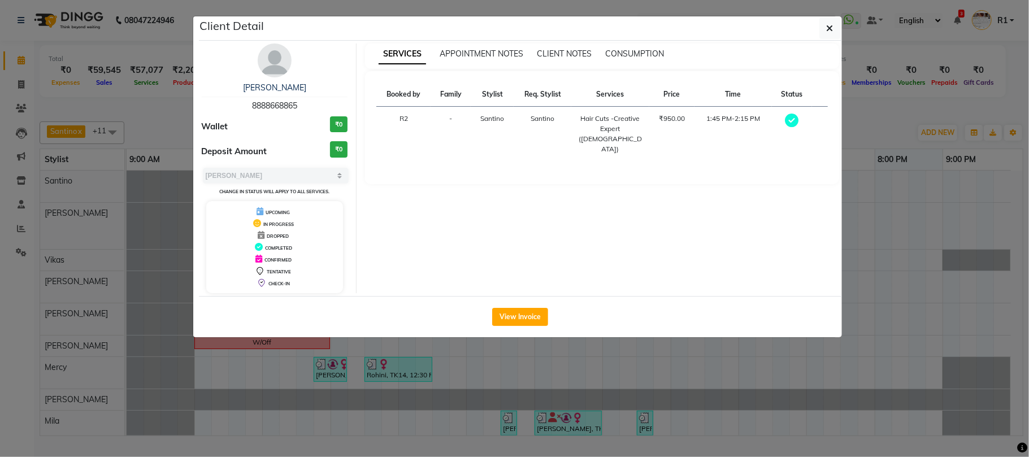
click at [531, 382] on ngb-modal-window "Client Detail pranav 8888668865 Wallet ₹0 Deposit Amount ₹0 Select MARK DONE UP…" at bounding box center [514, 228] width 1029 height 457
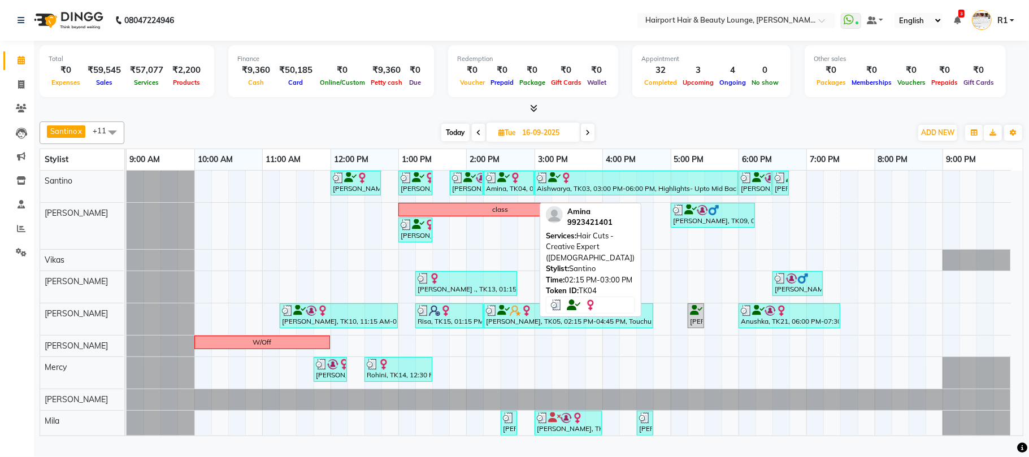
click at [520, 184] on img at bounding box center [515, 177] width 11 height 11
select select "3"
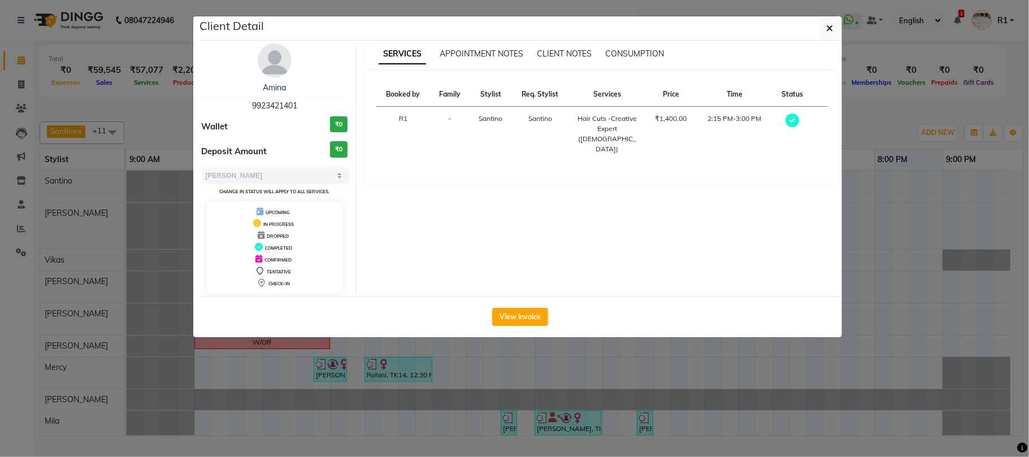
click at [554, 382] on ngb-modal-window "Client Detail Amina 9923421401 Wallet ₹0 Deposit Amount ₹0 Select MARK DONE UPC…" at bounding box center [514, 228] width 1029 height 457
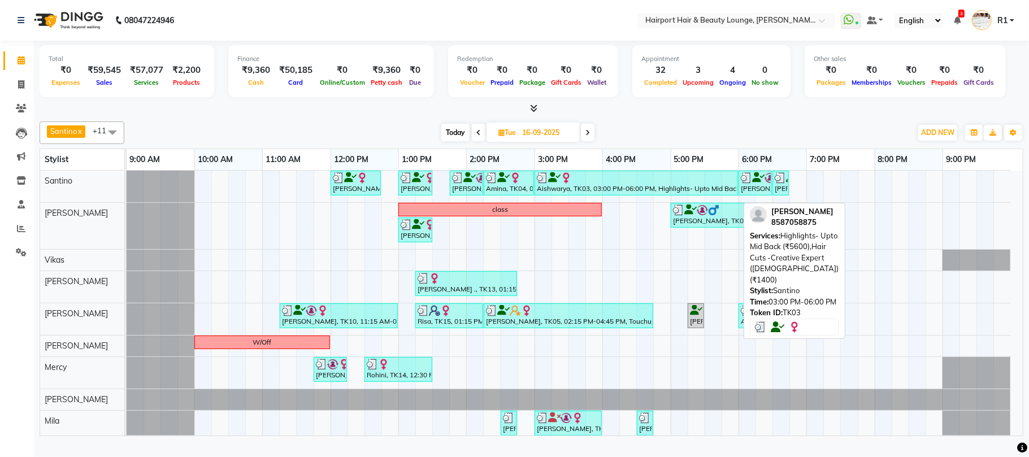
click at [555, 178] on icon at bounding box center [554, 177] width 12 height 1
select select "3"
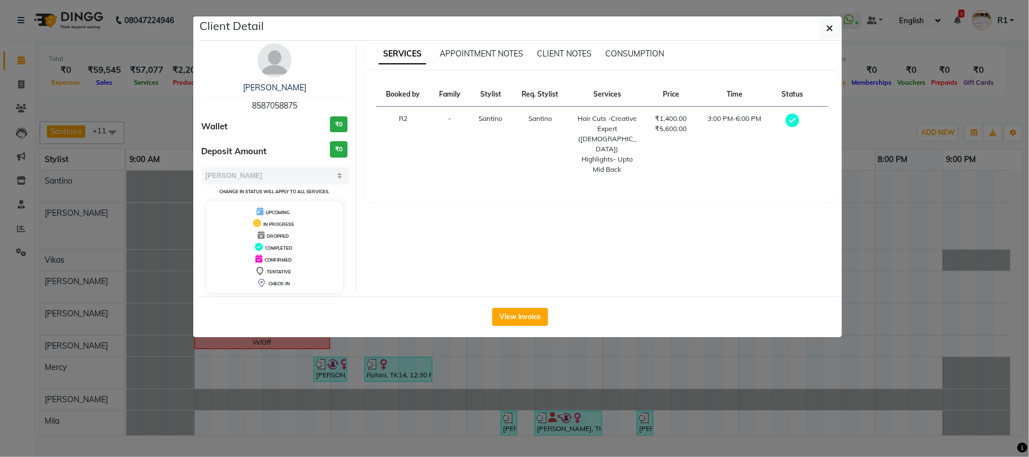
click at [615, 381] on ngb-modal-window "Client Detail Aishwarya 8587058875 Wallet ₹0 Deposit Amount ₹0 Select MARK DONE…" at bounding box center [514, 228] width 1029 height 457
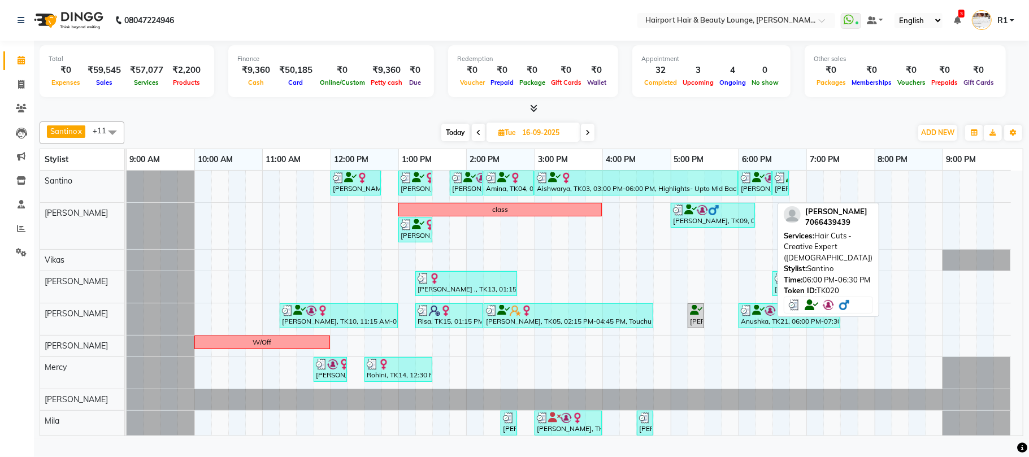
click at [755, 178] on icon at bounding box center [758, 177] width 12 height 1
select select "3"
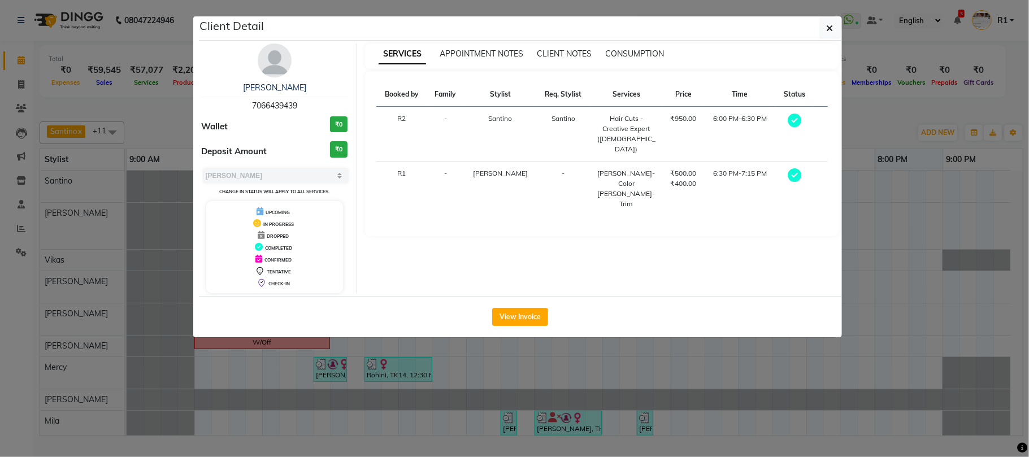
click at [726, 412] on ngb-modal-window "Client Detail Adnan ST 7066439439 Wallet ₹0 Deposit Amount ₹0 Select MARK DONE …" at bounding box center [514, 228] width 1029 height 457
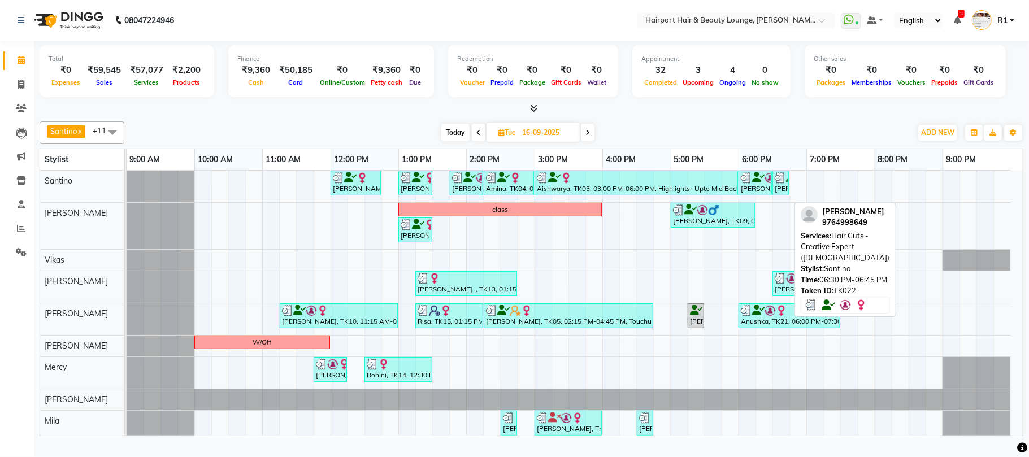
click at [780, 194] on div "sanjay thapar, TK22, 06:30 PM-06:45 PM, Hair Cuts -Creative Expert (Male)" at bounding box center [780, 182] width 14 height 21
select select "3"
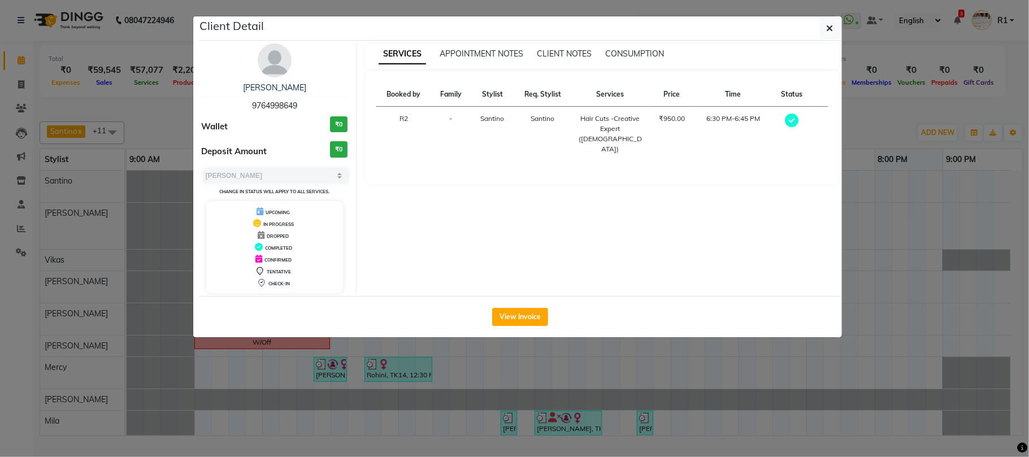
click at [699, 407] on ngb-modal-window "Client Detail sanjay thapar 9764998649 Wallet ₹0 Deposit Amount ₹0 Select MARK …" at bounding box center [514, 228] width 1029 height 457
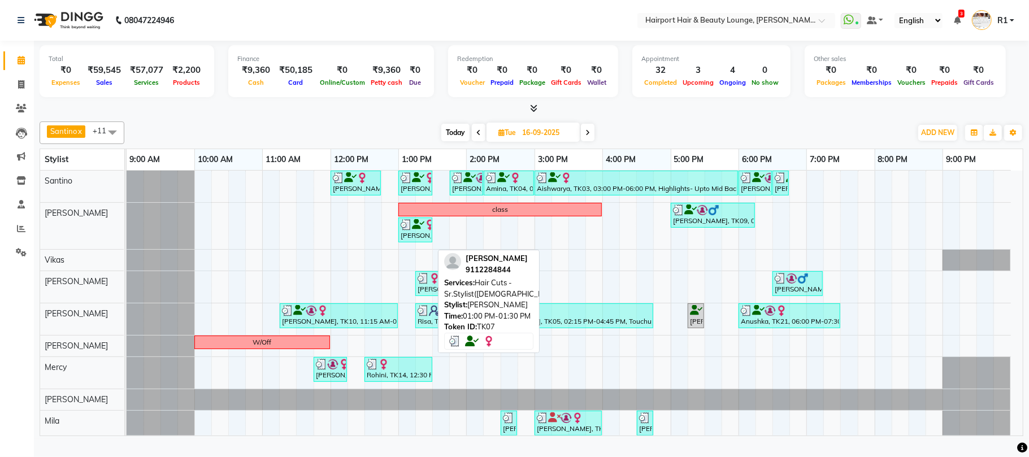
click at [403, 231] on link "Kabir Buttan, TK07, 01:00 PM-01:30 PM, Hair Cuts -Sr.Stylist(Male)" at bounding box center [415, 229] width 34 height 25
select select "3"
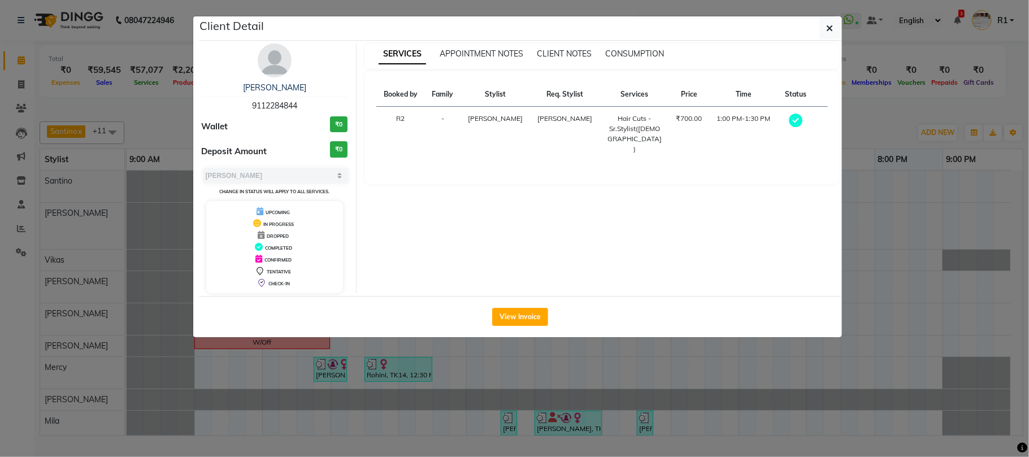
click at [482, 407] on ngb-modal-window "Client Detail Kabir Buttan 9112284844 Wallet ₹0 Deposit Amount ₹0 Select MARK D…" at bounding box center [514, 228] width 1029 height 457
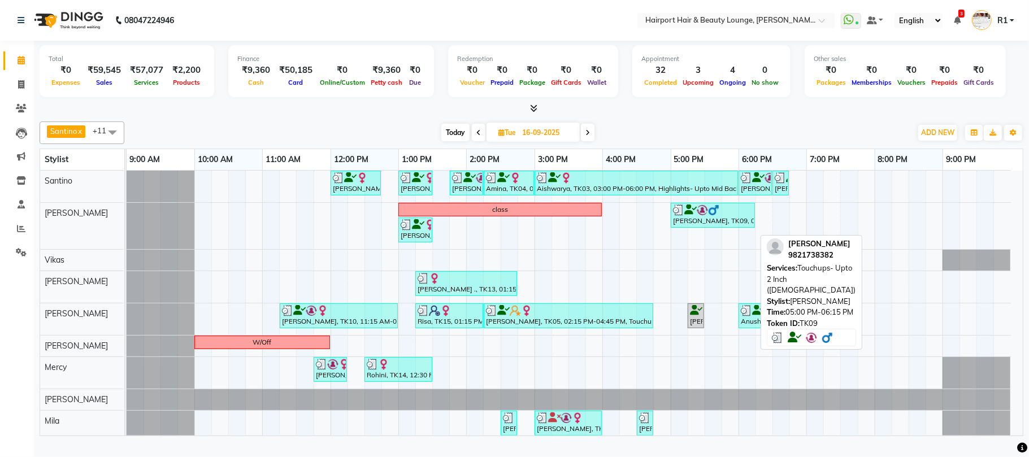
click at [711, 226] on div "Antony, TK09, 05:00 PM-06:15 PM, Touchups- Upto 2 Inch (Female)" at bounding box center [713, 214] width 82 height 21
select select "3"
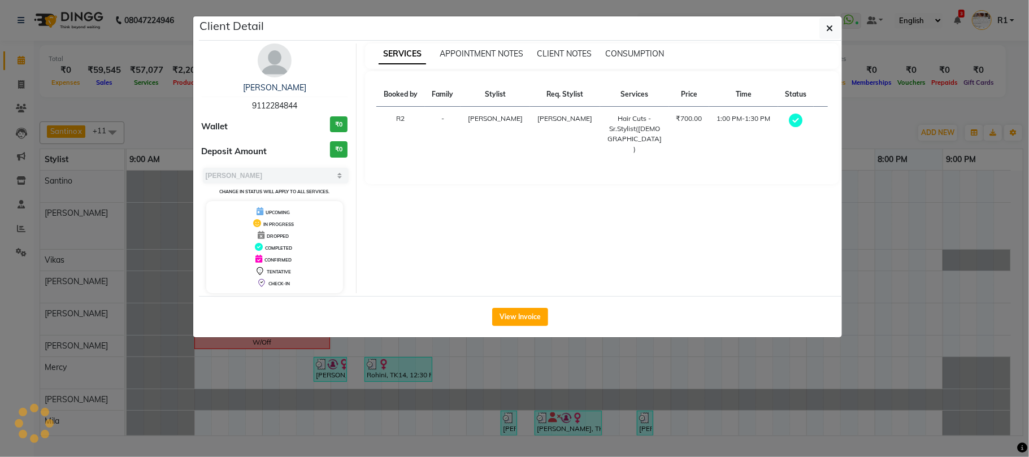
click at [650, 377] on ngb-modal-window "Client Detail Kabir Buttan 9112284844 Wallet ₹0 Deposit Amount ₹0 Select MARK D…" at bounding box center [514, 228] width 1029 height 457
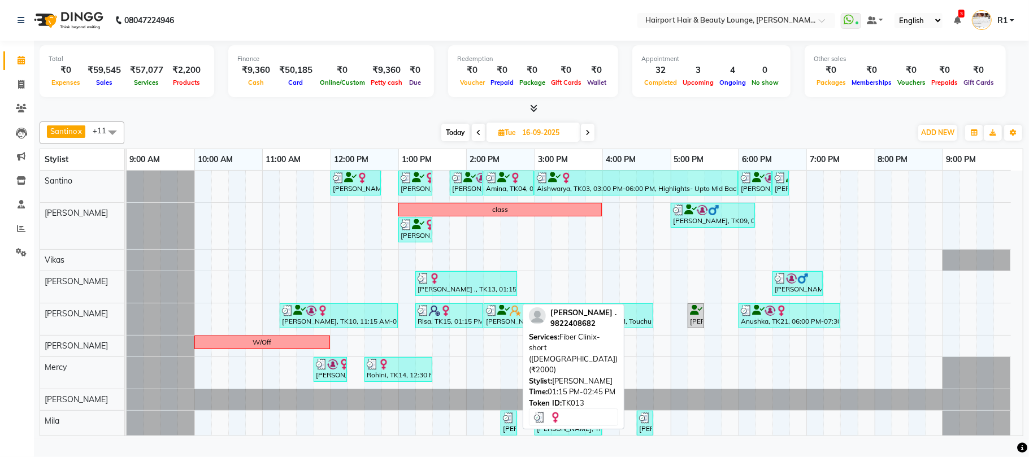
click at [462, 284] on link "Mona ., TK13, 01:15 PM-02:45 PM, Fiber Clinix- short (Female) (₹2000)" at bounding box center [466, 283] width 102 height 25
select select "3"
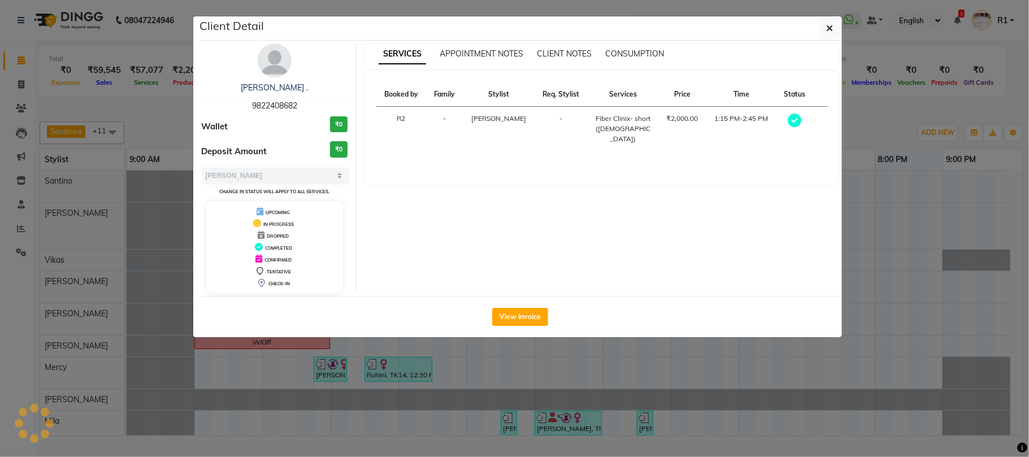
click at [438, 387] on ngb-modal-window "Client Detail Mona . 9822408682 Wallet ₹0 Deposit Amount ₹0 Select MARK DONE UP…" at bounding box center [514, 228] width 1029 height 457
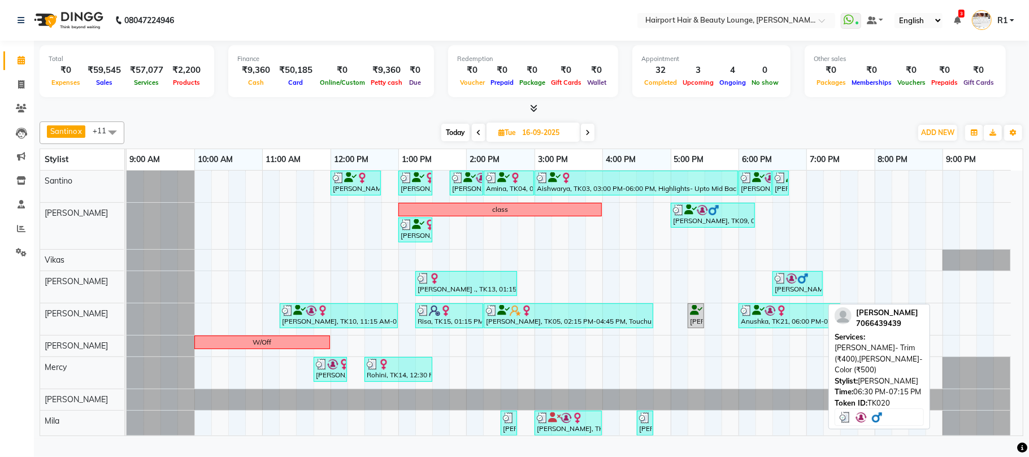
click at [803, 284] on img at bounding box center [802, 278] width 11 height 11
select select "3"
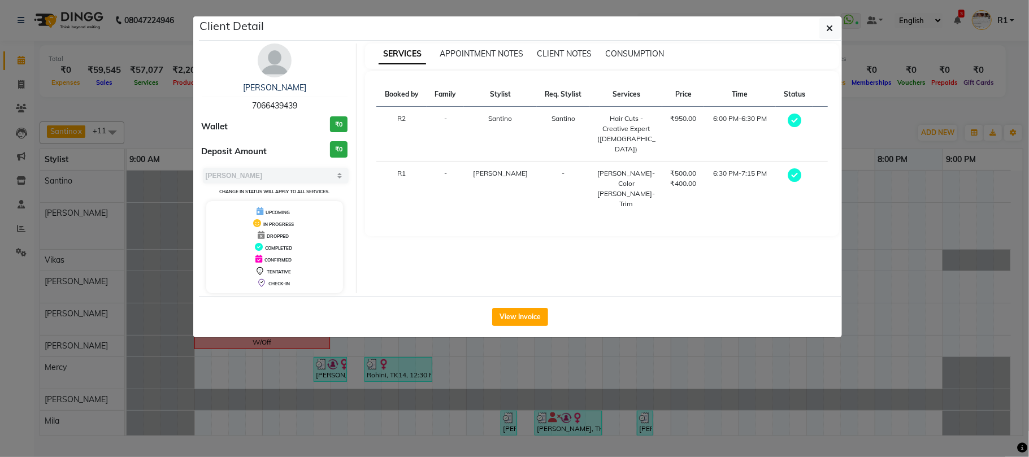
click at [697, 400] on ngb-modal-window "Client Detail Adnan ST 7066439439 Wallet ₹0 Deposit Amount ₹0 Select MARK DONE …" at bounding box center [514, 228] width 1029 height 457
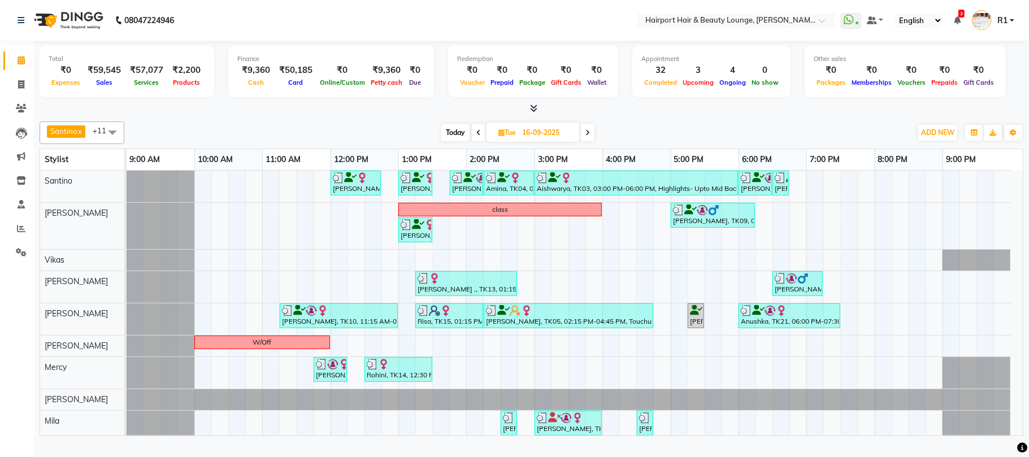
click at [589, 141] on span at bounding box center [588, 133] width 14 height 18
type input "17-09-2025"
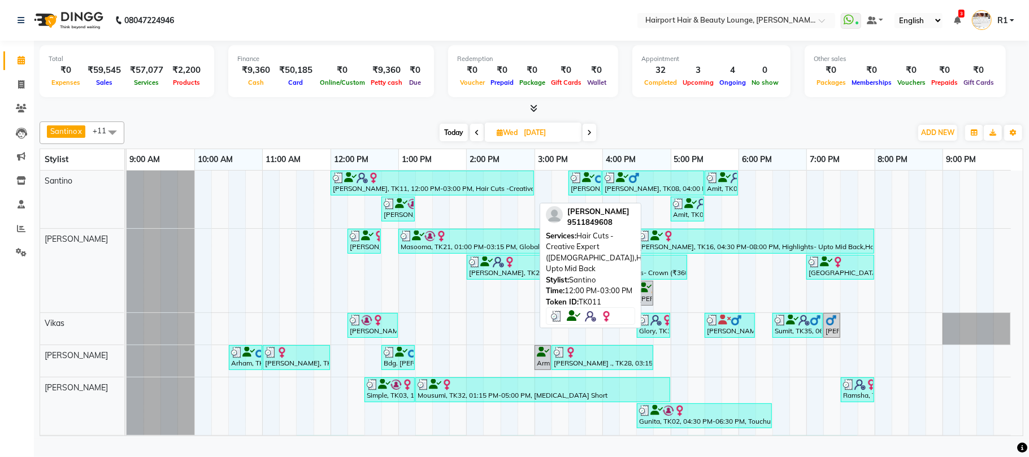
click at [354, 194] on div "Yachna Patil, TK11, 12:00 PM-03:00 PM, Hair Cuts -Creative Expert (Female),High…" at bounding box center [432, 182] width 201 height 21
select select "3"
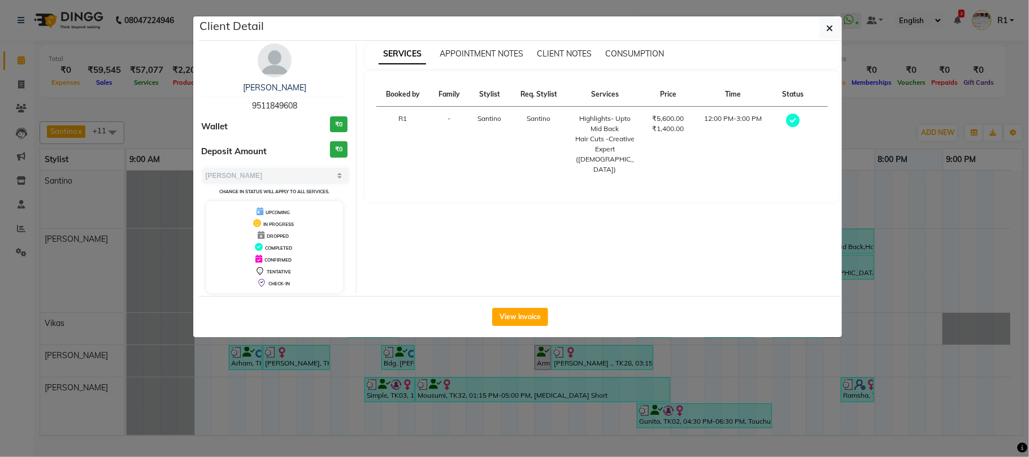
click at [348, 380] on ngb-modal-window "Client Detail Yachna Patil 9511849608 Wallet ₹0 Deposit Amount ₹0 Select MARK D…" at bounding box center [514, 228] width 1029 height 457
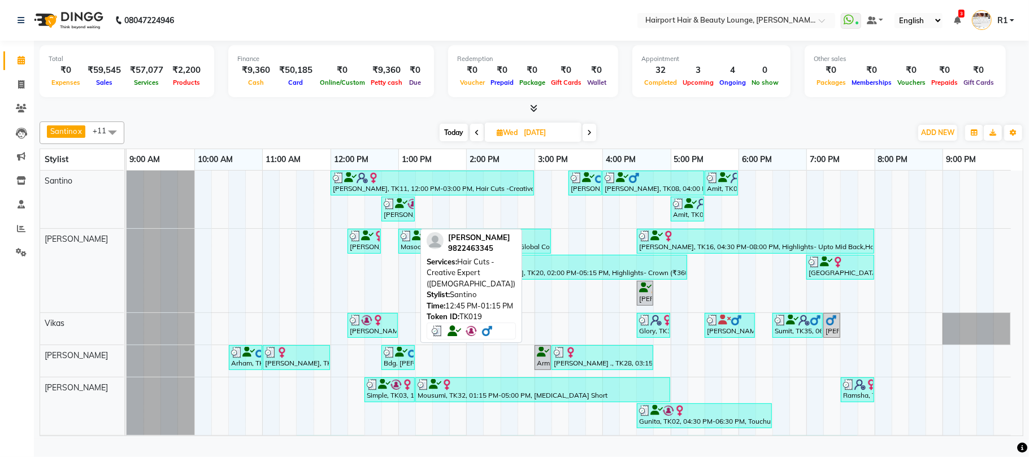
click at [400, 220] on div "Nipun, TK19, 12:45 PM-01:15 PM, Hair Cuts -Creative Expert (Male)" at bounding box center [397, 208] width 31 height 21
select select "3"
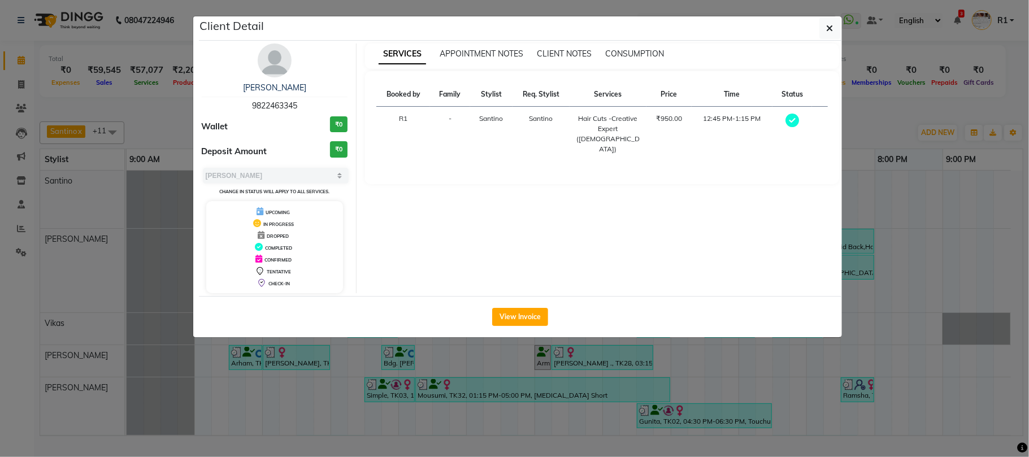
click at [456, 384] on ngb-modal-window "Client Detail Nipun 9822463345 Wallet ₹0 Deposit Amount ₹0 Select MARK DONE UPC…" at bounding box center [514, 228] width 1029 height 457
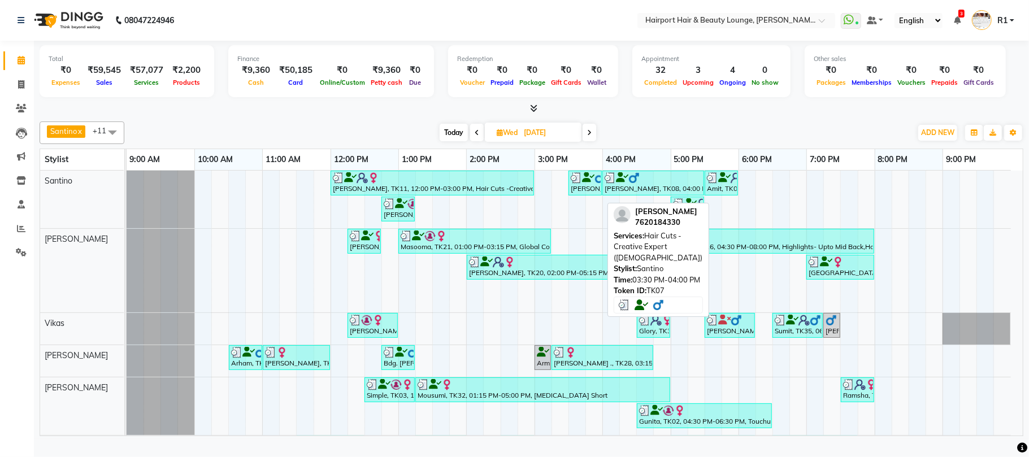
click at [577, 194] on div "Hitendra Pratap, TK07, 03:30 PM-04:00 PM, Hair Cuts -Creative Expert (Male)" at bounding box center [584, 182] width 31 height 21
select select "3"
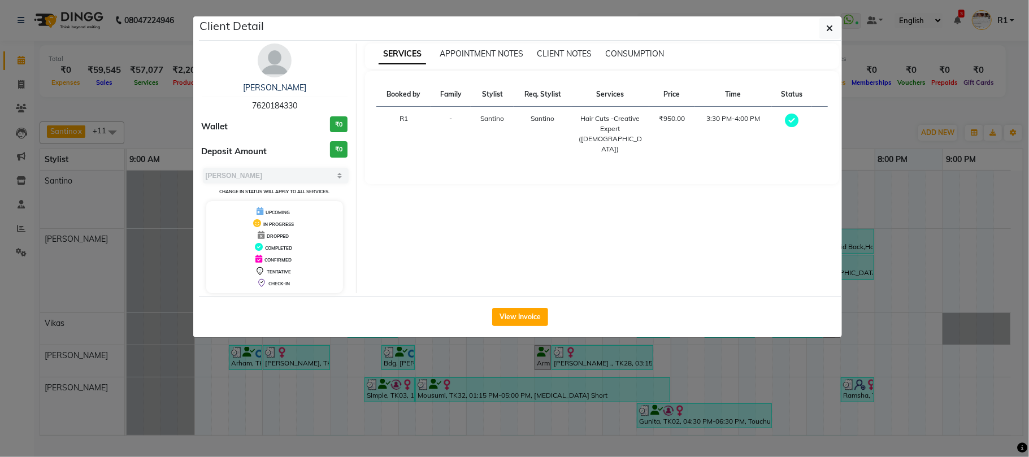
drag, startPoint x: 611, startPoint y: 399, endPoint x: 626, endPoint y: 323, distance: 77.2
click at [612, 399] on ngb-modal-window "Client Detail Hitendra Pratap 7620184330 Wallet ₹0 Deposit Amount ₹0 Select MAR…" at bounding box center [514, 228] width 1029 height 457
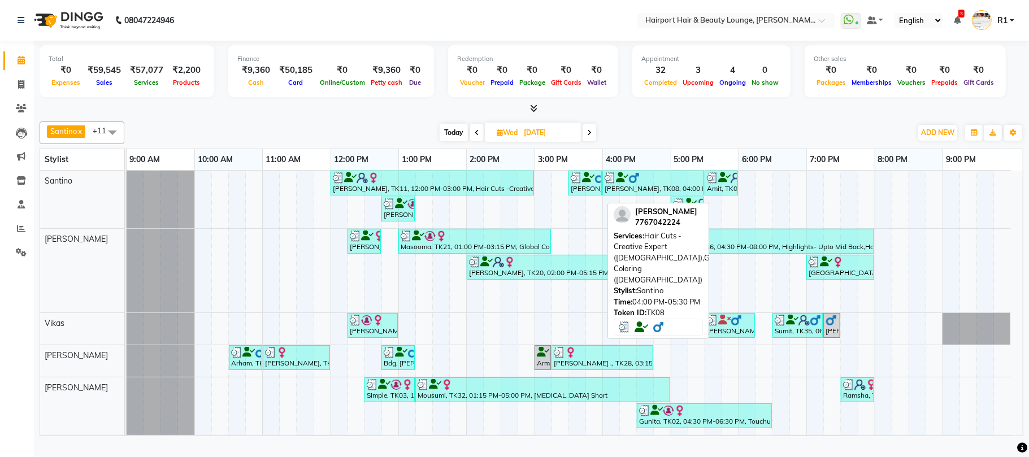
click at [660, 184] on div at bounding box center [652, 177] width 97 height 11
select select "3"
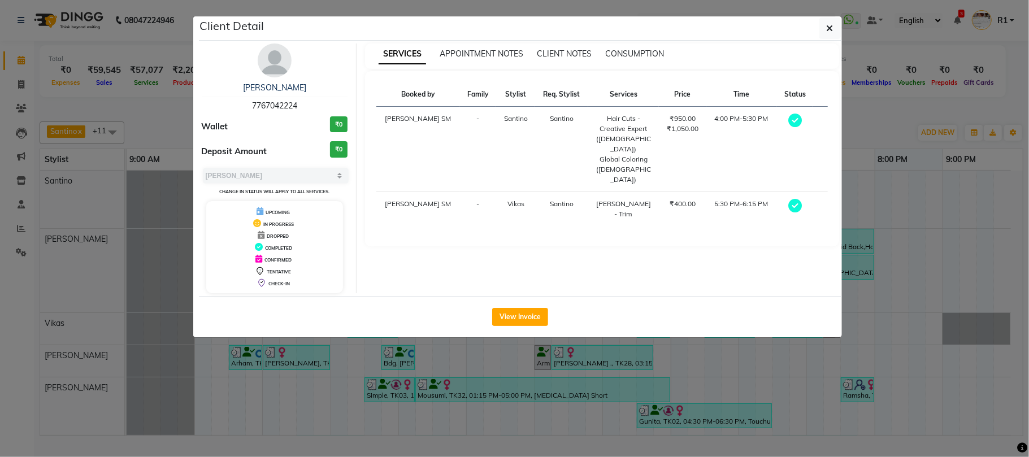
click at [658, 385] on ngb-modal-window "Client Detail Swapnil 7767042224 Wallet ₹0 Deposit Amount ₹0 Select MARK DONE U…" at bounding box center [514, 228] width 1029 height 457
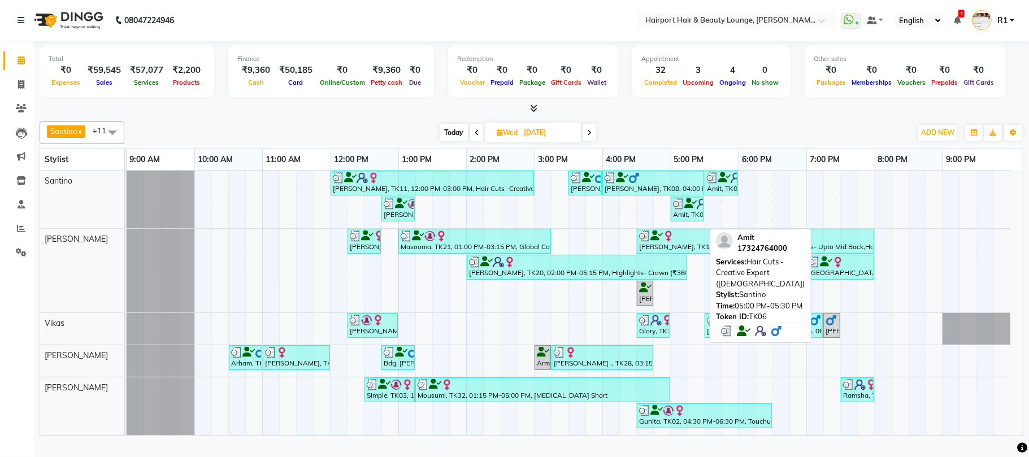
click at [685, 210] on div at bounding box center [687, 203] width 29 height 11
select select "3"
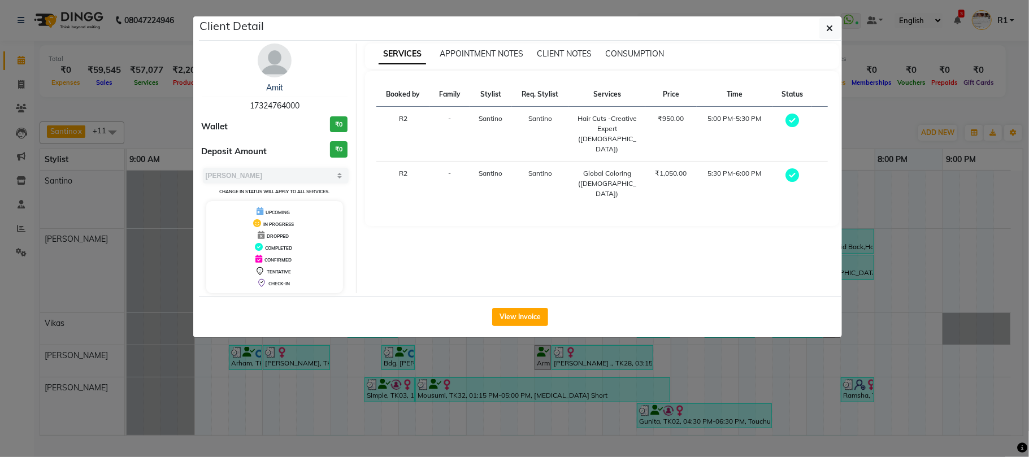
click at [656, 410] on ngb-modal-window "Client Detail Amit 17324764000 Wallet ₹0 Deposit Amount ₹0 Select MARK DONE UPC…" at bounding box center [514, 228] width 1029 height 457
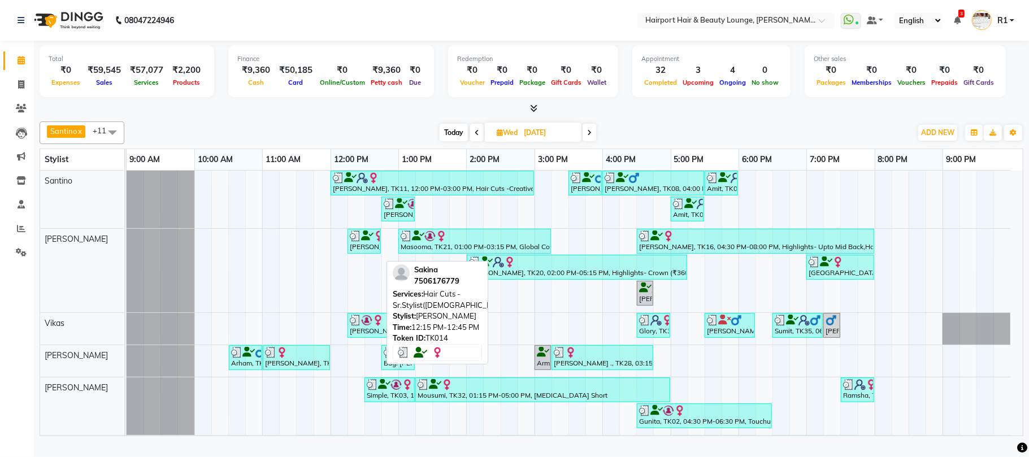
click at [365, 252] on div "Sakina, TK14, 12:15 PM-12:45 PM, Hair Cuts -Sr.Stylist(Female)" at bounding box center [364, 240] width 31 height 21
select select "3"
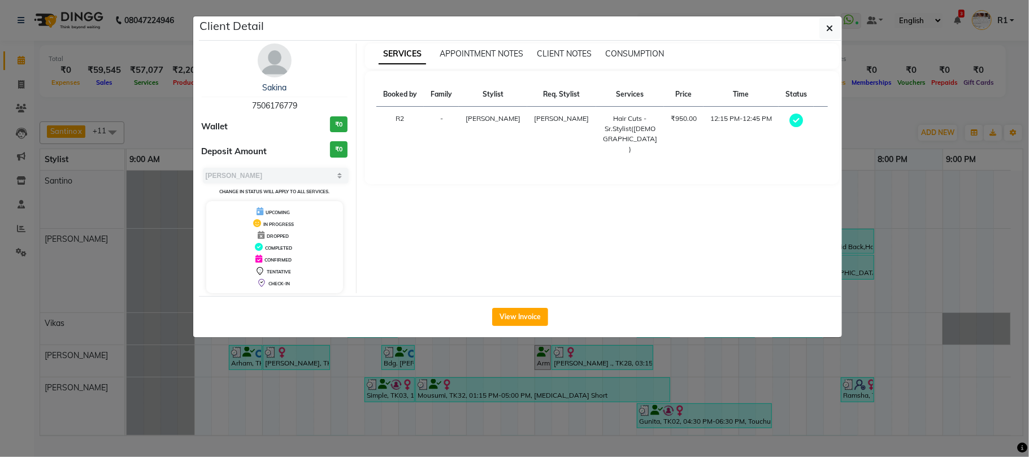
click at [391, 398] on ngb-modal-window "Client Detail Sakina 7506176779 Wallet ₹0 Deposit Amount ₹0 Select MARK DONE UP…" at bounding box center [514, 228] width 1029 height 457
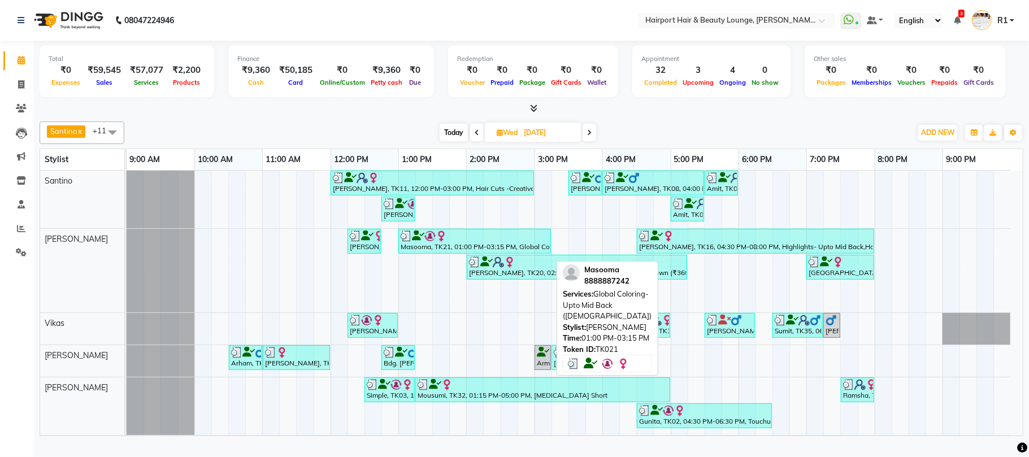
click at [456, 252] on div "Masooma, TK21, 01:00 PM-03:15 PM, Global Coloring- Upto Mid Back (Female)" at bounding box center [474, 240] width 150 height 21
select select "3"
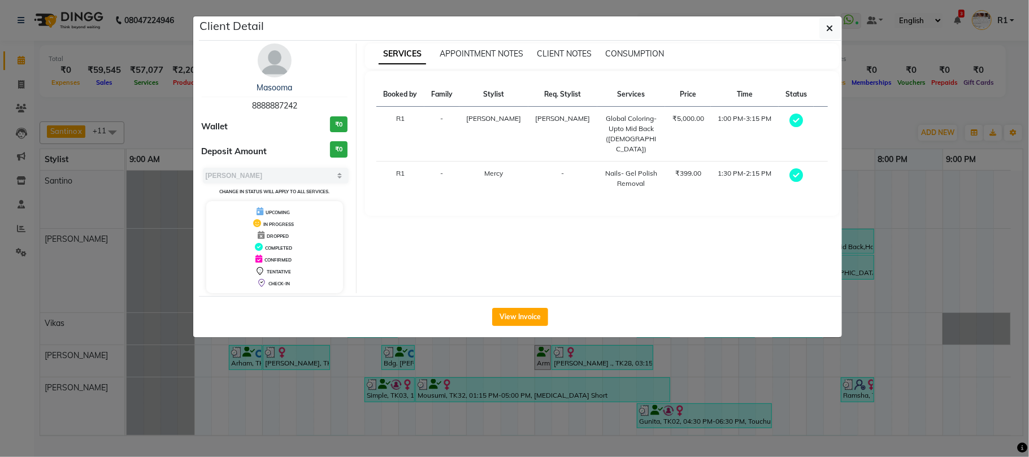
click at [497, 395] on ngb-modal-window "Client Detail Masooma 8888887242 Wallet ₹0 Deposit Amount ₹0 Select MARK DONE U…" at bounding box center [514, 228] width 1029 height 457
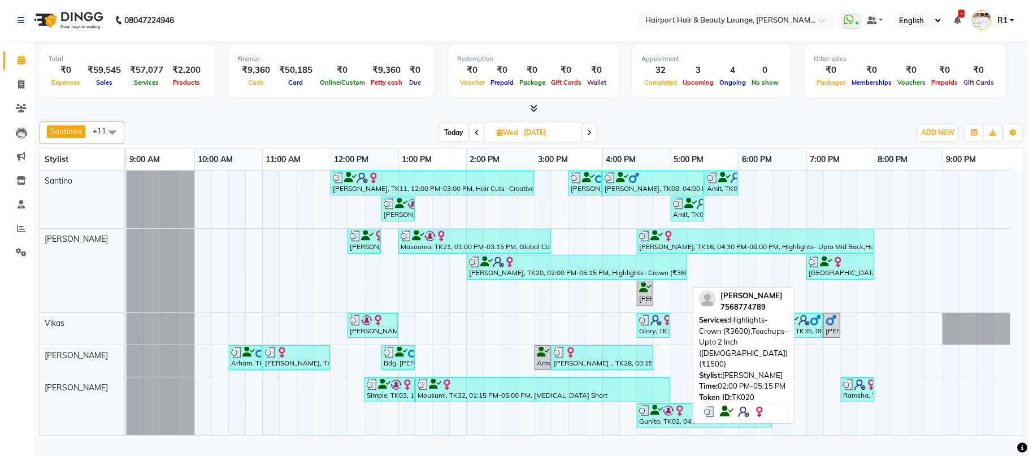
click at [508, 268] on img at bounding box center [509, 261] width 11 height 11
select select "3"
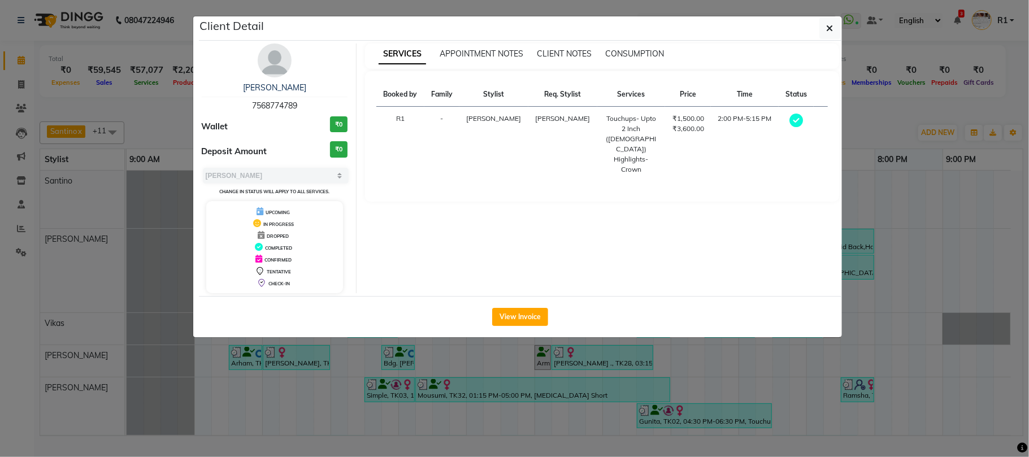
click at [597, 410] on ngb-modal-window "Client Detail Dr.Jolly Sinha 7568774789 Wallet ₹0 Deposit Amount ₹0 Select MARK…" at bounding box center [514, 228] width 1029 height 457
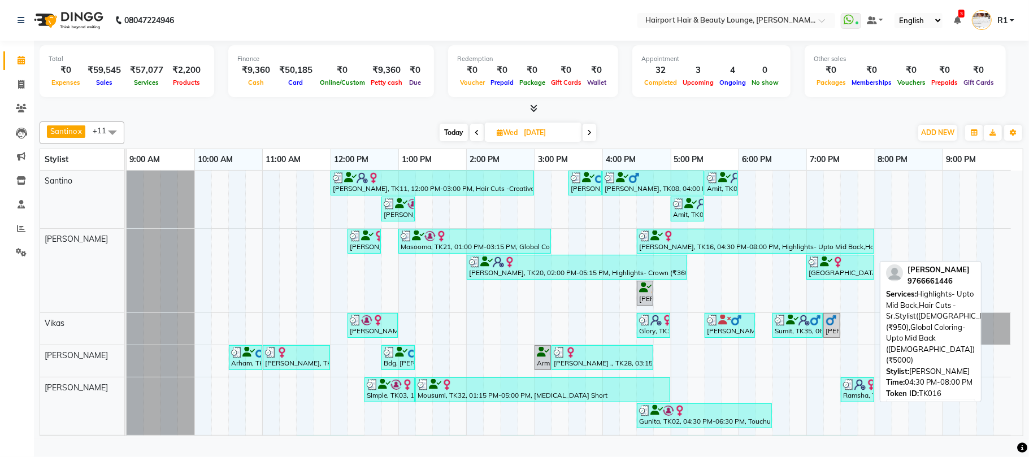
click at [679, 242] on div at bounding box center [755, 235] width 233 height 11
select select "3"
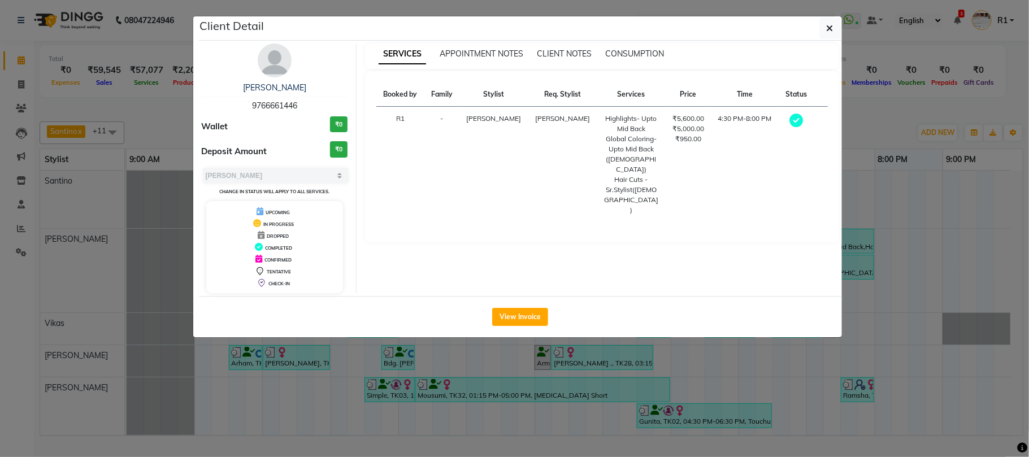
click at [651, 409] on ngb-modal-window "Client Detail Priya Aswanee 9766661446 Wallet ₹0 Deposit Amount ₹0 Select MARK …" at bounding box center [514, 228] width 1029 height 457
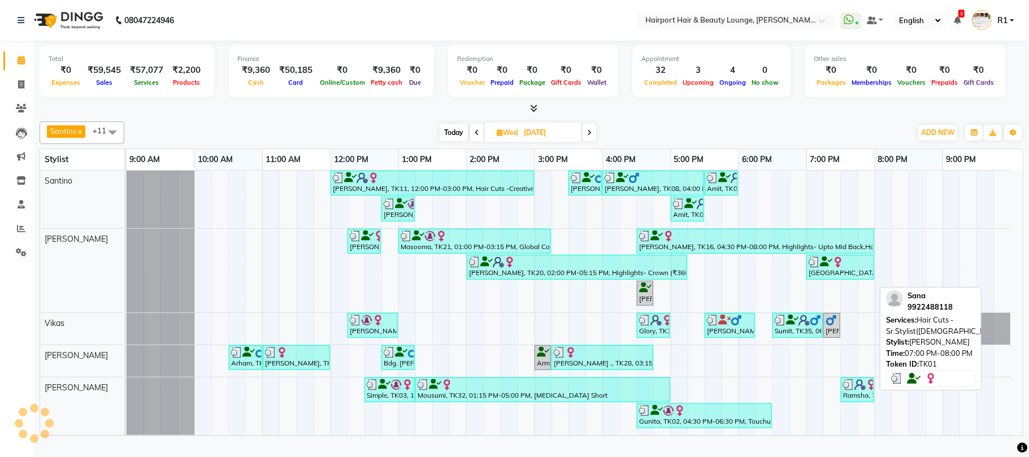
click at [824, 278] on div "Sana, TK01, 07:00 PM-08:00 PM, Hair Cuts -Sr.Stylist(Female)" at bounding box center [840, 266] width 66 height 21
select select "3"
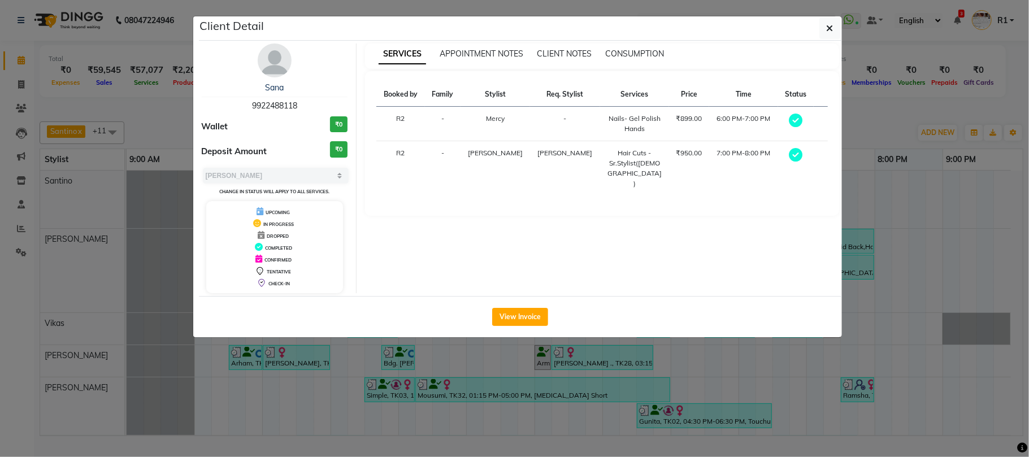
click at [167, 129] on ngb-modal-window "Client Detail Sana 9922488118 Wallet ₹0 Deposit Amount ₹0 Select MARK DONE UPCO…" at bounding box center [514, 228] width 1029 height 457
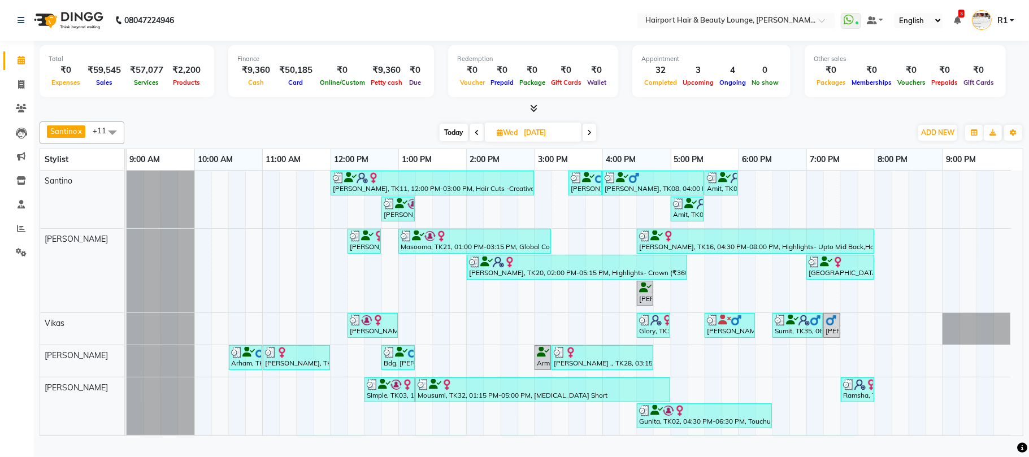
click at [446, 141] on span "Today" at bounding box center [453, 133] width 28 height 18
type input "01-10-2025"
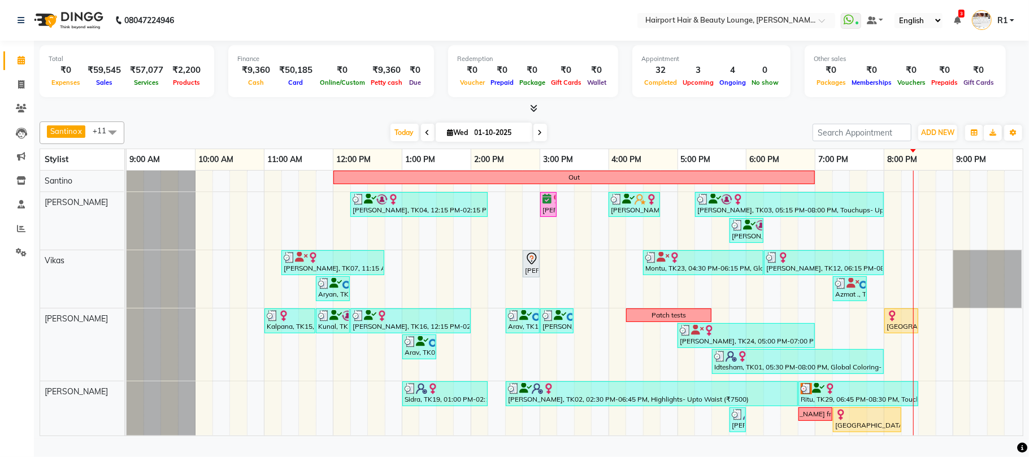
click at [436, 142] on span "Wed 01-10-2025" at bounding box center [484, 132] width 97 height 19
click at [480, 136] on input "01-10-2025" at bounding box center [499, 132] width 56 height 17
select select "10"
select select "2025"
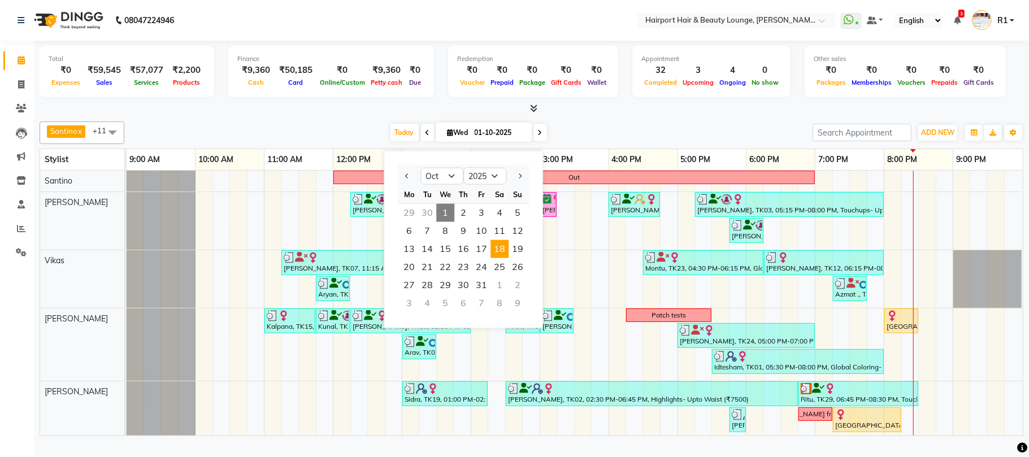
click at [508, 258] on span "18" at bounding box center [499, 249] width 18 height 18
type input "18-10-2025"
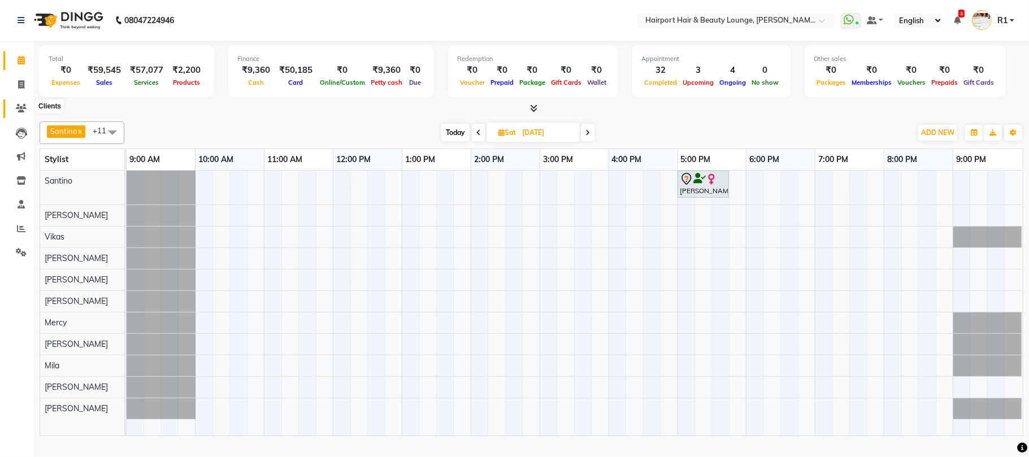
click at [24, 109] on icon at bounding box center [21, 108] width 11 height 8
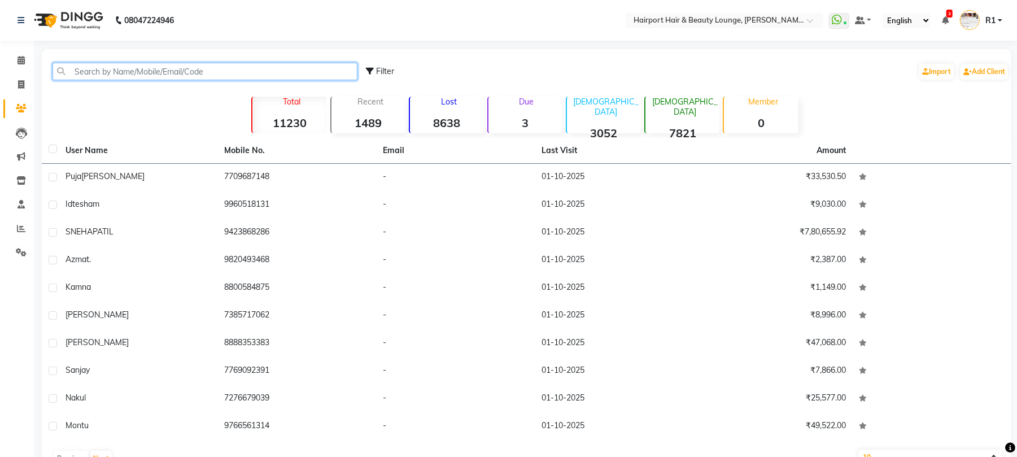
click at [120, 75] on input "text" at bounding box center [205, 72] width 305 height 18
paste input "7506018823"
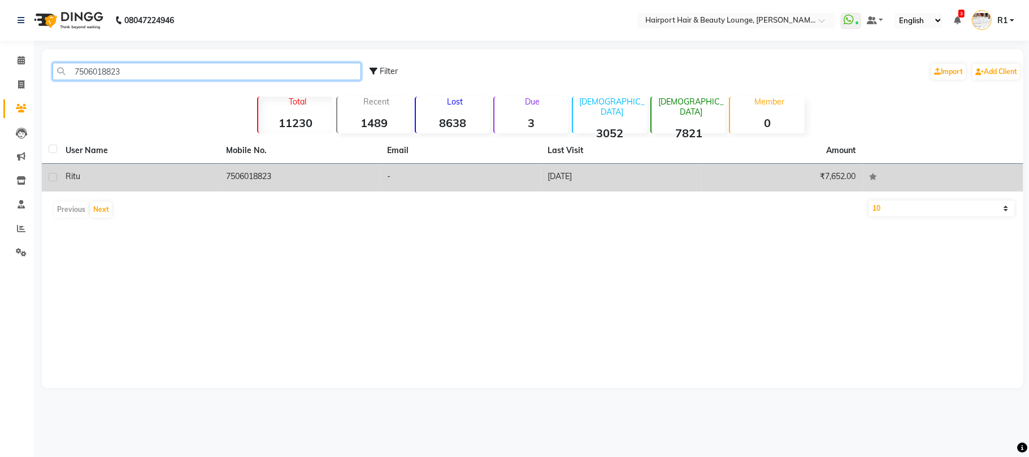
type input "7506018823"
click at [133, 182] on div "Ritu" at bounding box center [139, 177] width 147 height 12
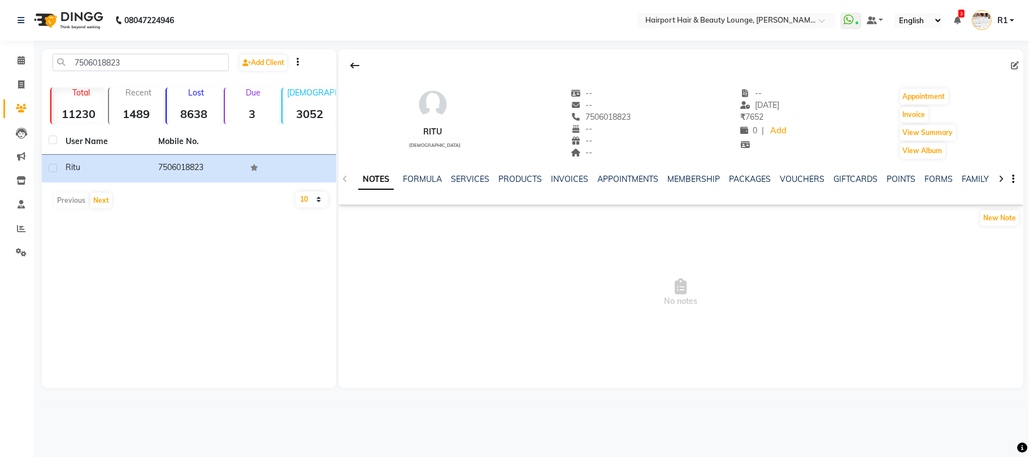
click at [502, 185] on ul "NOTES FORMULA SERVICES PRODUCTS INVOICES APPOINTMENTS MEMBERSHIP PACKAGES VOUCH…" at bounding box center [716, 179] width 717 height 12
click at [480, 184] on link "SERVICES" at bounding box center [470, 179] width 38 height 10
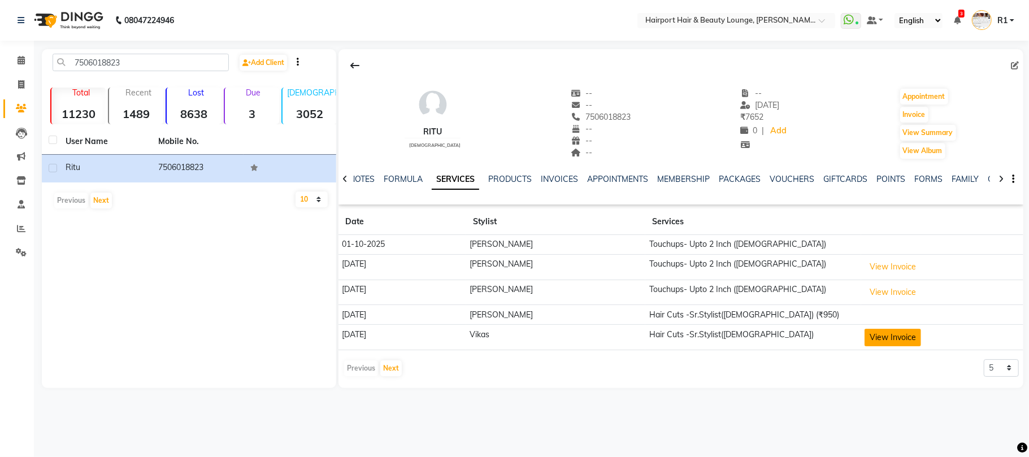
click at [864, 346] on button "View Invoice" at bounding box center [892, 338] width 56 height 18
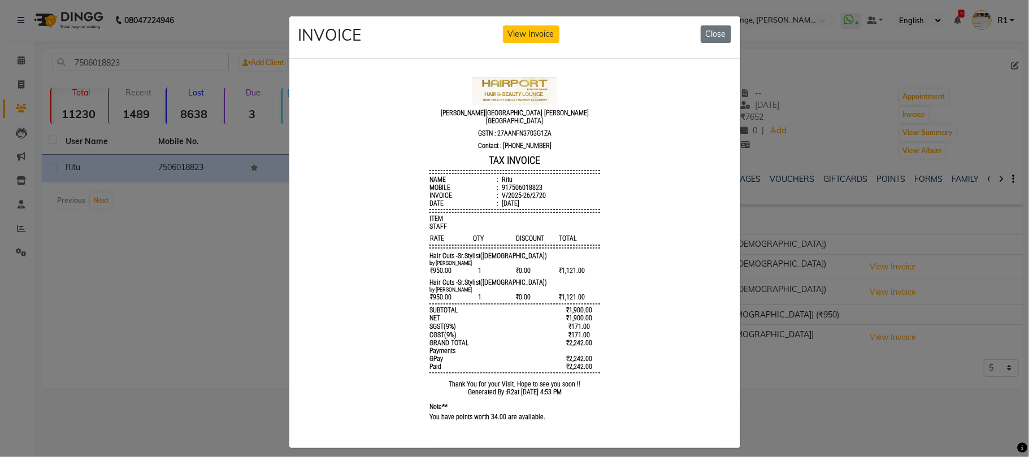
click at [850, 380] on ngb-modal-window "INVOICE View Invoice Close" at bounding box center [514, 228] width 1029 height 457
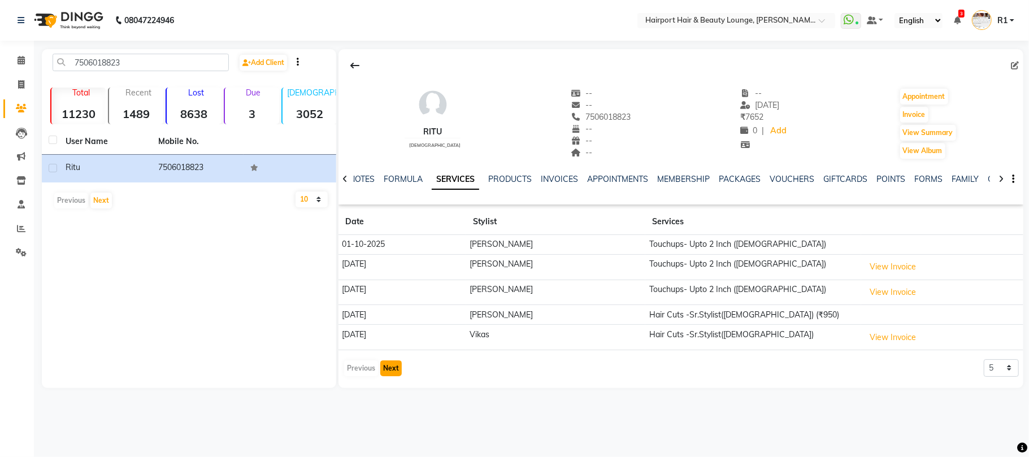
click at [388, 376] on button "Next" at bounding box center [390, 368] width 21 height 16
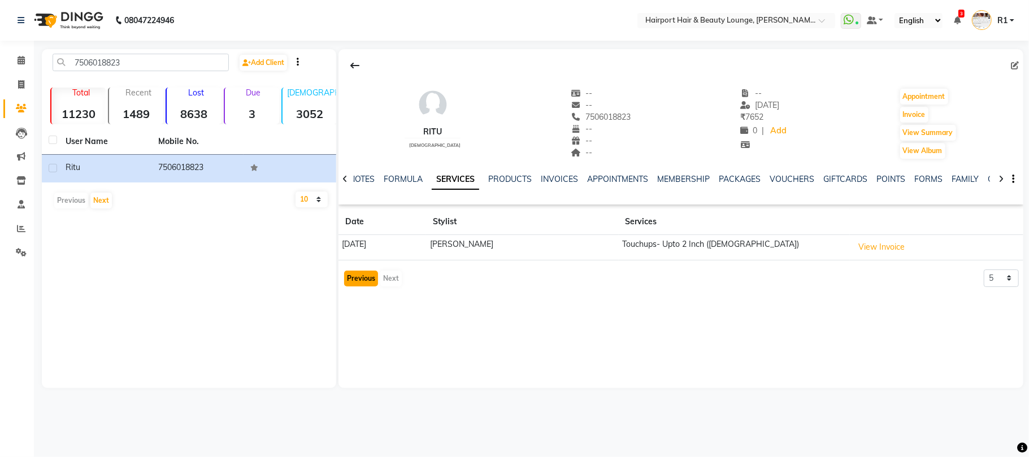
click at [358, 286] on button "Previous" at bounding box center [361, 279] width 34 height 16
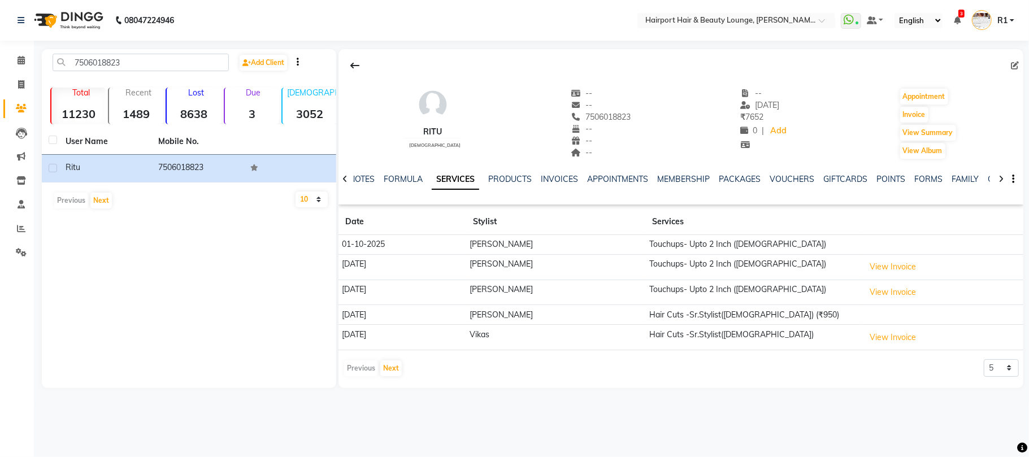
drag, startPoint x: 569, startPoint y: 128, endPoint x: 618, endPoint y: 132, distance: 48.7
click at [618, 132] on div "Ritu female -- -- 7506018823 Mobile No. -- -- -- -- 03-09-2025 ₹ 7652 0 | Add A…" at bounding box center [680, 118] width 685 height 84
copy span "7506018823"
click at [18, 64] on icon at bounding box center [21, 60] width 7 height 8
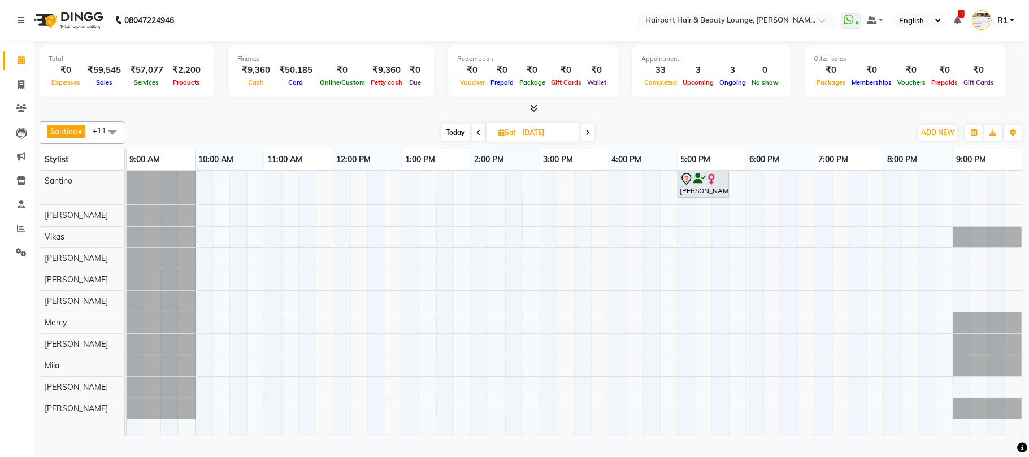
click at [378, 288] on div "Juhi, 05:00 PM-05:45 PM, Hair Cuts -Creative Expert (Female)" at bounding box center [575, 303] width 896 height 265
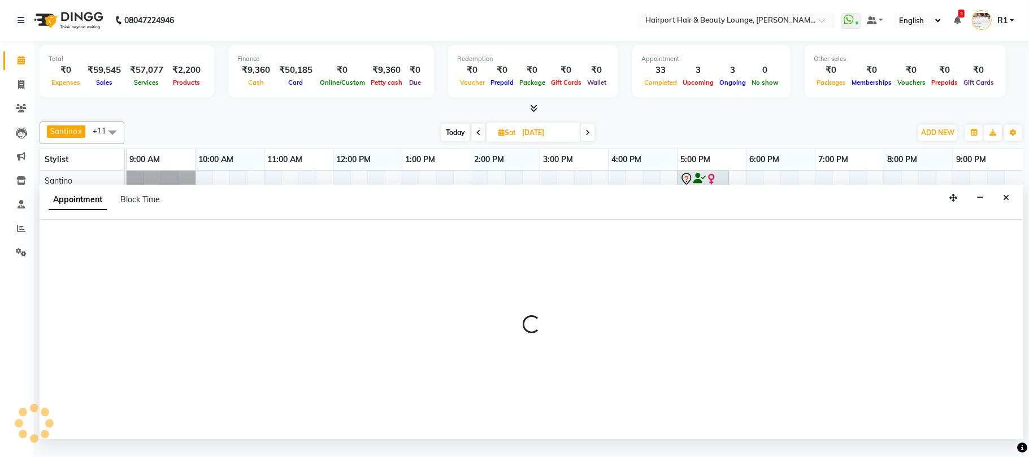
select select "12656"
select select "750"
select select "tentative"
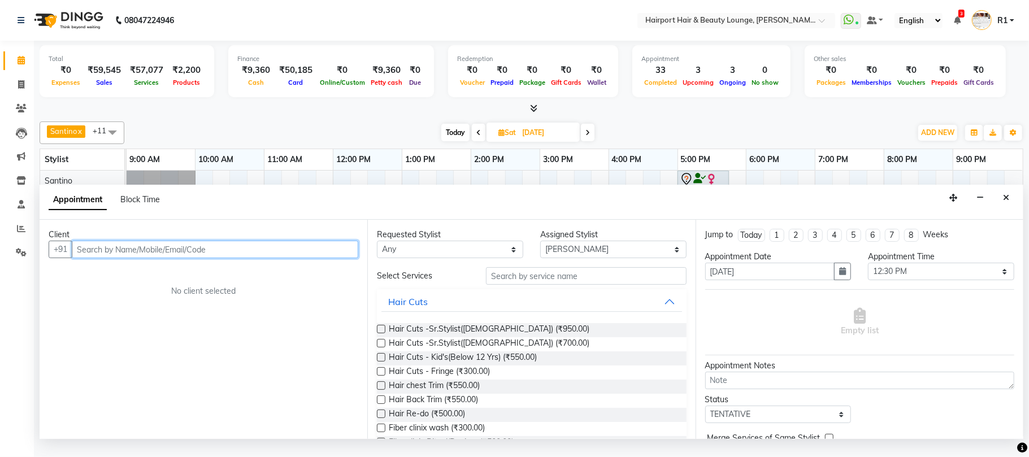
paste input "7506018823"
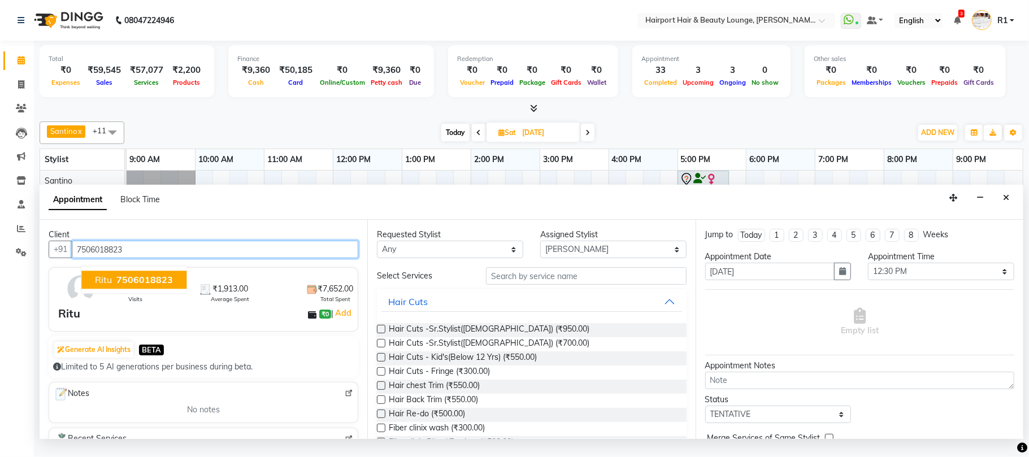
click at [186, 289] on button "Ritu 7506018823" at bounding box center [133, 280] width 105 height 18
type input "7506018823"
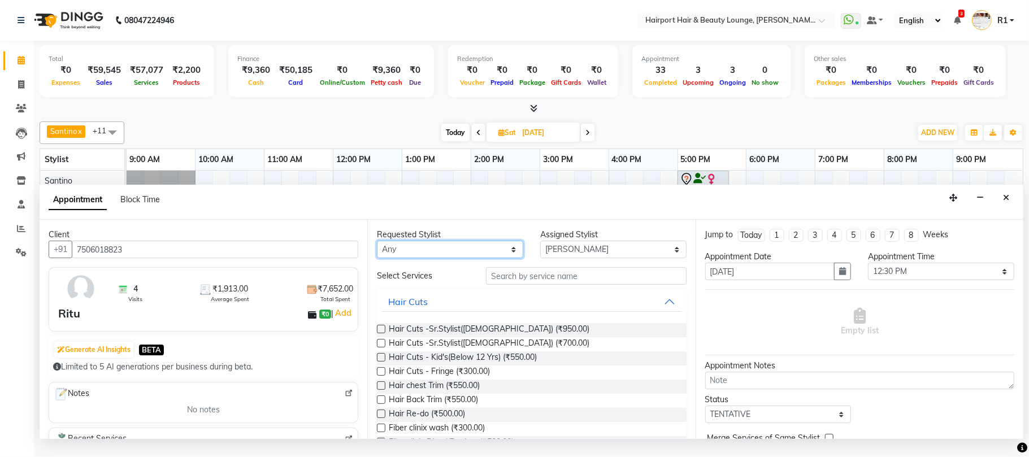
click at [407, 258] on select "Any Adnan Anandita Anita Atish Binita Elizabeth Maggie Mercy Mila Santino Vikas" at bounding box center [450, 250] width 146 height 18
select select "12656"
click at [379, 258] on select "Any Adnan Anandita Anita Atish Binita Elizabeth Maggie Mercy Mila Santino Vikas" at bounding box center [450, 250] width 146 height 18
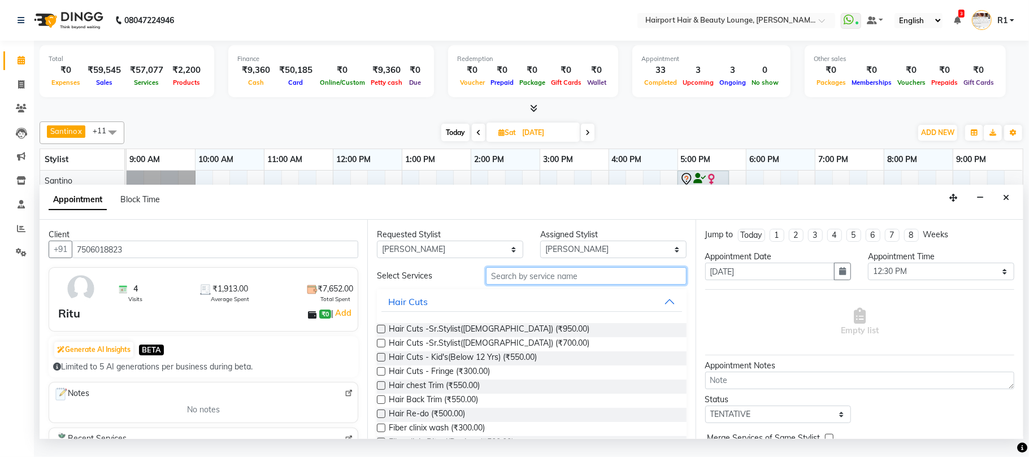
click at [586, 285] on input "text" at bounding box center [586, 276] width 201 height 18
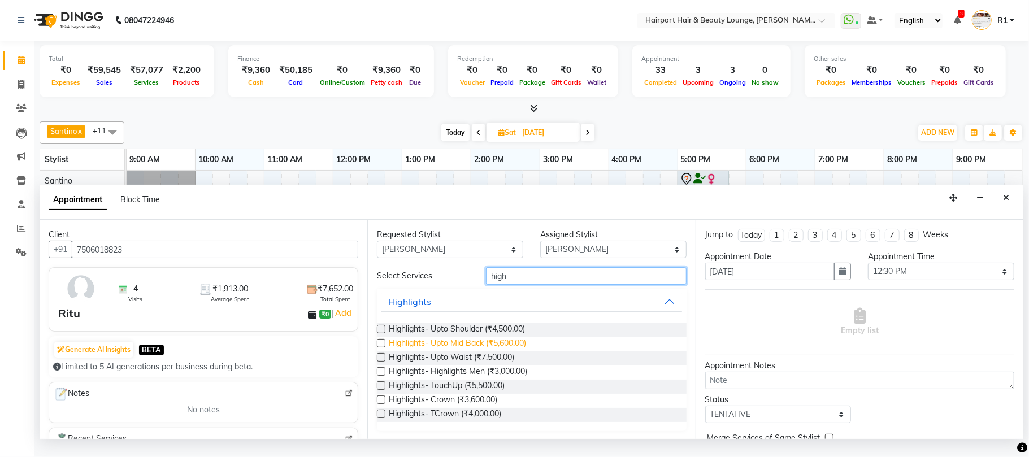
type input "high"
click at [491, 351] on span "Highlights- Upto Mid Back (₹5,600.00)" at bounding box center [457, 344] width 137 height 14
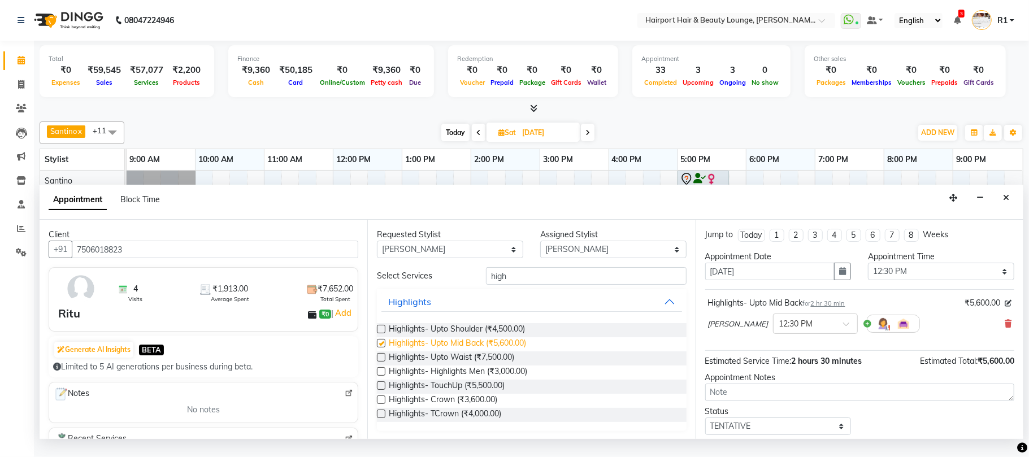
checkbox input "false"
click at [471, 258] on select "Any Adnan Anandita Anita Atish Binita Elizabeth Maggie Mercy Mila Santino Vikas" at bounding box center [450, 250] width 146 height 18
select select "22631"
click at [379, 258] on select "Any Adnan Anandita Anita Atish Binita Elizabeth Maggie Mercy Mila Santino Vikas" at bounding box center [450, 250] width 146 height 18
select select "22631"
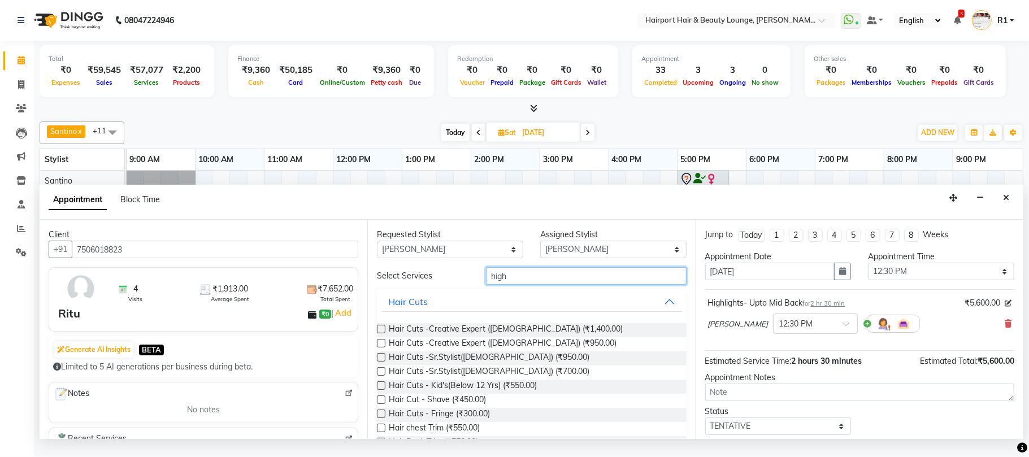
click at [520, 285] on input "high" at bounding box center [586, 276] width 201 height 18
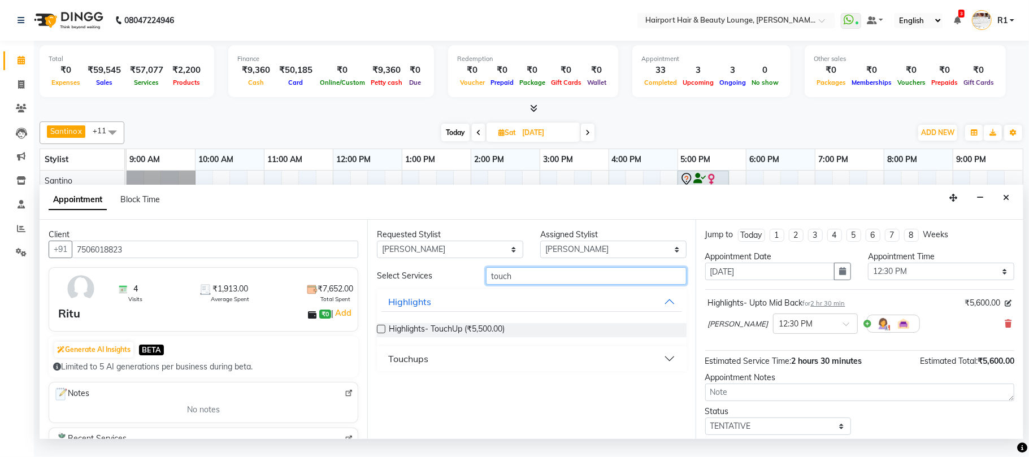
type input "touch"
click at [538, 369] on button "Touchups" at bounding box center [531, 359] width 300 height 20
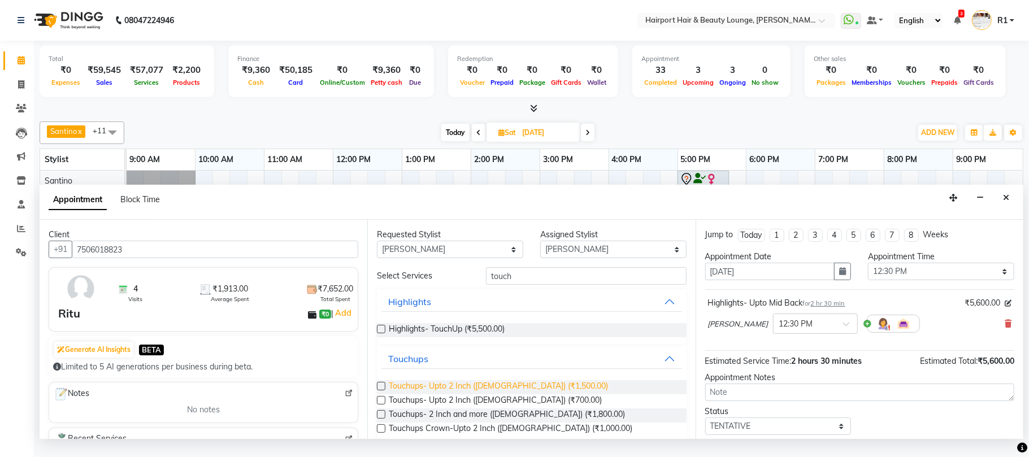
click at [481, 394] on span "Touchups- Upto 2 Inch (Female) (₹1,500.00)" at bounding box center [498, 387] width 219 height 14
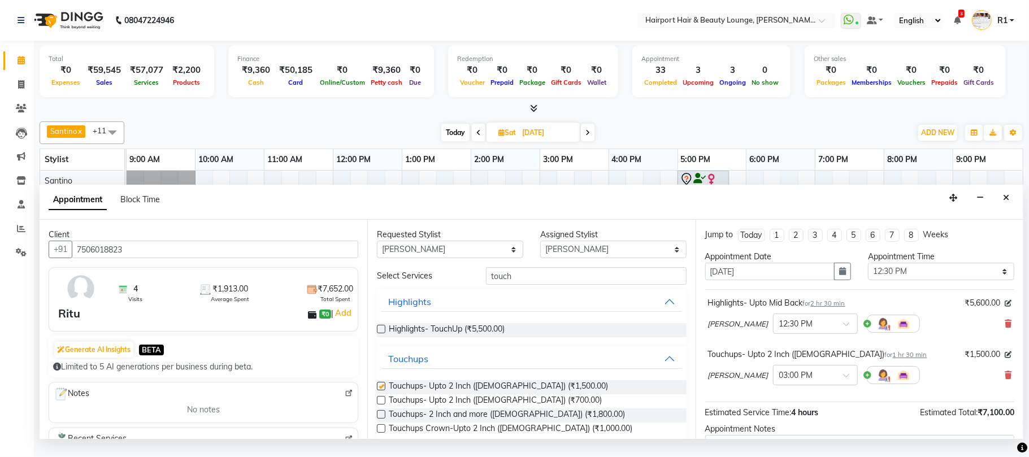
checkbox input "false"
click at [779, 380] on input "text" at bounding box center [804, 374] width 50 height 12
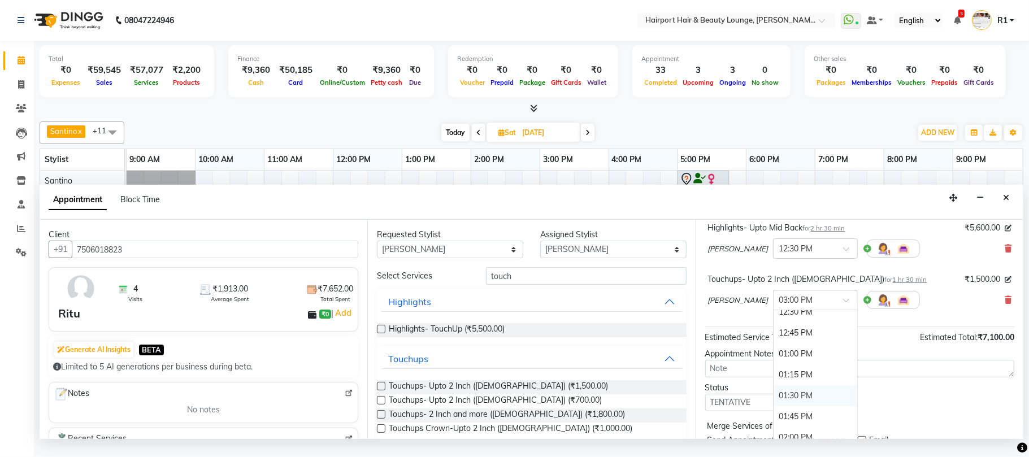
scroll to position [192, 0]
click at [776, 348] on div "12:30 PM" at bounding box center [815, 337] width 84 height 21
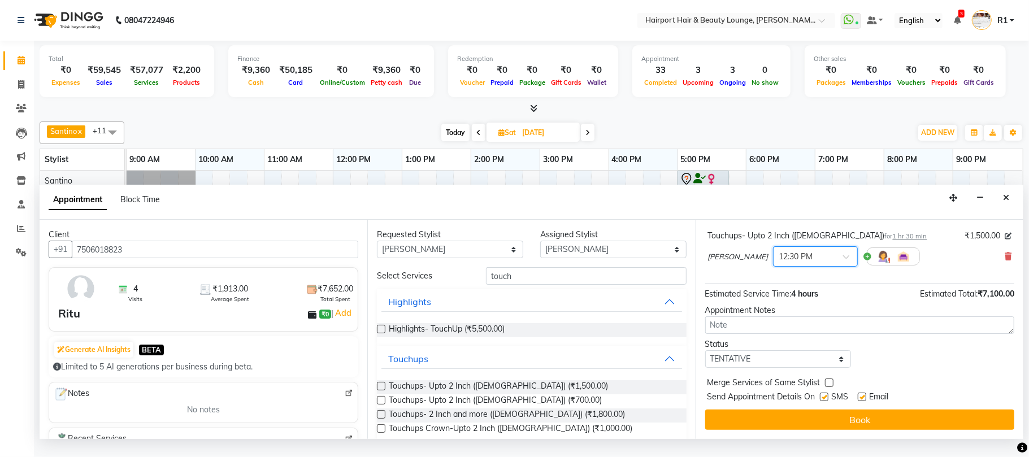
scroll to position [181, 0]
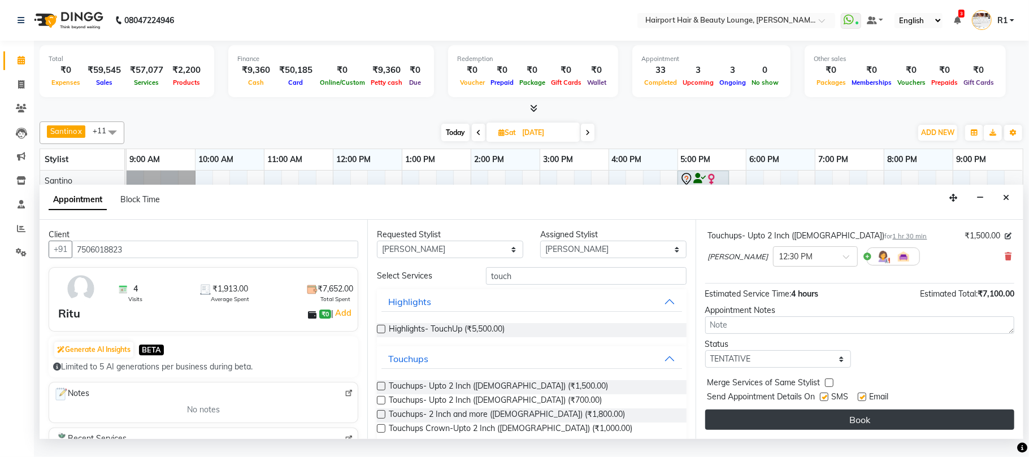
click at [932, 421] on button "Book" at bounding box center [859, 420] width 309 height 20
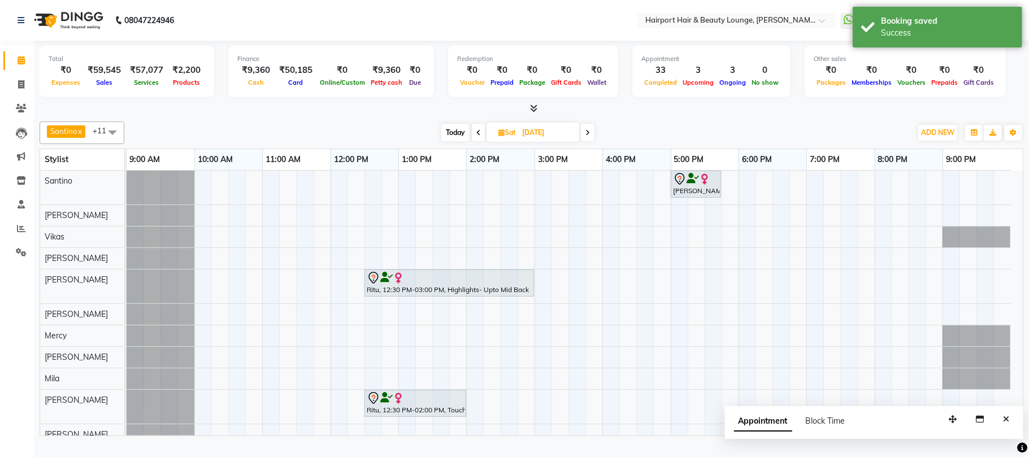
click at [452, 141] on span "Today" at bounding box center [455, 133] width 28 height 18
type input "01-10-2025"
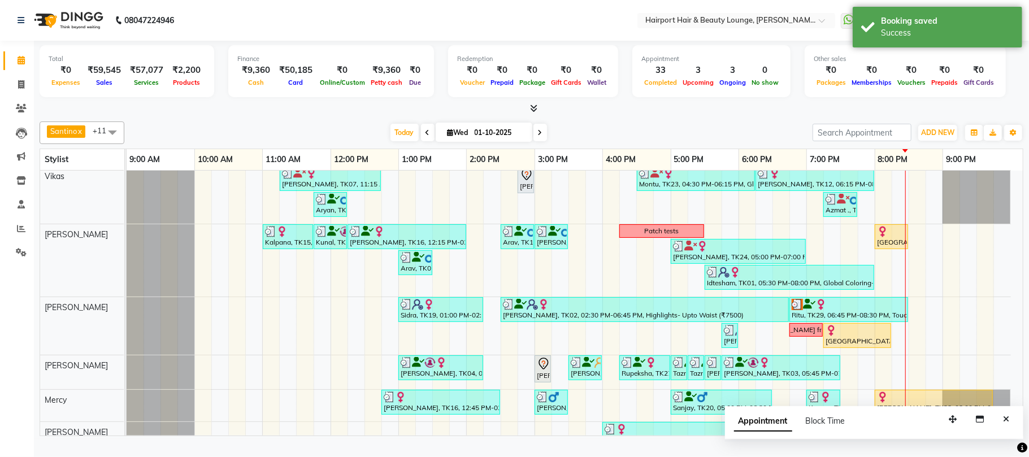
scroll to position [150, 0]
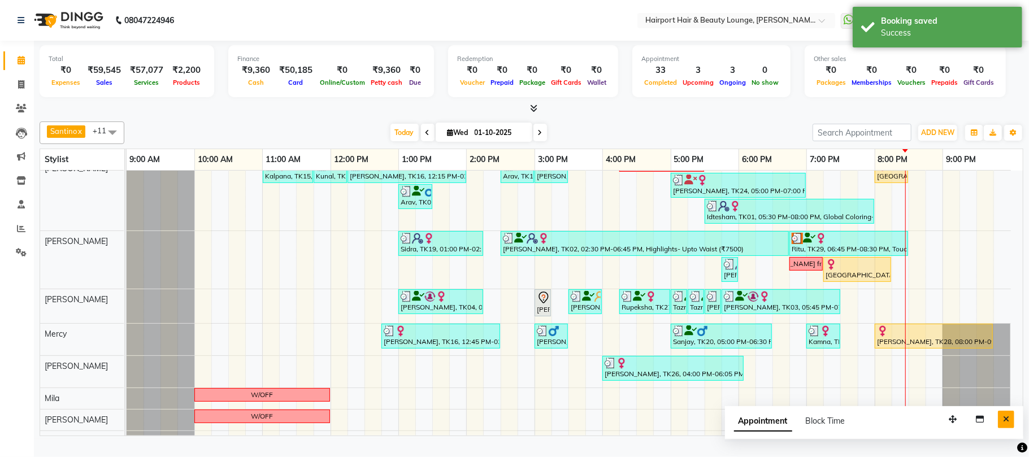
click at [1006, 428] on button "Close" at bounding box center [1006, 420] width 16 height 18
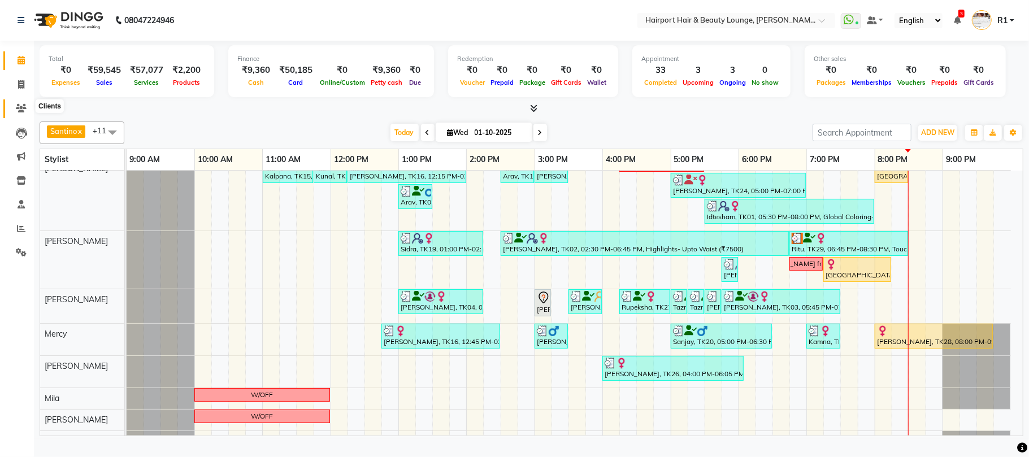
click at [20, 102] on span at bounding box center [21, 108] width 20 height 13
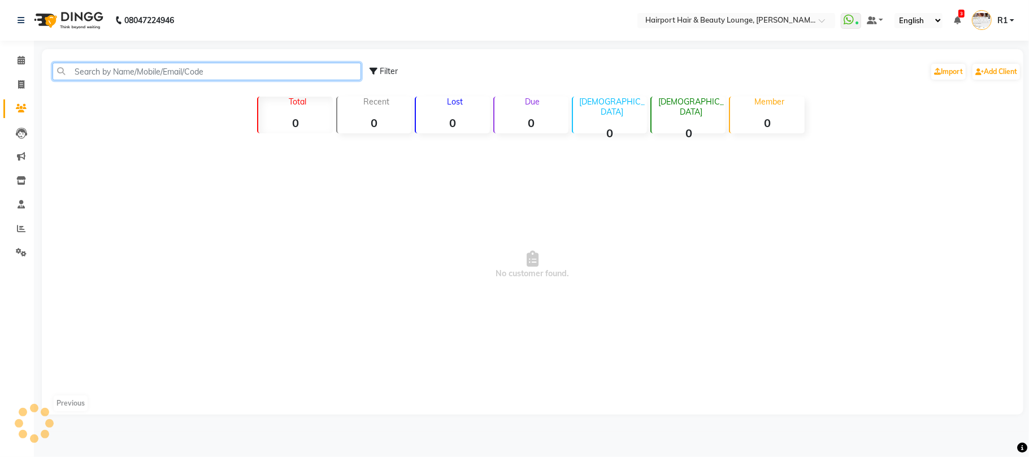
click at [107, 80] on input "text" at bounding box center [207, 72] width 308 height 18
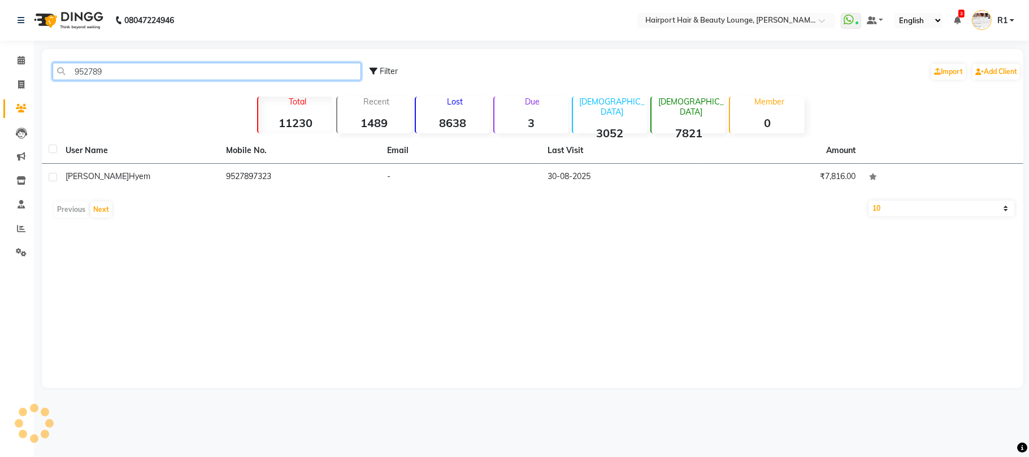
type input "952789"
click at [260, 164] on th "Mobile No." at bounding box center [300, 151] width 161 height 26
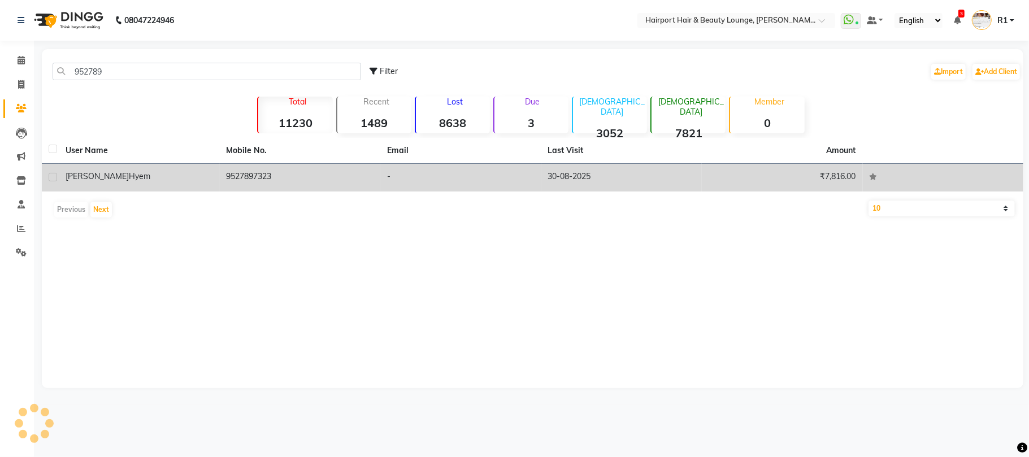
click at [258, 192] on td "9527897323" at bounding box center [300, 178] width 161 height 28
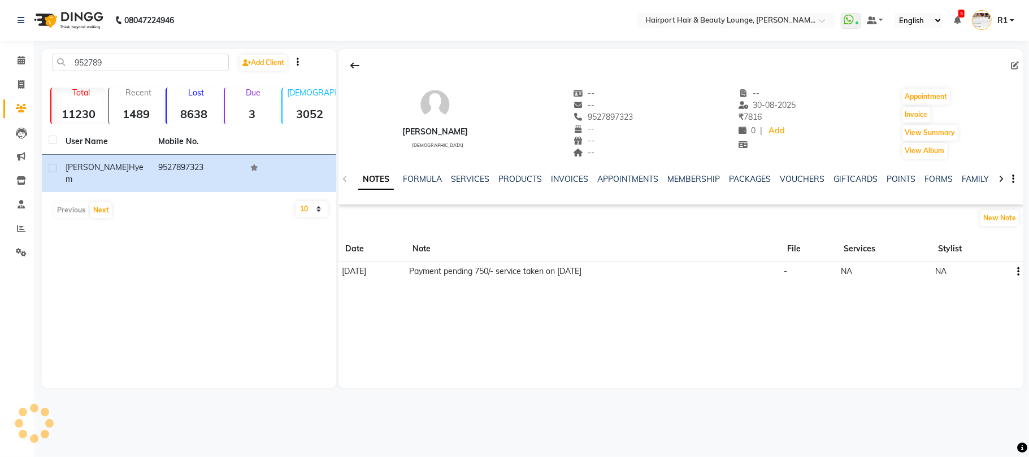
drag, startPoint x: 575, startPoint y: 127, endPoint x: 635, endPoint y: 125, distance: 59.9
click at [635, 125] on div "Leon Hyem male -- -- 9527897323 Mobile No. -- -- -- -- 30-08-2025 ₹ 7816 0 | Ad…" at bounding box center [680, 118] width 685 height 84
copy span "9527897323"
click at [19, 58] on icon at bounding box center [21, 60] width 7 height 8
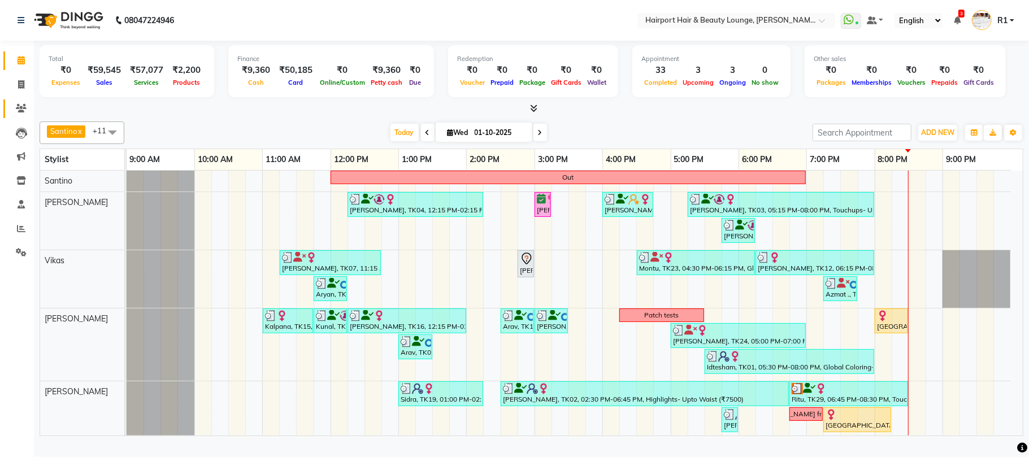
click at [8, 104] on link "Clients" at bounding box center [16, 108] width 27 height 19
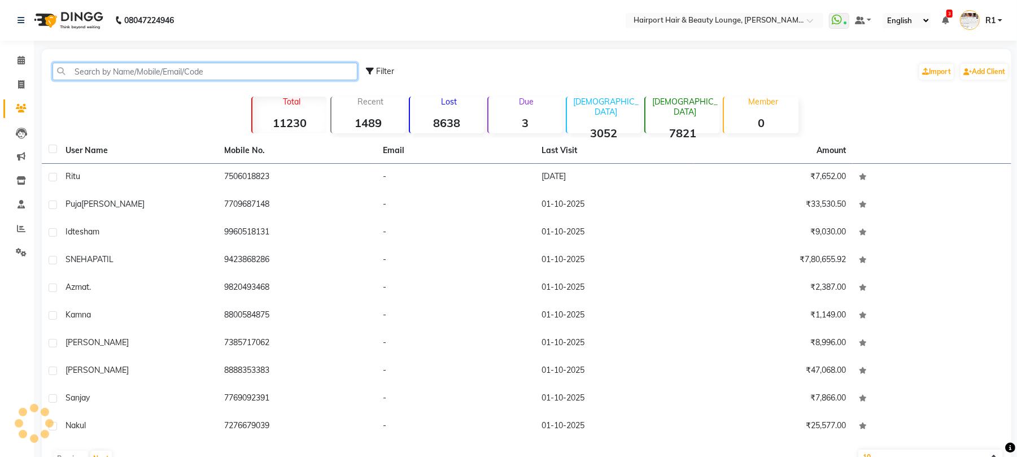
click at [177, 79] on input "text" at bounding box center [205, 72] width 305 height 18
paste input "9527897323"
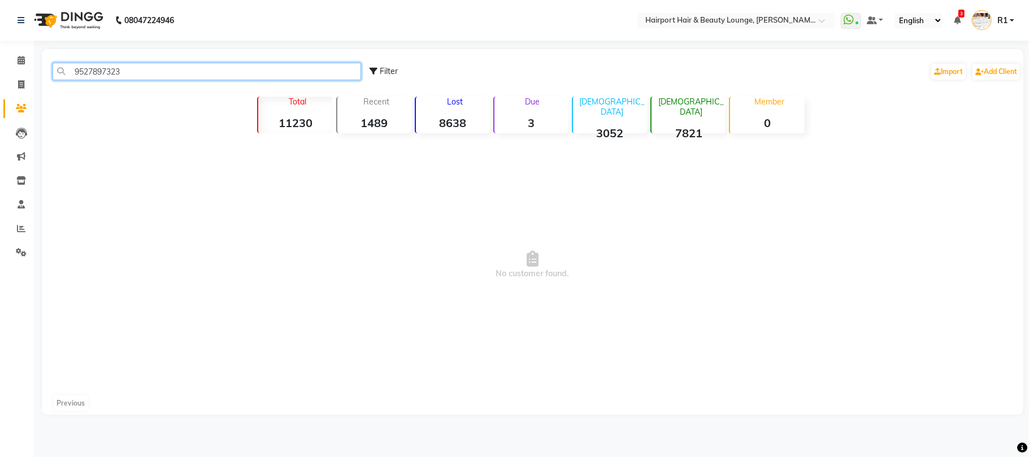
click at [82, 75] on input "9527897323" at bounding box center [207, 72] width 308 height 18
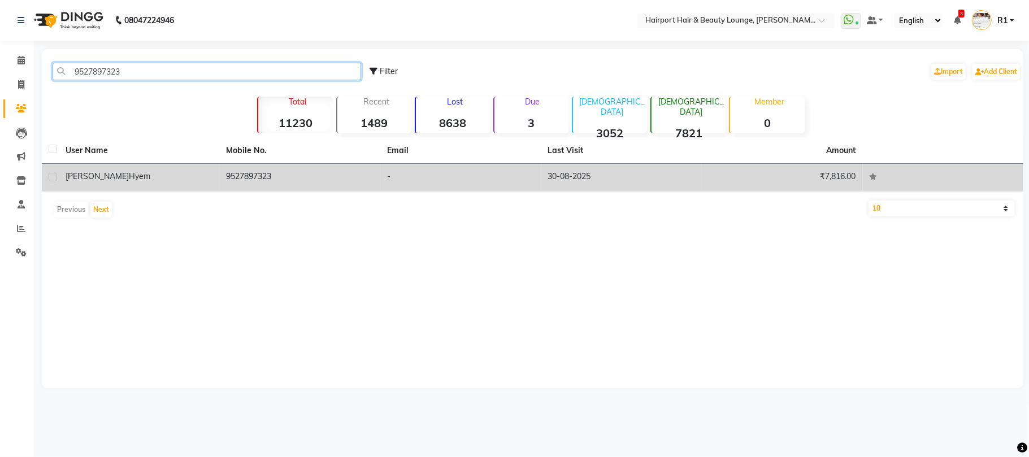
type input "9527897323"
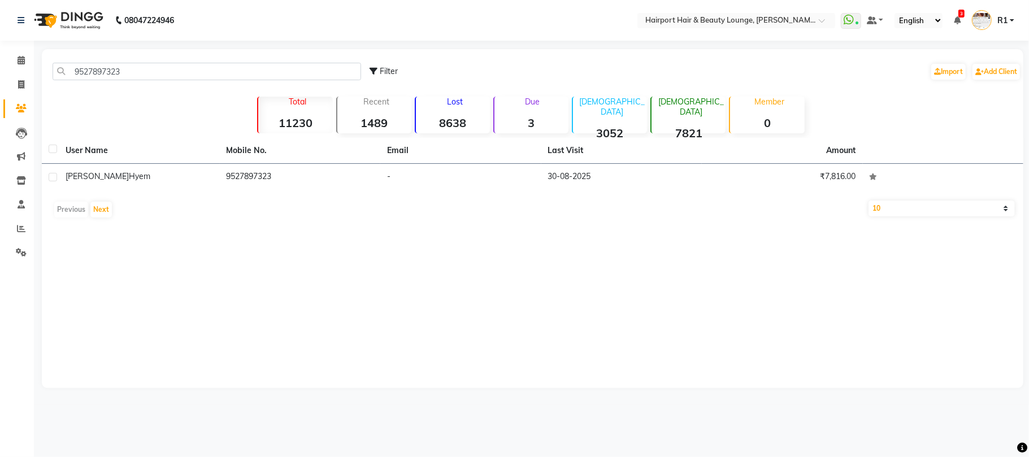
click at [193, 192] on td "Leon Hyem" at bounding box center [139, 178] width 161 height 28
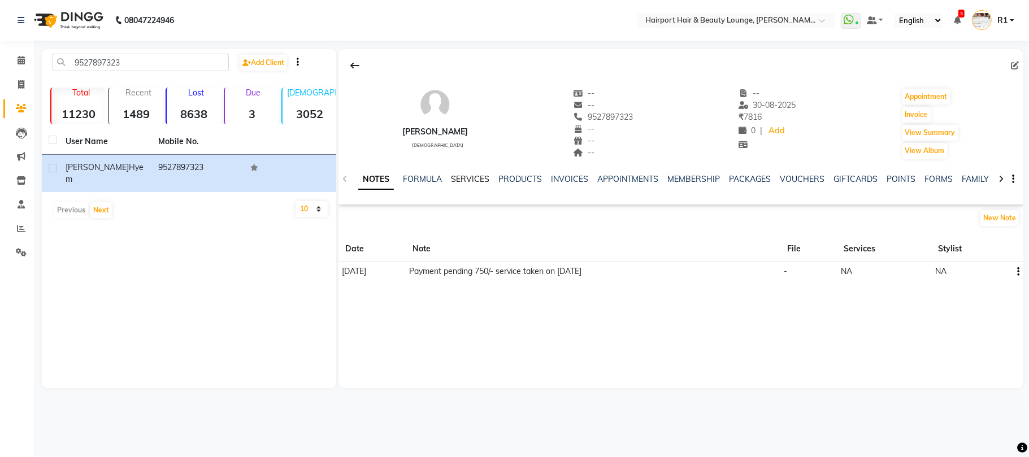
click at [468, 184] on link "SERVICES" at bounding box center [470, 179] width 38 height 10
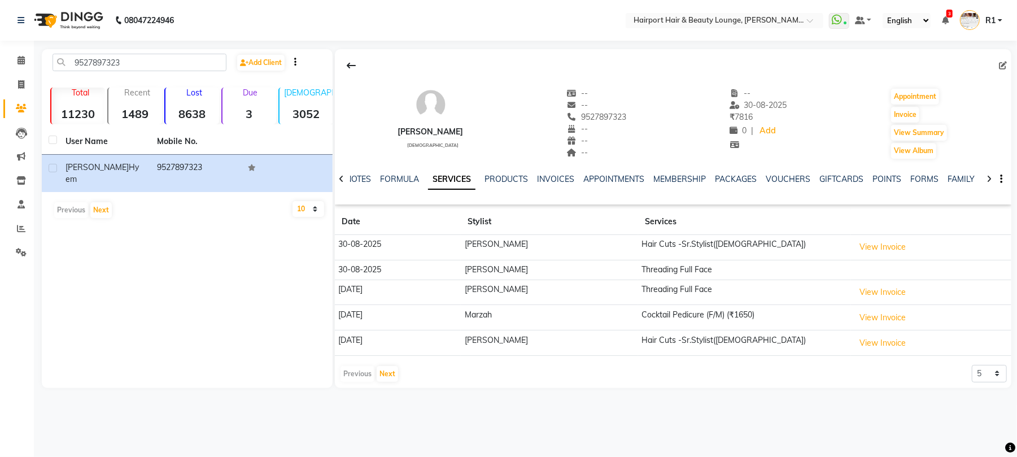
drag, startPoint x: 571, startPoint y: 128, endPoint x: 636, endPoint y: 124, distance: 65.1
click at [636, 124] on div "Leon Hyem male -- -- 9527897323 Mobile No. -- -- -- -- 30-08-2025 ₹ 7816 0 | Ad…" at bounding box center [673, 118] width 677 height 84
copy span "9527897323"
click at [18, 66] on span at bounding box center [21, 60] width 20 height 13
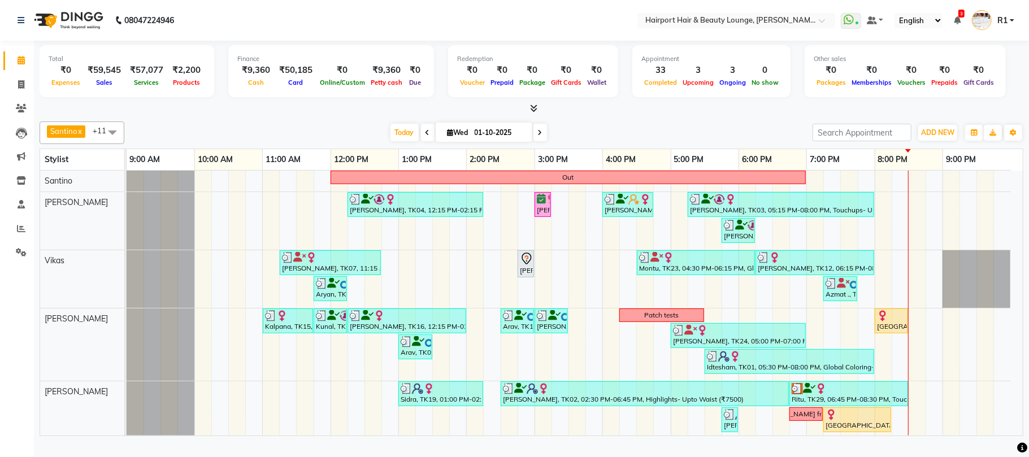
click at [533, 141] on span at bounding box center [540, 133] width 14 height 18
type input "02-10-2025"
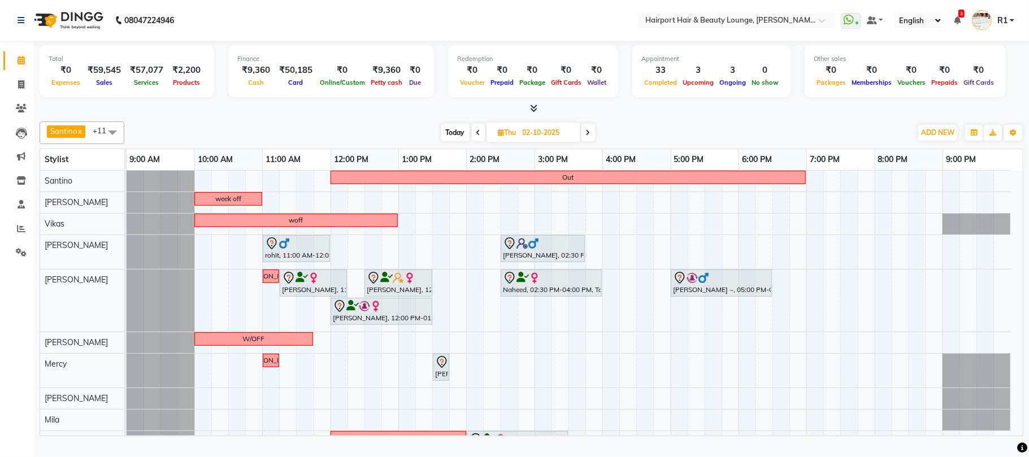
click at [744, 264] on div "Out week off woff rohit, 11:00 AM-12:00 PM, Global Coloring (Male) Cherag, 02:3…" at bounding box center [575, 335] width 896 height 329
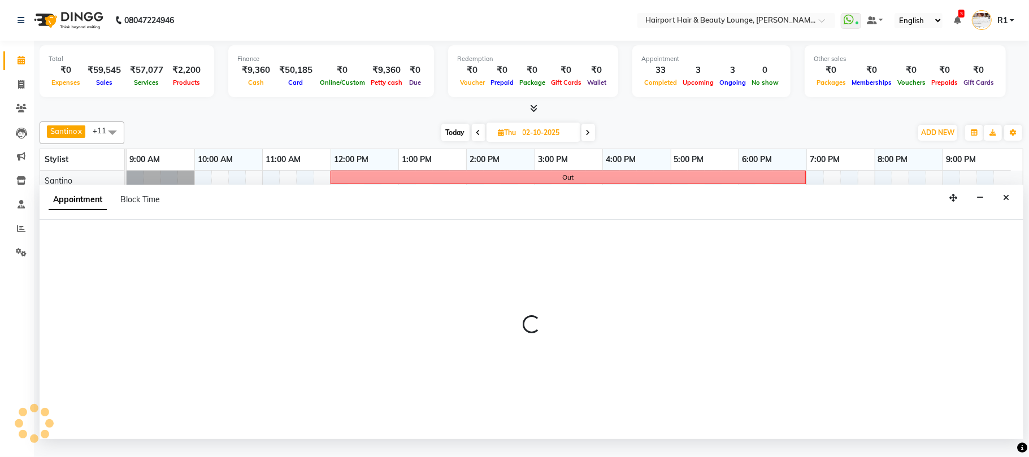
select select "13264"
select select "1080"
select select "tentative"
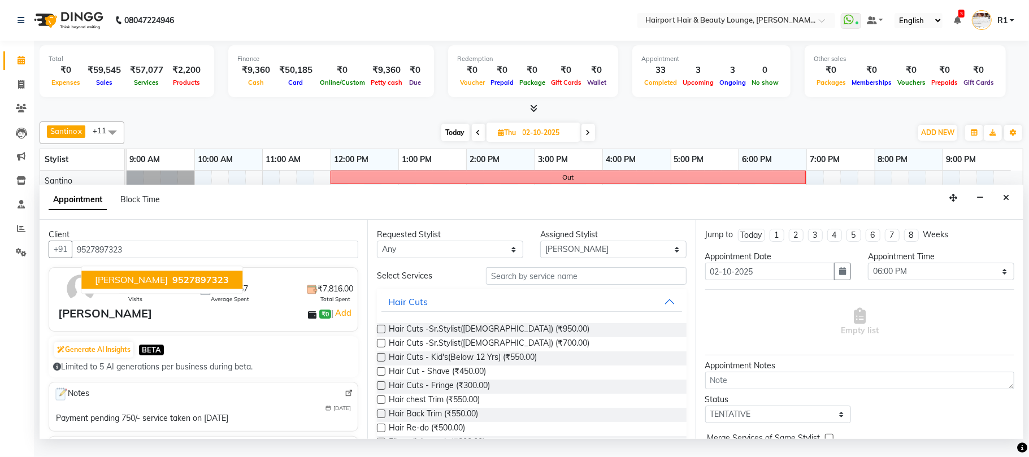
click at [177, 286] on span "9527897323" at bounding box center [200, 280] width 56 height 11
type input "9527897323"
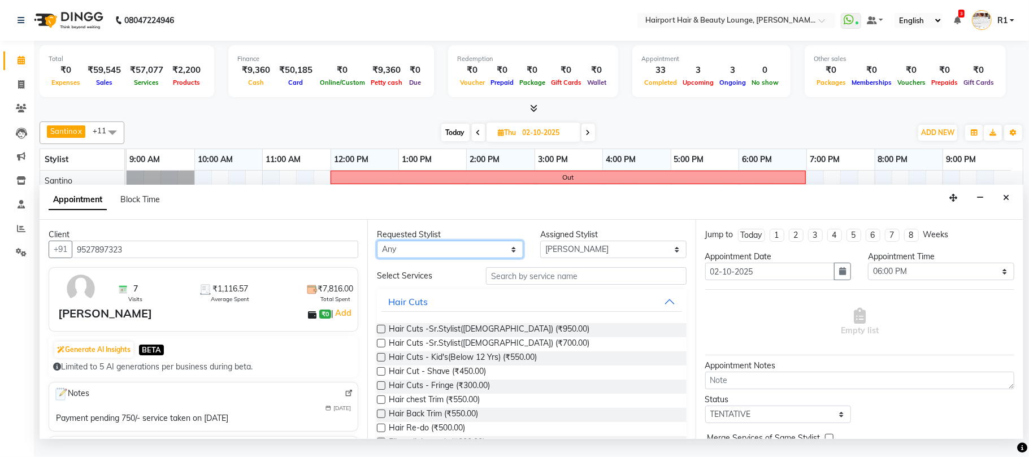
click at [495, 258] on select "Any Adnan Anandita Anita Atish Binita Elizabeth Maggie Mercy Mila Santino Vikas" at bounding box center [450, 250] width 146 height 18
select select "13264"
click at [379, 258] on select "Any Adnan Anandita Anita Atish Binita Elizabeth Maggie Mercy Mila Santino Vikas" at bounding box center [450, 250] width 146 height 18
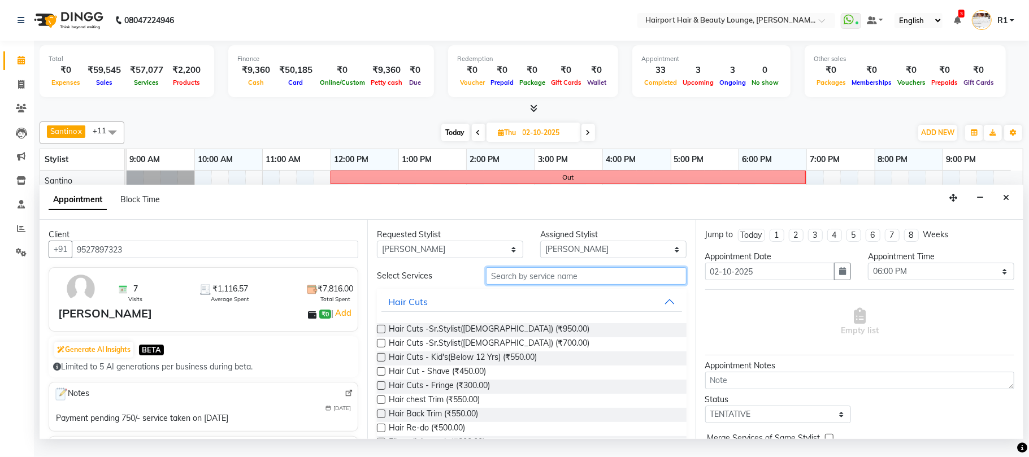
click at [550, 285] on input "text" at bounding box center [586, 276] width 201 height 18
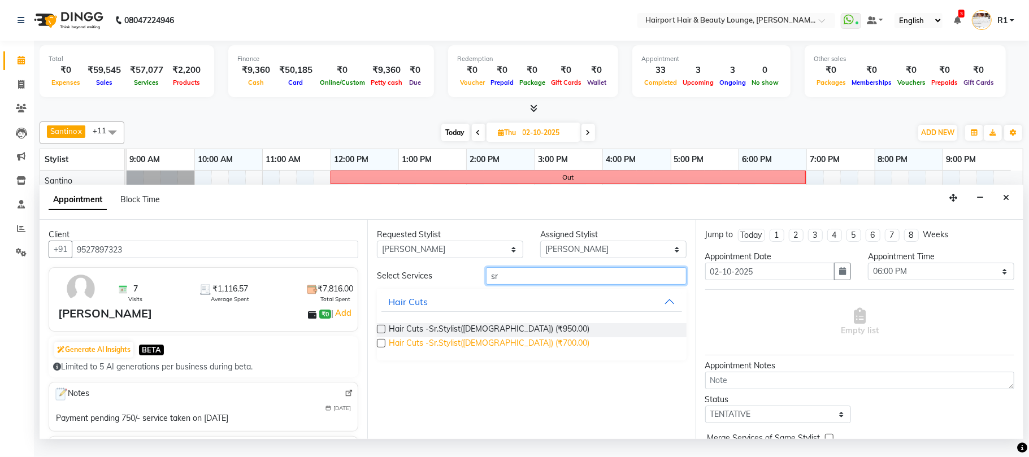
type input "sr"
click at [491, 351] on span "Hair Cuts -Sr.Stylist(Male) (₹700.00)" at bounding box center [489, 344] width 201 height 14
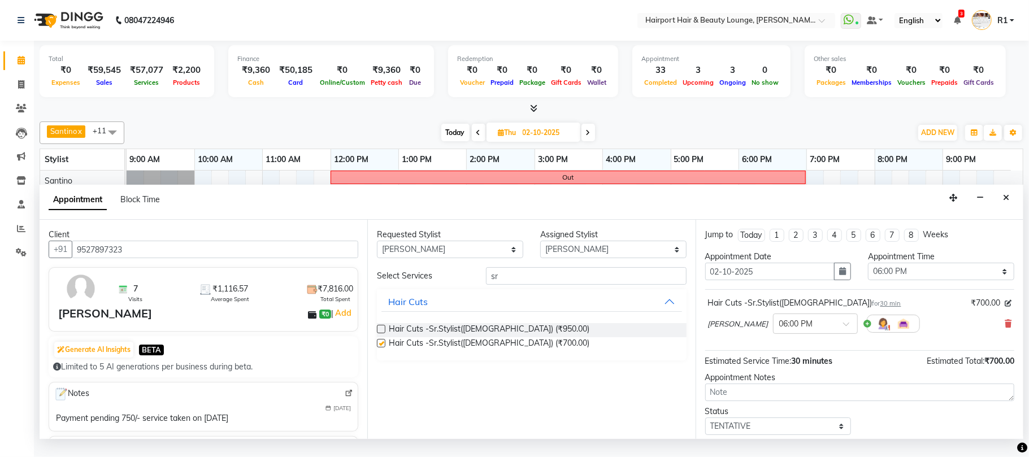
checkbox input "false"
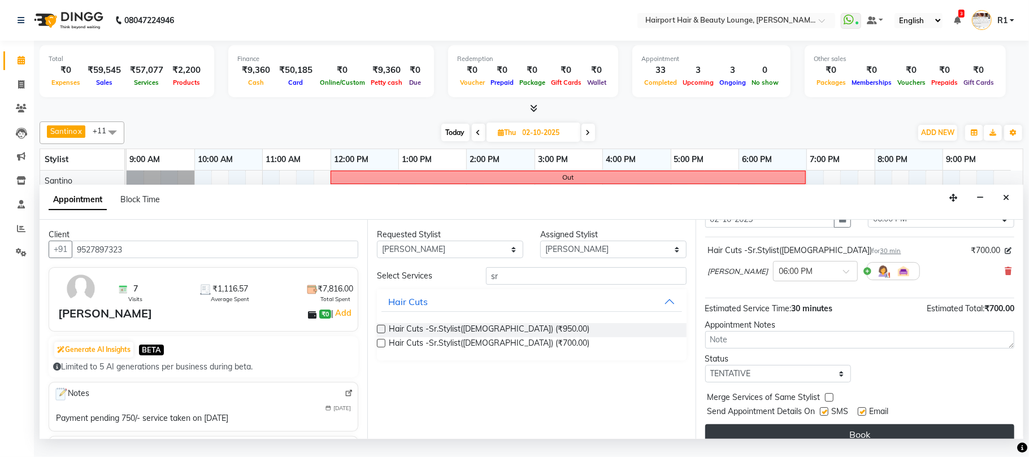
scroll to position [114, 0]
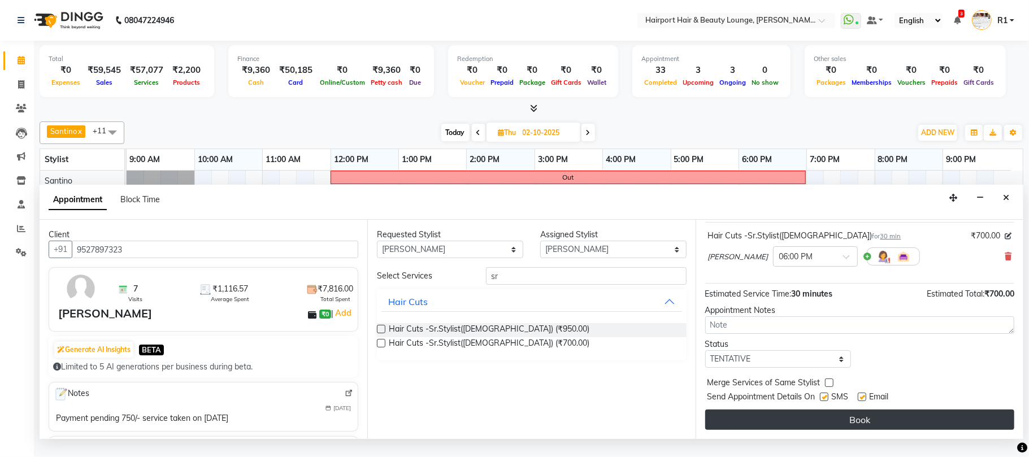
click at [868, 430] on button "Book" at bounding box center [859, 420] width 309 height 20
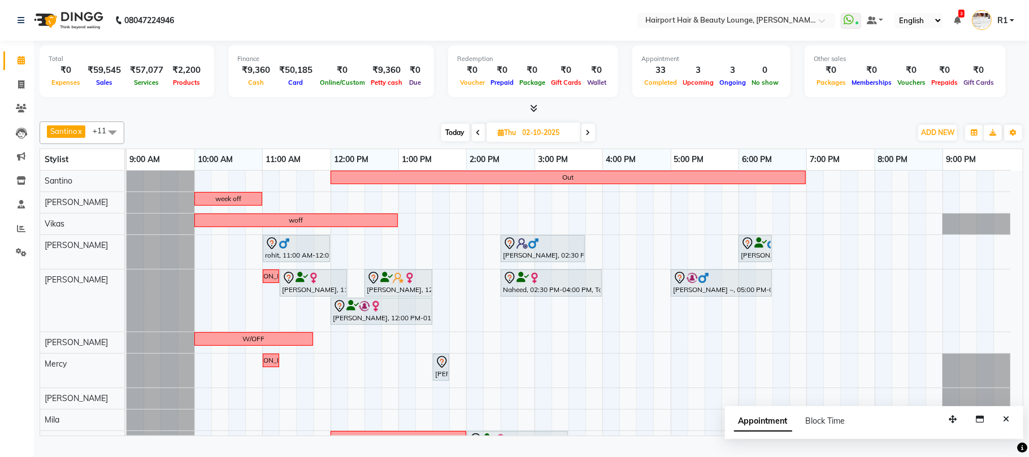
click at [445, 141] on span "Today" at bounding box center [455, 133] width 28 height 18
type input "01-10-2025"
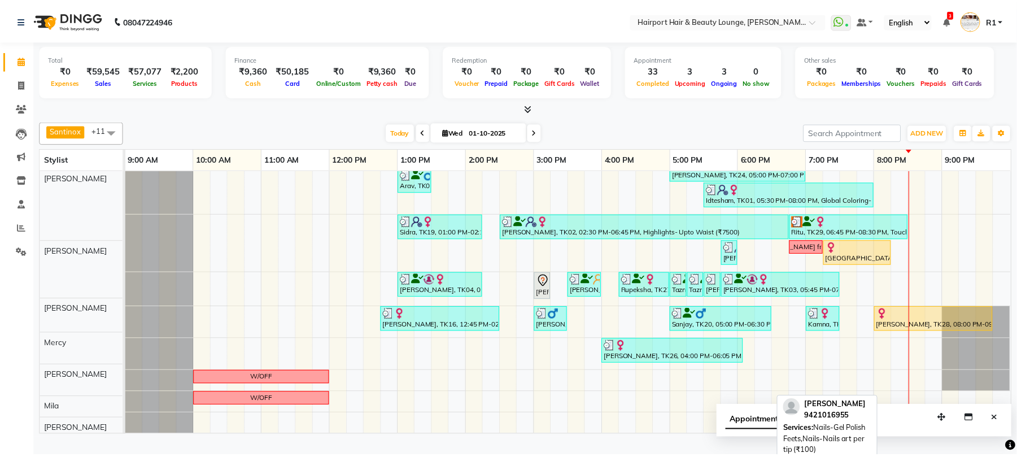
scroll to position [169, 0]
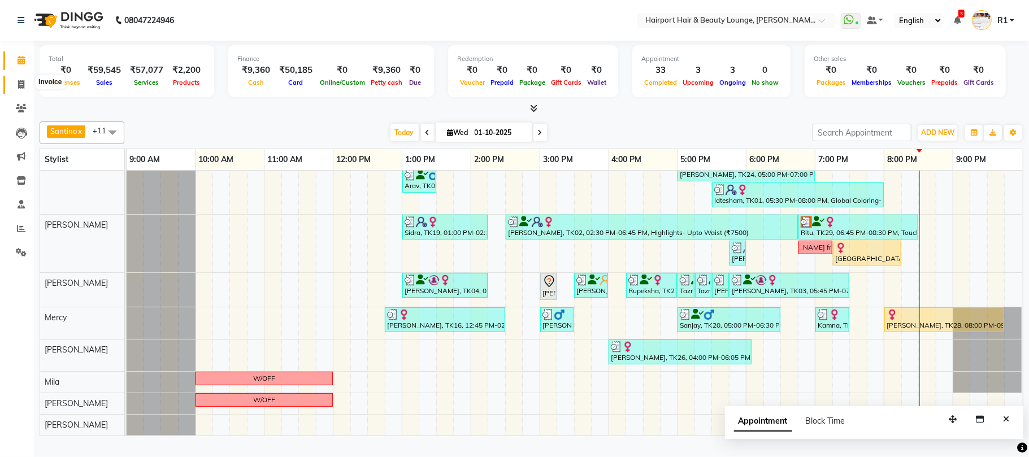
click at [16, 79] on span at bounding box center [21, 85] width 20 height 13
select select "622"
select select "service"
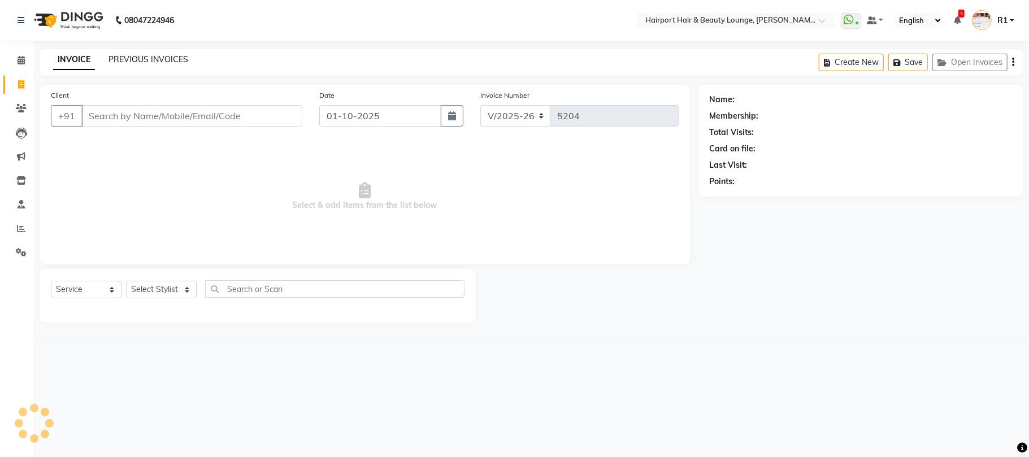
click at [169, 61] on link "PREVIOUS INVOICES" at bounding box center [148, 59] width 80 height 10
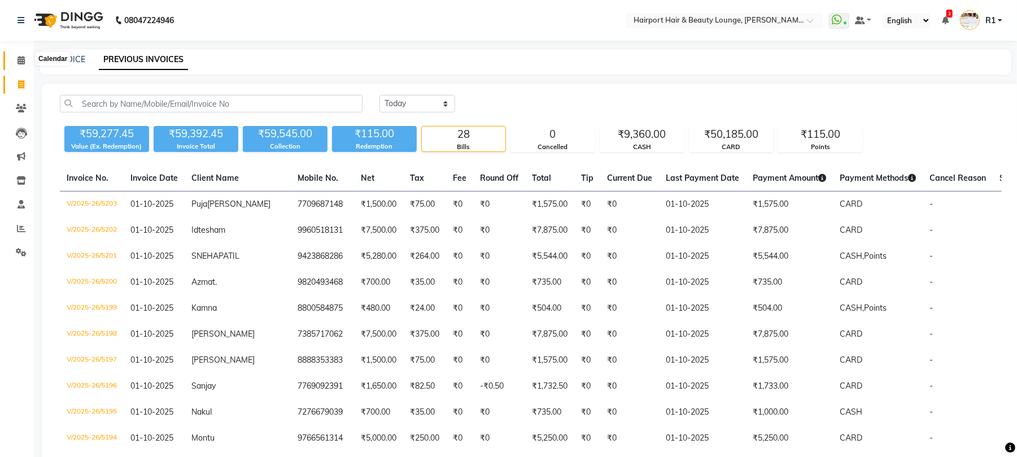
click at [23, 66] on span at bounding box center [21, 60] width 20 height 13
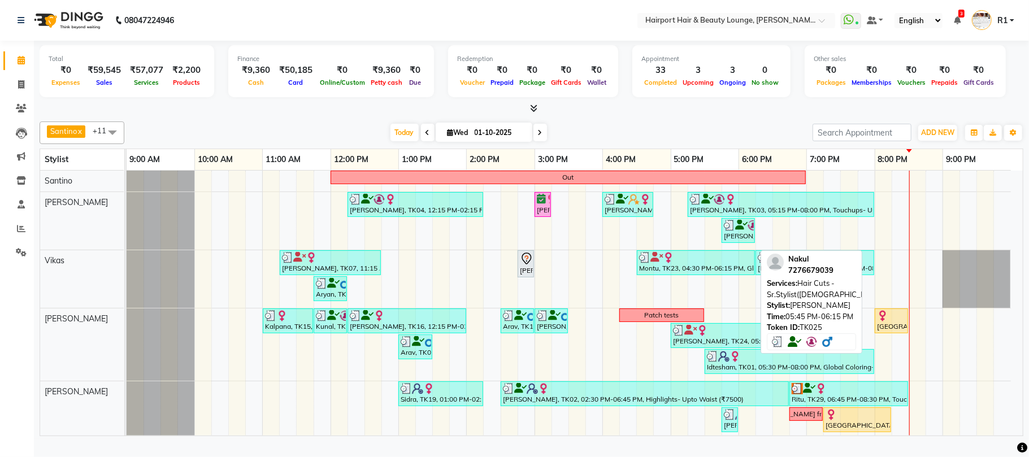
click at [731, 241] on div "[PERSON_NAME], TK25, 05:45 PM-06:15 PM, Hair Cuts -Sr.Stylist([DEMOGRAPHIC_DATA…" at bounding box center [738, 230] width 31 height 21
select select "3"
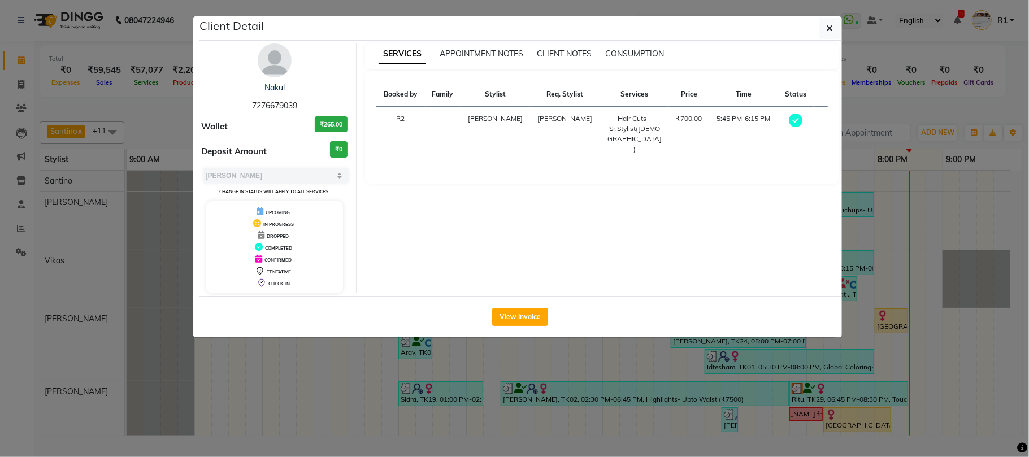
click at [21, 77] on ngb-modal-window "Client Detail Nakul 7276679039 Wallet ₹265.00 Deposit Amount ₹0 Select MARK DON…" at bounding box center [514, 228] width 1029 height 457
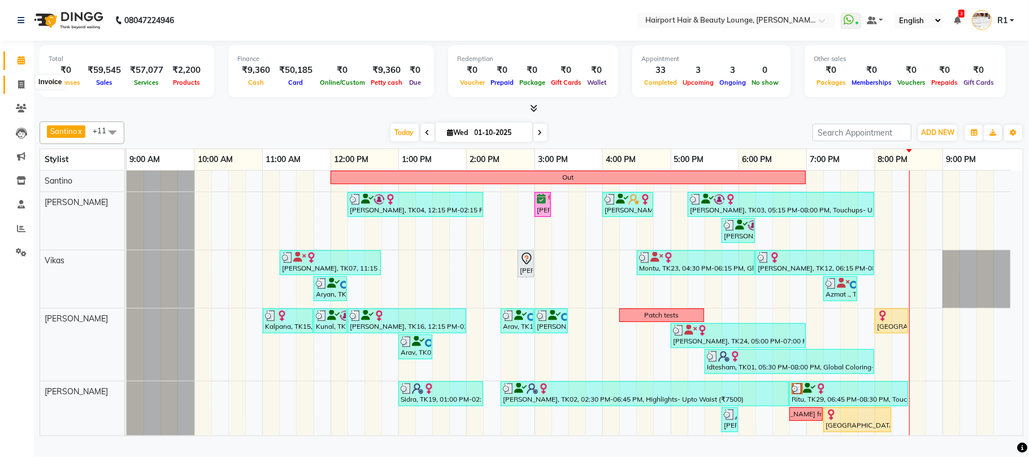
click at [18, 82] on icon at bounding box center [21, 84] width 6 height 8
select select "622"
select select "service"
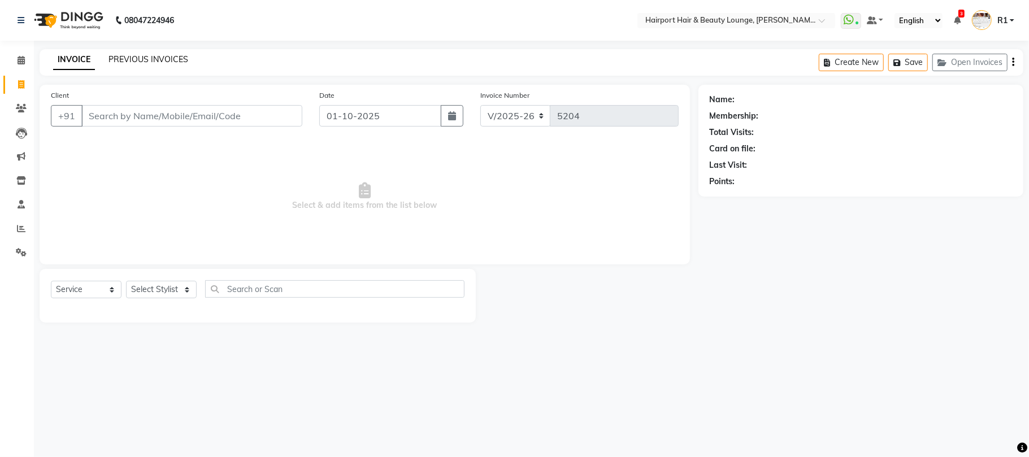
click at [163, 62] on link "PREVIOUS INVOICES" at bounding box center [148, 59] width 80 height 10
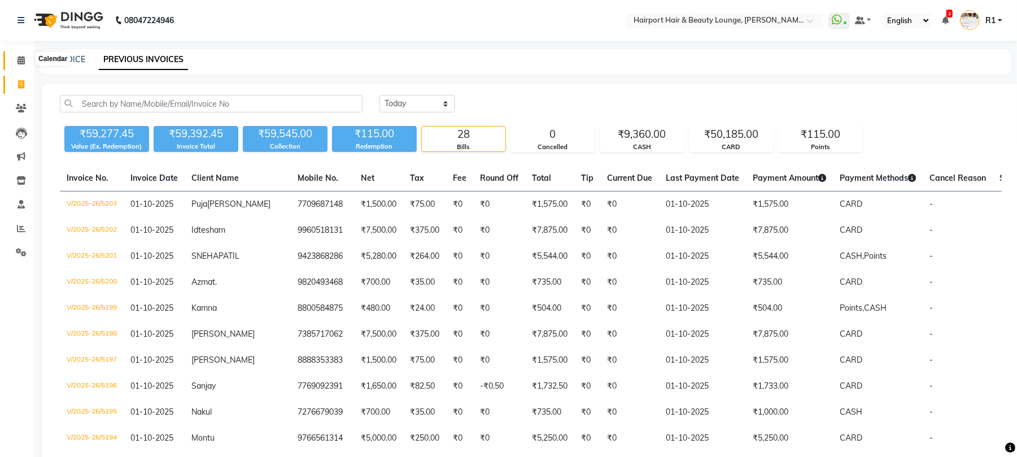
click at [18, 66] on span at bounding box center [21, 60] width 20 height 13
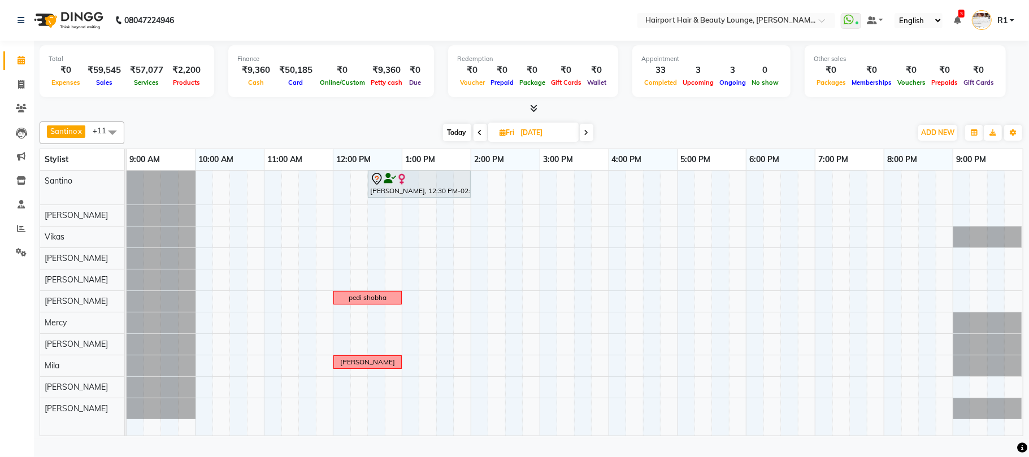
click at [461, 138] on span "Today" at bounding box center [457, 133] width 28 height 18
type input "01-10-2025"
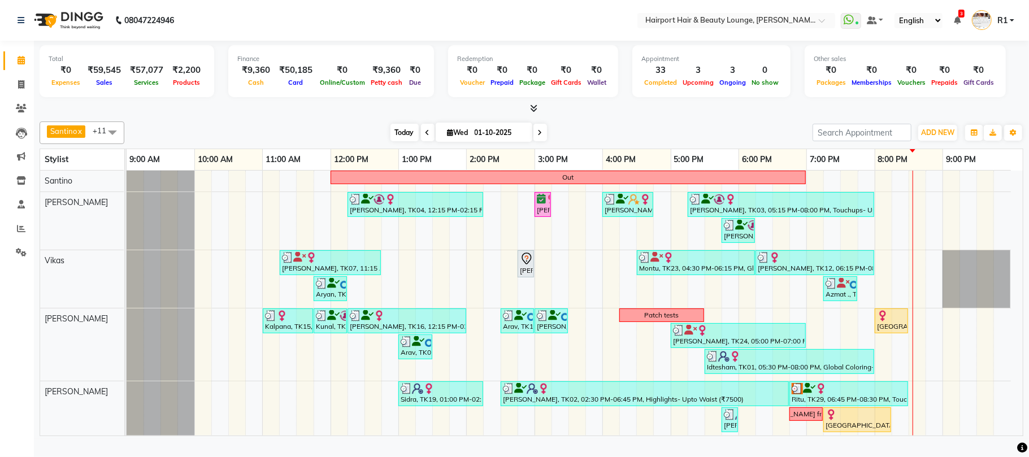
click at [394, 141] on span "Today" at bounding box center [404, 133] width 28 height 18
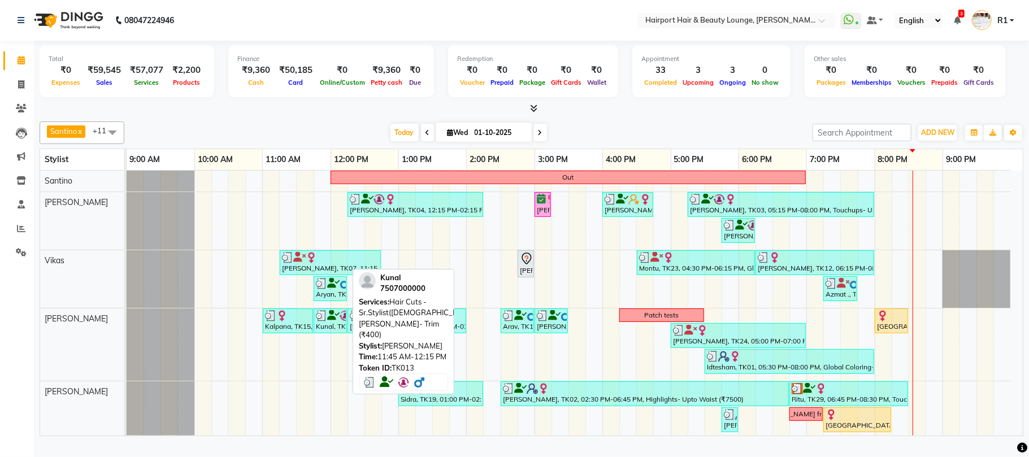
click at [319, 332] on div "Kunal, TK13, 11:45 AM-12:15 PM, Hair Cuts -Sr.Stylist([DEMOGRAPHIC_DATA]),[PERS…" at bounding box center [330, 320] width 31 height 21
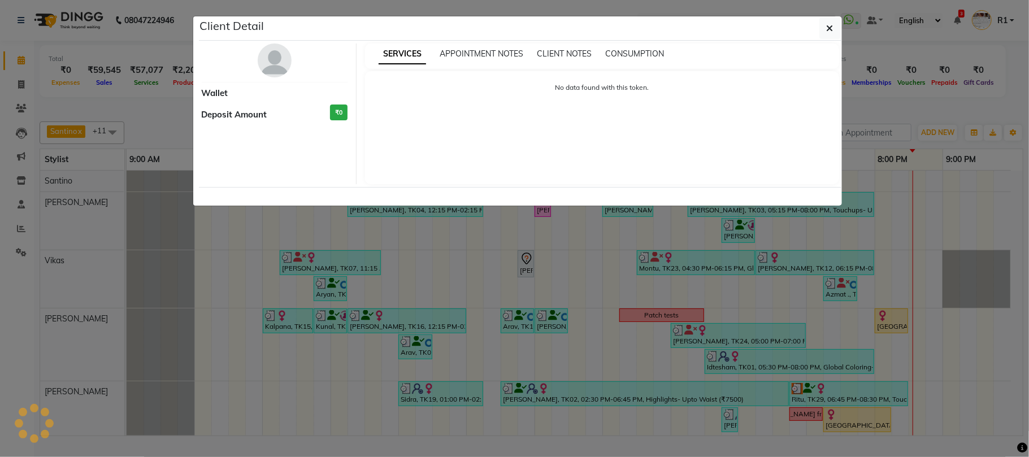
select select "3"
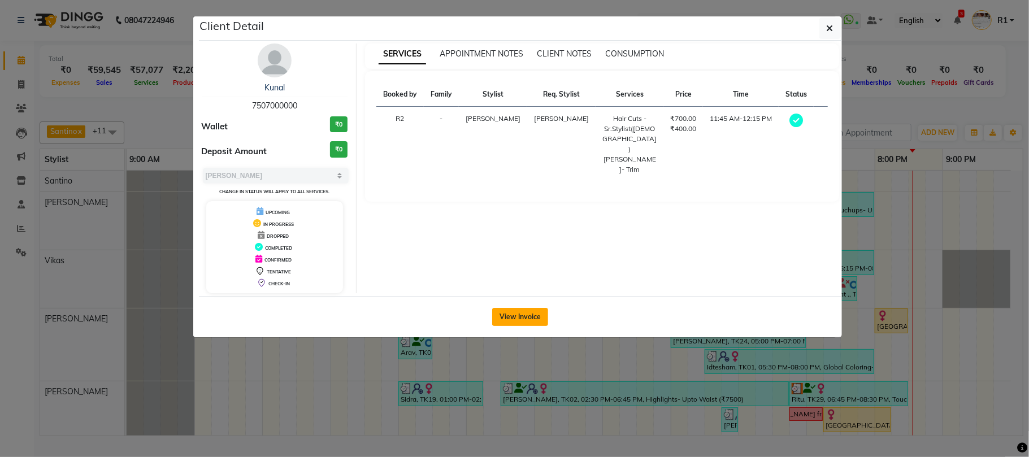
click at [499, 326] on button "View Invoice" at bounding box center [520, 317] width 56 height 18
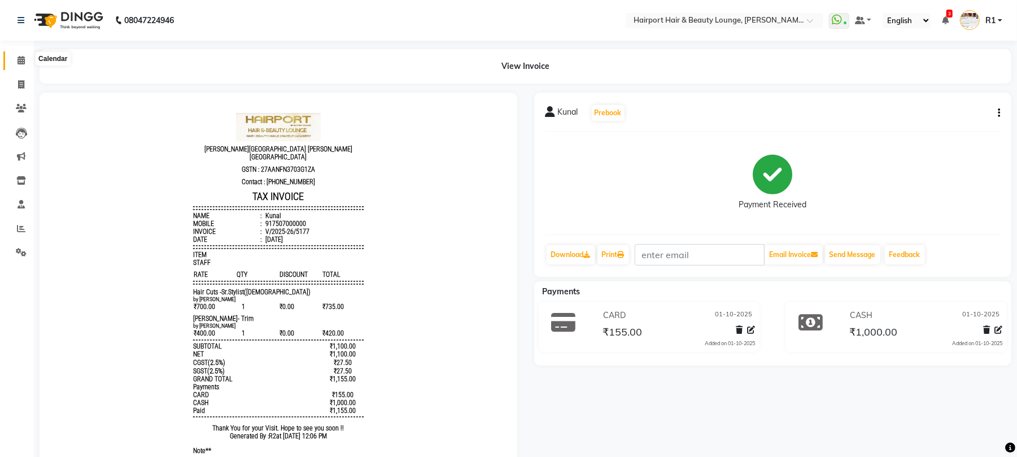
click at [21, 66] on span at bounding box center [21, 60] width 20 height 13
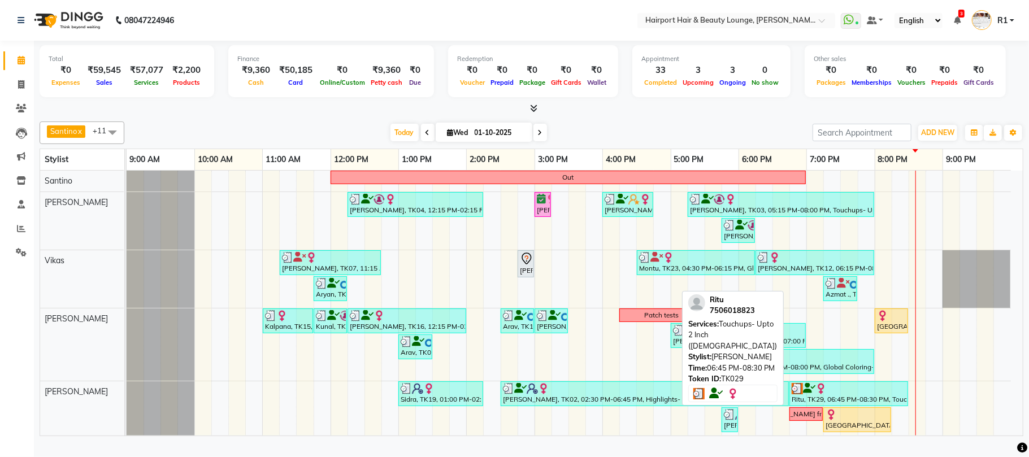
click at [877, 394] on div at bounding box center [848, 388] width 114 height 11
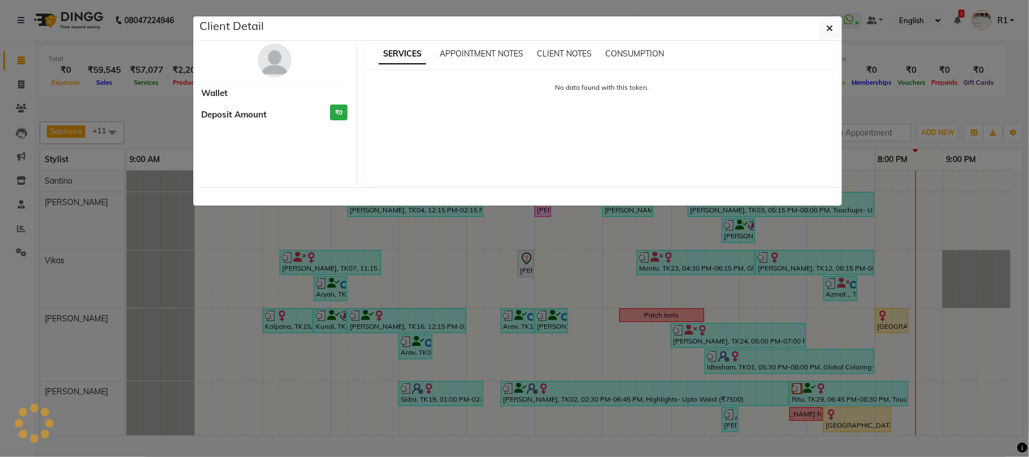
select select "3"
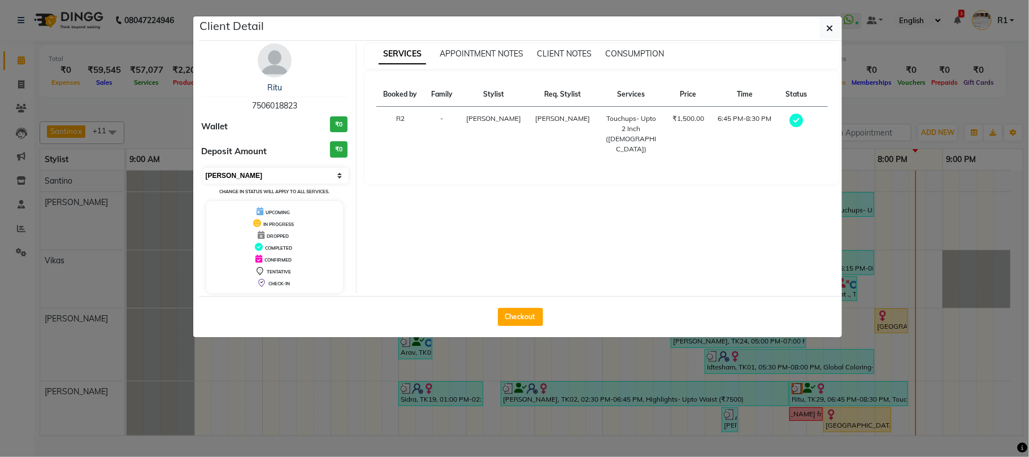
click at [326, 184] on select "Select MARK DONE UPCOMING" at bounding box center [276, 176] width 146 height 16
click at [203, 184] on select "Select MARK DONE UPCOMING" at bounding box center [276, 176] width 146 height 16
click at [1007, 130] on ngb-modal-window "Client Detail Ritu 7506018823 Wallet ₹0 Deposit Amount ₹0 Select MARK DONE UPCO…" at bounding box center [514, 228] width 1029 height 457
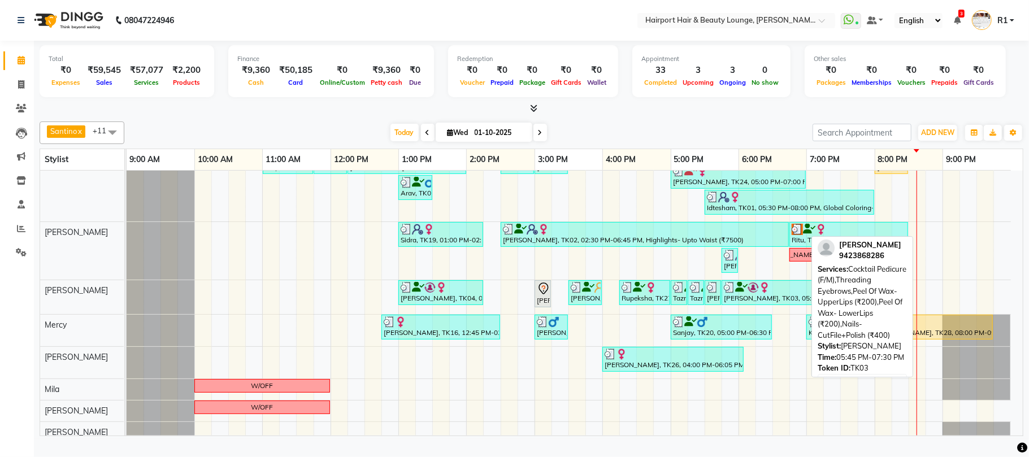
scroll to position [168, 0]
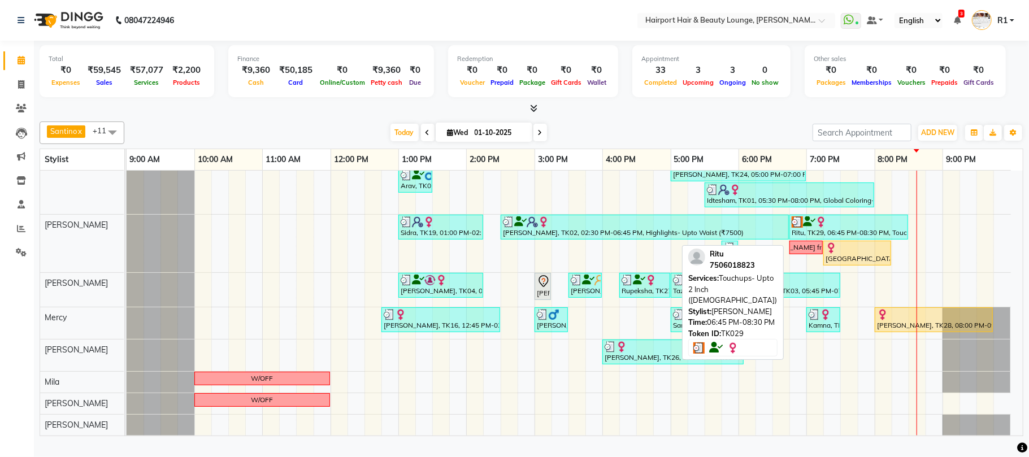
click at [837, 228] on div at bounding box center [848, 221] width 114 height 11
select select "3"
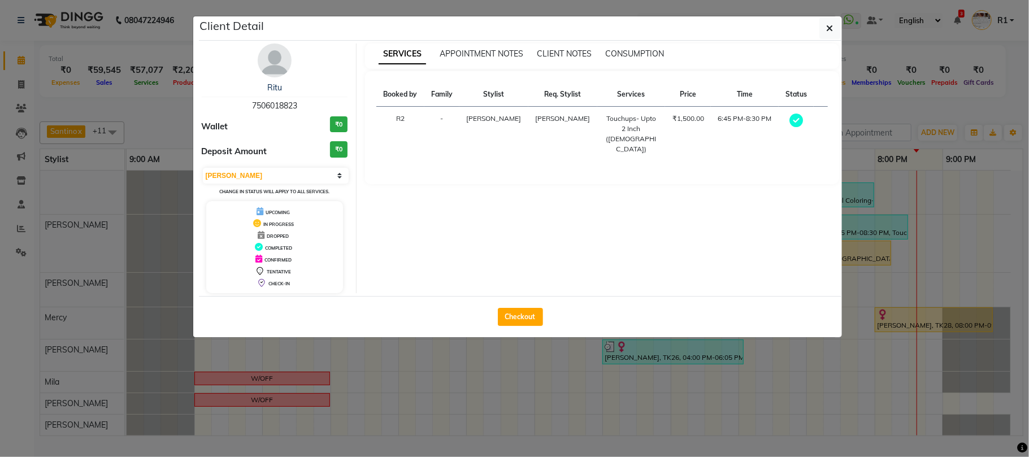
click at [43, 105] on ngb-modal-window "Client Detail Ritu 7506018823 Wallet ₹0 Deposit Amount ₹0 Select MARK DONE UPCO…" at bounding box center [514, 228] width 1029 height 457
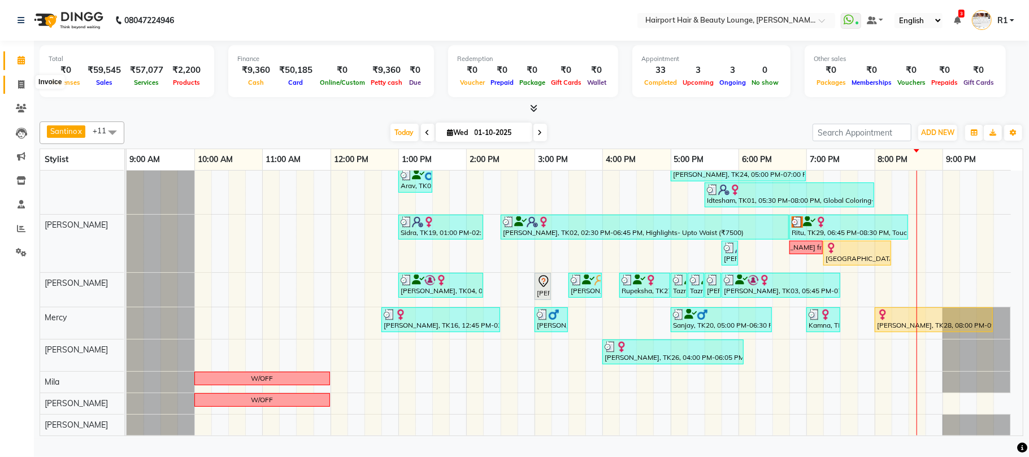
click at [19, 88] on icon at bounding box center [21, 84] width 6 height 8
select select "service"
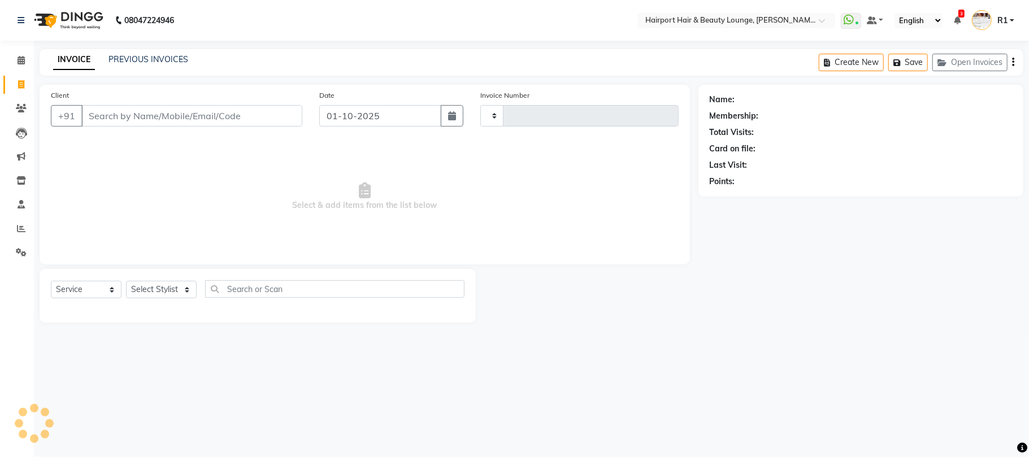
type input "5204"
select select "622"
click at [185, 57] on link "PREVIOUS INVOICES" at bounding box center [148, 59] width 80 height 10
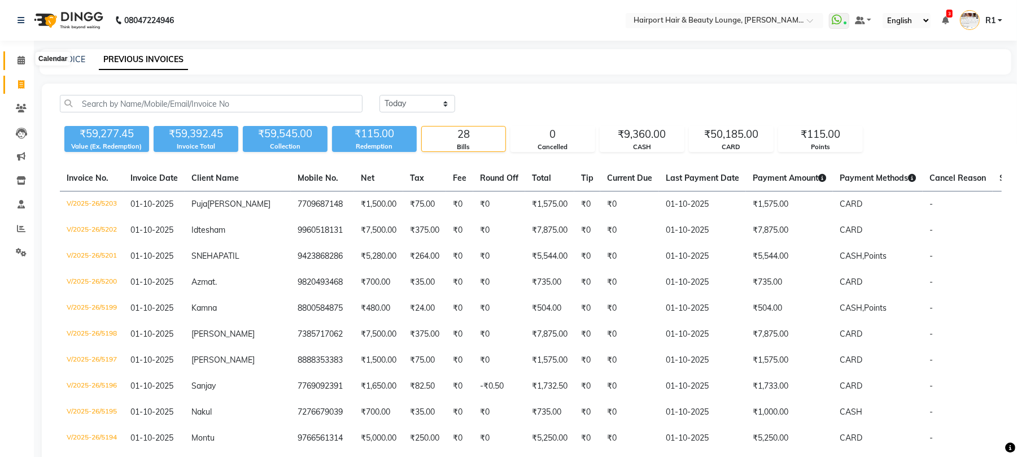
click at [23, 63] on icon at bounding box center [21, 60] width 7 height 8
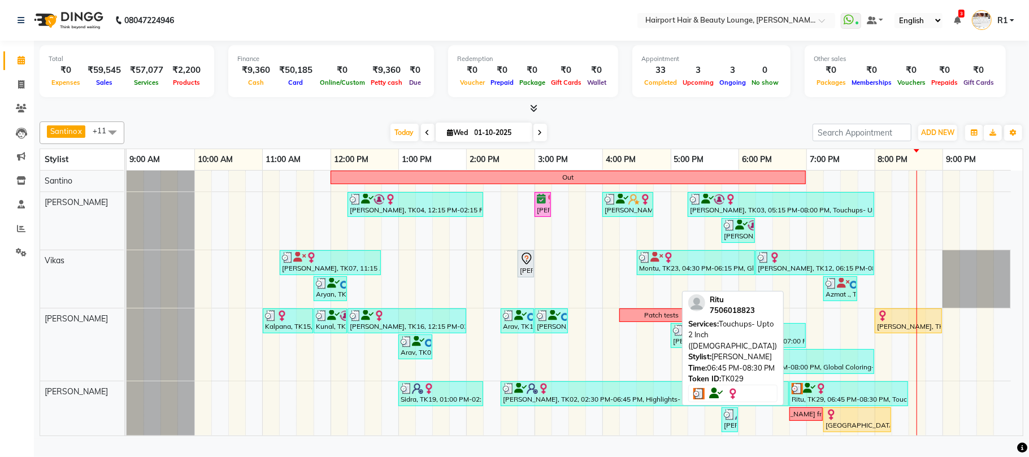
click at [839, 404] on div "Ritu, TK29, 06:45 PM-08:30 PM, Touchups- Upto 2 Inch ([DEMOGRAPHIC_DATA])" at bounding box center [848, 393] width 116 height 21
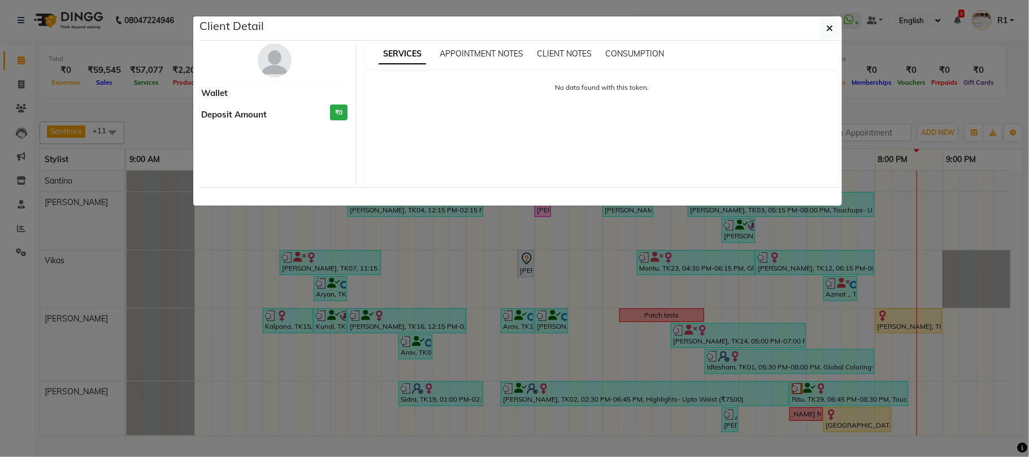
select select "3"
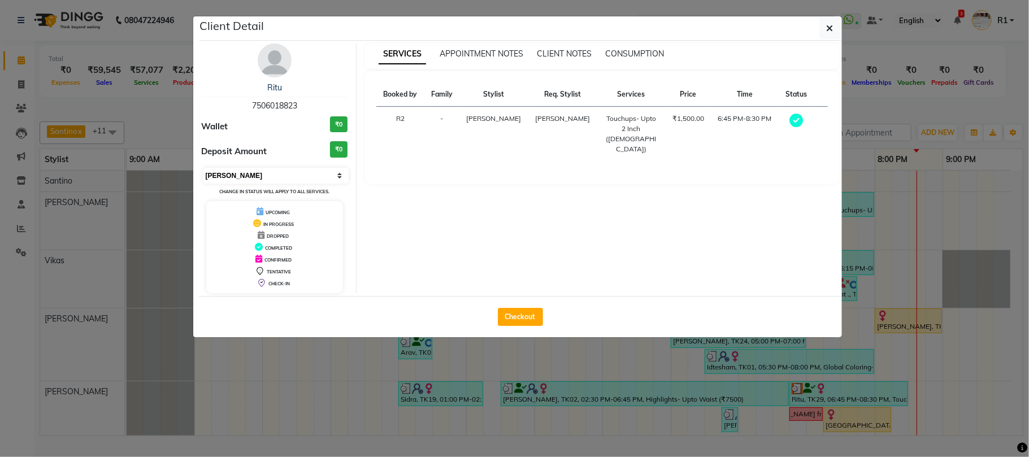
click at [274, 184] on select "Select MARK DONE UPCOMING" at bounding box center [276, 176] width 146 height 16
click at [546, 251] on div "SERVICES APPOINTMENT NOTES CLIENT NOTES CONSUMPTION Booked by Family Stylist Re…" at bounding box center [601, 168] width 491 height 250
click at [542, 326] on button "Checkout" at bounding box center [520, 317] width 45 height 18
select select "622"
select select "service"
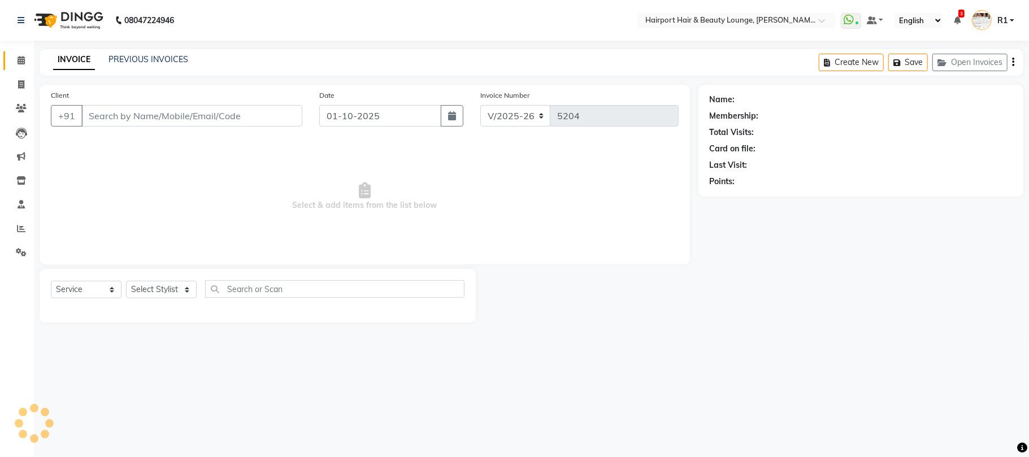
type input "7506018823"
select select "12656"
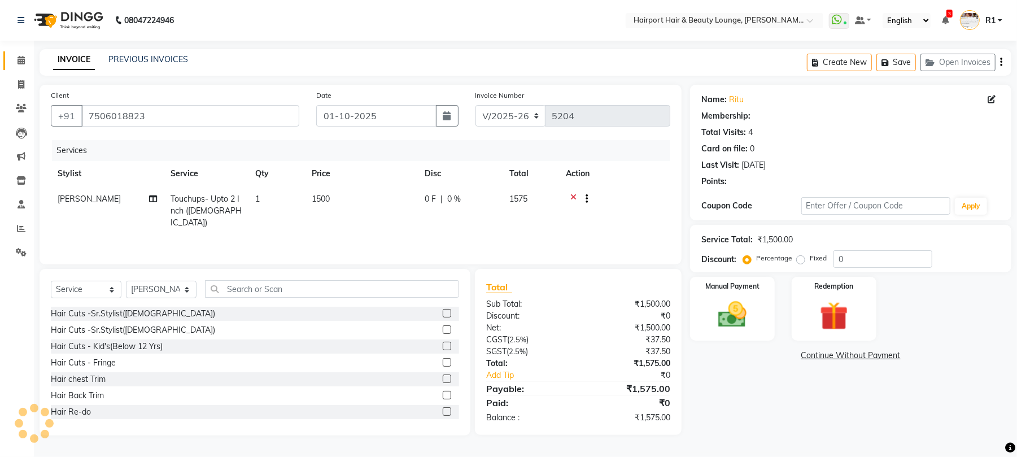
select select "1: Object"
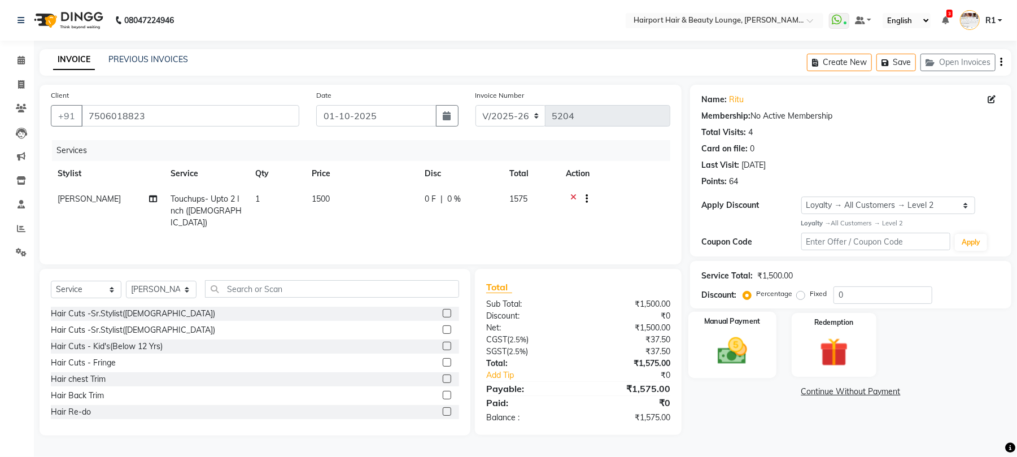
click at [717, 368] on img at bounding box center [732, 351] width 49 height 34
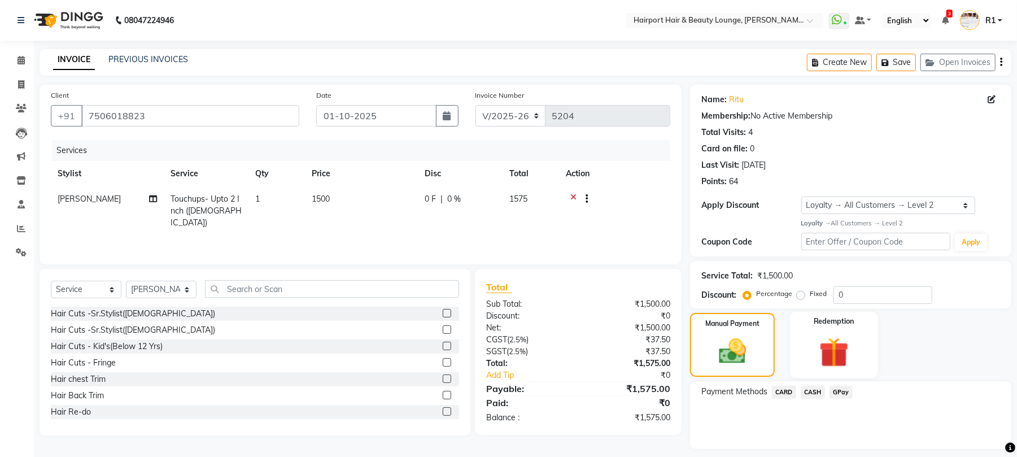
scroll to position [75, 0]
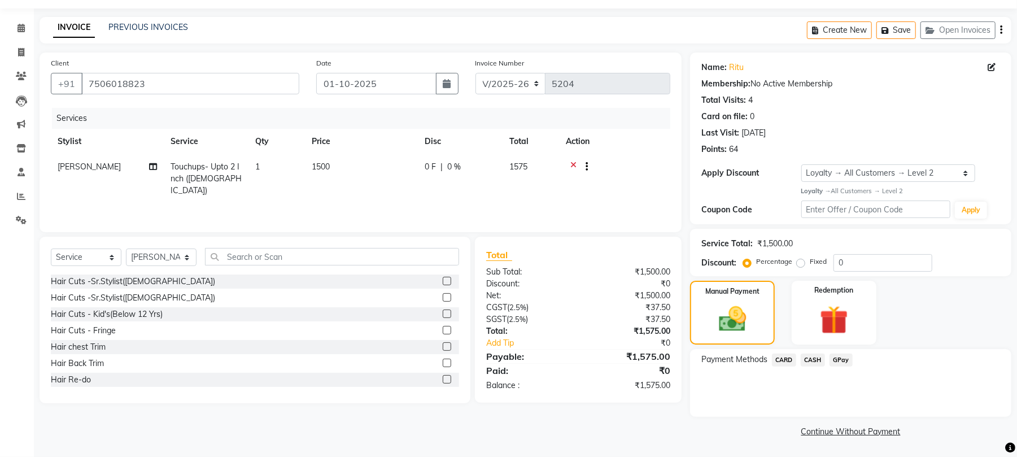
click at [794, 362] on span "CARD" at bounding box center [784, 360] width 24 height 13
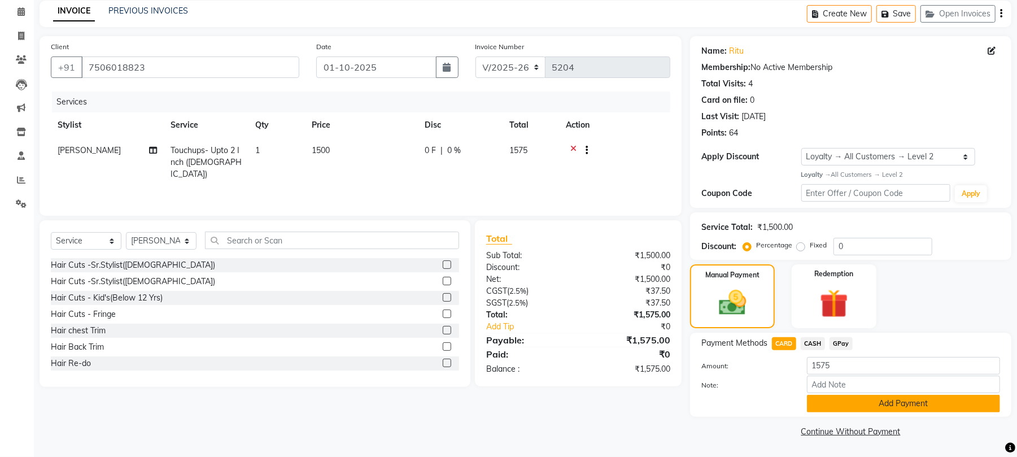
click at [861, 412] on button "Add Payment" at bounding box center [903, 404] width 193 height 18
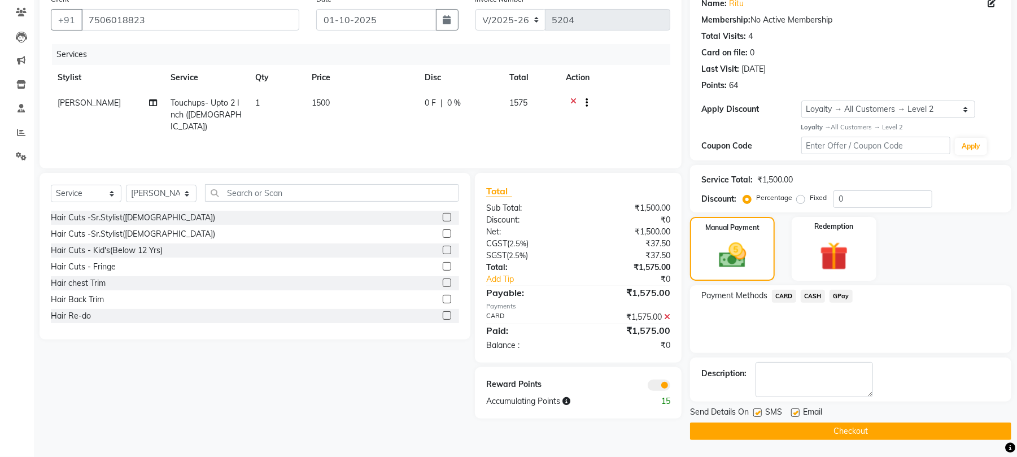
scroll to position [159, 0]
click at [865, 423] on button "Checkout" at bounding box center [850, 432] width 321 height 18
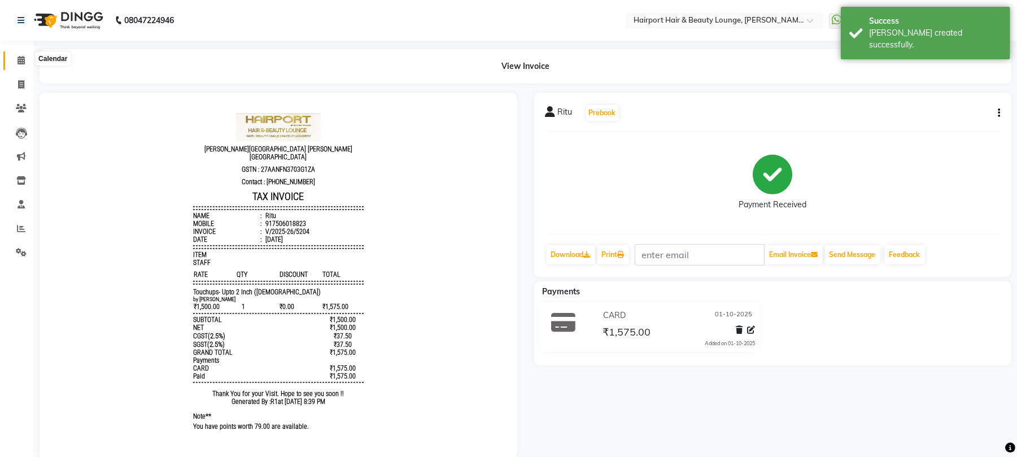
click at [21, 61] on icon at bounding box center [21, 60] width 7 height 8
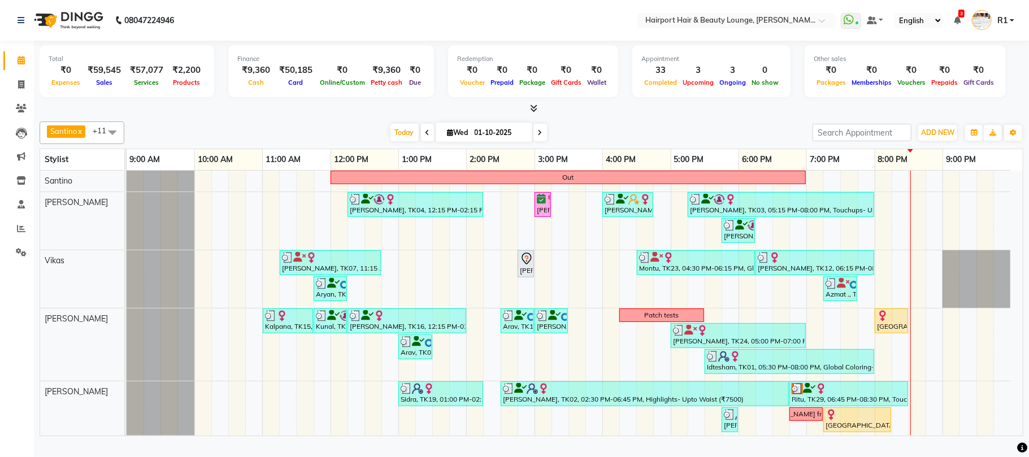
click at [538, 136] on icon at bounding box center [540, 132] width 5 height 7
type input "02-10-2025"
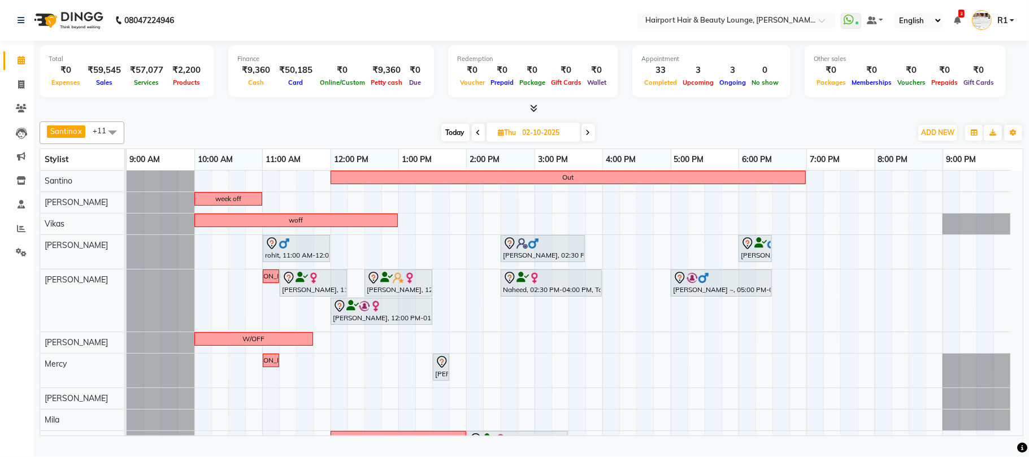
click at [551, 141] on input "02-10-2025" at bounding box center [547, 132] width 56 height 17
select select "10"
select select "2025"
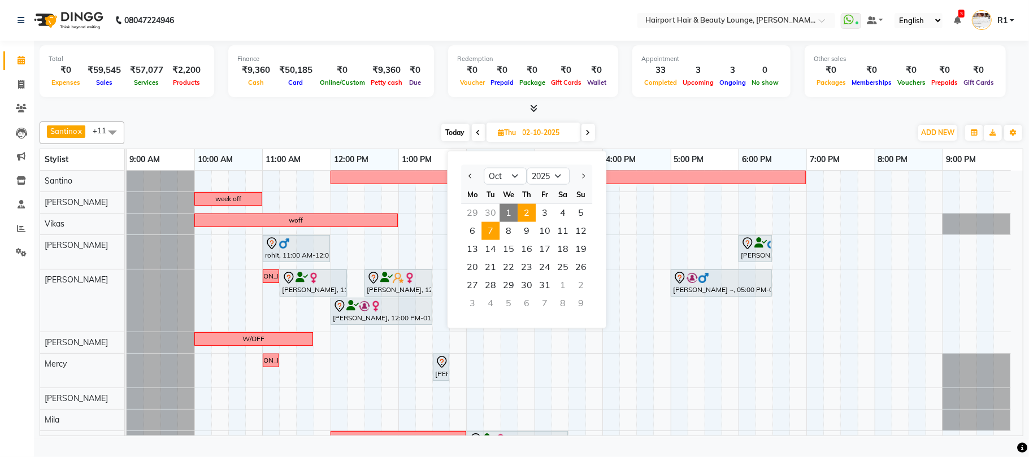
click at [499, 240] on span "7" at bounding box center [490, 231] width 18 height 18
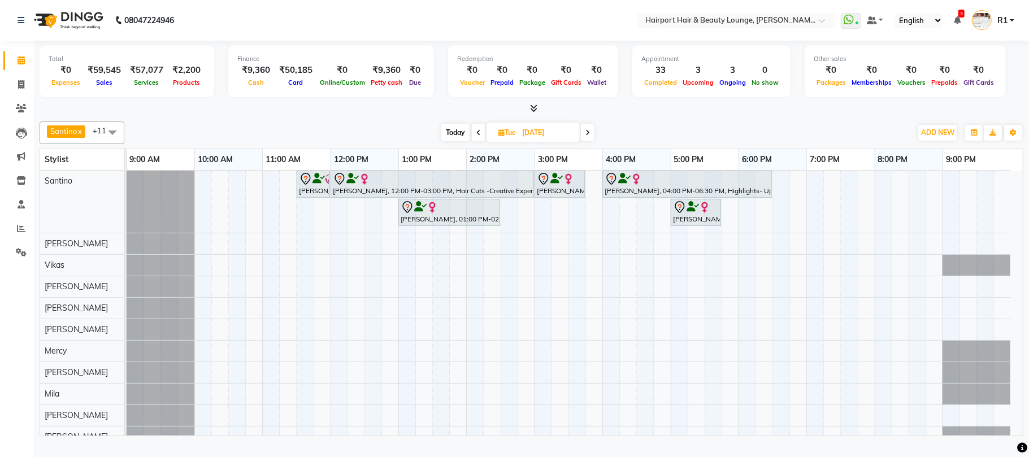
click at [590, 141] on span at bounding box center [588, 133] width 14 height 18
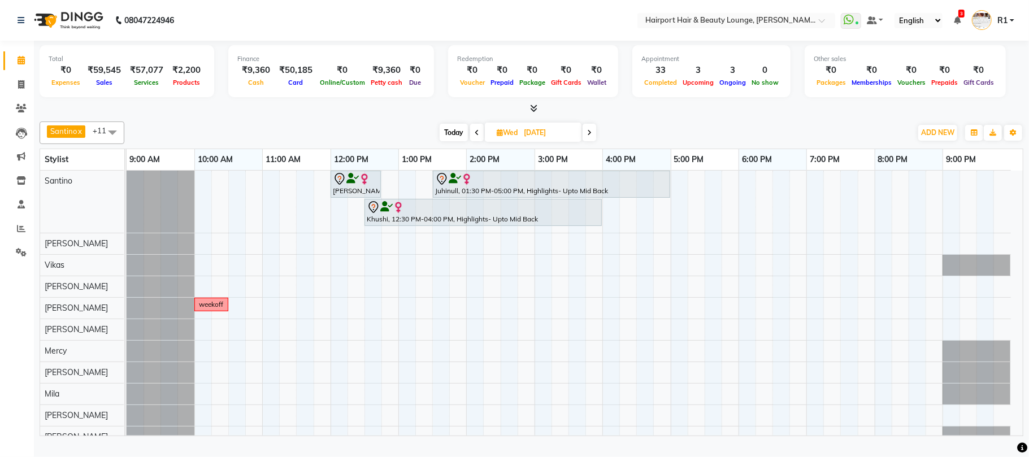
click at [587, 141] on span at bounding box center [589, 133] width 14 height 18
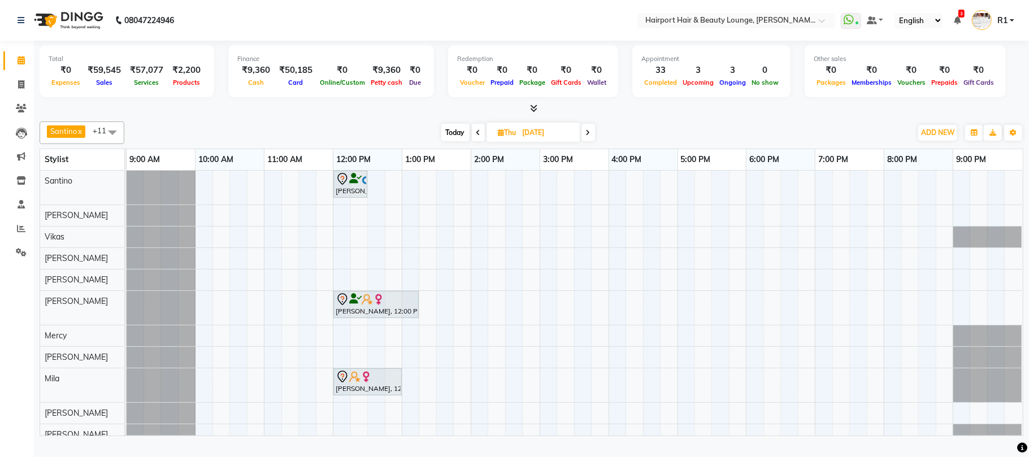
click at [589, 136] on icon at bounding box center [588, 132] width 5 height 7
type input "[DATE]"
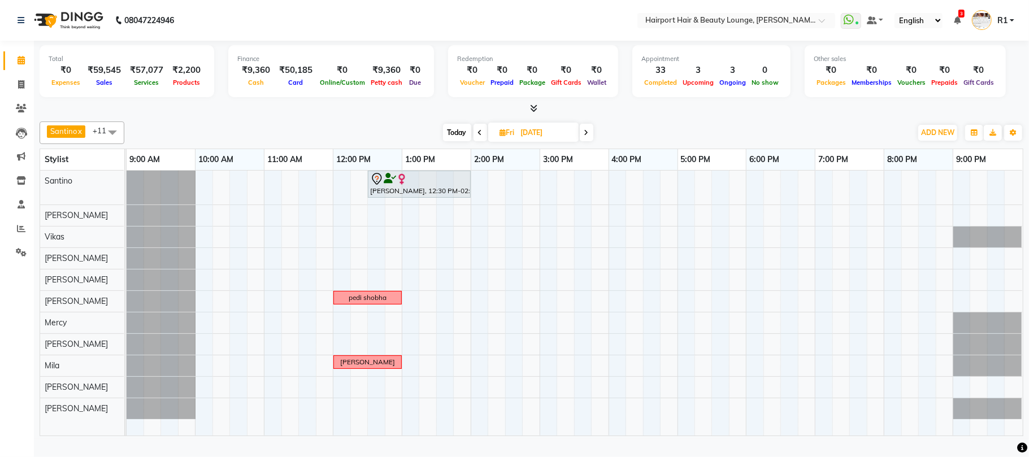
click at [607, 195] on div "[PERSON_NAME], 12:30 PM-02:00 PM, Global Coloring- Upto Mid Back ([DEMOGRAPHIC_…" at bounding box center [575, 303] width 896 height 265
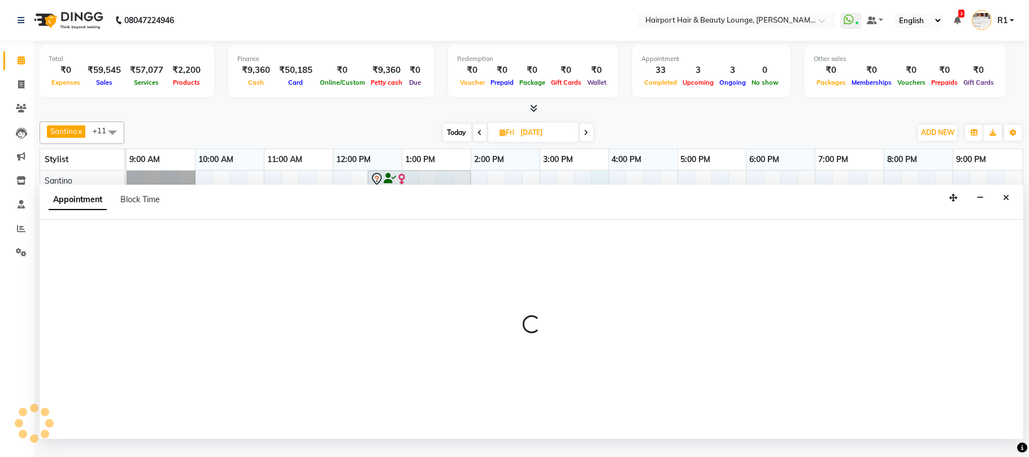
select select "9137"
select select "tentative"
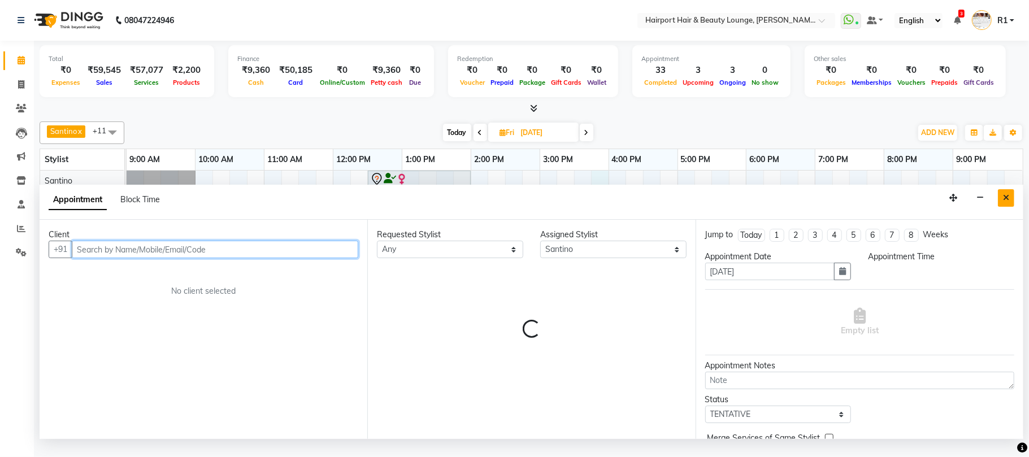
select select "945"
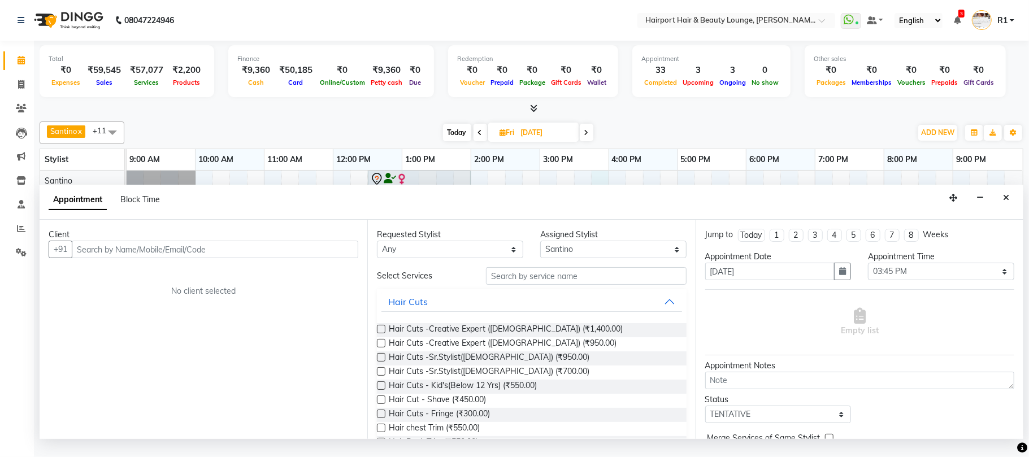
click at [1003, 202] on icon "Close" at bounding box center [1006, 198] width 6 height 8
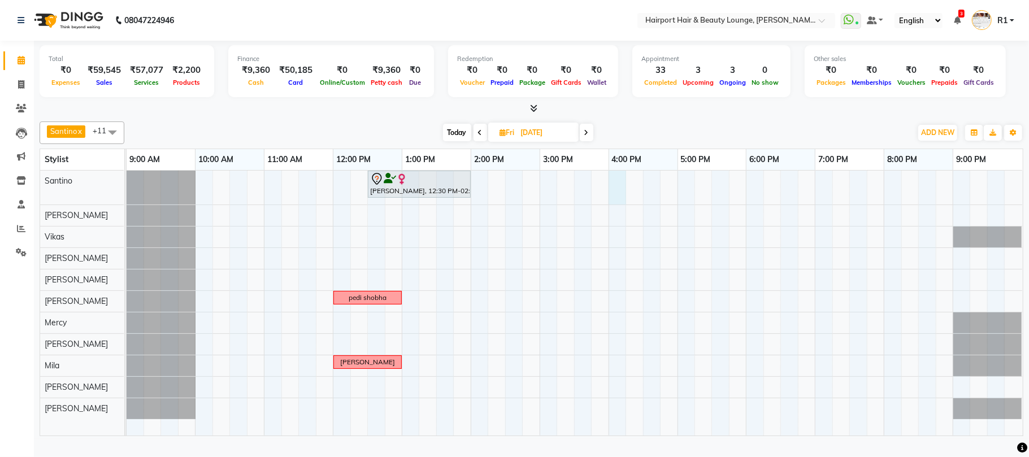
click at [617, 193] on div "[PERSON_NAME], 12:30 PM-02:00 PM, Global Coloring- Upto Mid Back ([DEMOGRAPHIC_…" at bounding box center [575, 303] width 896 height 265
select select "9137"
select select "960"
select select "tentative"
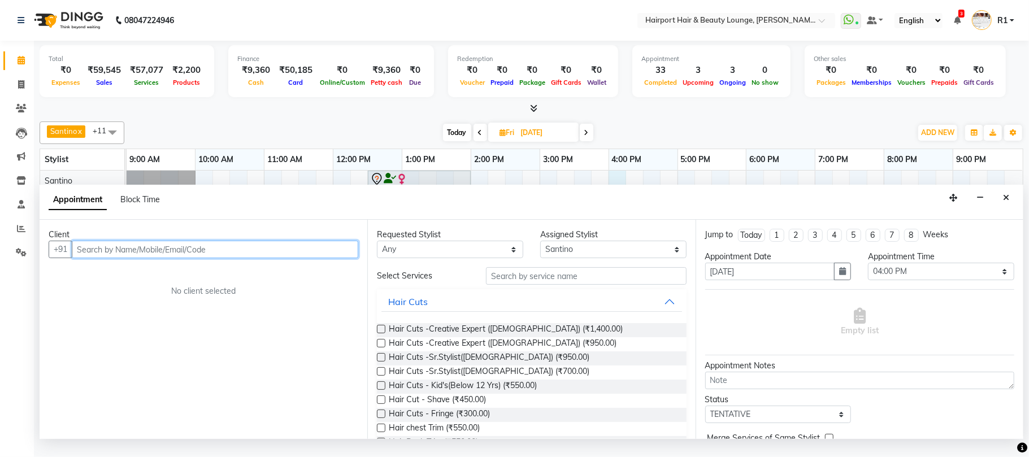
click at [197, 258] on input "text" at bounding box center [215, 250] width 286 height 18
type input "9432952509"
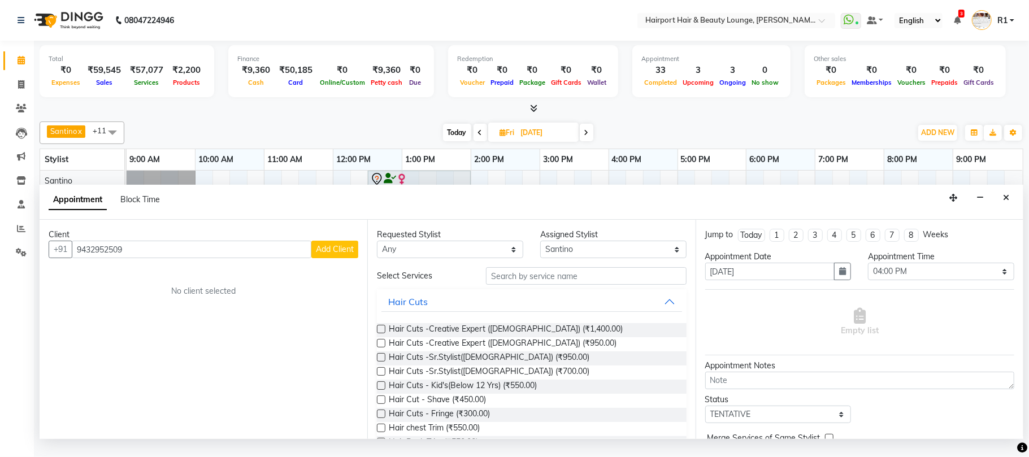
click at [316, 254] on span "Add Client" at bounding box center [335, 249] width 38 height 10
select select "22"
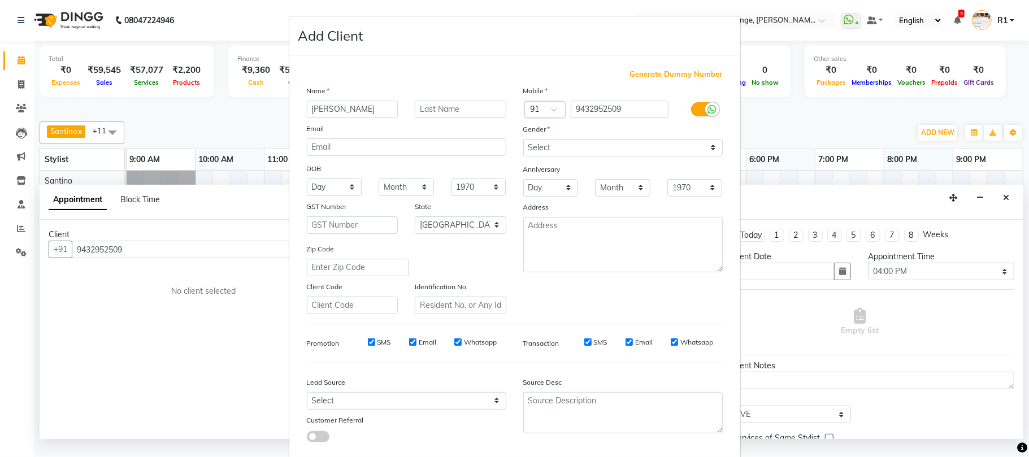
type input "[PERSON_NAME]"
click at [415, 118] on input "text" at bounding box center [461, 110] width 92 height 18
click at [545, 156] on select "Select [DEMOGRAPHIC_DATA] [DEMOGRAPHIC_DATA] Other Prefer Not To Say" at bounding box center [622, 148] width 199 height 18
select select "[DEMOGRAPHIC_DATA]"
click at [523, 156] on select "Select [DEMOGRAPHIC_DATA] [DEMOGRAPHIC_DATA] Other Prefer Not To Say" at bounding box center [622, 148] width 199 height 18
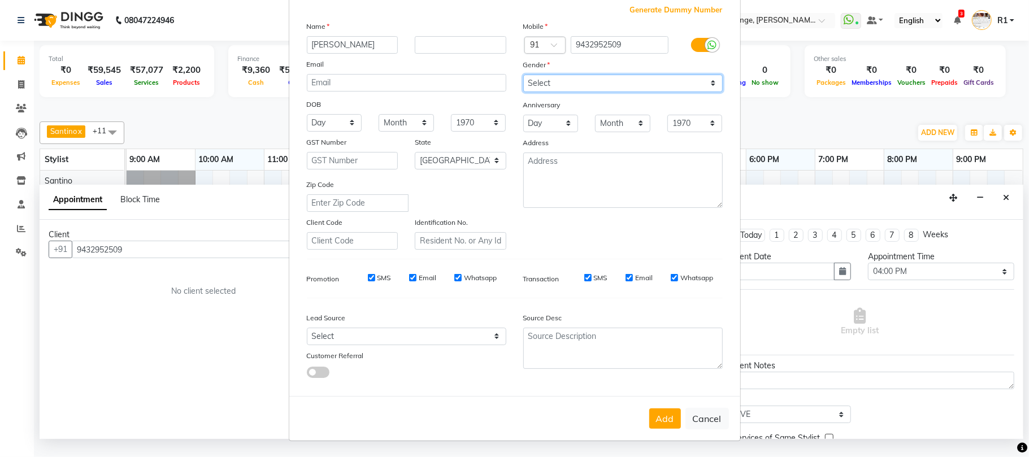
scroll to position [162, 0]
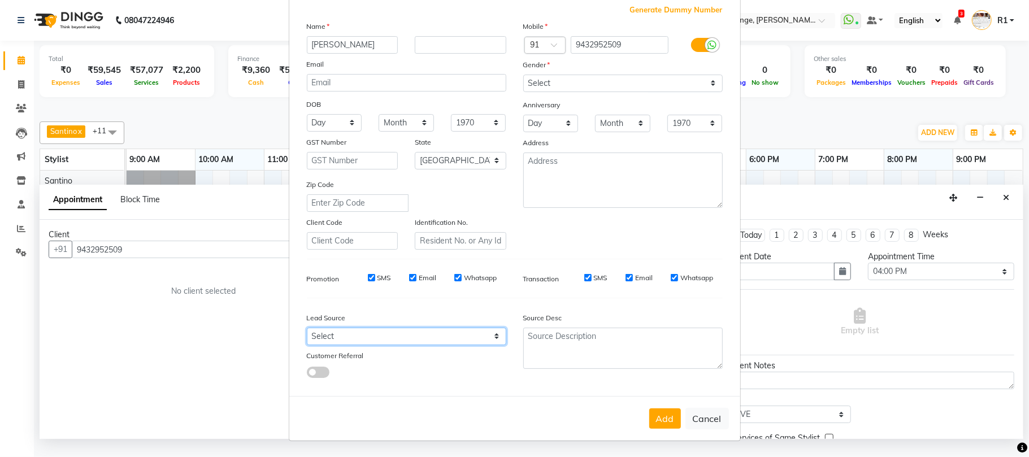
click at [412, 328] on select "Select Walk-in Referral Internet Friend Word of Mouth Advertisement Facebook Ju…" at bounding box center [406, 337] width 199 height 18
select select "10262"
click at [307, 328] on select "Select Walk-in Referral Internet Friend Word of Mouth Advertisement Facebook Ju…" at bounding box center [406, 337] width 199 height 18
click at [649, 408] on button "Add" at bounding box center [665, 418] width 32 height 20
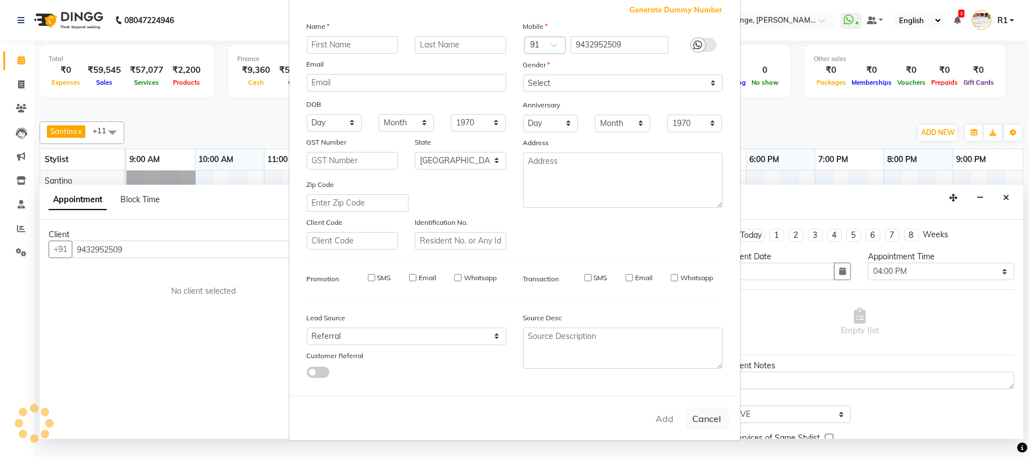
select select
select select "null"
select select
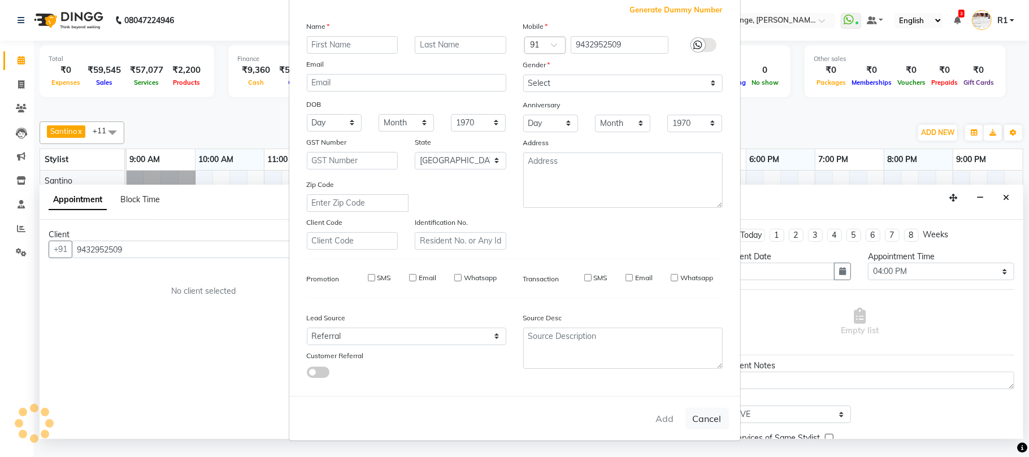
select select
checkbox input "false"
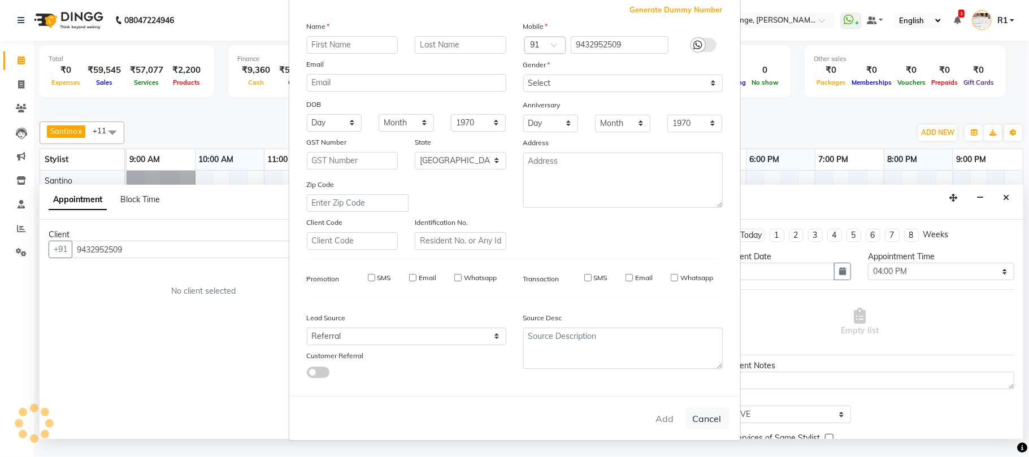
checkbox input "false"
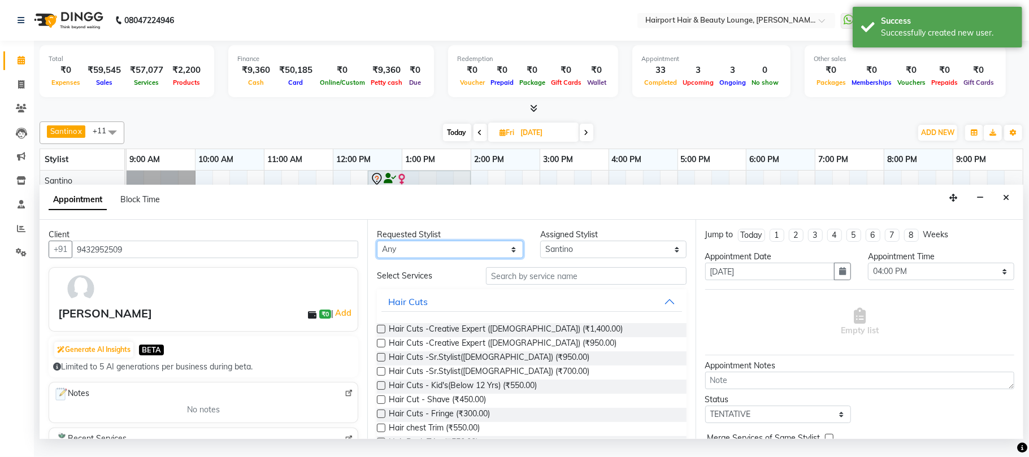
click at [430, 258] on select "Any [PERSON_NAME] [PERSON_NAME] [PERSON_NAME] [PERSON_NAME] [PERSON_NAME] Mercy…" at bounding box center [450, 250] width 146 height 18
select select "9137"
click at [379, 258] on select "Any [PERSON_NAME] [PERSON_NAME] [PERSON_NAME] [PERSON_NAME] [PERSON_NAME] Mercy…" at bounding box center [450, 250] width 146 height 18
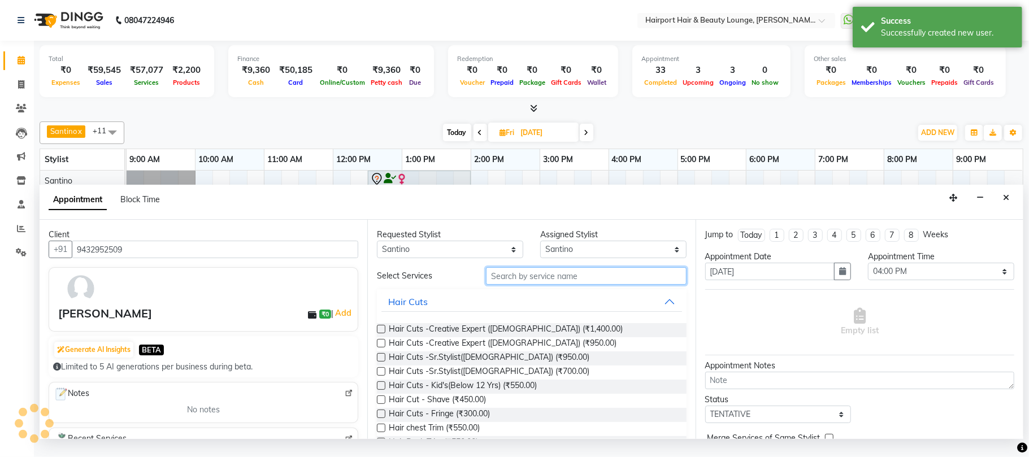
click at [552, 285] on input "text" at bounding box center [586, 276] width 201 height 18
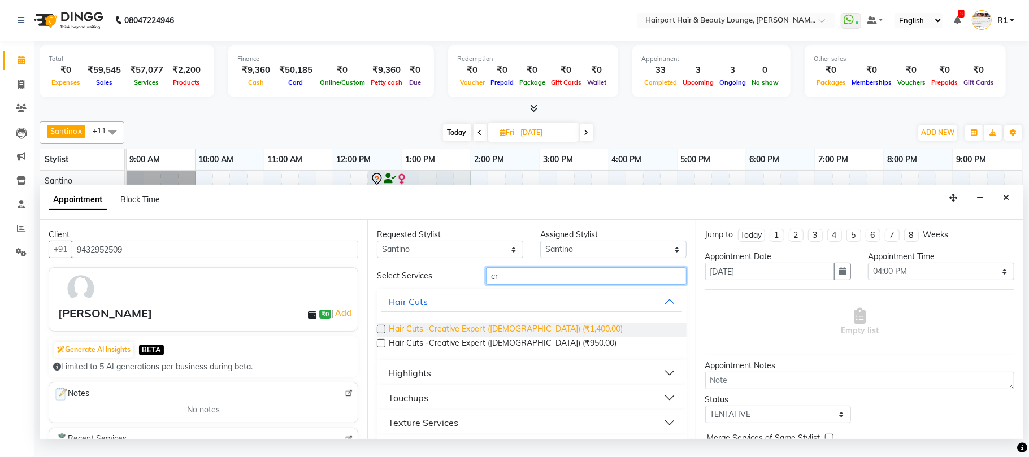
type input "cr"
click at [538, 337] on span "Hair Cuts -Creative Expert ([DEMOGRAPHIC_DATA]) (₹1,400.00)" at bounding box center [506, 330] width 234 height 14
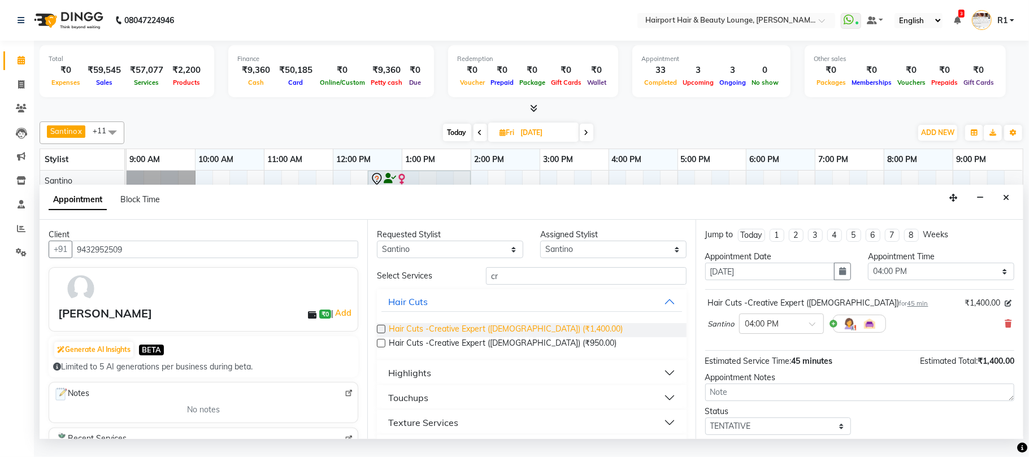
click at [538, 337] on span "Hair Cuts -Creative Expert ([DEMOGRAPHIC_DATA]) (₹1,400.00)" at bounding box center [506, 330] width 234 height 14
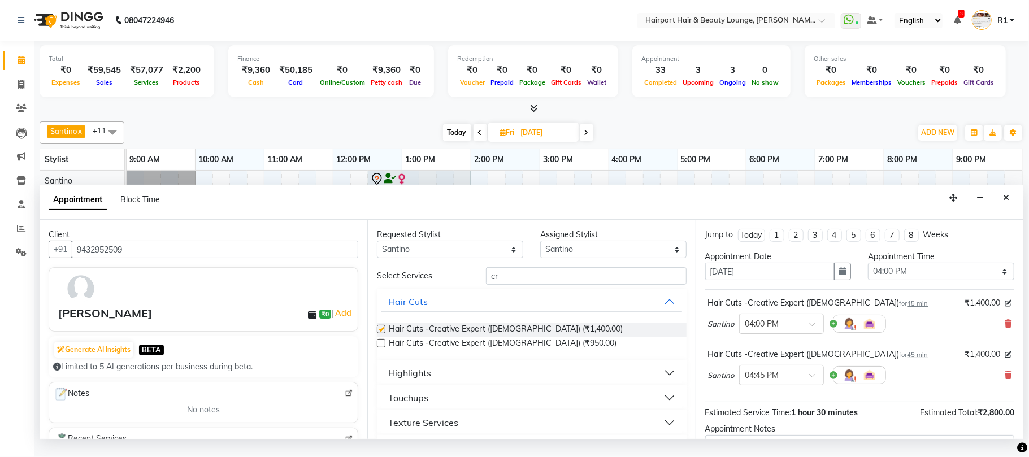
checkbox input "false"
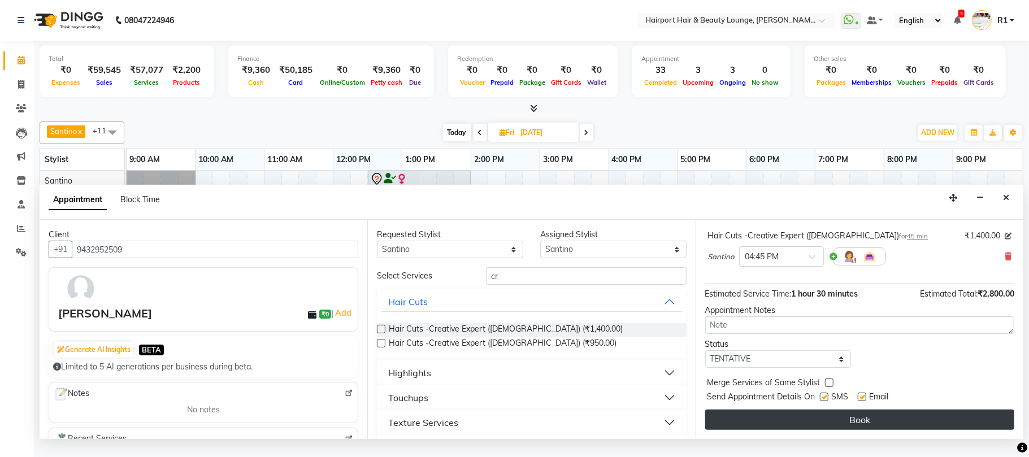
click at [866, 420] on button "Book" at bounding box center [859, 420] width 309 height 20
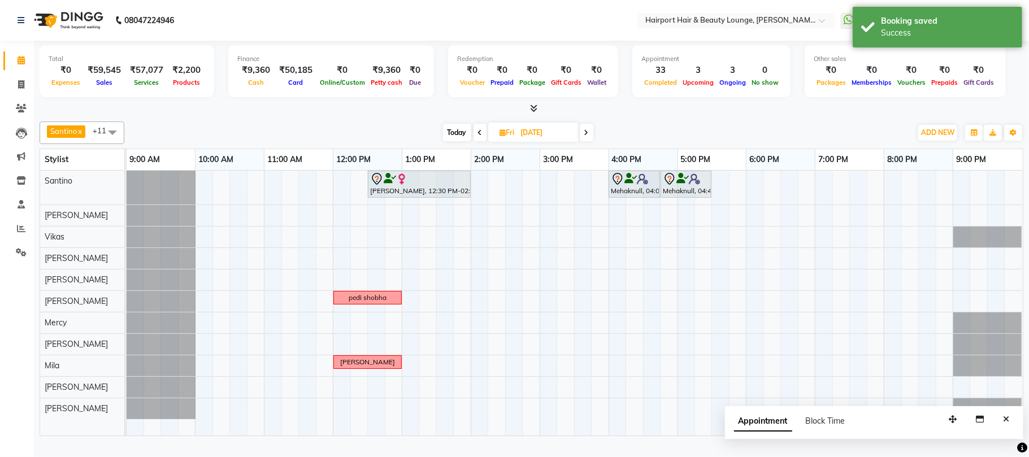
click at [453, 141] on span "Today" at bounding box center [457, 133] width 28 height 18
type input "01-10-2025"
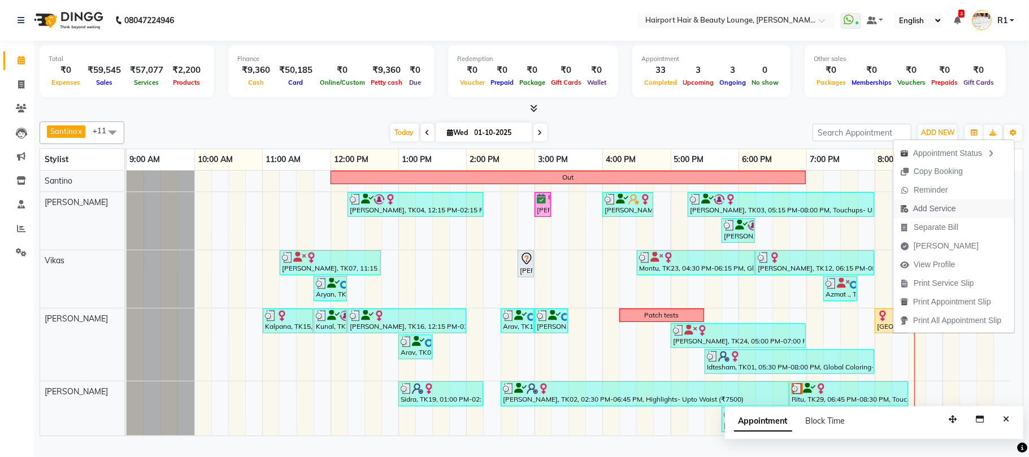
click at [943, 201] on span "Add Service" at bounding box center [927, 208] width 69 height 19
select select "13264"
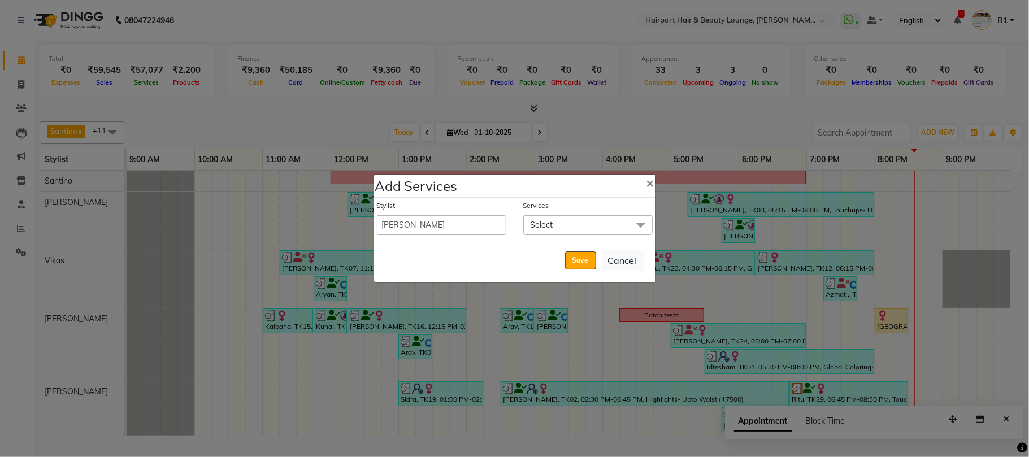
click at [586, 216] on span "Select" at bounding box center [587, 225] width 129 height 20
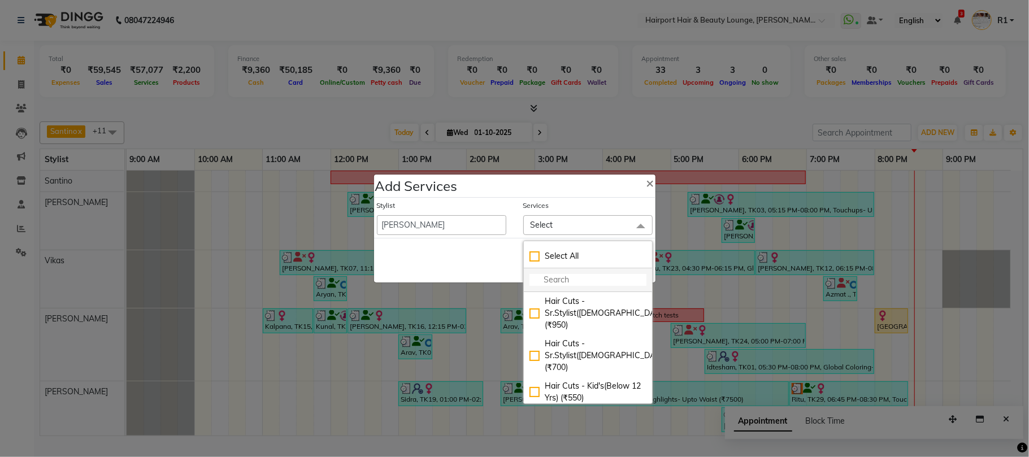
click at [579, 281] on input "multiselect-search" at bounding box center [587, 280] width 117 height 12
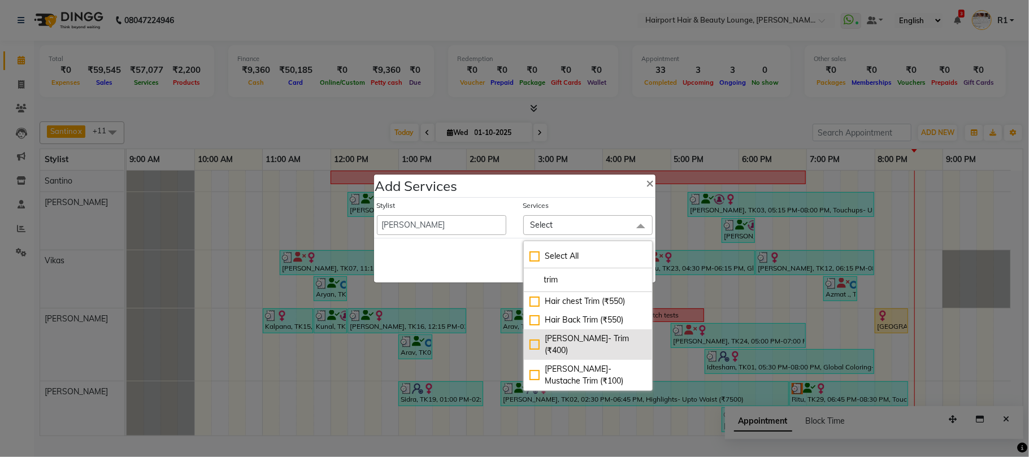
type input "trim"
click at [580, 333] on div "[PERSON_NAME]- Trim (₹400)" at bounding box center [587, 345] width 117 height 24
checkbox input "true"
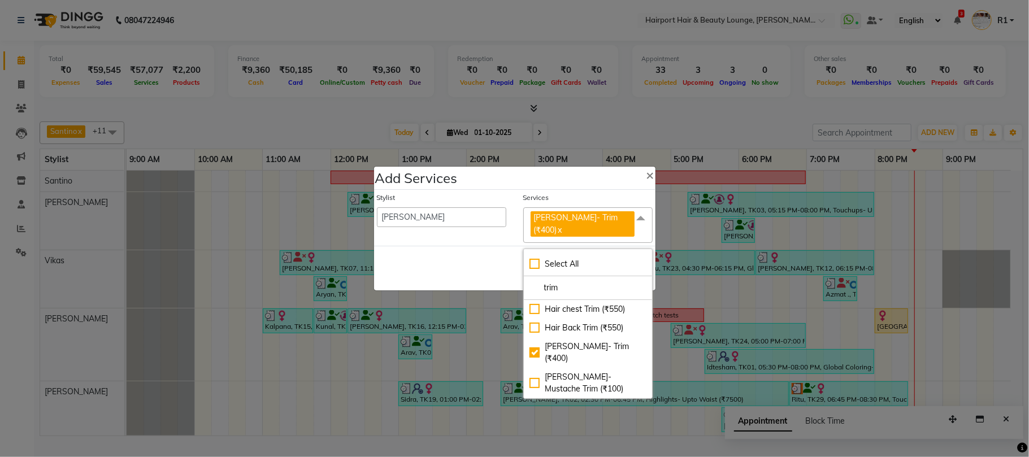
click at [498, 277] on div "Save Cancel" at bounding box center [514, 268] width 281 height 45
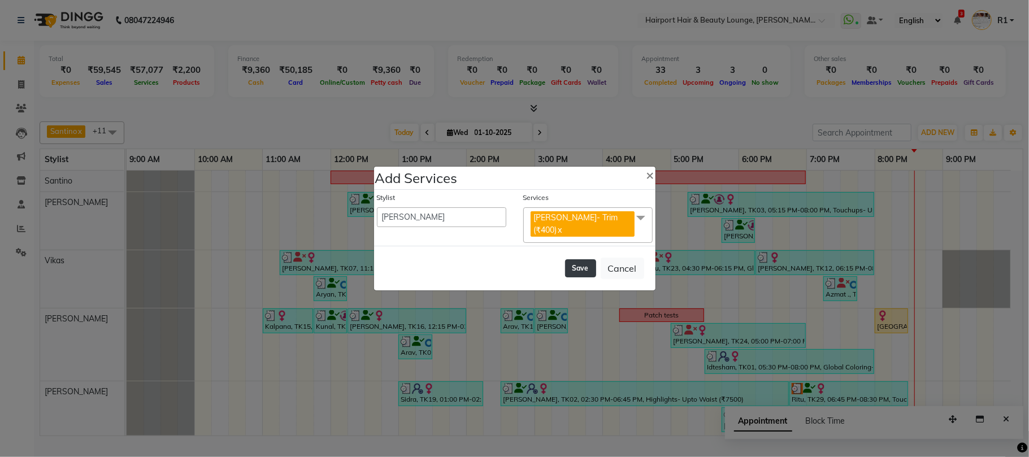
click at [565, 267] on button "Save" at bounding box center [580, 268] width 31 height 18
select select "7127"
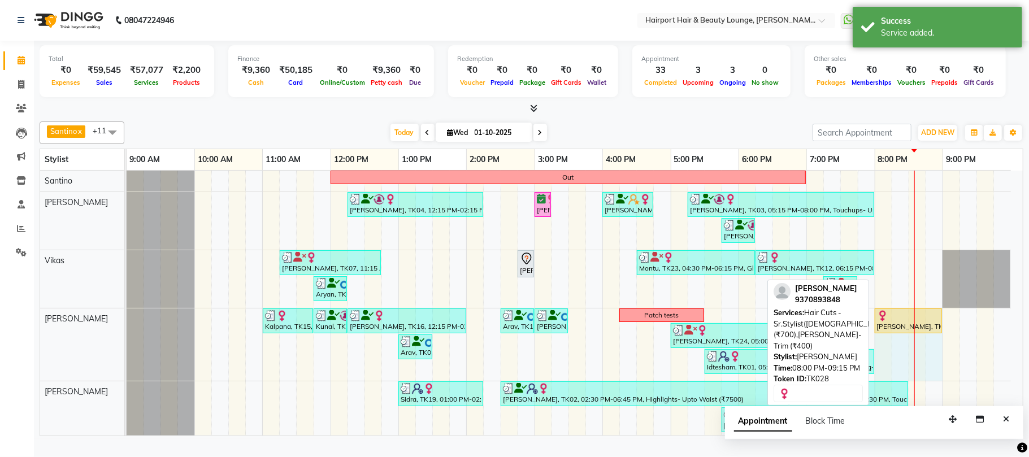
drag, startPoint x: 956, startPoint y: 328, endPoint x: 930, endPoint y: 329, distance: 26.6
click at [127, 329] on div "Kalpana, TK15, 11:00 AM-11:45 AM, Blow Drys- Blow Dry Mid-Back Kunal, TK13, 11:…" at bounding box center [127, 344] width 0 height 72
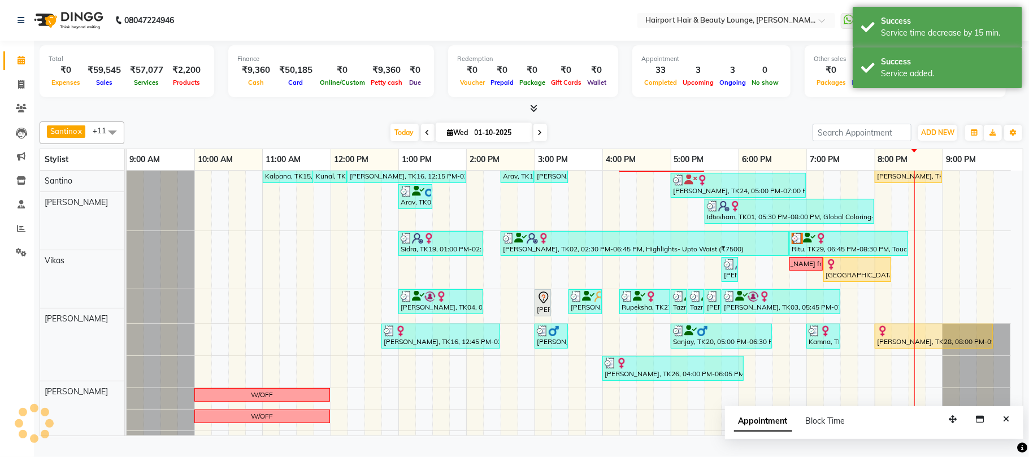
scroll to position [150, 0]
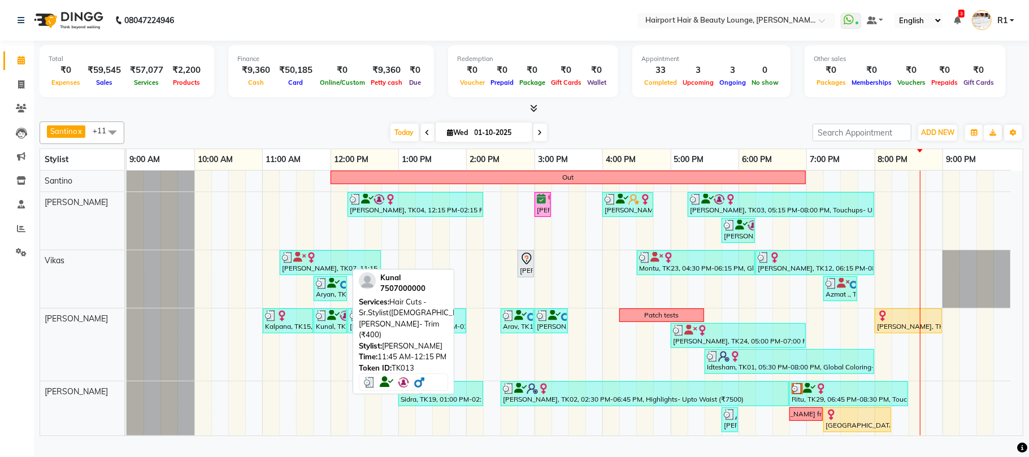
click at [332, 332] on div "Kunal, TK13, 11:45 AM-12:15 PM, Hair Cuts -Sr.Stylist([DEMOGRAPHIC_DATA]),[PERS…" at bounding box center [330, 320] width 31 height 21
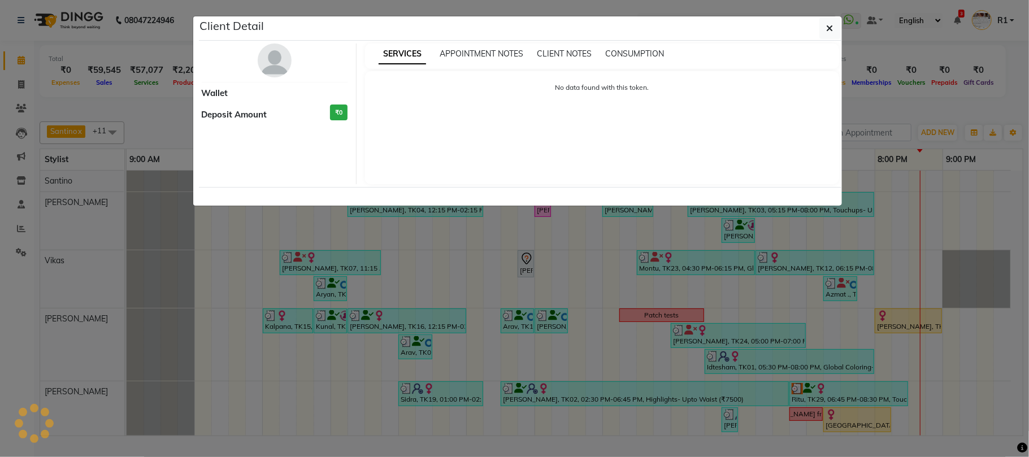
select select "3"
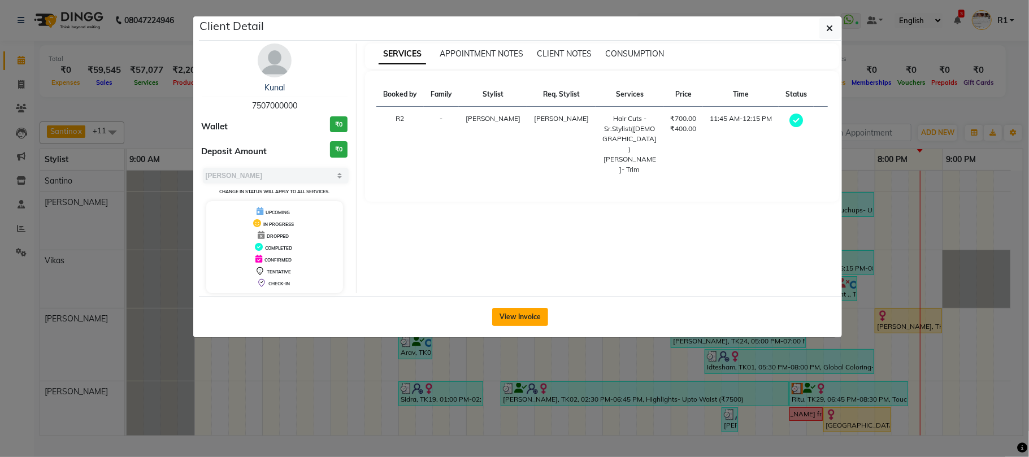
click at [529, 326] on button "View Invoice" at bounding box center [520, 317] width 56 height 18
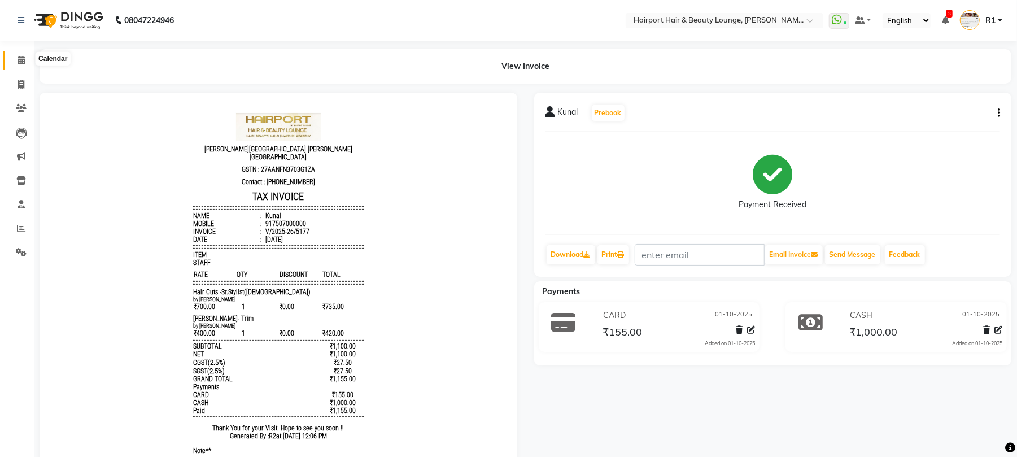
click at [25, 63] on span at bounding box center [21, 60] width 20 height 13
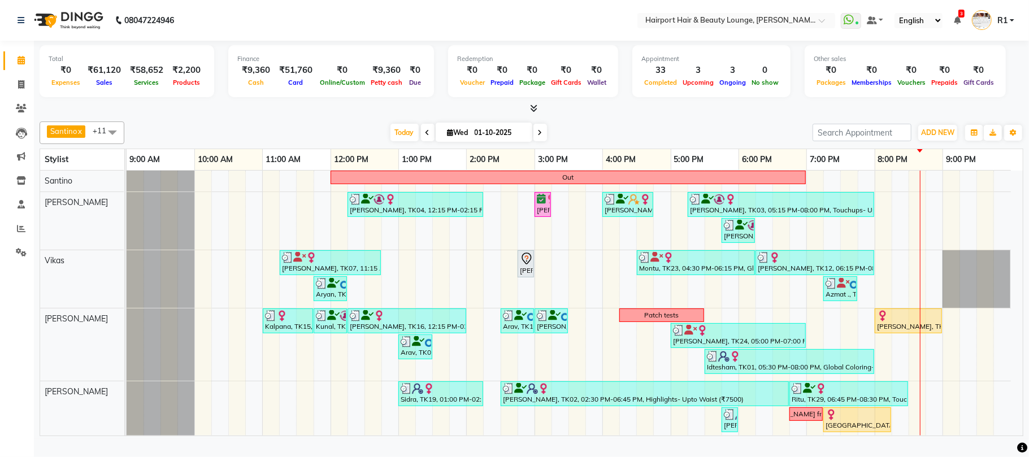
click at [242, 125] on div "Santino x Anandita x Vikas x Adnan x Atish x Elizabeth x Mercy x Binita x Mila …" at bounding box center [531, 276] width 983 height 319
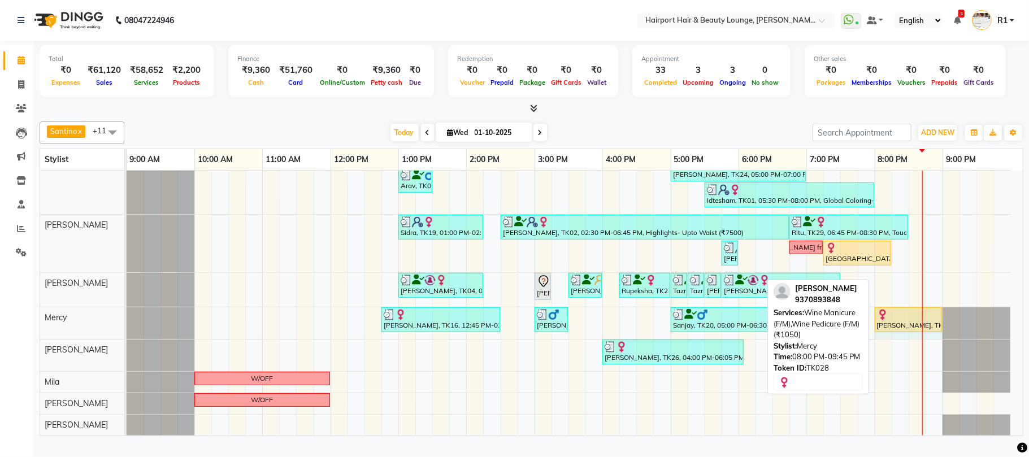
drag, startPoint x: 991, startPoint y: 325, endPoint x: 931, endPoint y: 333, distance: 60.4
click at [127, 333] on div "Sheela Prakash, TK16, 12:45 PM-02:30 PM, Threading Eyebrows (₹80),Threading Upp…" at bounding box center [127, 323] width 0 height 32
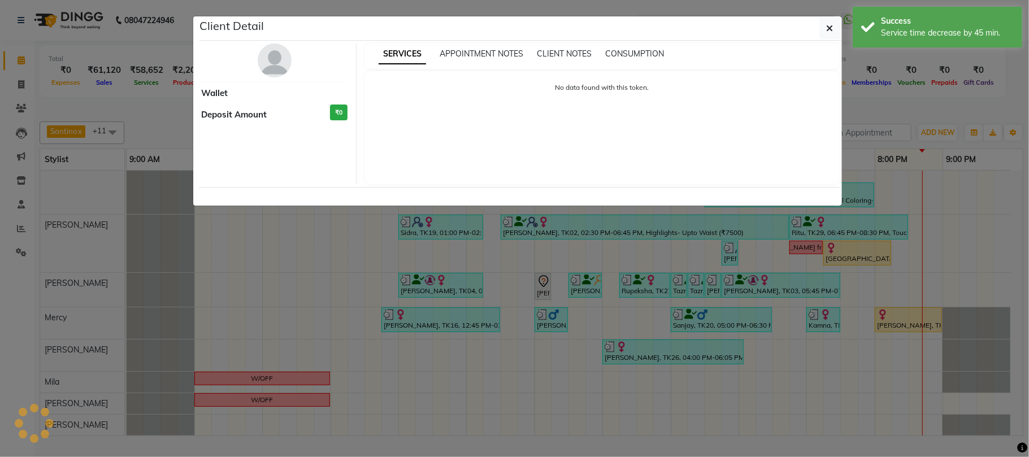
select select "1"
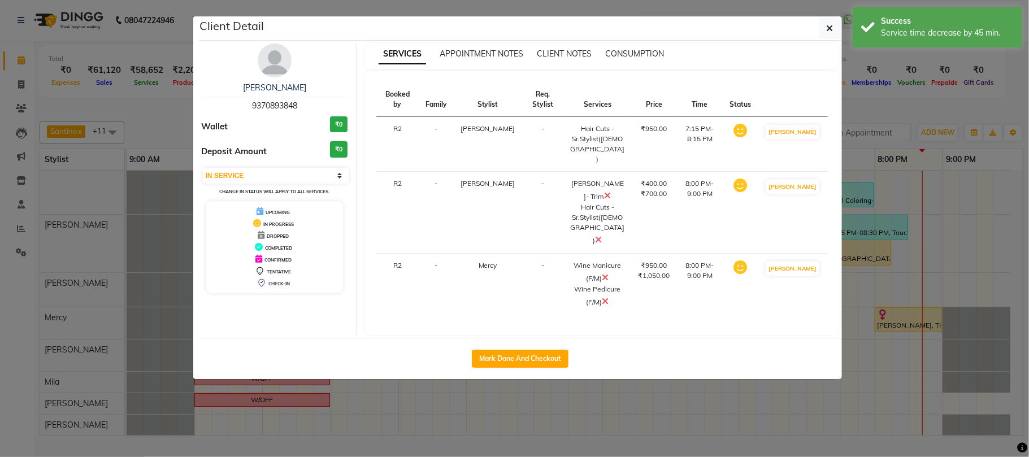
click at [602, 272] on span at bounding box center [605, 277] width 7 height 11
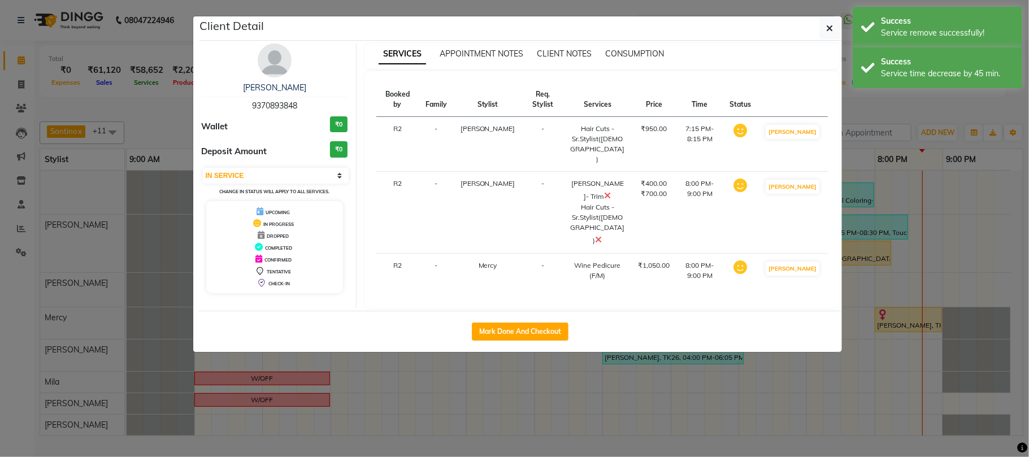
click at [724, 387] on ngb-modal-window "Client Detail Venessa 9370893848 Wallet ₹0 Deposit Amount ₹0 Select IN SERVICE …" at bounding box center [514, 228] width 1029 height 457
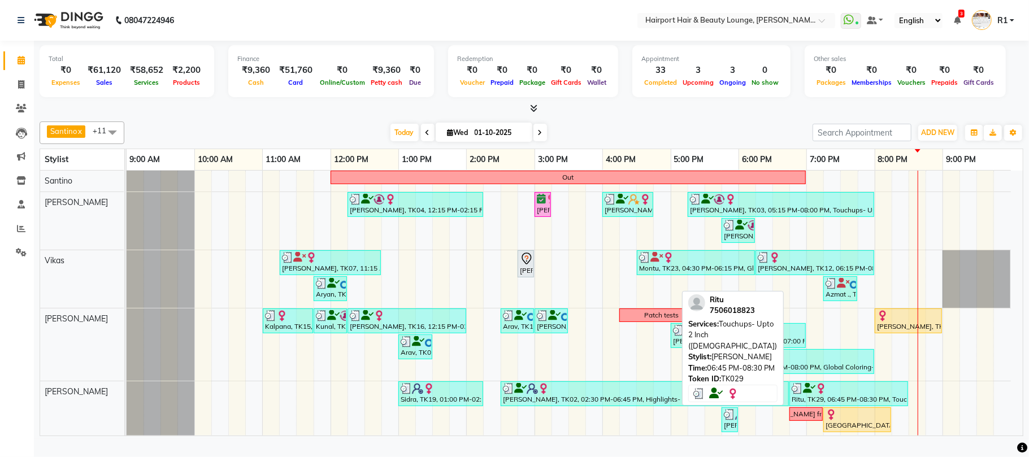
click at [865, 404] on div "Ritu, TK29, 06:45 PM-08:30 PM, Touchups- Upto 2 Inch ([DEMOGRAPHIC_DATA])" at bounding box center [848, 393] width 116 height 21
select select "3"
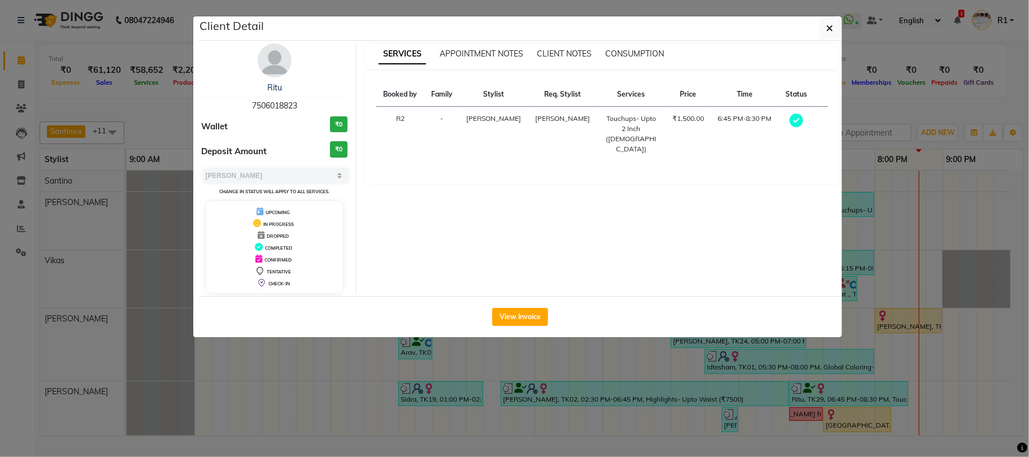
click at [120, 99] on ngb-modal-window "Client Detail Ritu 7506018823 Wallet ₹0 Deposit Amount ₹0 Select MARK DONE UPCO…" at bounding box center [514, 228] width 1029 height 457
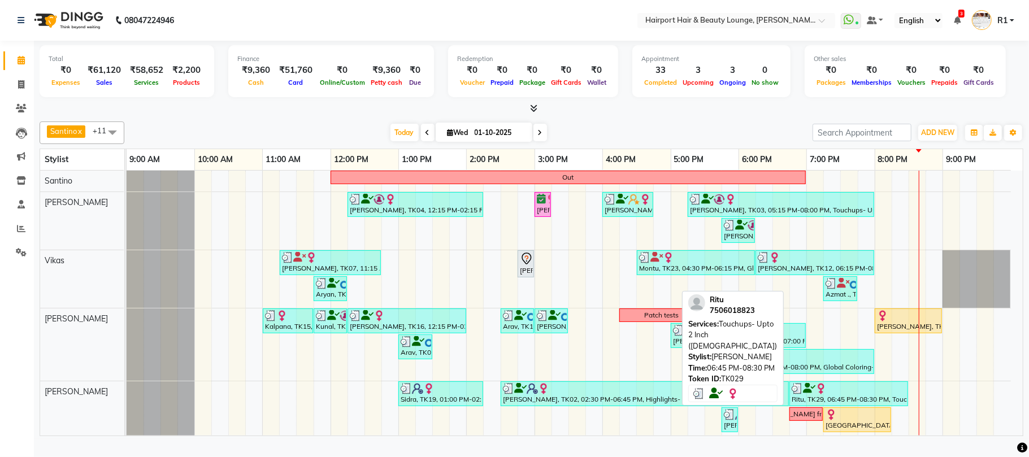
click at [845, 394] on div at bounding box center [848, 388] width 114 height 11
select select "3"
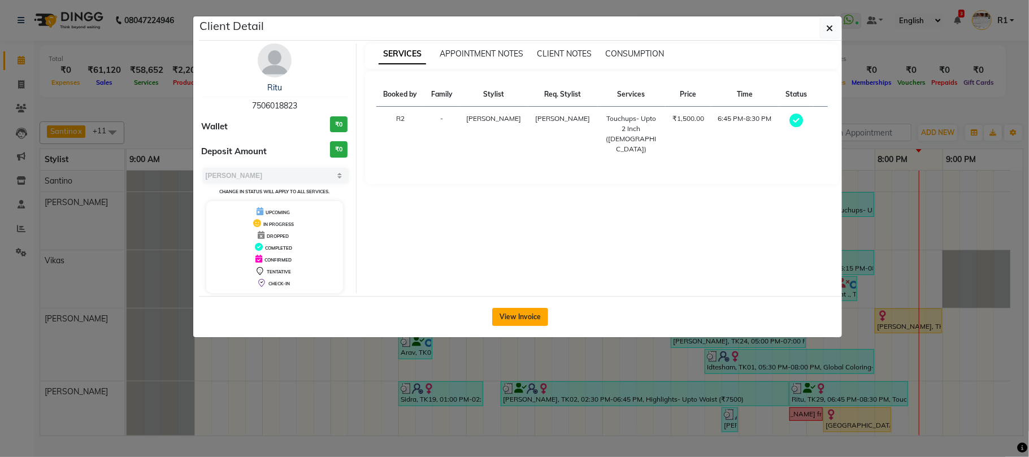
click at [520, 326] on button "View Invoice" at bounding box center [520, 317] width 56 height 18
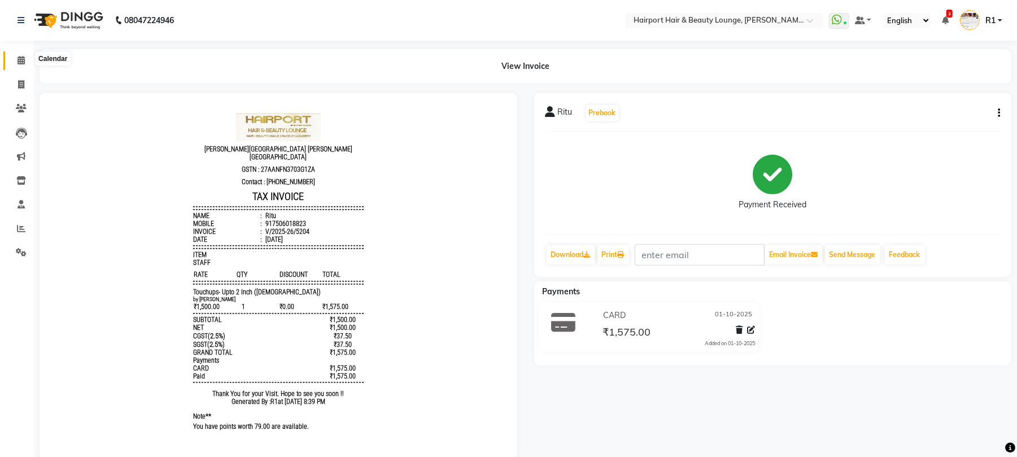
click at [25, 66] on span at bounding box center [21, 60] width 20 height 13
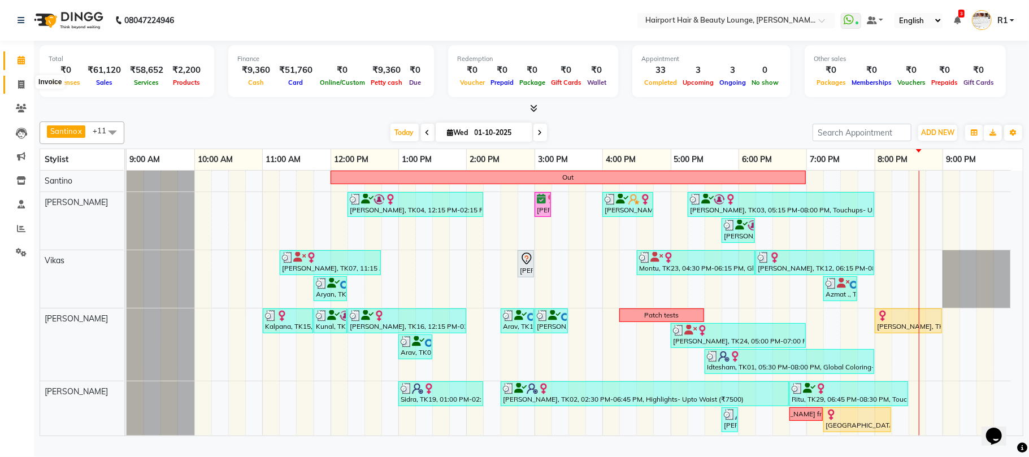
click at [19, 84] on icon at bounding box center [21, 84] width 6 height 8
select select "622"
select select "service"
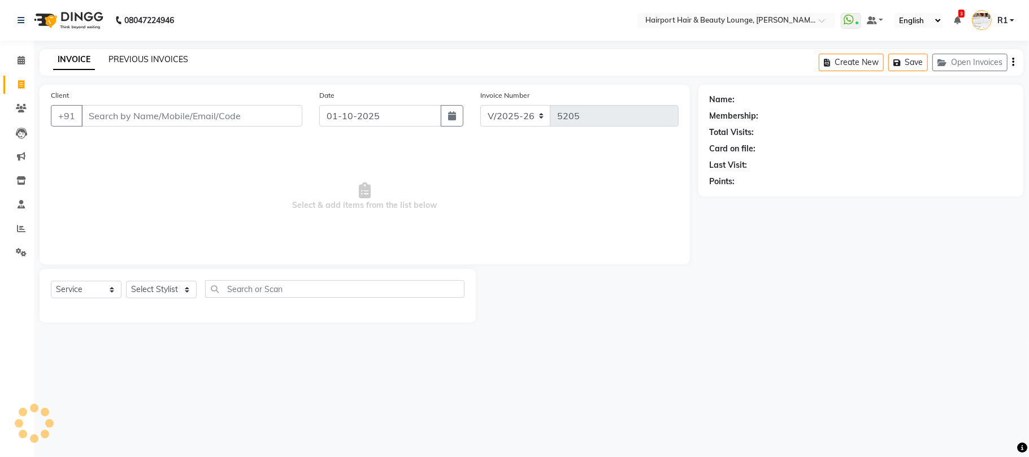
click at [151, 64] on link "PREVIOUS INVOICES" at bounding box center [148, 59] width 80 height 10
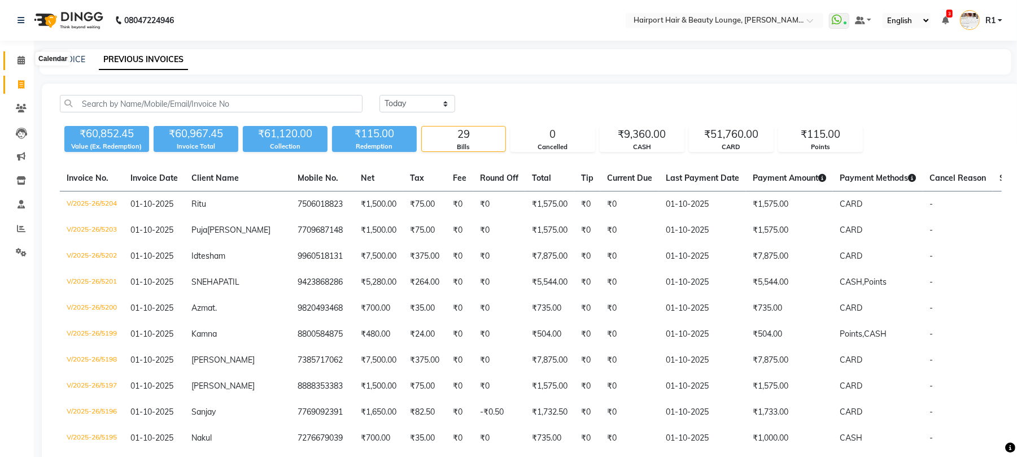
click at [12, 54] on span at bounding box center [21, 60] width 20 height 13
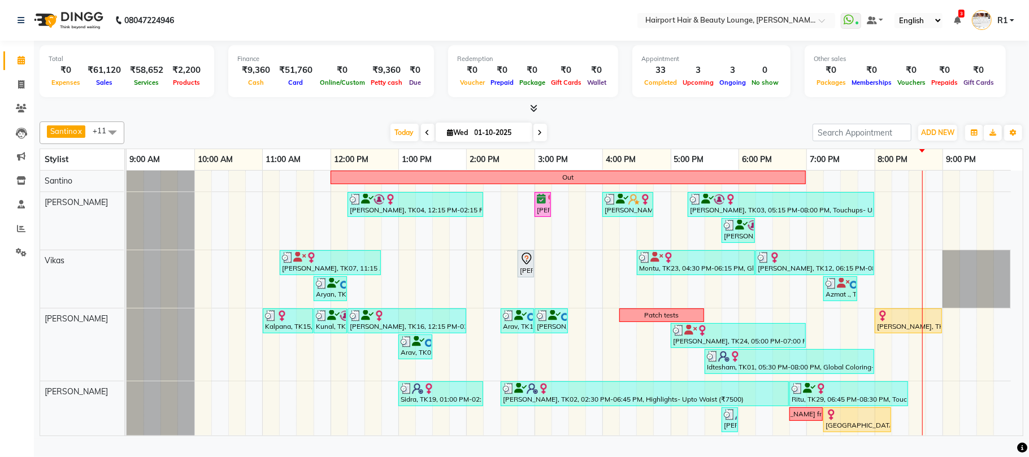
click at [167, 137] on div "Today Wed 01-10-2025" at bounding box center [468, 132] width 677 height 17
click at [611, 141] on div "Today Wed 01-10-2025" at bounding box center [468, 132] width 677 height 17
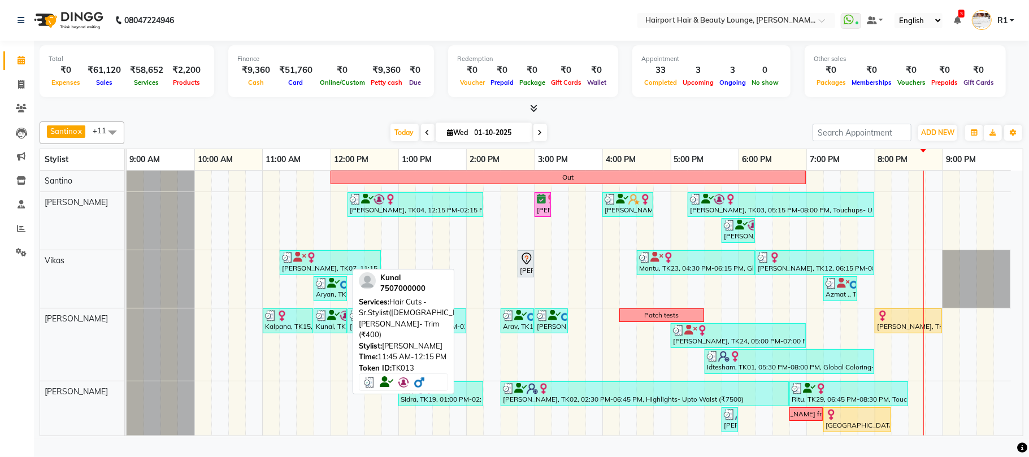
click at [324, 333] on link "Kunal, TK13, 11:45 AM-12:15 PM, Hair Cuts -Sr.Stylist([DEMOGRAPHIC_DATA]),[PERS…" at bounding box center [330, 320] width 33 height 25
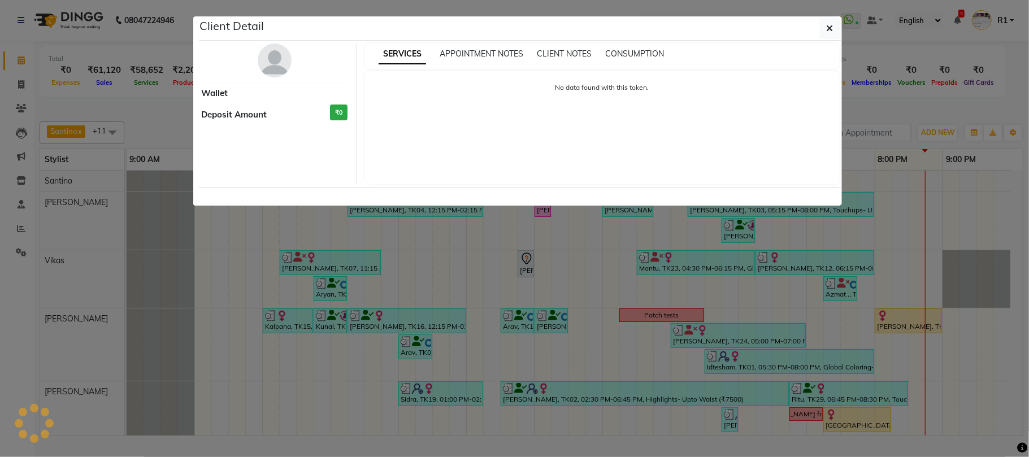
select select "3"
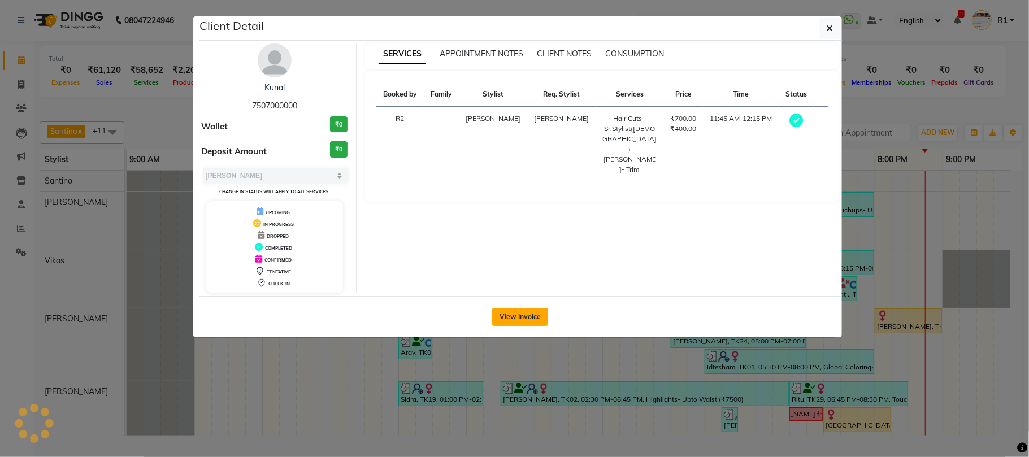
click at [507, 326] on button "View Invoice" at bounding box center [520, 317] width 56 height 18
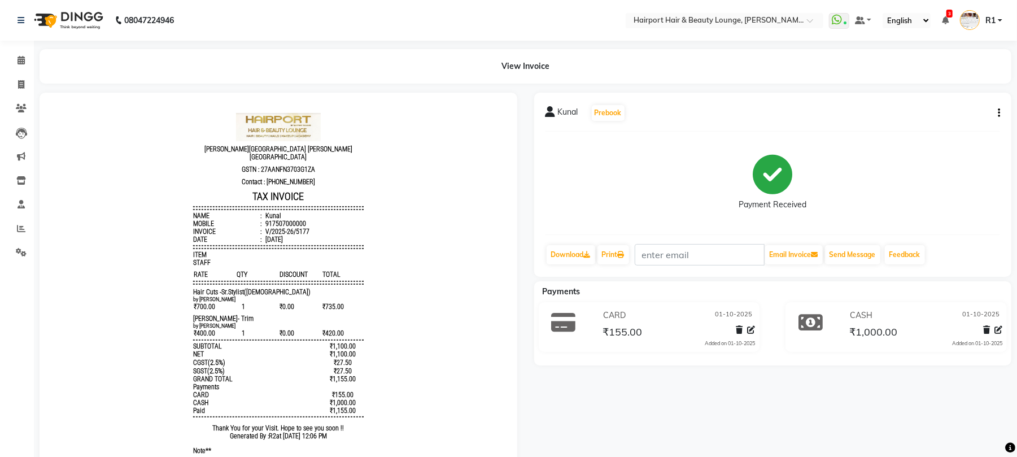
click at [998, 114] on icon "button" at bounding box center [999, 113] width 2 height 1
click at [930, 133] on div "Edit Invoice" at bounding box center [938, 126] width 77 height 14
select select "service"
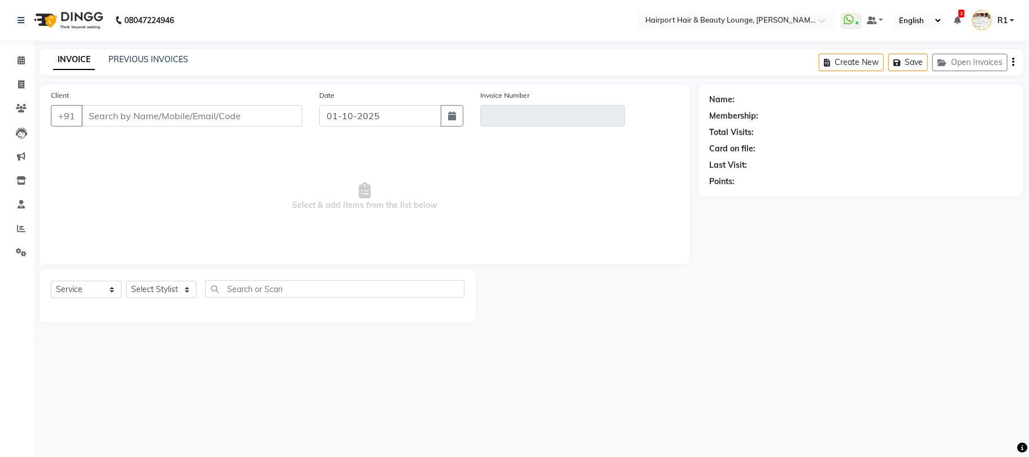
type input "7507000000"
type input "V/2025-26/5177"
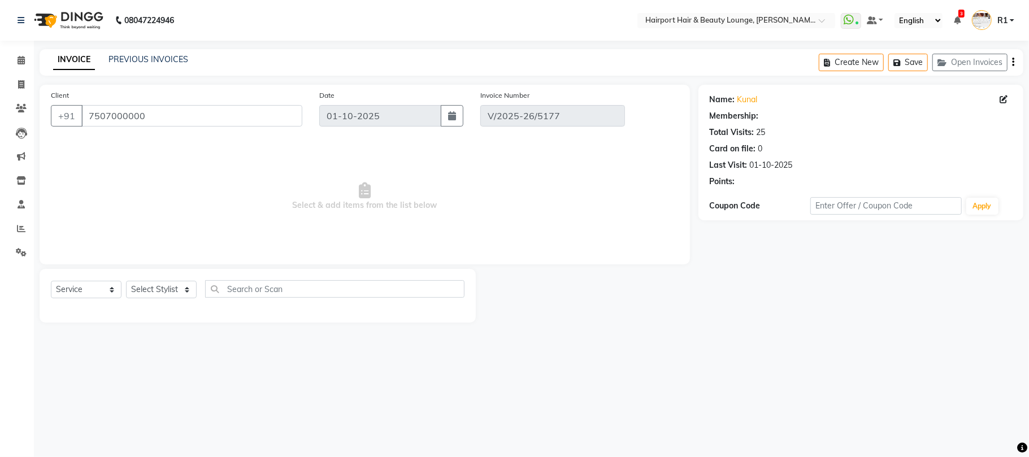
select select "1: Object"
select select "select"
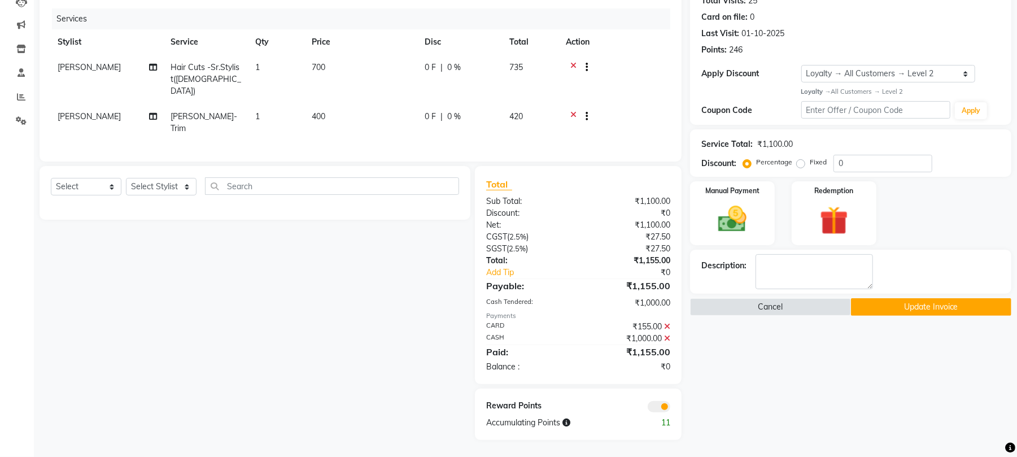
scroll to position [192, 0]
click at [665, 334] on icon at bounding box center [667, 338] width 6 height 8
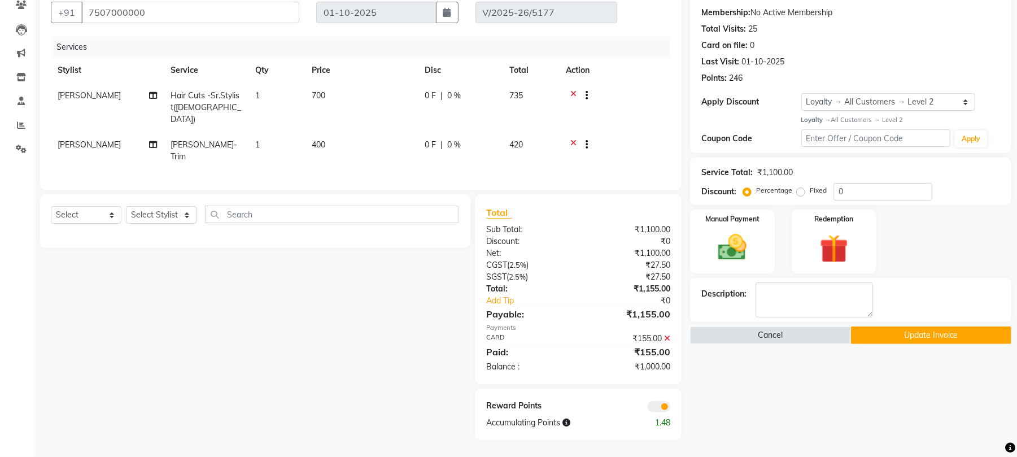
scroll to position [163, 0]
click at [728, 242] on img at bounding box center [732, 247] width 49 height 34
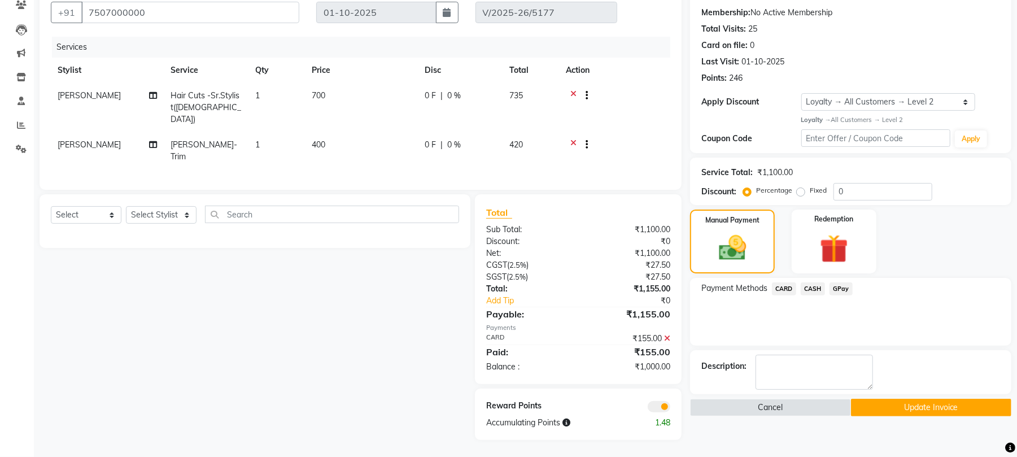
click at [786, 282] on span "CARD" at bounding box center [784, 288] width 24 height 13
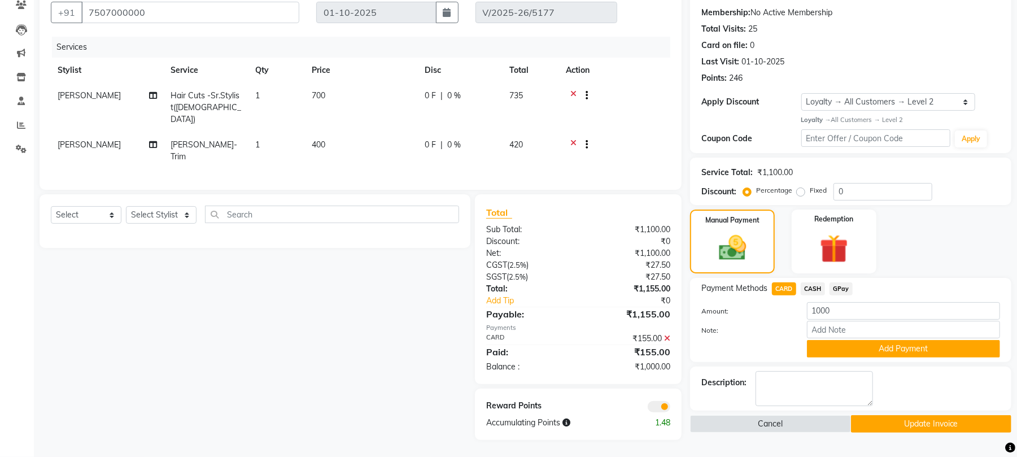
scroll to position [175, 0]
drag, startPoint x: 857, startPoint y: 293, endPoint x: 786, endPoint y: 294, distance: 70.6
click at [786, 302] on div "Amount: 1000" at bounding box center [851, 311] width 316 height 19
type input "25"
click at [856, 340] on button "Add Payment" at bounding box center [903, 349] width 193 height 18
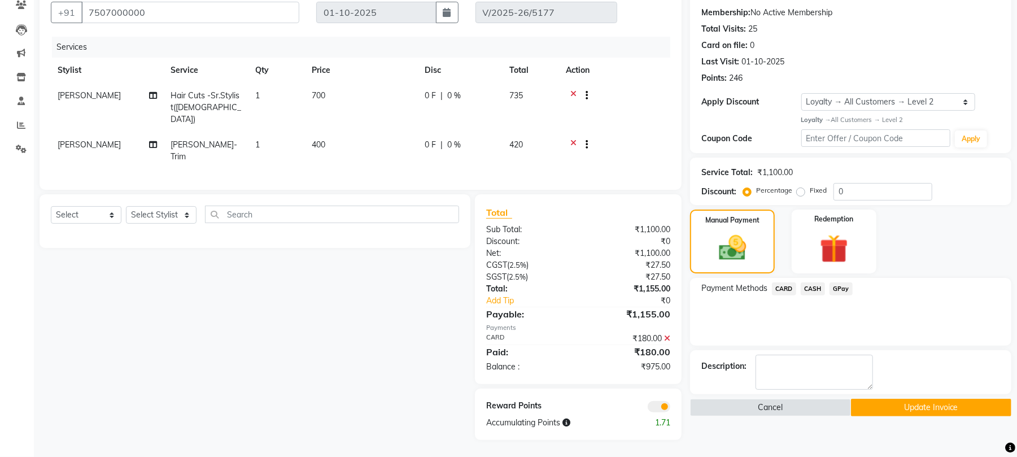
click at [818, 282] on span "CASH" at bounding box center [813, 288] width 24 height 13
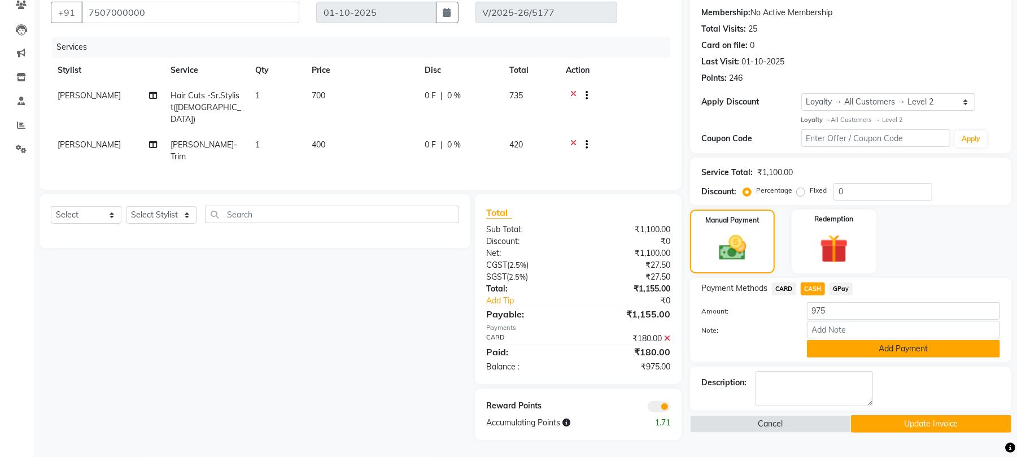
click at [889, 340] on button "Add Payment" at bounding box center [903, 349] width 193 height 18
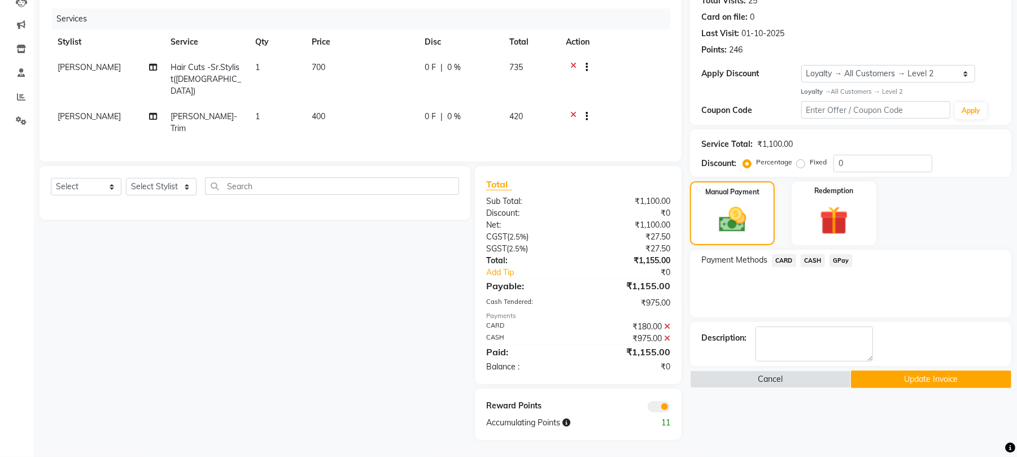
click at [898, 388] on button "Update Invoice" at bounding box center [931, 380] width 160 height 18
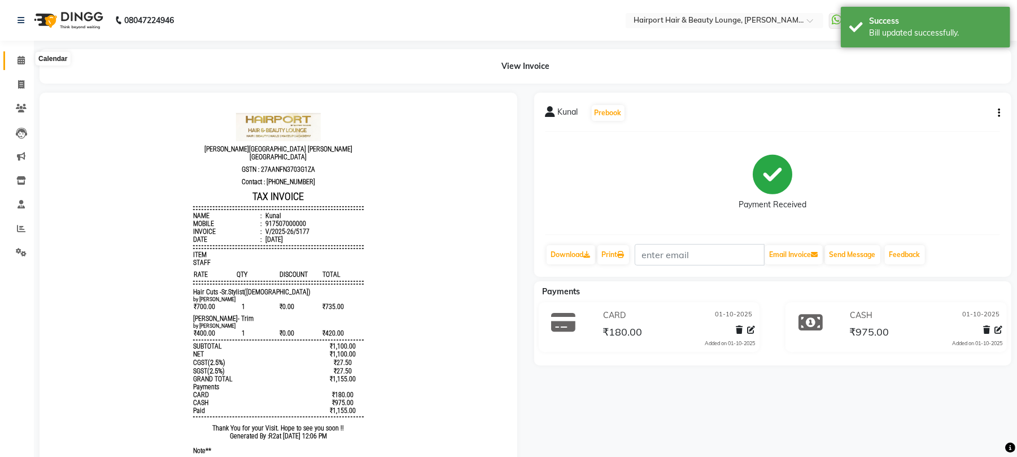
click at [15, 55] on span at bounding box center [21, 60] width 20 height 13
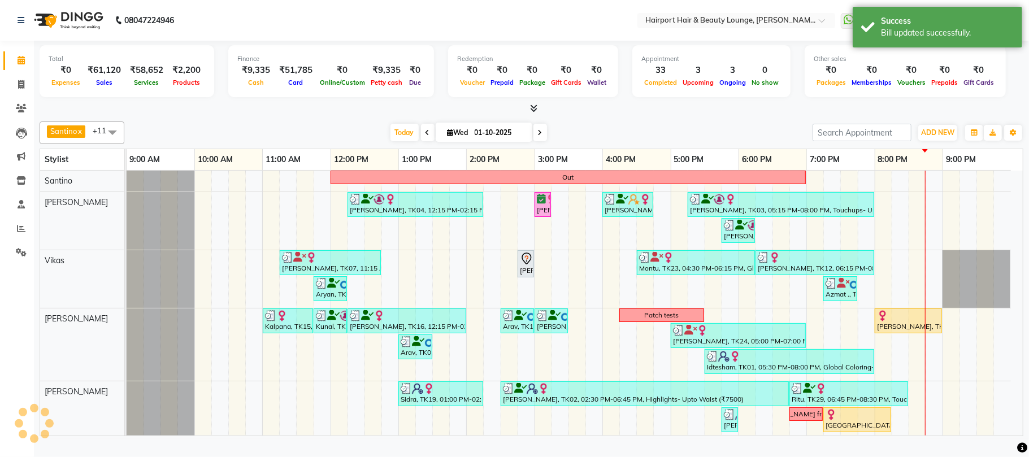
click at [283, 140] on div "Today Wed 01-10-2025" at bounding box center [468, 132] width 677 height 17
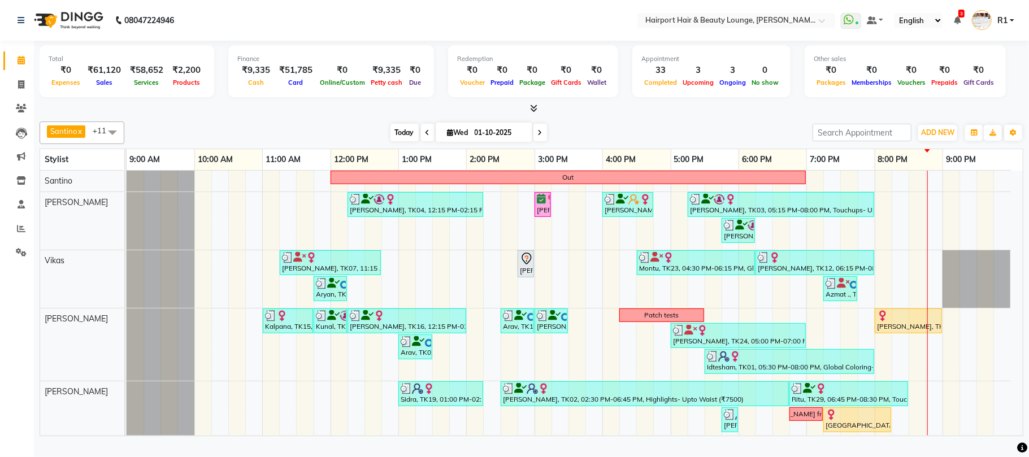
click at [395, 141] on span "Today" at bounding box center [404, 133] width 28 height 18
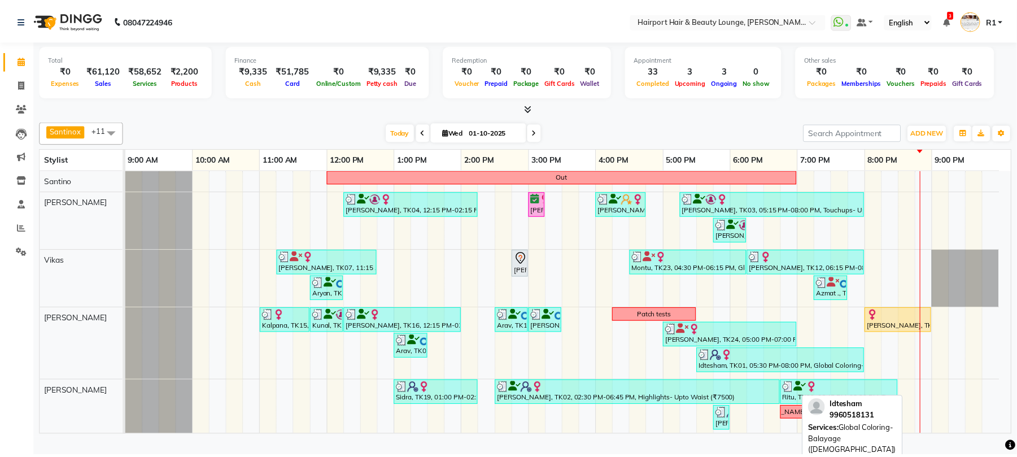
scroll to position [168, 0]
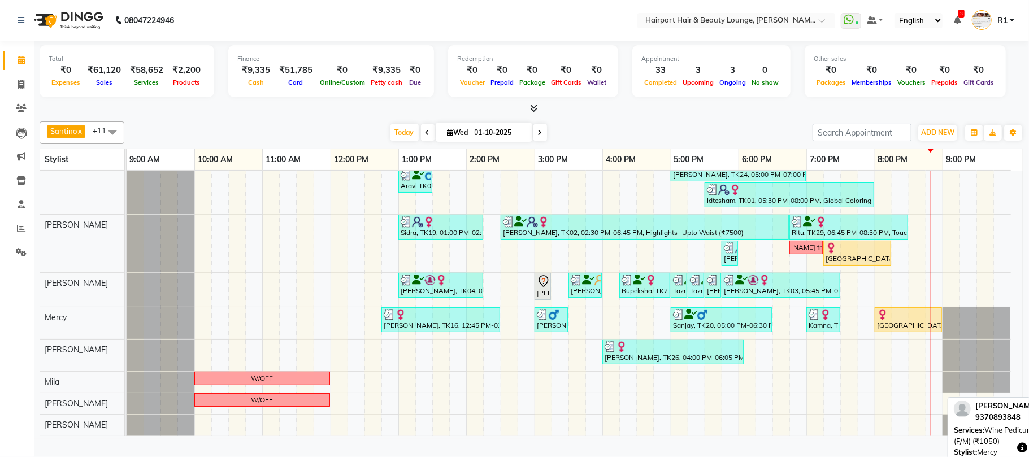
click at [893, 330] on div "[GEOGRAPHIC_DATA], TK28, 08:00 PM-08:00 PM, Wine Pedicure (F/M) (₹1050)" at bounding box center [908, 319] width 65 height 21
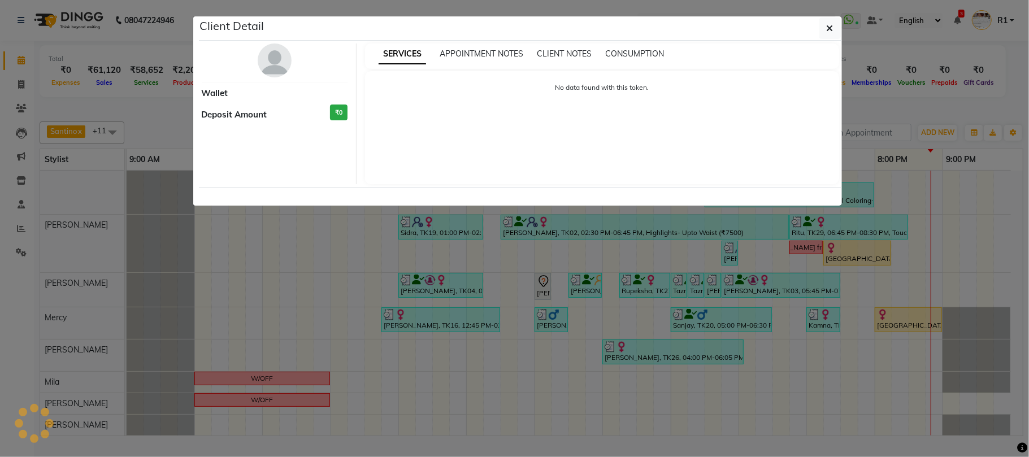
select select "1"
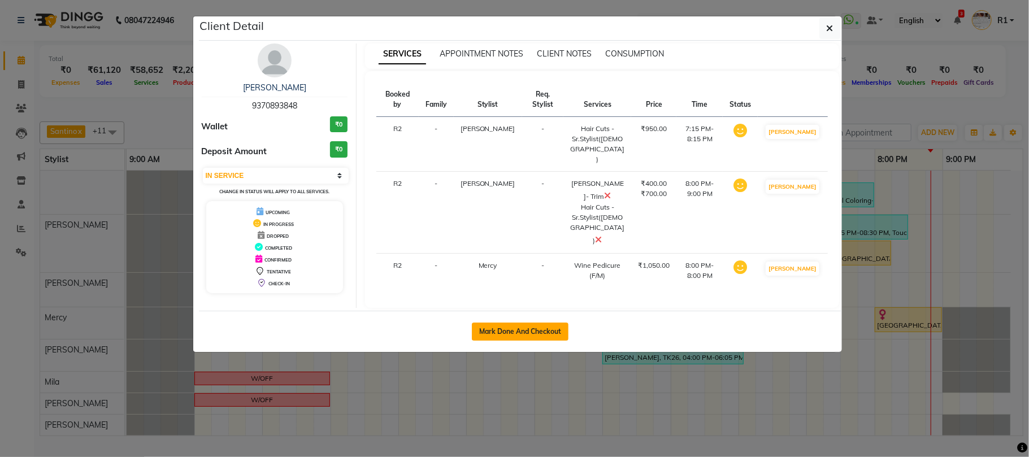
click at [554, 338] on button "Mark Done And Checkout" at bounding box center [520, 332] width 97 height 18
select select "622"
select select "service"
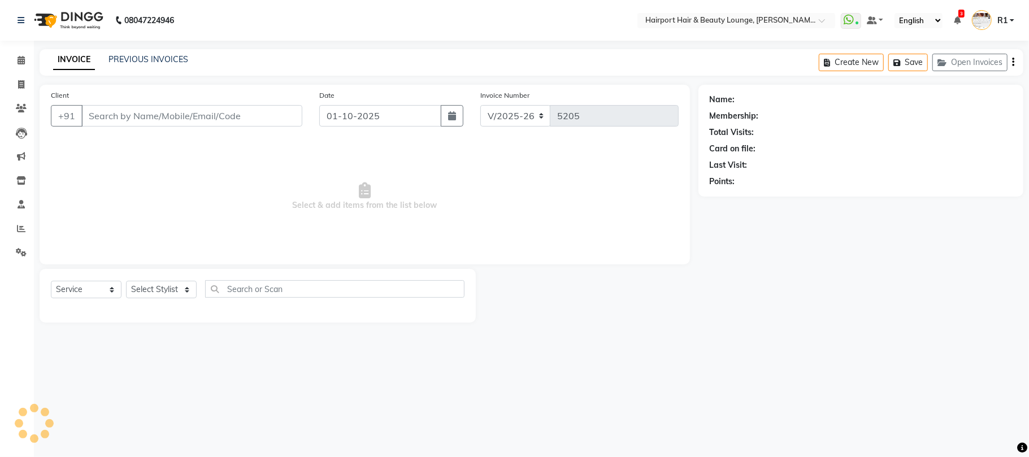
type input "9370893848"
select select "13264"
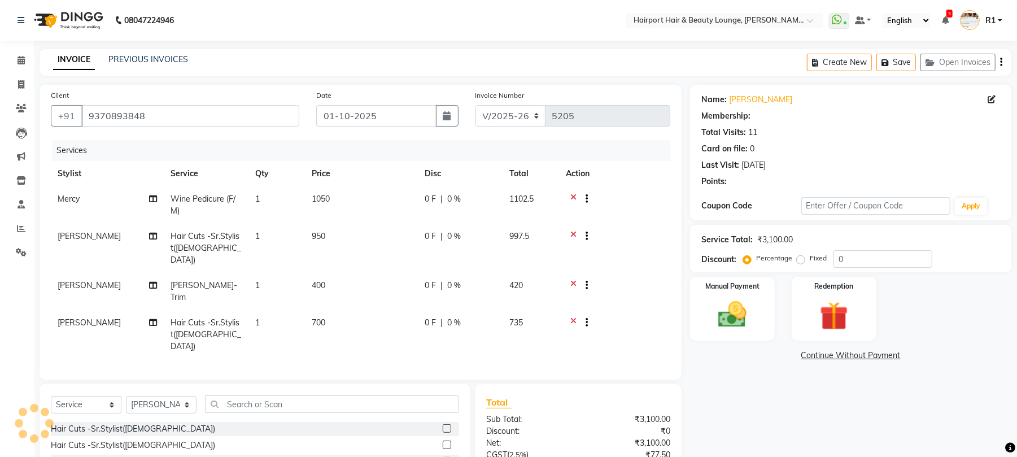
select select "1: Object"
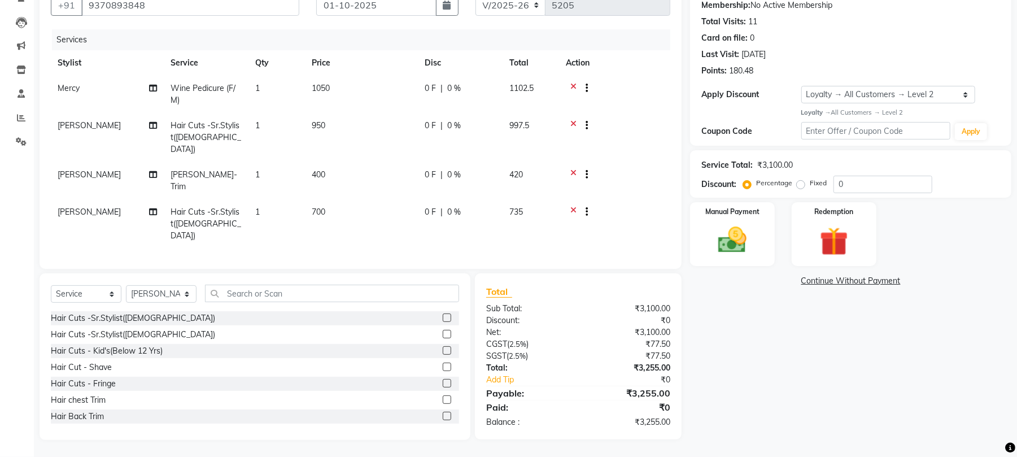
scroll to position [156, 0]
click at [726, 206] on label "Manual Payment" at bounding box center [732, 211] width 56 height 11
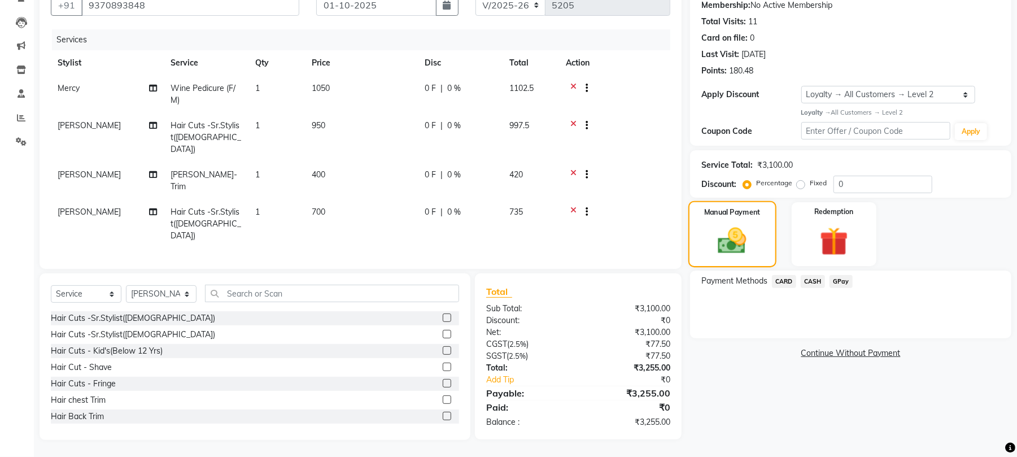
click at [726, 222] on div "Manual Payment" at bounding box center [733, 234] width 88 height 66
click at [792, 284] on span "CARD" at bounding box center [784, 281] width 24 height 13
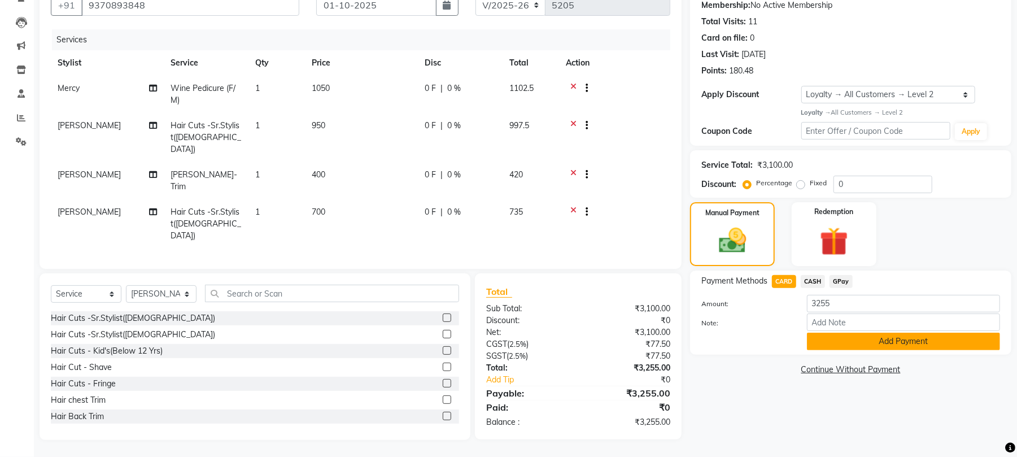
click at [894, 350] on button "Add Payment" at bounding box center [903, 342] width 193 height 18
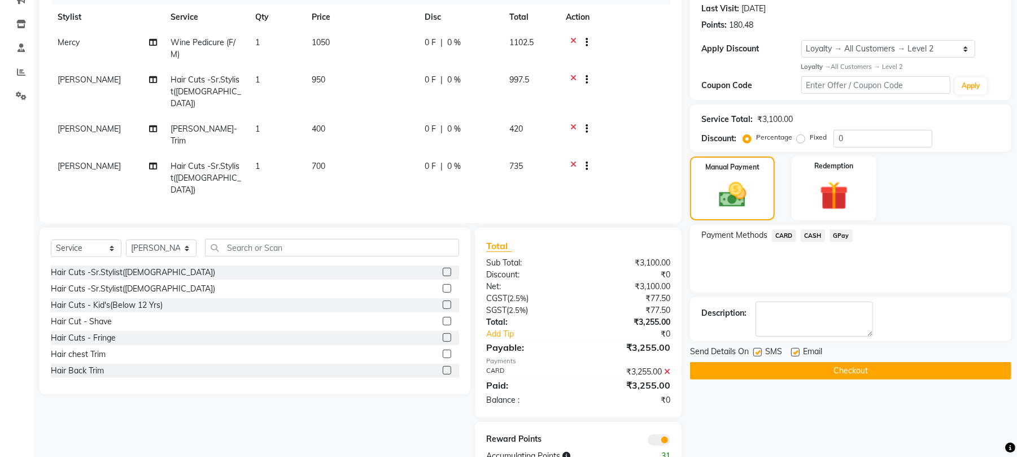
click at [847, 380] on button "Checkout" at bounding box center [850, 371] width 321 height 18
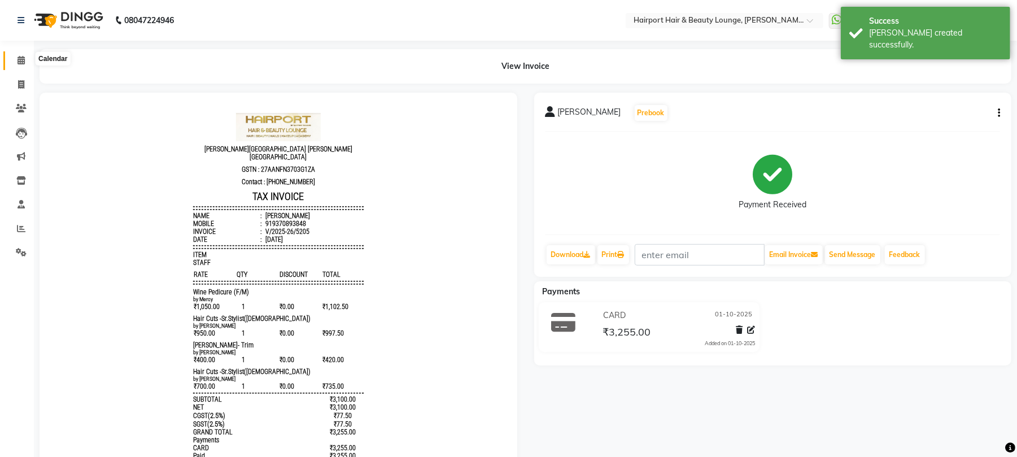
click at [21, 60] on icon at bounding box center [21, 60] width 7 height 8
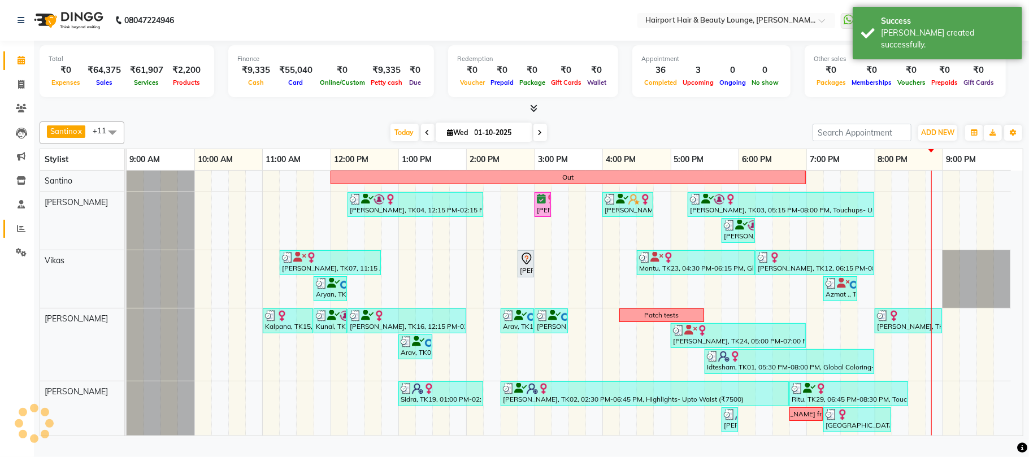
click at [18, 235] on link "Reports" at bounding box center [16, 229] width 27 height 19
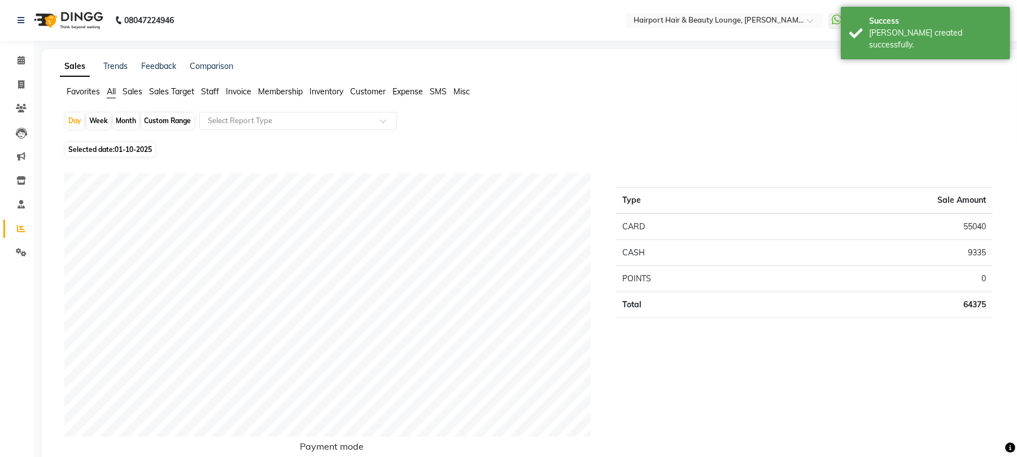
click at [213, 97] on span "Staff" at bounding box center [210, 91] width 18 height 10
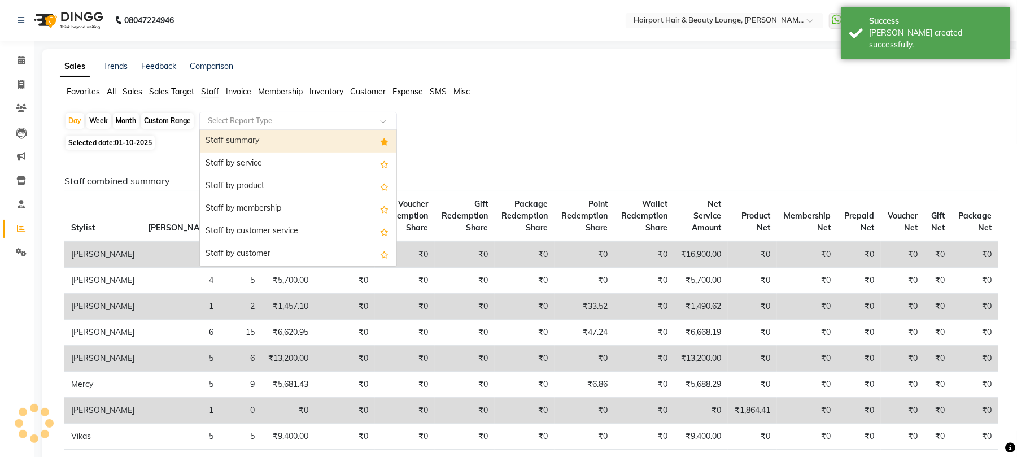
click at [236, 130] on div "Select Report Type" at bounding box center [298, 121] width 198 height 18
click at [246, 151] on div "Staff summary" at bounding box center [298, 141] width 197 height 23
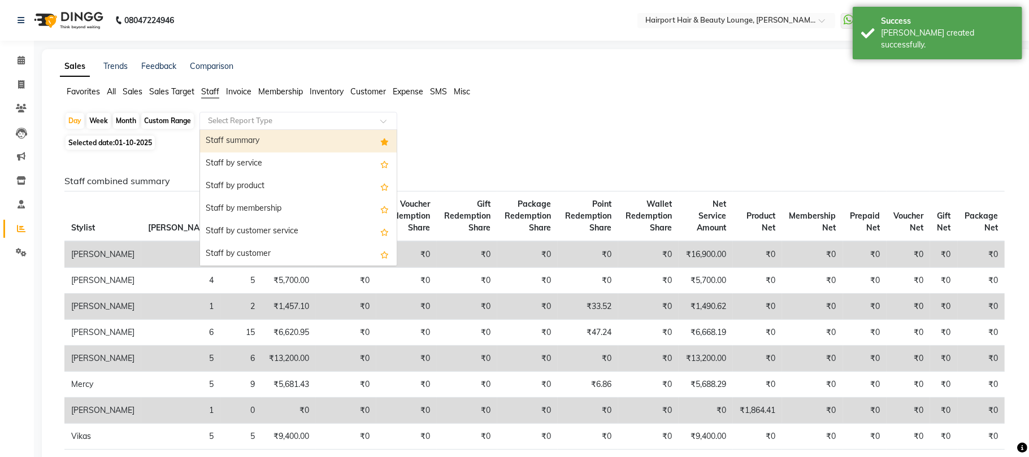
select select "csv"
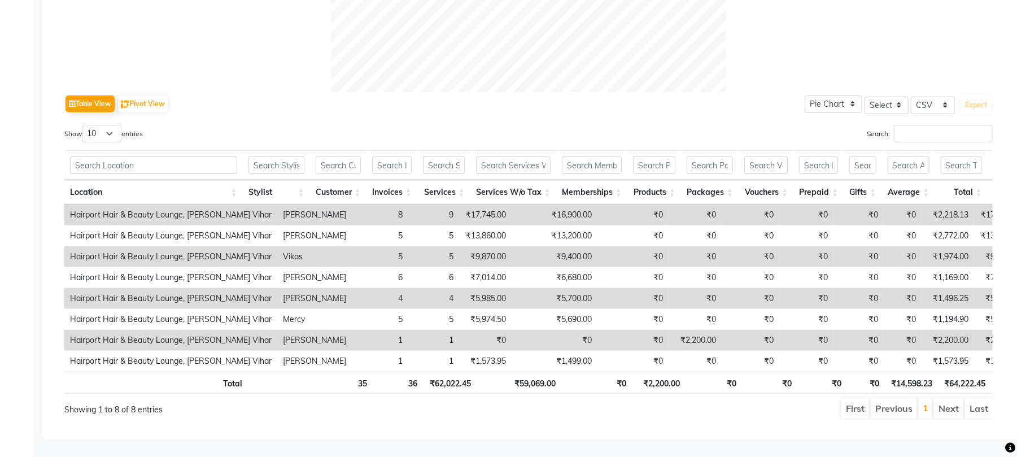
scroll to position [550, 0]
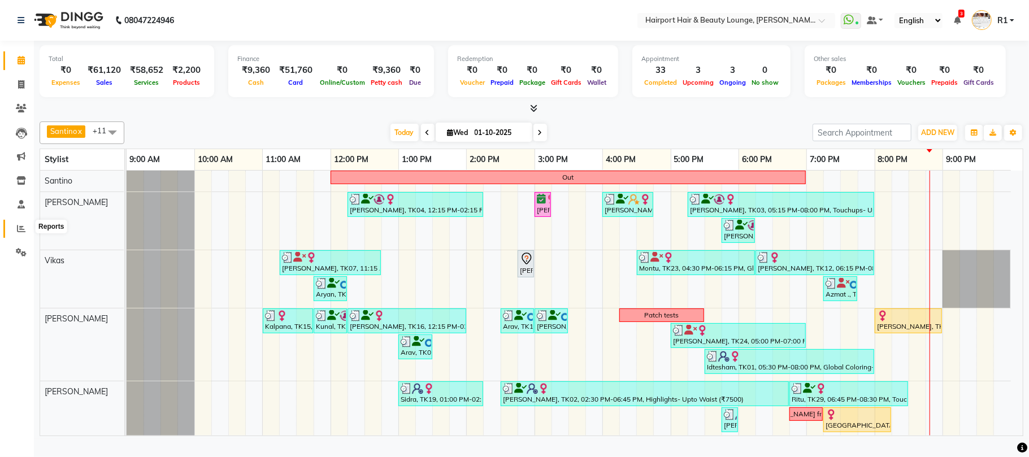
click at [16, 227] on span at bounding box center [21, 229] width 20 height 13
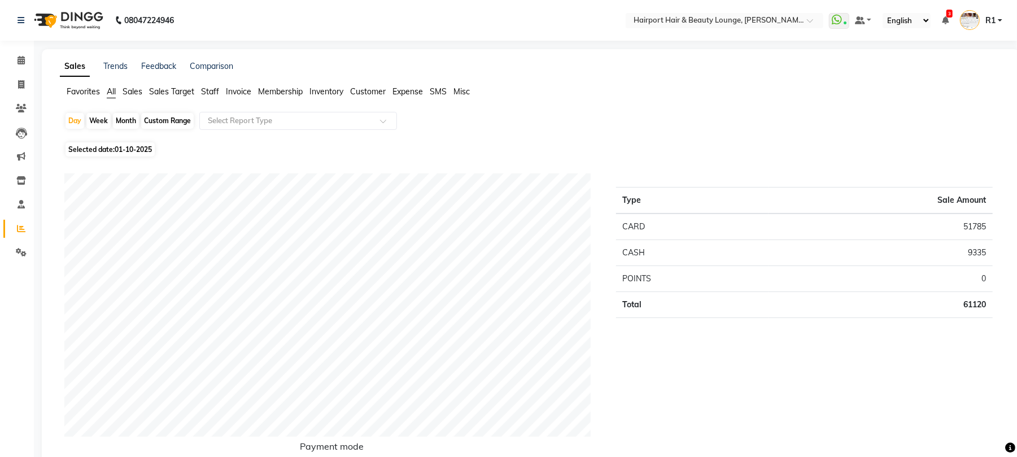
click at [219, 97] on span "Staff" at bounding box center [210, 91] width 18 height 10
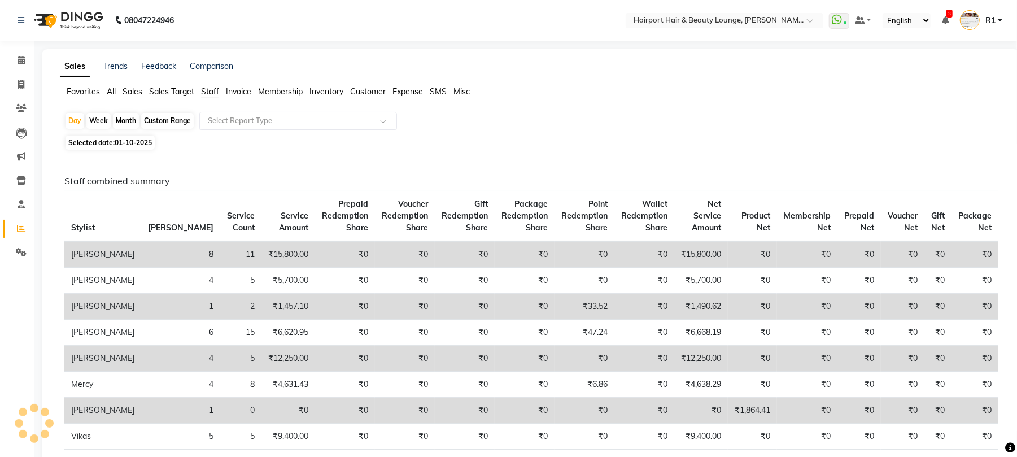
click at [241, 127] on input "text" at bounding box center [287, 120] width 163 height 11
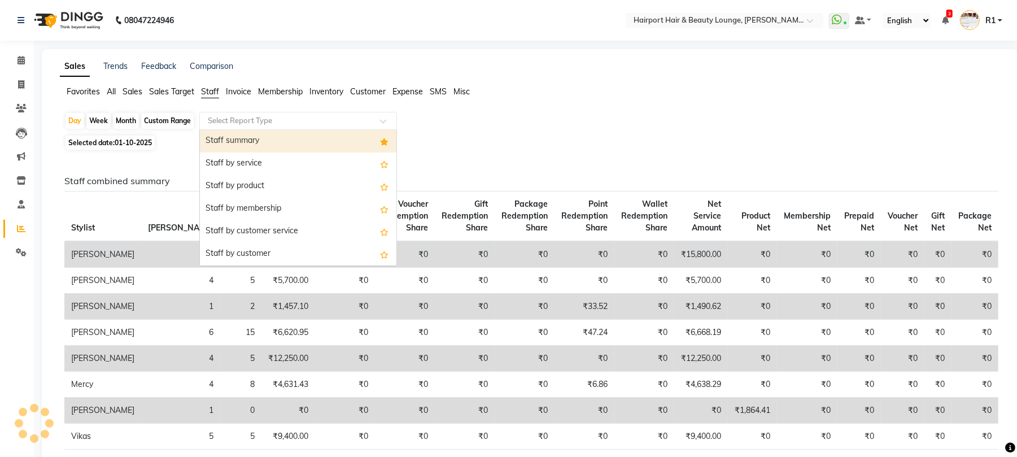
click at [251, 151] on div "Staff summary" at bounding box center [298, 141] width 197 height 23
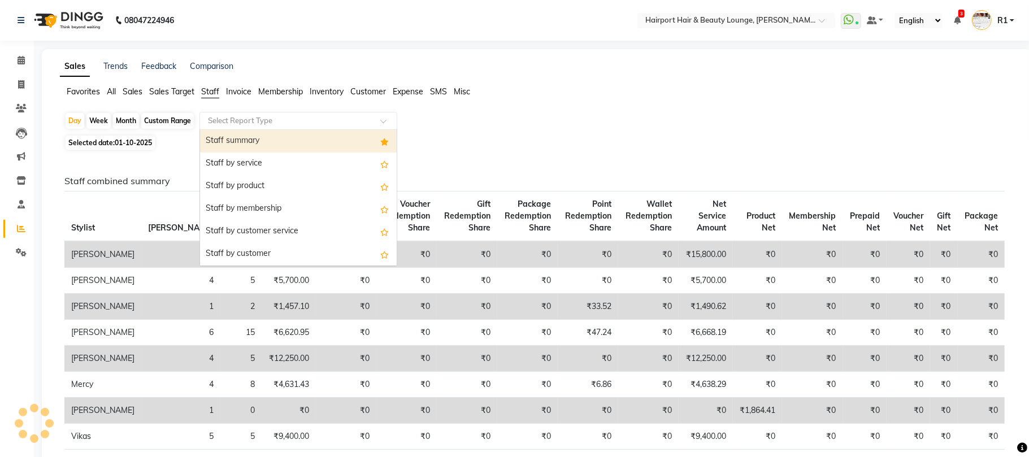
select select "csv"
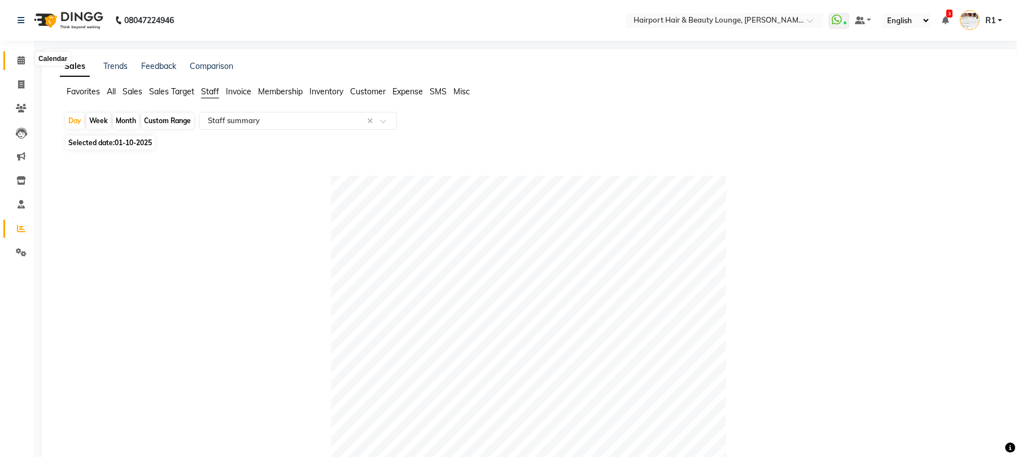
click at [14, 60] on span at bounding box center [21, 60] width 20 height 13
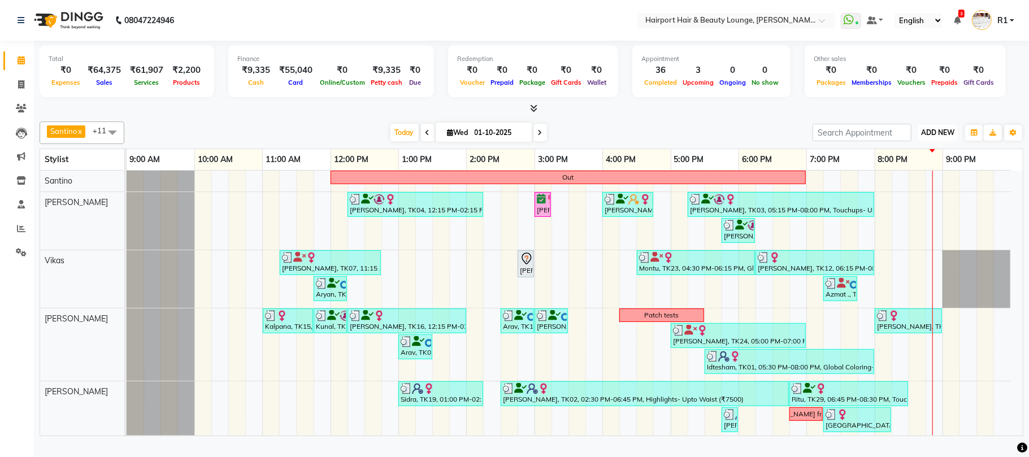
click at [935, 137] on span "ADD NEW" at bounding box center [937, 132] width 33 height 8
click at [920, 199] on link "Add Expense" at bounding box center [889, 192] width 89 height 15
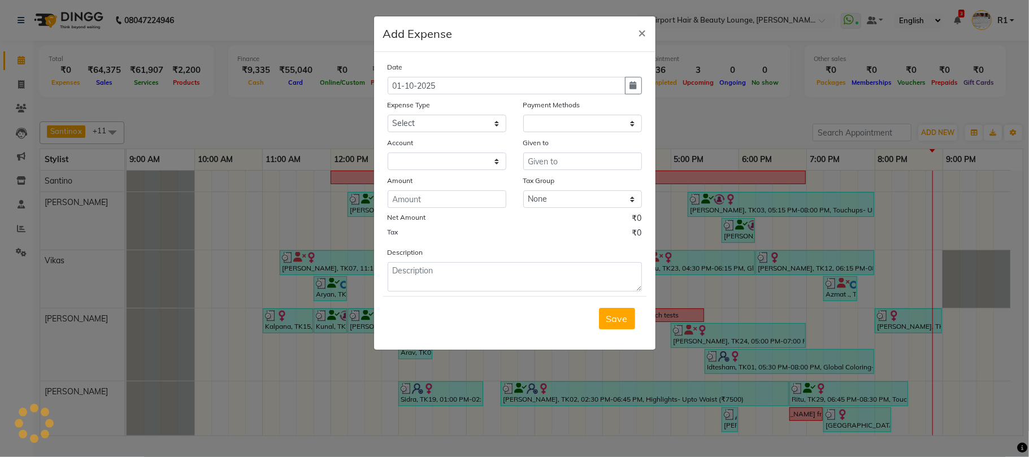
select select "1"
select select "2385"
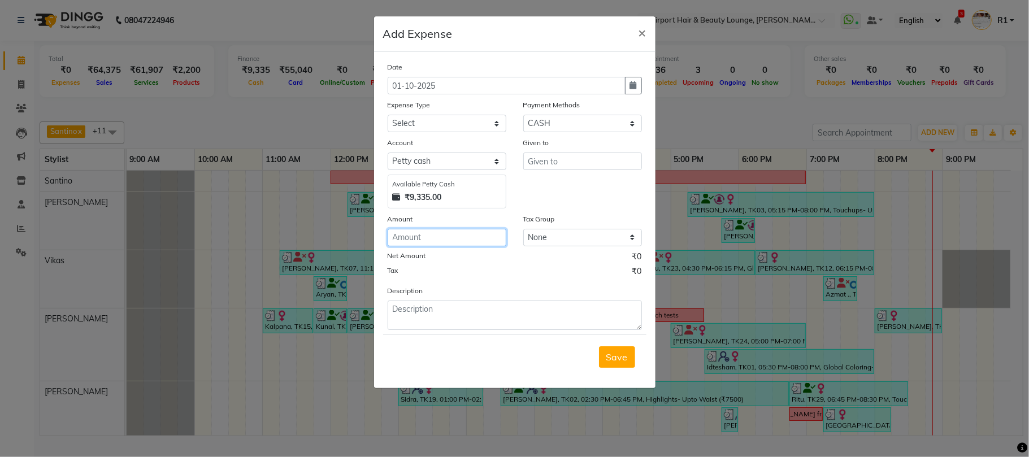
click at [450, 246] on input "number" at bounding box center [447, 238] width 119 height 18
type input "9335"
click at [543, 170] on input "text" at bounding box center [582, 162] width 119 height 18
type input "TOPBOX"
click at [464, 159] on div "Date [DATE] Expense Type Select Cash transfer to bank Cash transfer to hub Clie…" at bounding box center [515, 195] width 254 height 269
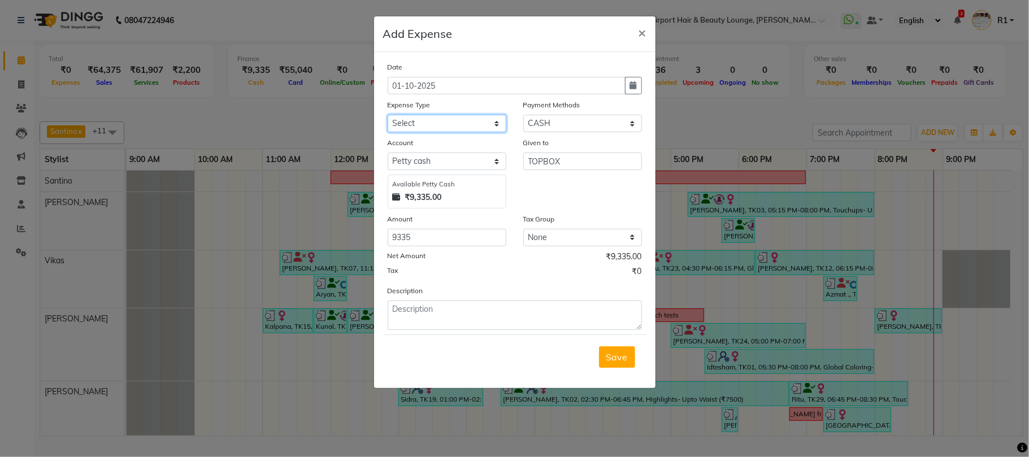
click at [466, 132] on select "Select Cash transfer to bank Cash transfer to hub Client Snacks Fuel Incentive …" at bounding box center [447, 124] width 119 height 18
select select "1708"
click at [388, 132] on select "Select Cash transfer to bank Cash transfer to hub Client Snacks Fuel Incentive …" at bounding box center [447, 124] width 119 height 18
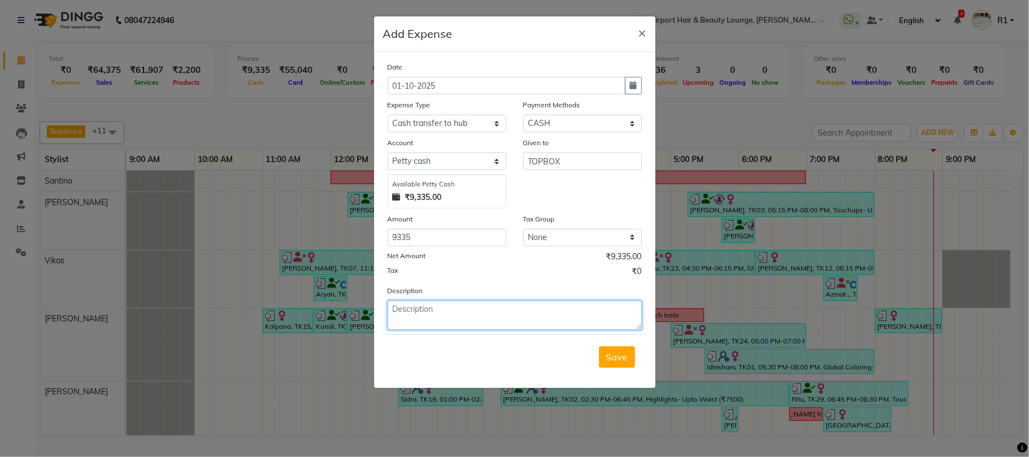
click at [481, 330] on textarea at bounding box center [515, 315] width 254 height 29
click at [460, 330] on textarea "9335/- cash transferred to topbox" at bounding box center [515, 315] width 254 height 29
type textarea "9335/- cash transferred to topbox"
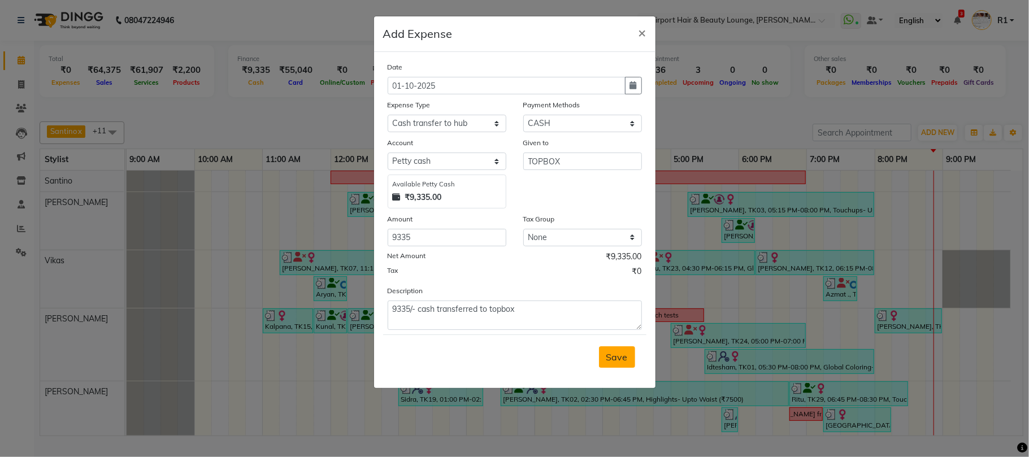
click at [606, 363] on span "Save" at bounding box center [616, 356] width 21 height 11
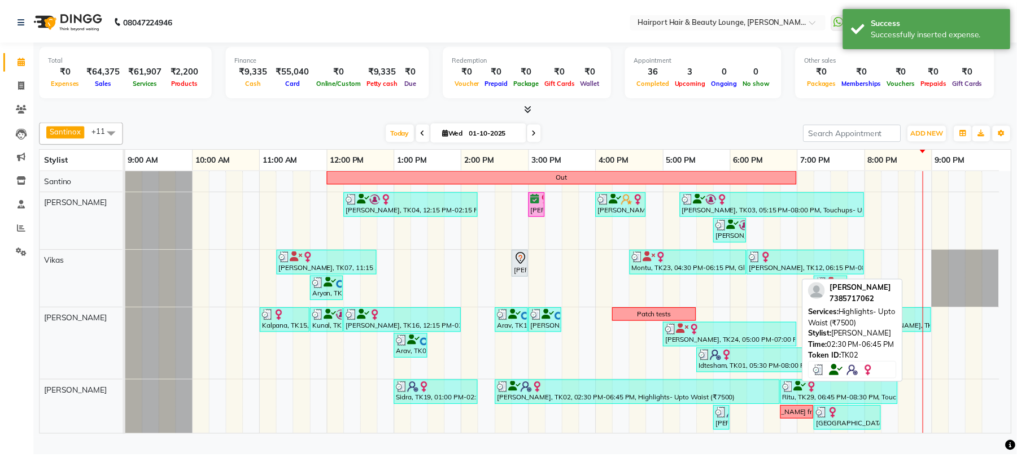
scroll to position [168, 0]
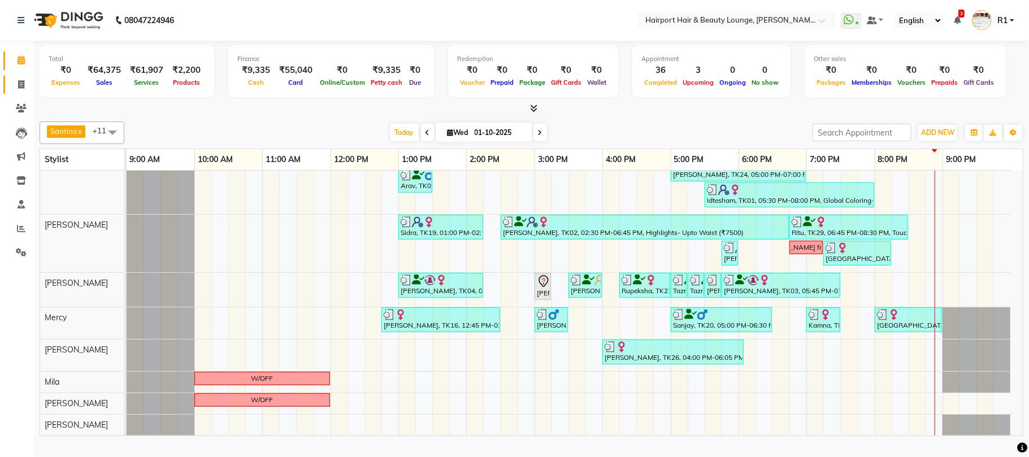
click at [19, 86] on icon at bounding box center [21, 84] width 6 height 8
select select "622"
select select "service"
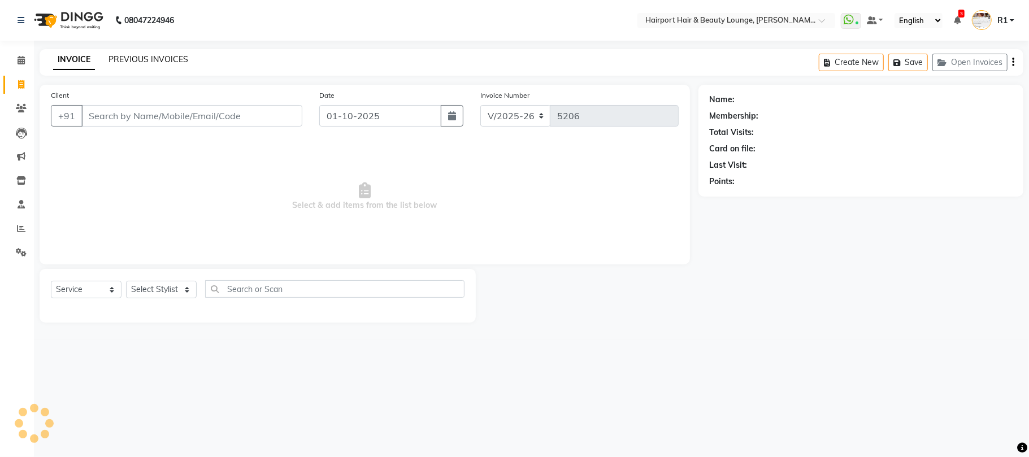
click at [139, 63] on link "PREVIOUS INVOICES" at bounding box center [148, 59] width 80 height 10
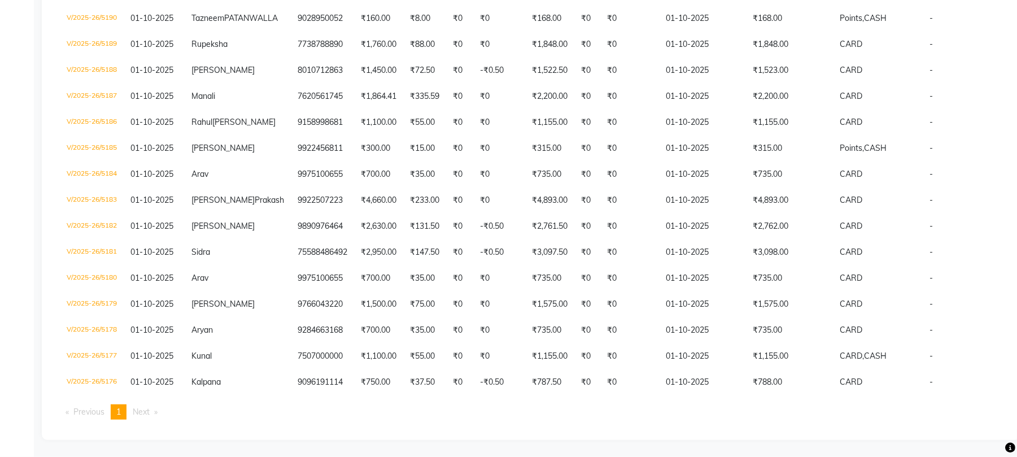
scroll to position [743, 0]
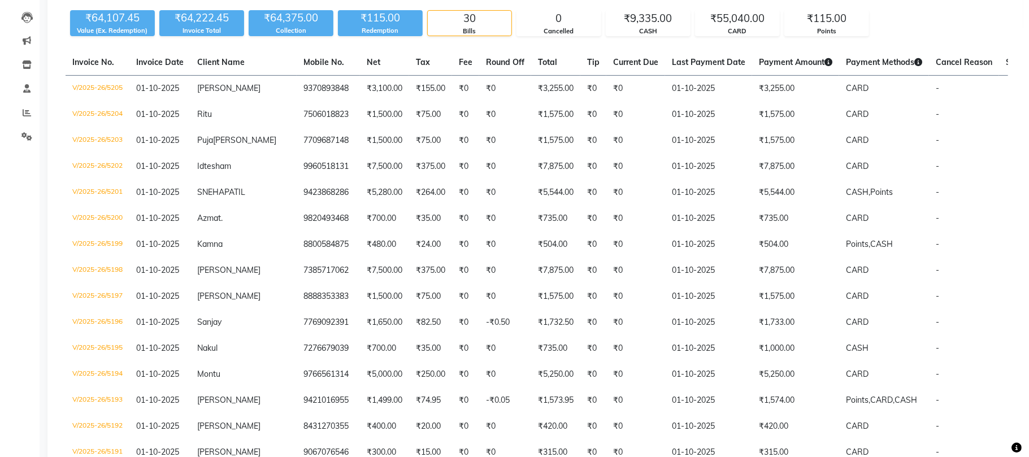
scroll to position [0, 0]
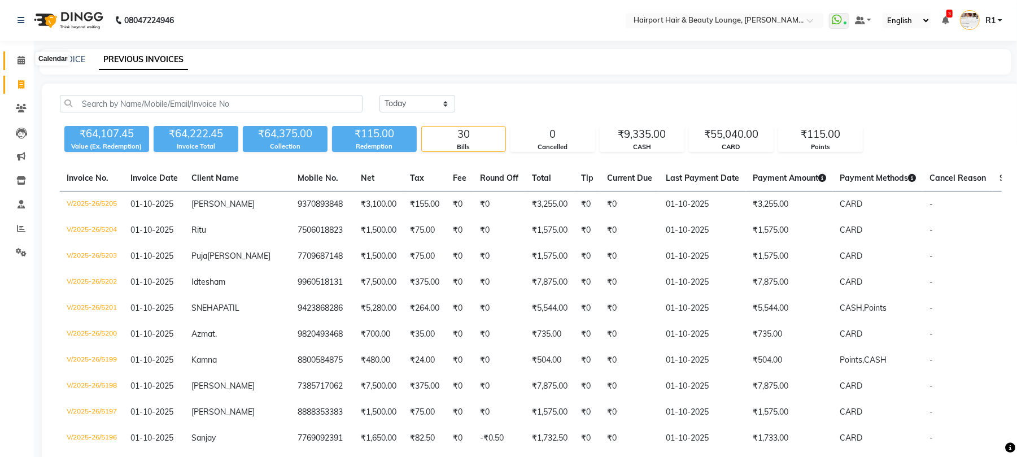
click at [16, 64] on span at bounding box center [21, 60] width 20 height 13
